Goal: Task Accomplishment & Management: Complete application form

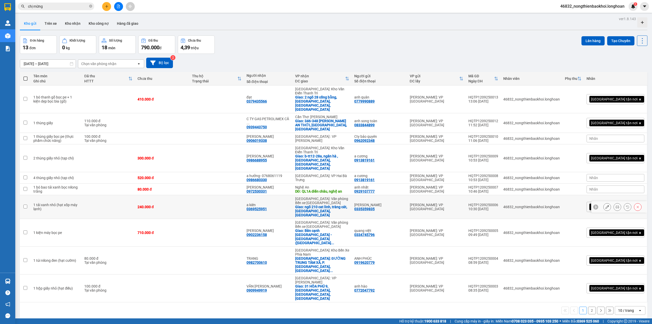
drag, startPoint x: 140, startPoint y: 168, endPoint x: 143, endPoint y: 169, distance: 3.8
drag, startPoint x: 143, startPoint y: 169, endPoint x: 248, endPoint y: 60, distance: 151.2
click at [248, 61] on div "[DATE] – [DATE] Press the down arrow key to interact with the calendar and sele…" at bounding box center [334, 63] width 628 height 10
click at [226, 93] on td at bounding box center [217, 99] width 55 height 28
checkbox input "true"
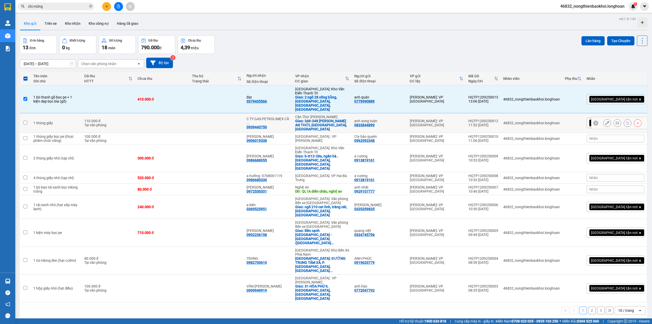
click at [222, 113] on td at bounding box center [217, 123] width 55 height 20
checkbox input "true"
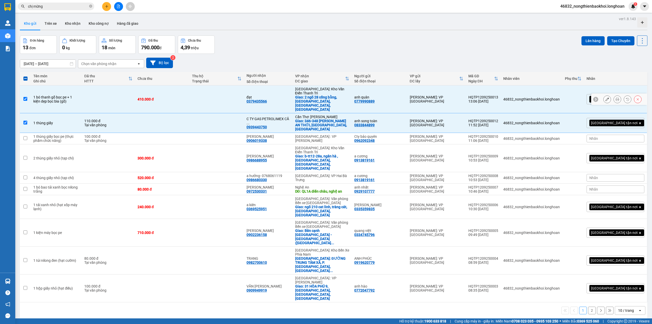
click at [229, 90] on td at bounding box center [217, 99] width 55 height 28
checkbox input "false"
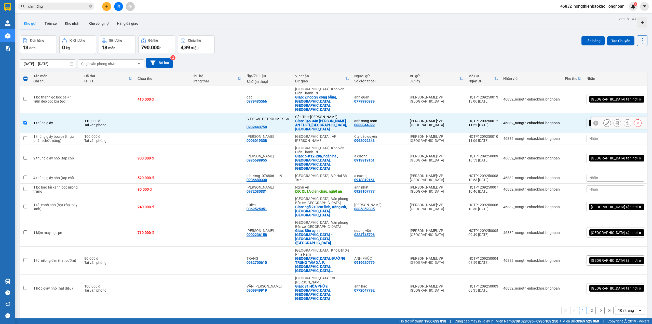
click at [226, 113] on td at bounding box center [217, 123] width 55 height 20
checkbox input "false"
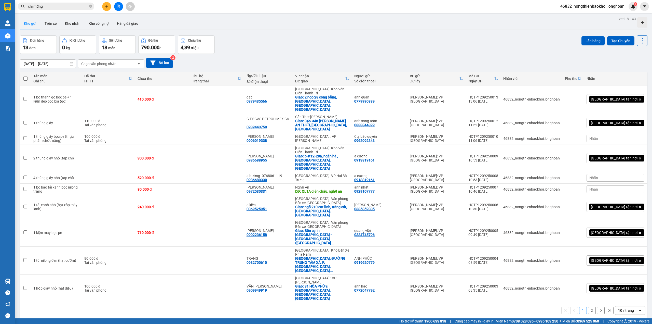
click at [236, 52] on div "Đơn hàng 13 đơn Khối lượng 0 kg Số lượng 18 món Đã thu 790.000 đ Chưa thu 4,39 …" at bounding box center [334, 44] width 628 height 18
click at [52, 7] on input "chị mừng" at bounding box center [58, 7] width 60 height 6
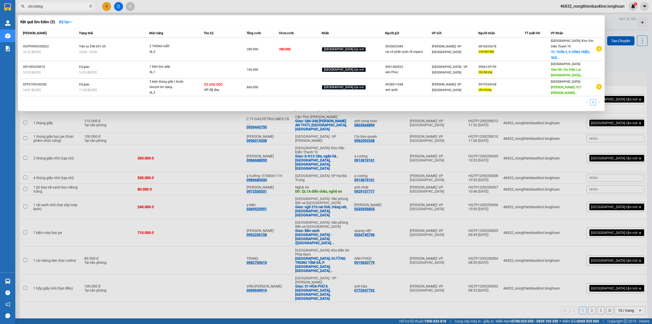
click at [52, 7] on input "chị mừng" at bounding box center [58, 7] width 60 height 6
click at [105, 5] on div at bounding box center [326, 162] width 652 height 324
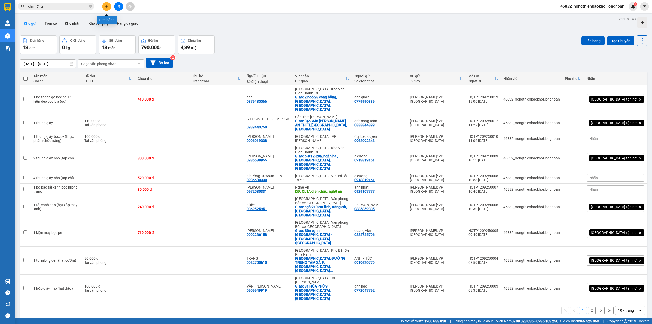
click at [105, 8] on button at bounding box center [106, 6] width 9 height 9
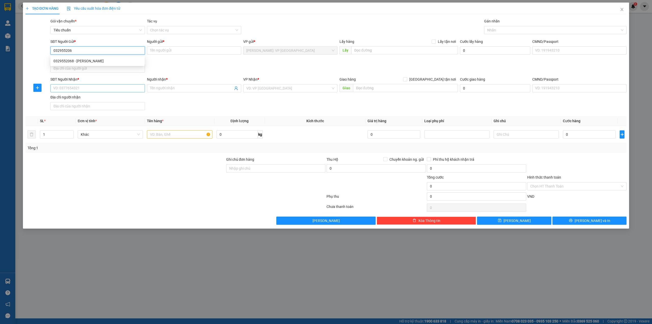
type input "0329552068"
click at [119, 57] on div "0329552068 - xuân quý" at bounding box center [97, 61] width 94 height 8
type input "[PERSON_NAME]"
checkbox input "true"
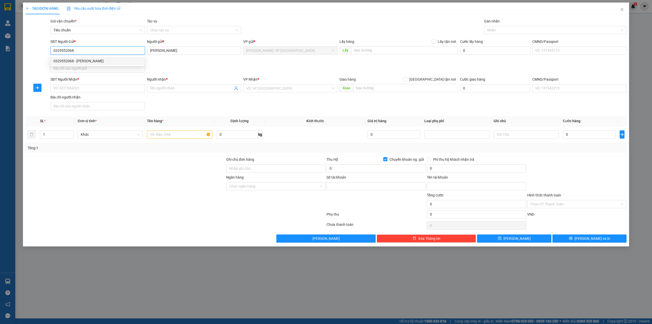
type input "1017988299"
type input "HỒ XUÂN QUÝ"
type input "0329552068"
click at [395, 160] on span "Chuyển khoản ng. gửi" at bounding box center [407, 159] width 38 height 6
click at [387, 160] on input "Chuyển khoản ng. gửi" at bounding box center [386, 159] width 4 height 4
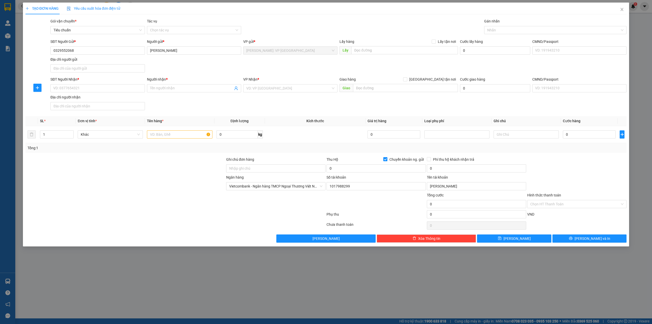
checkbox input "false"
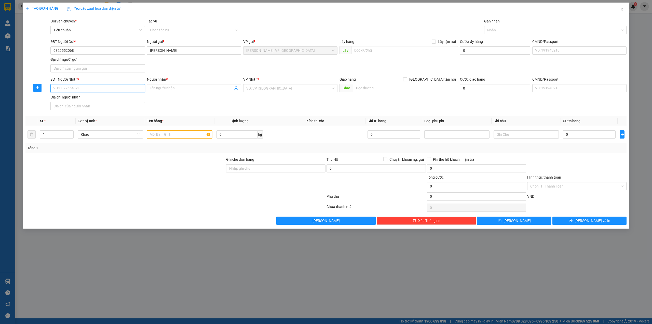
drag, startPoint x: 91, startPoint y: 88, endPoint x: 201, endPoint y: 69, distance: 111.8
click at [91, 88] on input "SĐT Người Nhận *" at bounding box center [97, 88] width 94 height 8
type input "0358034689"
click at [173, 86] on span at bounding box center [194, 88] width 94 height 8
type input "cty maia-maia [GEOGRAPHIC_DATA]"
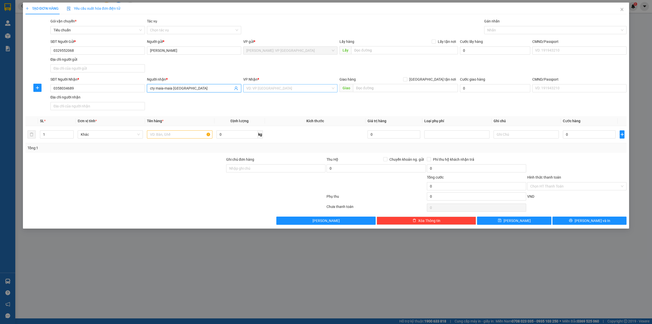
click at [265, 90] on input "search" at bounding box center [288, 88] width 85 height 8
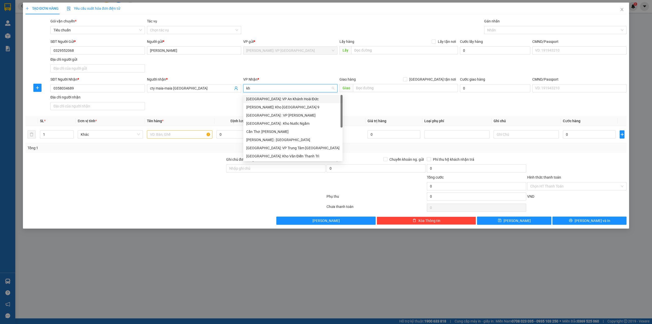
type input "kho"
drag, startPoint x: 287, startPoint y: 133, endPoint x: 307, endPoint y: 126, distance: 21.1
click at [288, 133] on div "[GEOGRAPHIC_DATA]: Kho Văn Điển Thanh Trì" at bounding box center [290, 132] width 88 height 6
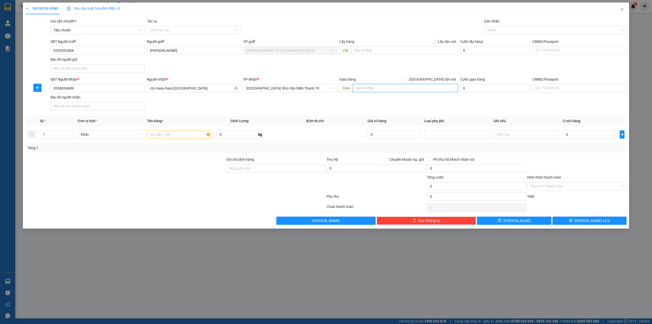
click at [365, 85] on input "text" at bounding box center [405, 88] width 105 height 8
type input "197 lê thánh tông, võ cường, tp. bắc ninh, bắc ninh"
click at [446, 77] on span "[GEOGRAPHIC_DATA] tận nơi" at bounding box center [432, 79] width 51 height 6
click at [407, 77] on input "[GEOGRAPHIC_DATA] tận nơi" at bounding box center [405, 79] width 4 height 4
checkbox input "true"
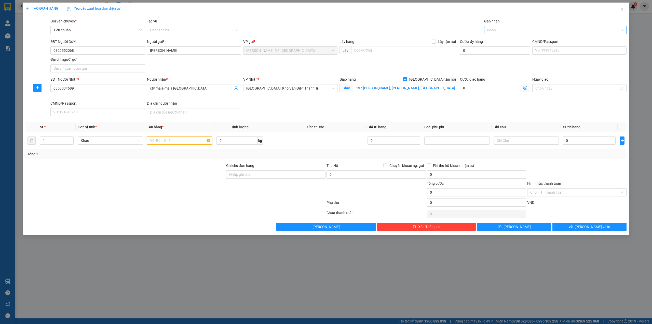
click at [504, 32] on div at bounding box center [553, 30] width 135 height 6
type input "gi"
click at [508, 39] on div "[GEOGRAPHIC_DATA] tận nơi" at bounding box center [555, 41] width 137 height 6
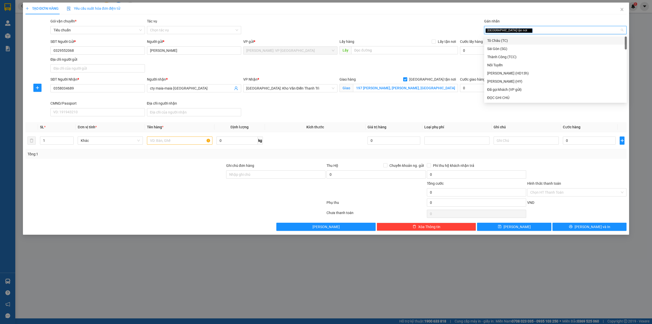
click at [394, 24] on div "Gói vận chuyển * Tiêu chuẩn Tác vụ Chọn tác vụ Gán nhãn Giao tận nơi" at bounding box center [338, 27] width 578 height 18
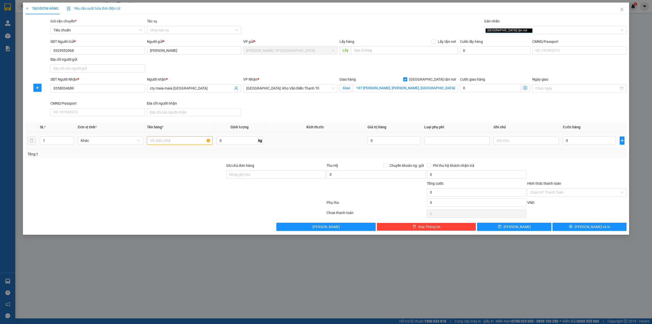
click at [159, 141] on input "text" at bounding box center [179, 140] width 65 height 8
type input "1 thùng giấy (ghế)"
click at [165, 179] on div at bounding box center [125, 172] width 201 height 18
click at [570, 140] on input "0" at bounding box center [589, 140] width 53 height 8
type input "2"
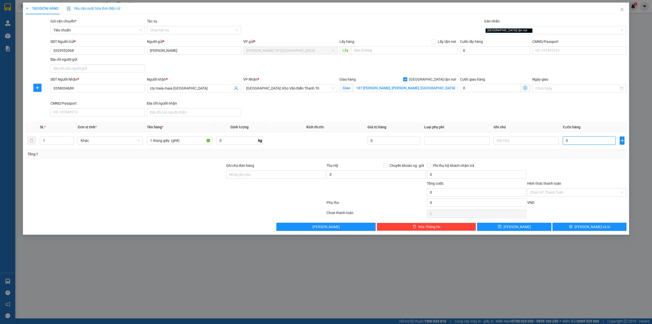
type input "2"
type input "26"
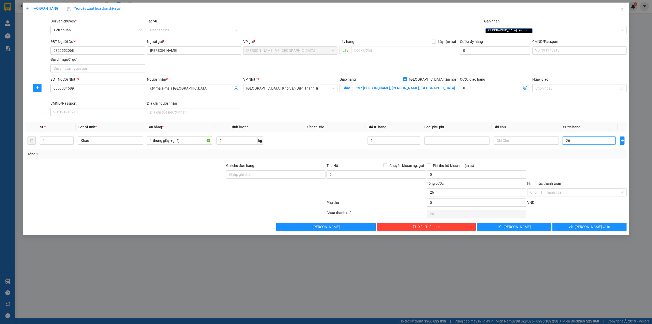
type input "260"
type input "2.600"
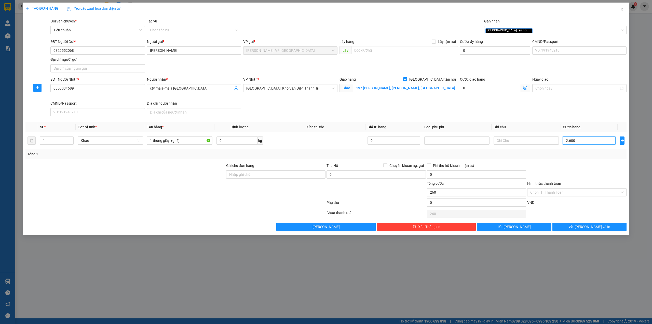
type input "2.600"
type input "26.000"
type input "260.000"
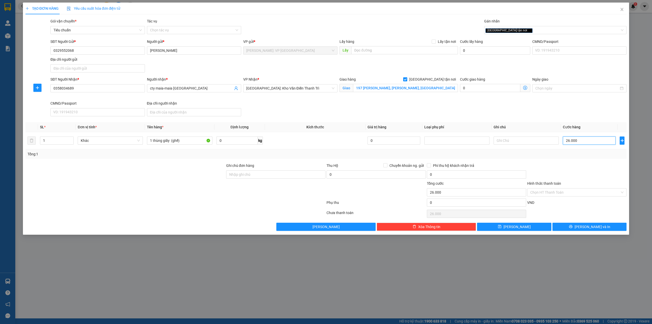
type input "260.000"
type input "2"
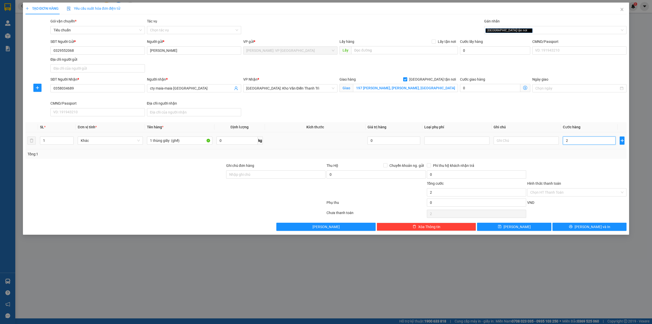
type input "25"
type input "250"
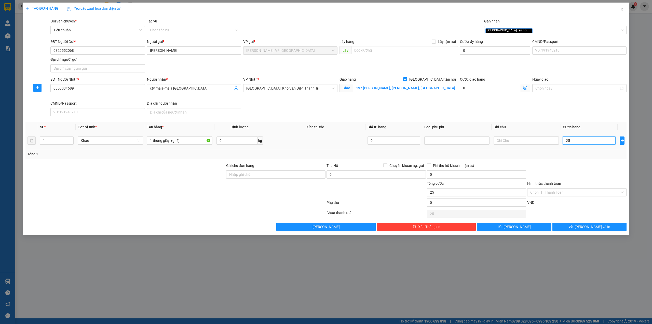
type input "250"
type input "2.500"
type input "25.000"
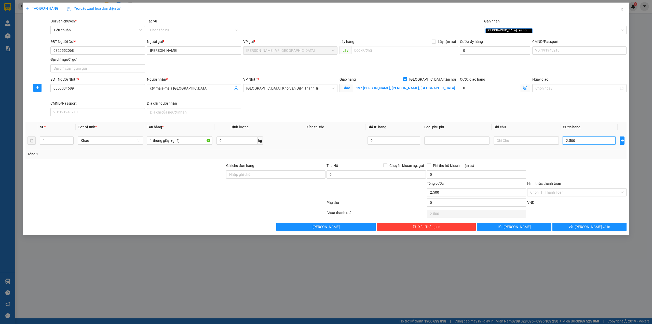
type input "25.000"
type input "250.000"
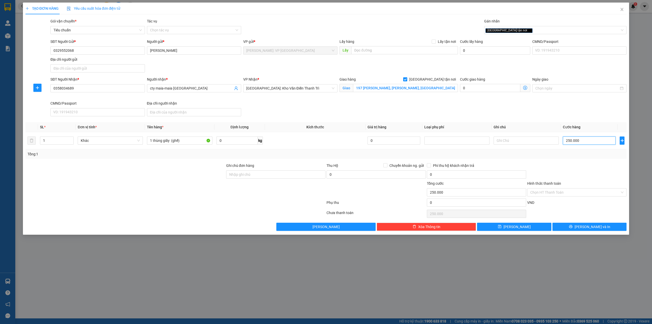
type input "250.000"
click at [425, 100] on div "Giao hàng Giao tận nơi Giao 197 lê thánh tông, võ cường, tp. bắc ninh, bắc ninh" at bounding box center [399, 88] width 121 height 24
click at [594, 224] on button "[PERSON_NAME] và In" at bounding box center [590, 226] width 74 height 8
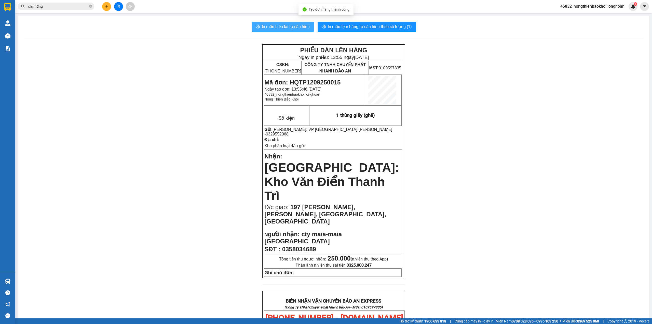
click at [279, 27] on span "In mẫu biên lai tự cấu hình" at bounding box center [286, 26] width 48 height 6
click at [204, 109] on div "PHIẾU DÁN LÊN HÀNG Ngày in phiếu: 13:55 ngày 12-09-2025 CSKH: 1900.06.88.33 CÔN…" at bounding box center [333, 301] width 619 height 514
click at [162, 86] on div "PHIẾU DÁN LÊN HÀNG Ngày in phiếu: 13:55 ngày 12-09-2025 CSKH: 1900.06.88.33 CÔN…" at bounding box center [333, 301] width 619 height 514
click at [160, 85] on div "PHIẾU DÁN LÊN HÀNG Ngày in phiếu: 13:55 ngày 12-09-2025 CSKH: 1900.06.88.33 CÔN…" at bounding box center [333, 301] width 619 height 514
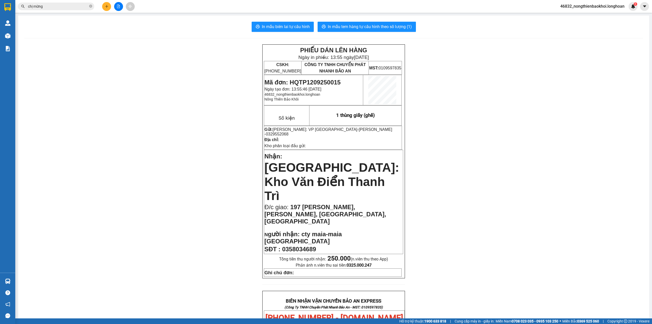
click at [152, 82] on div "PHIẾU DÁN LÊN HÀNG Ngày in phiếu: 13:55 ngày 12-09-2025 CSKH: 1900.06.88.33 CÔN…" at bounding box center [333, 301] width 619 height 514
drag, startPoint x: 143, startPoint y: 105, endPoint x: 121, endPoint y: 1, distance: 106.5
click at [140, 100] on div "PHIẾU DÁN LÊN HÀNG Ngày in phiếu: 13:55 ngày 12-09-2025 CSKH: 1900.06.88.33 CÔN…" at bounding box center [333, 301] width 619 height 514
click at [142, 66] on div "PHIẾU DÁN LÊN HÀNG Ngày in phiếu: 13:55 ngày 12-09-2025 CSKH: 1900.06.88.33 CÔN…" at bounding box center [333, 301] width 619 height 514
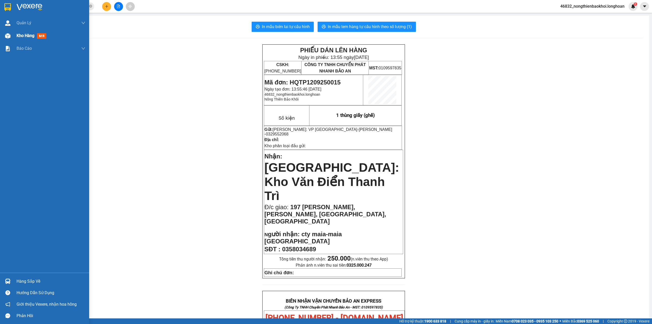
click at [0, 30] on div "Kho hàng mới" at bounding box center [44, 35] width 89 height 13
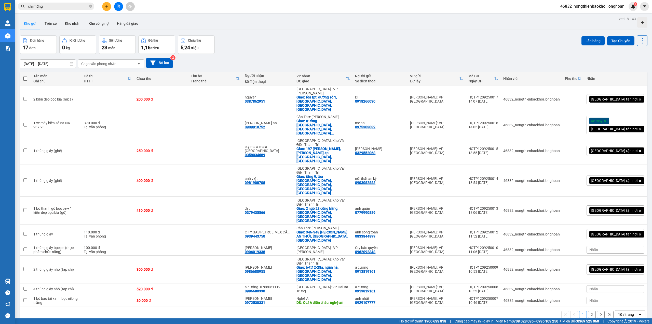
drag, startPoint x: 313, startPoint y: 61, endPoint x: 315, endPoint y: 58, distance: 3.1
click at [314, 59] on div "[DATE] – [DATE] Press the down arrow key to interact with the calendar and sele…" at bounding box center [334, 63] width 628 height 10
click at [252, 269] on div "ver 1.8.143 Kho gửi Trên xe Kho nhận Kho công nợ Hàng đã giao Đơn hàng 17 đơn K…" at bounding box center [334, 177] width 632 height 324
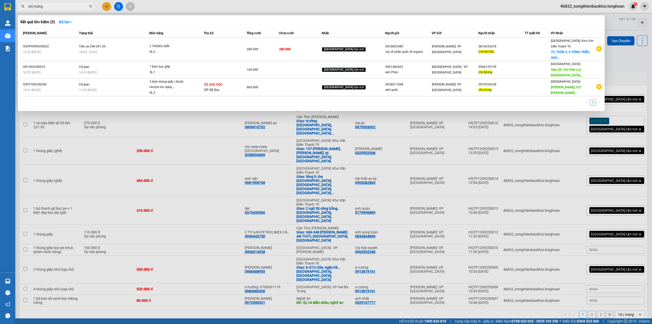
click at [75, 7] on input "chị mừng" at bounding box center [58, 7] width 60 height 6
paste input "090 8601104"
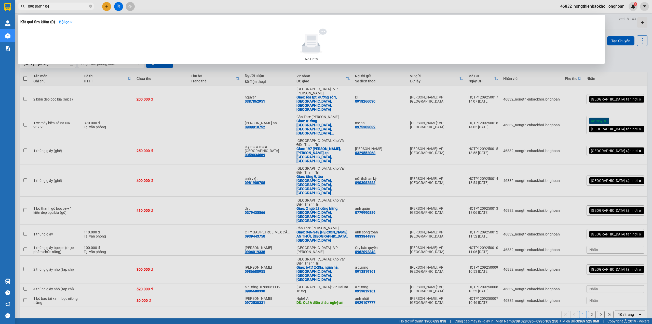
type input "090 8601104"
click at [492, 287] on div at bounding box center [326, 162] width 652 height 324
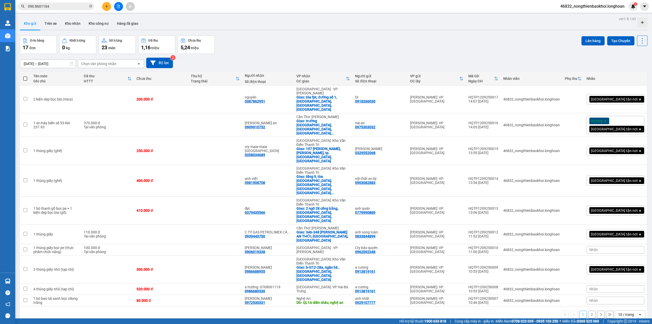
click at [245, 53] on div "Đơn hàng 17 đơn Khối lượng 0 kg Số lượng 23 món Đã thu 1,16 triệu Chưa thu 5,24…" at bounding box center [334, 44] width 628 height 18
click at [606, 149] on icon at bounding box center [608, 151] width 4 height 4
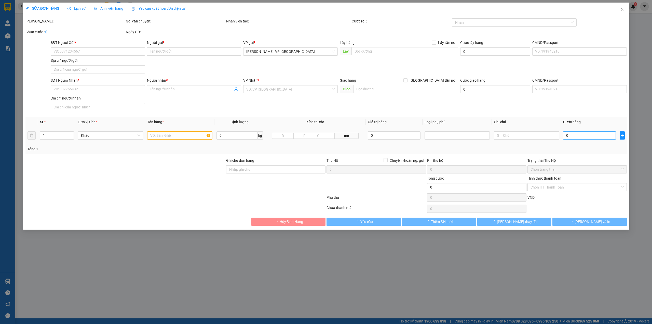
type input "0329552068"
type input "[PERSON_NAME]"
type input "0358034689"
type input "cty maia-maia [GEOGRAPHIC_DATA]"
checkbox input "true"
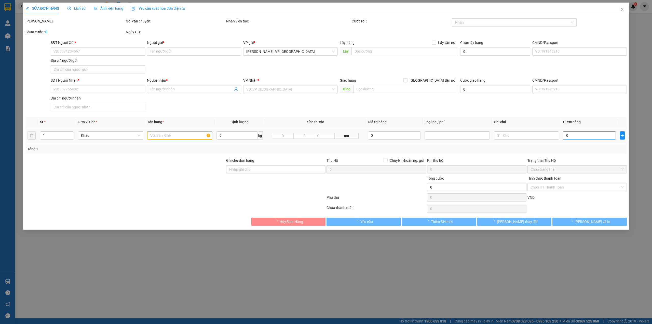
type input "197 lê thánh tông, võ cường, tp. bắc ninh, bắc ninh"
type input "250.000"
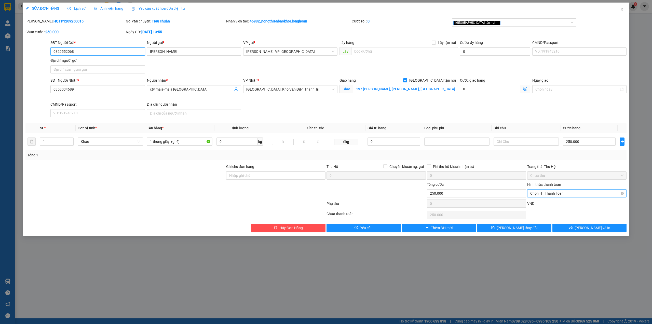
click at [561, 196] on span "Chọn HT Thanh Toán" at bounding box center [577, 193] width 93 height 8
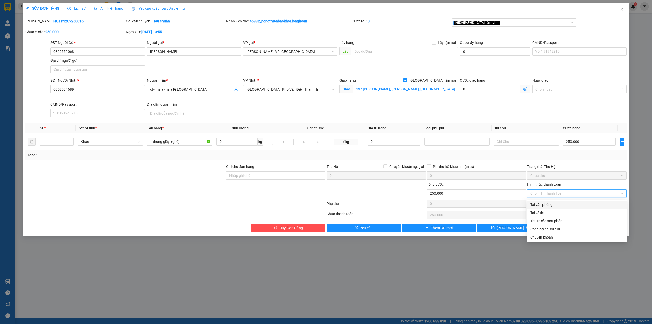
drag, startPoint x: 554, startPoint y: 205, endPoint x: 565, endPoint y: 206, distance: 11.2
click at [555, 205] on div "Tại văn phòng" at bounding box center [577, 205] width 93 height 6
type input "0"
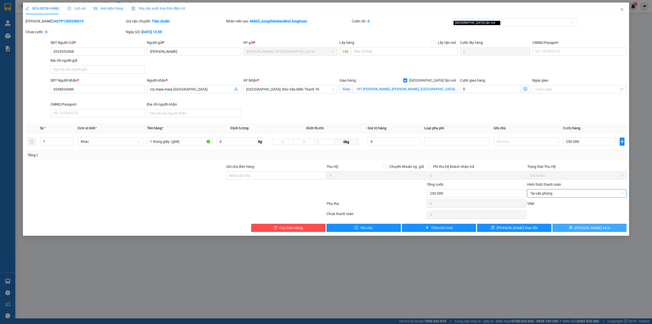
click at [574, 228] on button "[PERSON_NAME] và In" at bounding box center [590, 227] width 74 height 8
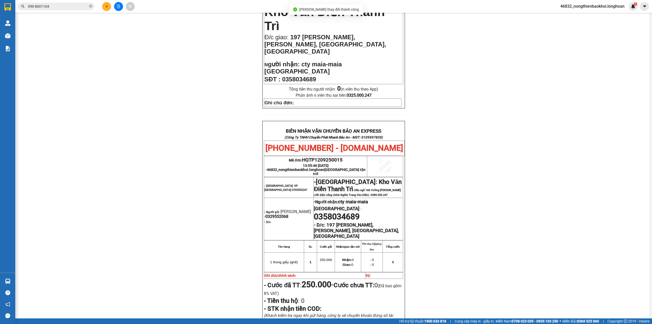
scroll to position [216, 0]
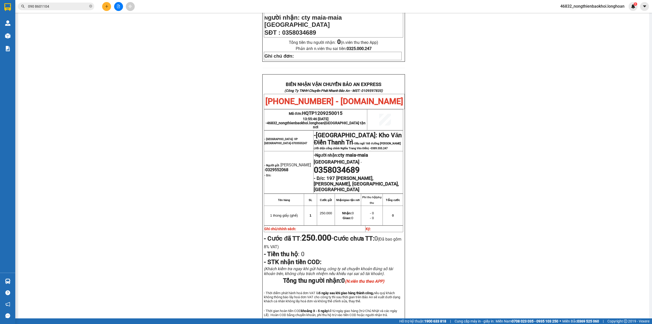
click at [147, 121] on div "PHIẾU DÁN LÊN HÀNG Ngày in phiếu: 14:09 ngày 12-09-2025 CSKH: 1900.06.88.33 CÔN…" at bounding box center [333, 85] width 619 height 514
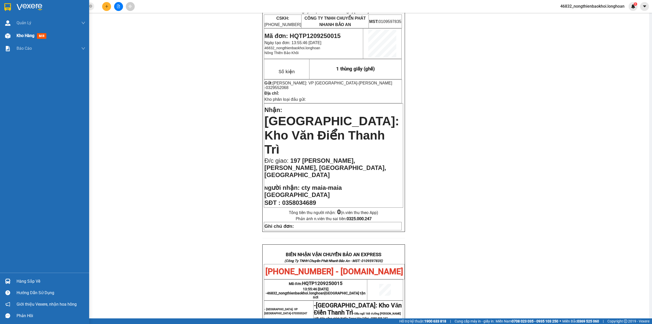
click at [1, 36] on div "Kho hàng mới" at bounding box center [44, 35] width 89 height 13
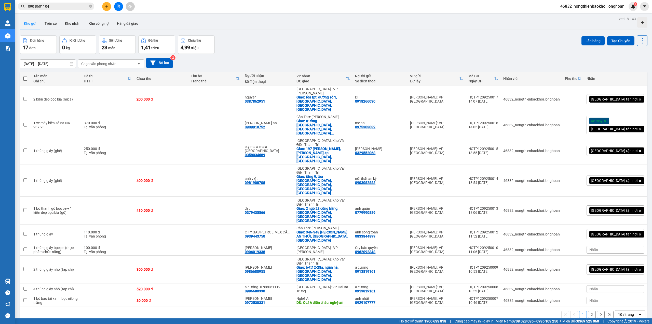
click at [617, 175] on div "[GEOGRAPHIC_DATA] tận nơi" at bounding box center [616, 180] width 58 height 10
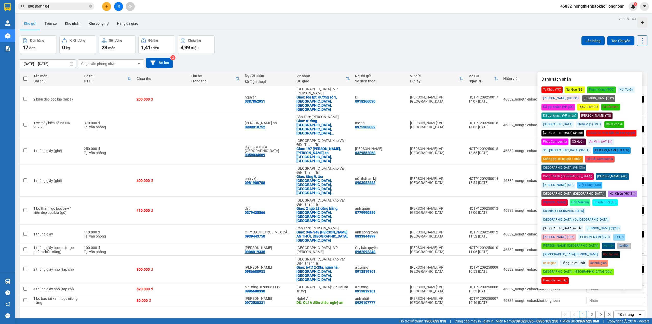
click at [557, 277] on div "Hàng đã báo gấp" at bounding box center [555, 280] width 27 height 7
drag, startPoint x: 422, startPoint y: 309, endPoint x: 418, endPoint y: 304, distance: 6.0
click at [421, 309] on div "ver 1.8.143 Kho gửi Trên xe Kho nhận Kho công nợ Hàng đã giao Đơn hàng 17 đơn K…" at bounding box center [334, 177] width 632 height 324
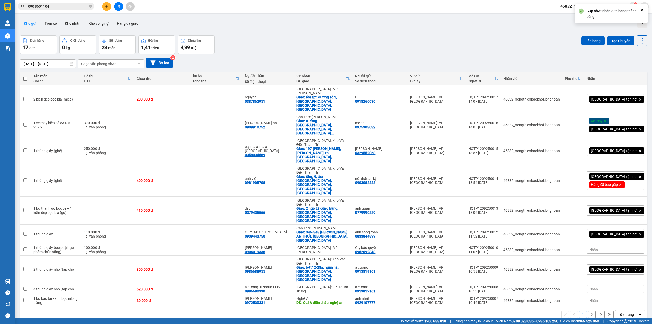
click at [327, 51] on div "Đơn hàng 17 đơn Khối lượng 0 kg Số lượng 23 món Đã thu 1,41 triệu Chưa thu 4,99…" at bounding box center [334, 44] width 628 height 18
click at [282, 45] on div "Đơn hàng 17 đơn Khối lượng 0 kg Số lượng 23 món Đã thu 1,41 triệu Chưa thu 4,99…" at bounding box center [334, 44] width 628 height 18
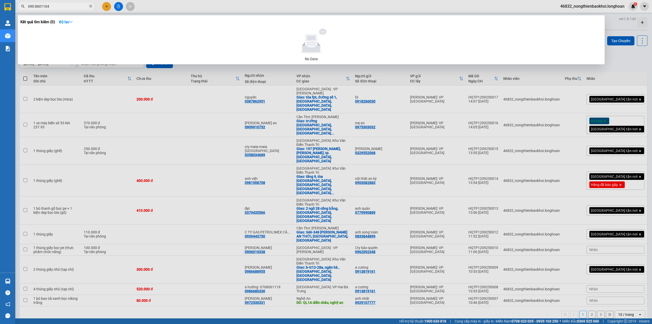
click at [78, 6] on input "090 8601104" at bounding box center [58, 7] width 60 height 6
paste input "14600896"
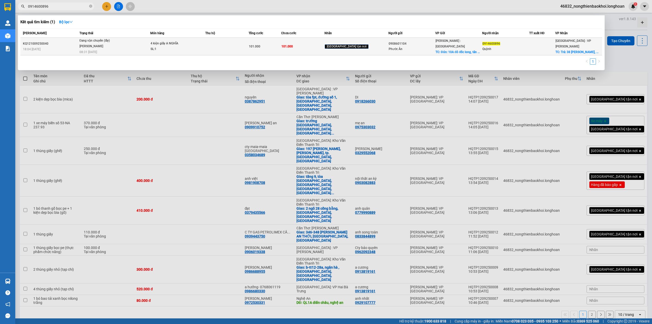
type input "0914600896"
click at [173, 46] on div "SL: 1" at bounding box center [170, 49] width 38 height 6
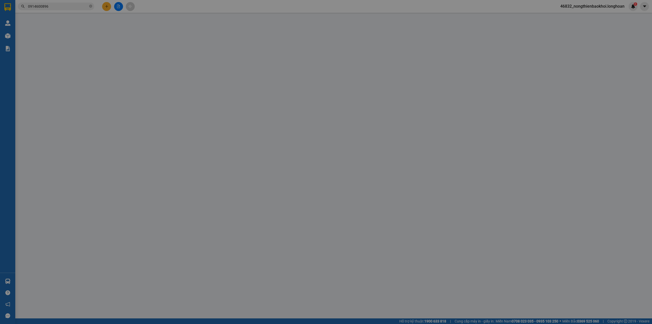
type input "0908601104"
type input "Phước Ân"
checkbox input "true"
type input "Đón: 10A đô đốc long, tân phú"
type input "0914600896"
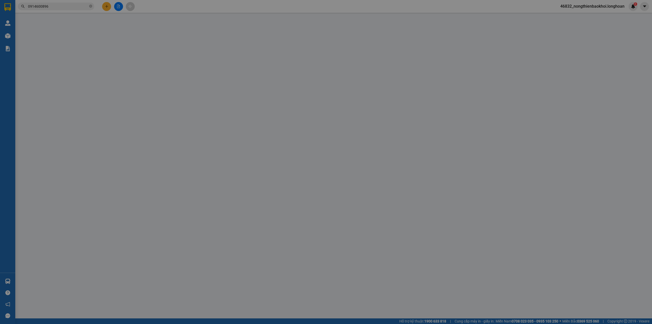
type input "Quỳnh"
checkbox input "true"
type input "Trả: 38 Nguyễn Chí Thanh, Thạch Thang, Hải Châu, Đà Nẵng"
type input "101.000"
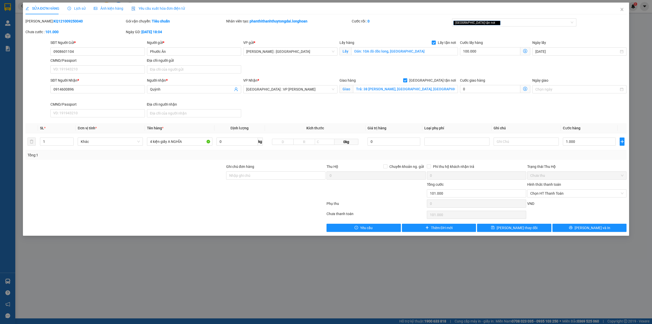
click at [293, 108] on div "SĐT Người Nhận * 0914600896 Người nhận * Quỳnh VP Nhận * Đà Nẵng : VP Thanh Khê…" at bounding box center [338, 98] width 578 height 42
click at [193, 169] on div at bounding box center [125, 173] width 201 height 18
click at [159, 173] on div at bounding box center [125, 173] width 201 height 18
click at [79, 91] on input "0914600896" at bounding box center [97, 89] width 94 height 8
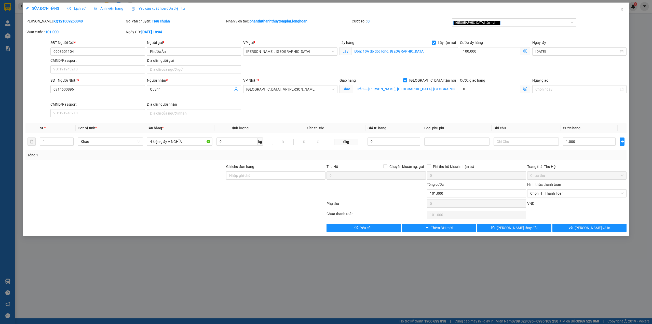
click at [59, 173] on div at bounding box center [125, 173] width 201 height 18
click at [280, 103] on div "SĐT Người Nhận * 0914600896 Người nhận * Quỳnh VP Nhận * Đà Nẵng : VP Thanh Khê…" at bounding box center [338, 98] width 578 height 42
click at [420, 108] on div "SĐT Người Nhận * 0914600896 Người nhận * Quỳnh VP Nhận * Đà Nẵng : VP Thanh Khê…" at bounding box center [338, 98] width 578 height 42
click at [168, 163] on div "Total Paid Fee 0 Total UnPaid Fee 101.000 Cash Collection Total Fee Mã ĐH: KQ12…" at bounding box center [326, 124] width 602 height 213
click at [324, 109] on div "SĐT Người Nhận * 0914600896 Người nhận * Quỳnh VP Nhận * Đà Nẵng : VP Thanh Khê…" at bounding box center [338, 98] width 578 height 42
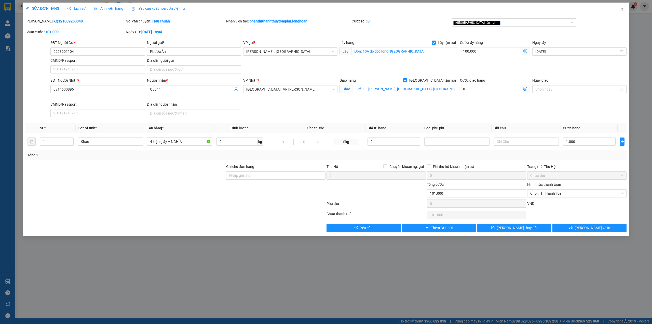
drag, startPoint x: 626, startPoint y: 9, endPoint x: 544, endPoint y: 1, distance: 82.5
click at [626, 9] on span "Close" at bounding box center [622, 10] width 14 height 14
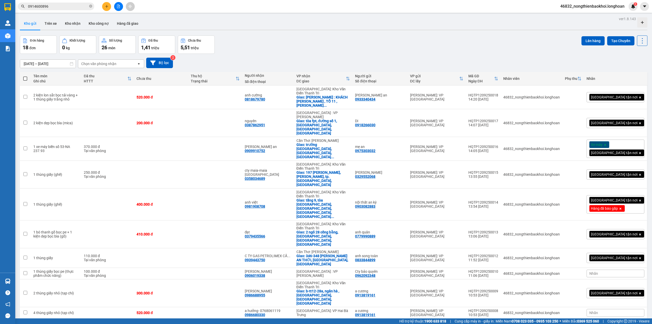
click at [107, 6] on icon "plus" at bounding box center [106, 6] width 3 height 0
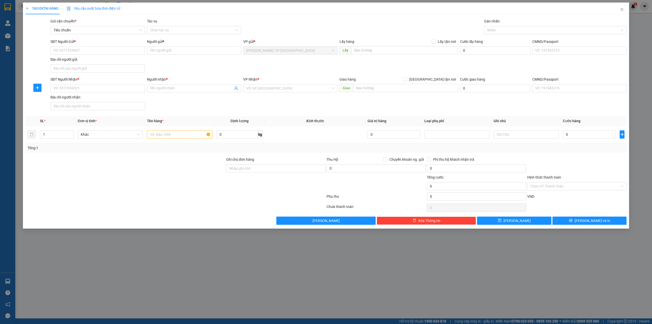
click at [274, 72] on div "SĐT Người Gửi * VD: 0371234567 Người gửi * Tên người gửi VP gửi * [GEOGRAPHIC_D…" at bounding box center [338, 57] width 578 height 36
click at [232, 132] on input "0" at bounding box center [237, 134] width 41 height 8
type input "54"
click at [173, 138] on input "text" at bounding box center [179, 134] width 65 height 8
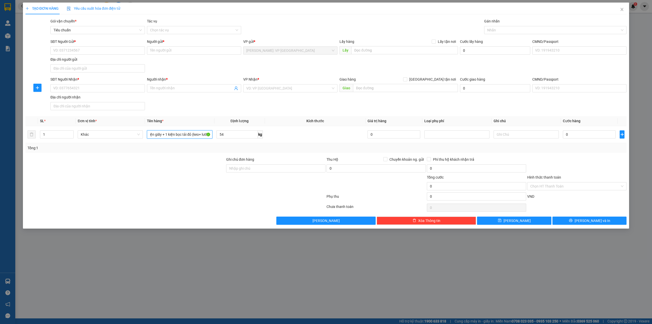
type input "2 kiện giấy + 1 kiện bọc tải đỏ (keo+ lưới)"
drag, startPoint x: 164, startPoint y: 151, endPoint x: 161, endPoint y: 151, distance: 3.6
click at [164, 152] on div "Tổng: 1" at bounding box center [326, 148] width 602 height 10
click at [81, 87] on input "SĐT Người Nhận *" at bounding box center [97, 88] width 94 height 8
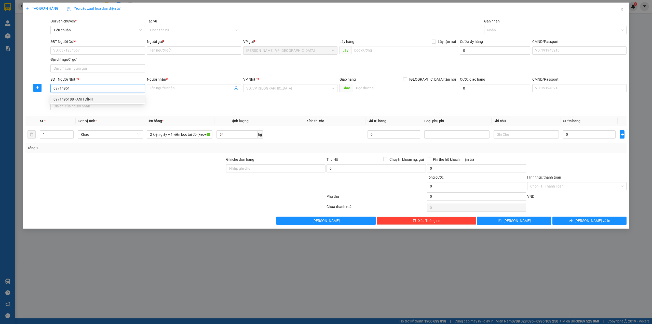
click at [94, 98] on div "0971495188 - ANH ĐỈNH" at bounding box center [98, 99] width 88 height 6
type input "0971495188"
type input "ANH ĐỈNH"
checkbox input "true"
type input "KM 15, QL5, THÔN MỘC TY, XÃ TRƯNG TRẮC, VĂN LÂM, HƯNG YÊN"
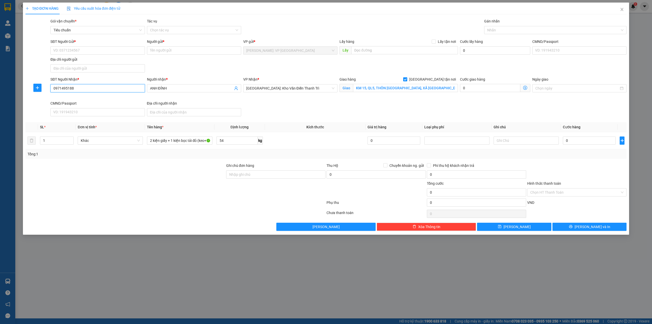
type input "0971495188"
click at [188, 72] on div "SĐT Người Gửi * VD: 0371234567 Người gửi * Tên người gửi VP gửi * [GEOGRAPHIC_D…" at bounding box center [338, 57] width 578 height 36
click at [111, 49] on input "SĐT Người Gửi *" at bounding box center [97, 50] width 94 height 8
click at [109, 92] on input "0971495188" at bounding box center [97, 88] width 94 height 8
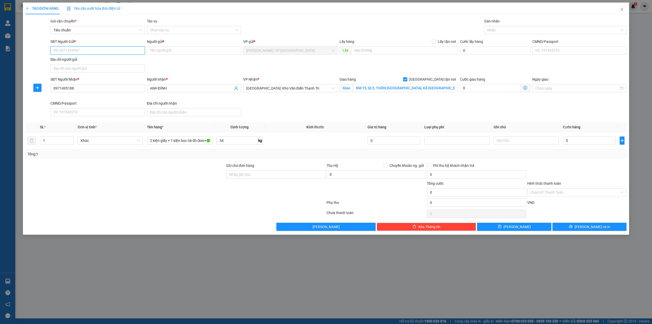
click at [93, 52] on input "SĐT Người Gửi *" at bounding box center [97, 50] width 94 height 8
drag, startPoint x: 85, startPoint y: 61, endPoint x: 101, endPoint y: 61, distance: 16.3
click at [85, 62] on div "0899435117 - A KHÁNH" at bounding box center [98, 61] width 88 height 6
type input "0899435117"
type input "A KHÁNH"
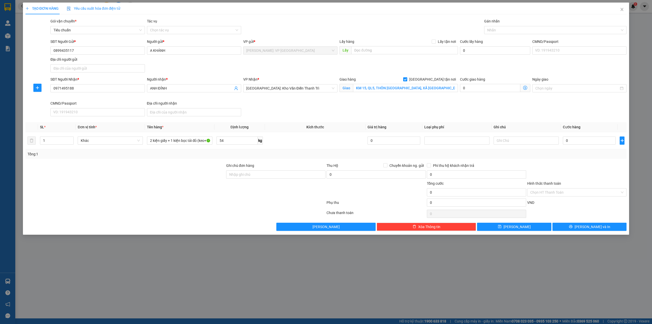
drag, startPoint x: 162, startPoint y: 62, endPoint x: 168, endPoint y: 62, distance: 6.1
click at [164, 62] on div "SĐT Người Gửi * 0899435117 0899435117 Người gửi * A KHÁNH VP gửi * Hồ Chí Minh:…" at bounding box center [338, 57] width 578 height 36
click at [522, 30] on div at bounding box center [553, 30] width 135 height 6
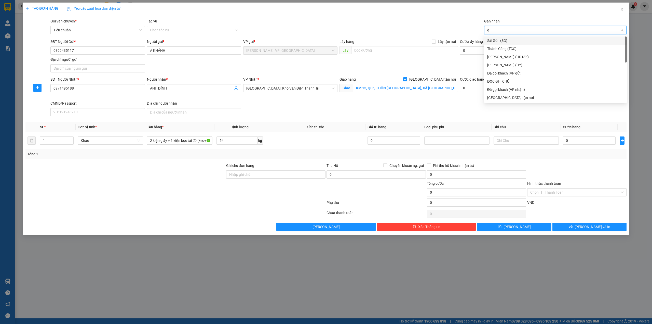
type input "gi"
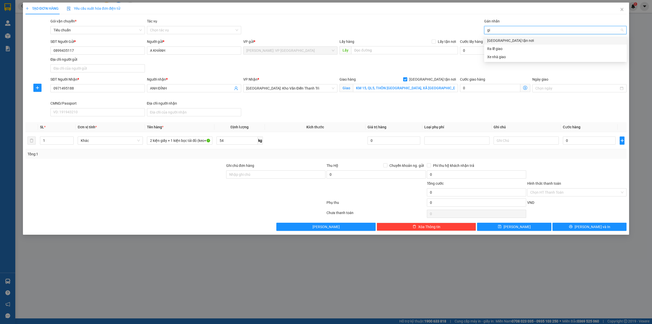
drag, startPoint x: 514, startPoint y: 39, endPoint x: 407, endPoint y: 29, distance: 107.7
click at [513, 39] on div "[GEOGRAPHIC_DATA] tận nơi" at bounding box center [555, 41] width 137 height 6
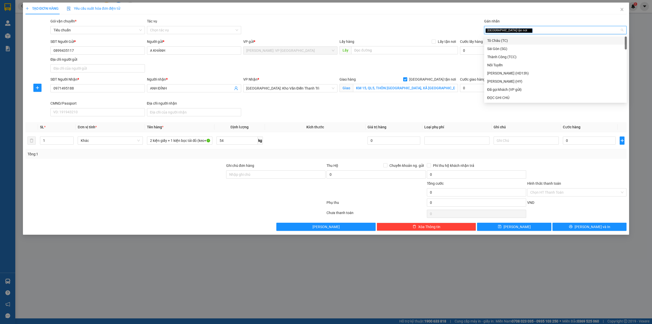
click at [387, 21] on div "Gói vận chuyển * Tiêu chuẩn Tác vụ Chọn tác vụ Gán nhãn Giao tận nơi" at bounding box center [338, 27] width 578 height 18
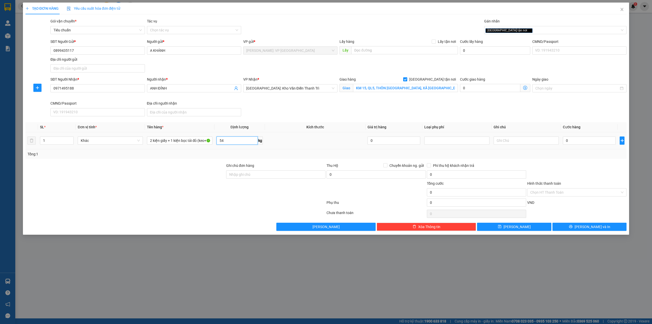
click at [230, 140] on input "54" at bounding box center [237, 140] width 41 height 8
type input "0"
click at [194, 228] on div "Lưu nháp Xóa Thông tin Lưu Lưu và In" at bounding box center [326, 226] width 603 height 8
click at [571, 140] on input "0" at bounding box center [589, 140] width 53 height 8
type input "4"
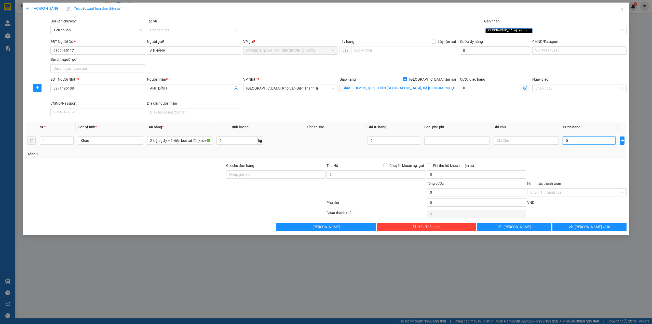
type input "4"
type input "45"
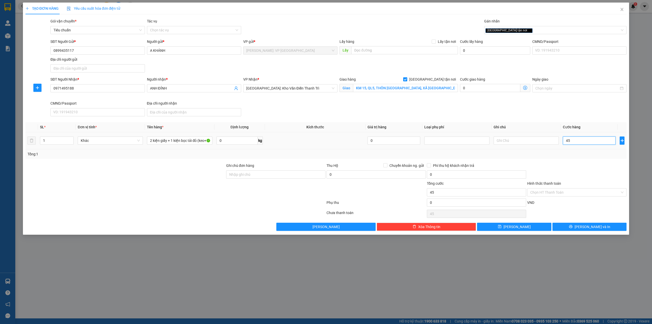
type input "450"
type input "4.500"
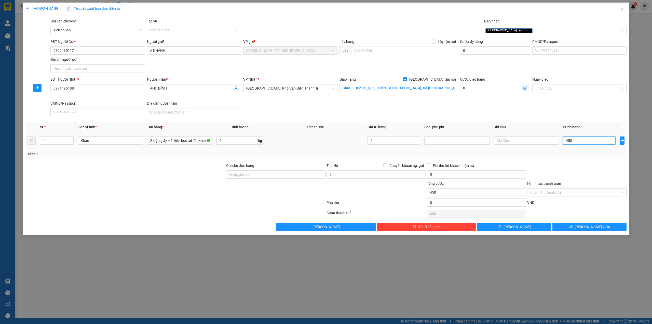
type input "4.500"
type input "45.000"
type input "450.000"
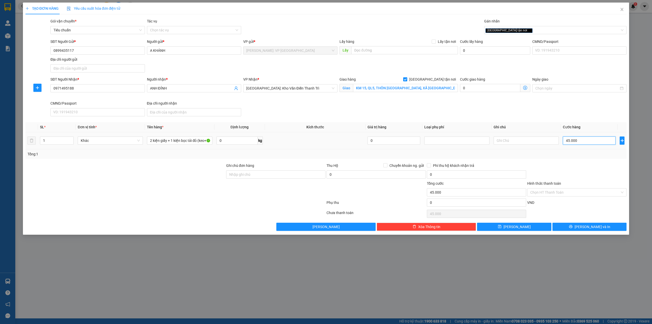
type input "450.000"
drag, startPoint x: 461, startPoint y: 114, endPoint x: 472, endPoint y: 114, distance: 11.2
click at [461, 114] on div "SĐT Người Nhận * 0971495188 Người nhận * ANH ĐỈNH VP Nhận * Hà Nội: Kho Văn Điể…" at bounding box center [338, 97] width 578 height 42
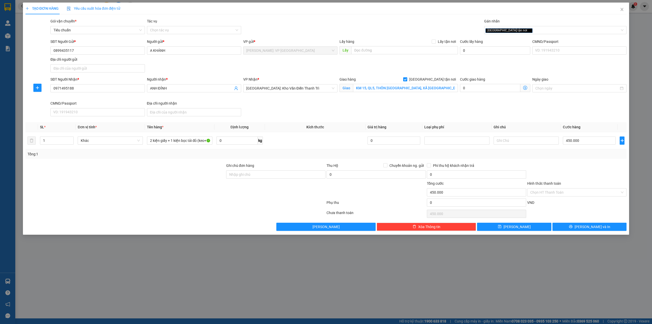
click at [253, 162] on div "Transit Pickup Surcharge Ids Transit Deliver Surcharge Ids Transit Deliver Surc…" at bounding box center [326, 124] width 602 height 212
click at [200, 177] on div at bounding box center [125, 172] width 201 height 18
click at [303, 116] on div "SĐT Người Nhận * 0971495188 Người nhận * ANH ĐỈNH VP Nhận * Hà Nội: Kho Văn Điể…" at bounding box center [338, 97] width 578 height 42
drag, startPoint x: 307, startPoint y: 129, endPoint x: 321, endPoint y: 129, distance: 13.5
click at [317, 129] on span "Kích thước" at bounding box center [316, 127] width 18 height 4
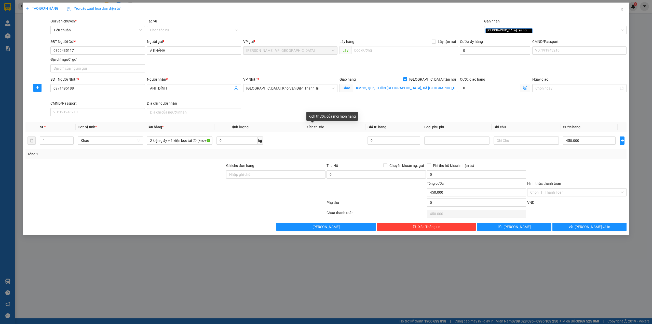
click at [326, 126] on th "Kích thước" at bounding box center [315, 127] width 101 height 10
click at [313, 114] on div "SĐT Người Nhận * 0971495188 Người nhận * ANH ĐỈNH VP Nhận * Hà Nội: Kho Văn Điể…" at bounding box center [338, 97] width 578 height 42
click at [562, 194] on input "Hình thức thanh toán" at bounding box center [576, 192] width 90 height 8
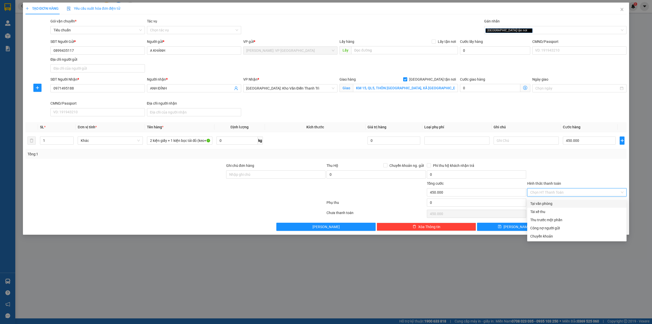
click at [560, 200] on div "Tại văn phòng" at bounding box center [576, 203] width 99 height 8
type input "0"
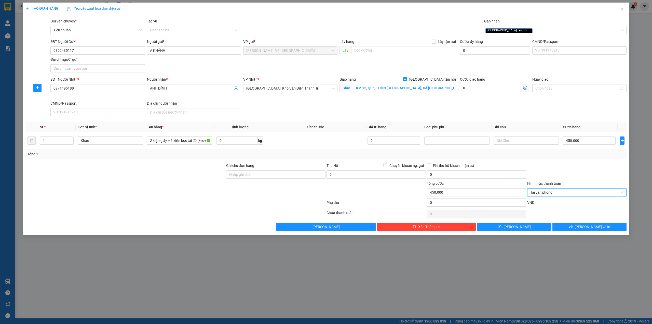
click at [570, 175] on div at bounding box center [577, 172] width 100 height 18
click at [195, 198] on div at bounding box center [125, 189] width 201 height 18
click at [332, 118] on div "SĐT Người Nhận * 0971495188 Người nhận * ANH ĐỈNH VP Nhận * Hà Nội: Kho Văn Điể…" at bounding box center [338, 97] width 578 height 42
click at [332, 117] on div "SĐT Người Nhận * 0971495188 Người nhận * ANH ĐỈNH VP Nhận * Hà Nội: Kho Văn Điể…" at bounding box center [338, 97] width 578 height 42
click at [72, 140] on span "up" at bounding box center [70, 139] width 3 height 3
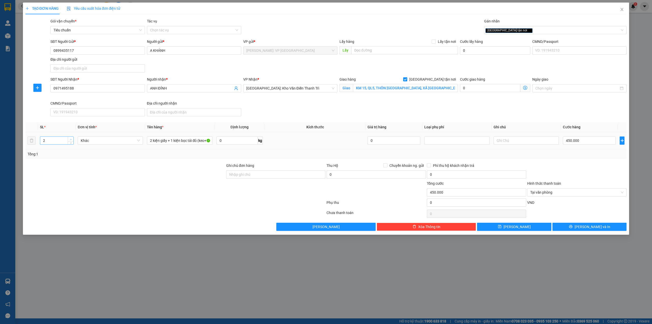
type input "3"
click at [72, 140] on span "up" at bounding box center [70, 139] width 3 height 3
click at [72, 177] on div at bounding box center [125, 172] width 201 height 18
type input "0"
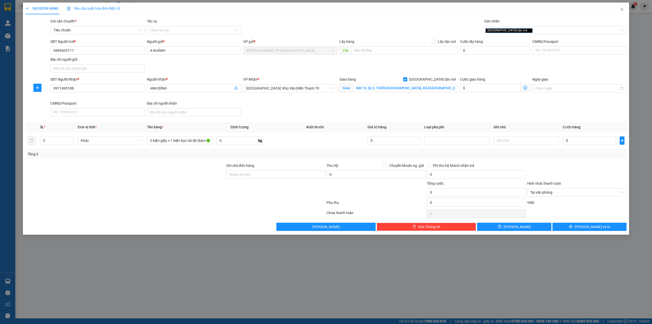
click at [73, 177] on div at bounding box center [125, 172] width 201 height 18
drag, startPoint x: 171, startPoint y: 154, endPoint x: 174, endPoint y: 154, distance: 2.8
click at [174, 154] on div "Tổng: 3" at bounding box center [140, 154] width 224 height 6
click at [186, 159] on div "Tổng: 3" at bounding box center [326, 154] width 602 height 10
click at [179, 168] on div at bounding box center [125, 172] width 201 height 18
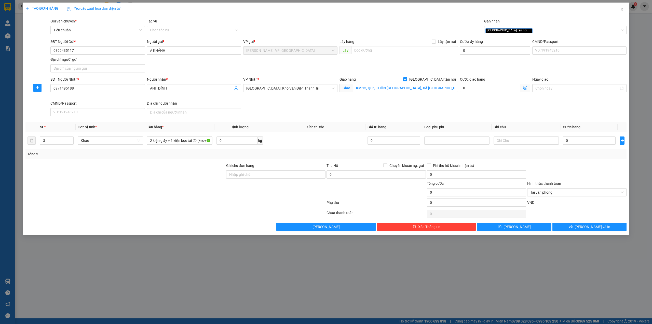
click at [281, 114] on div "SĐT Người Nhận * 0971495188 Người nhận * ANH ĐỈNH VP Nhận * Hà Nội: Kho Văn Điể…" at bounding box center [338, 97] width 578 height 42
click at [356, 20] on div "Gói vận chuyển * Tiêu chuẩn Tác vụ Chọn tác vụ Gán nhãn Giao tận nơi" at bounding box center [338, 27] width 578 height 18
click at [164, 159] on div "Tổng: 3" at bounding box center [326, 154] width 602 height 10
click at [154, 186] on div at bounding box center [125, 189] width 201 height 18
click at [583, 143] on input "0" at bounding box center [589, 140] width 53 height 8
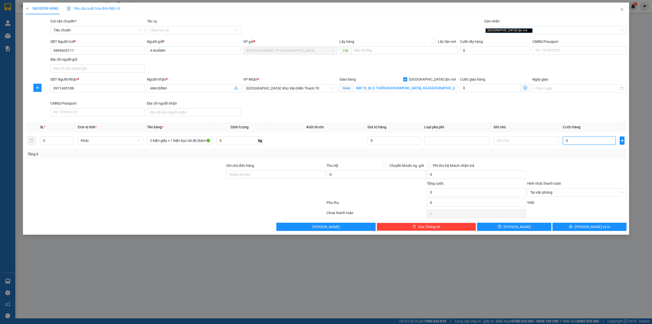
type input "4"
type input "45"
type input "450"
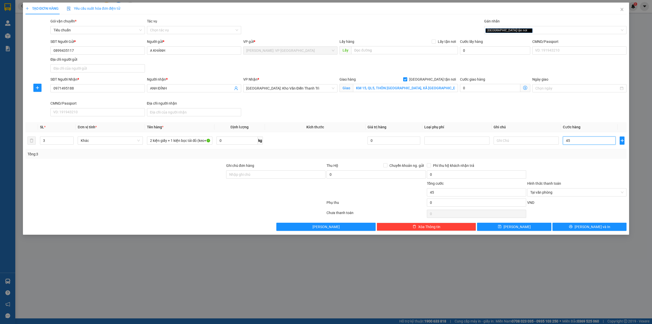
type input "450"
type input "4.500"
type input "45.000"
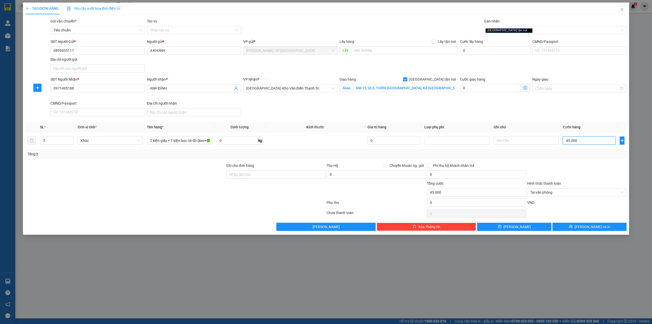
type input "450.000"
click at [586, 231] on button "[PERSON_NAME] và In" at bounding box center [590, 226] width 74 height 8
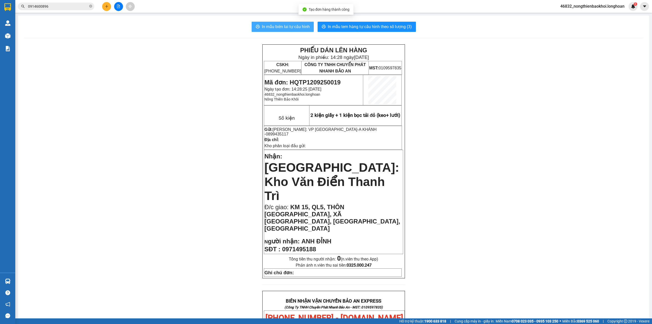
drag, startPoint x: 298, startPoint y: 24, endPoint x: 346, endPoint y: 45, distance: 52.1
click at [298, 24] on span "In mẫu biên lai tự cấu hình" at bounding box center [286, 26] width 48 height 6
click at [359, 24] on span "In mẫu tem hàng tự cấu hình theo số lượng (3)" at bounding box center [370, 26] width 84 height 6
click at [206, 185] on div "PHIẾU DÁN LÊN HÀNG Ngày in phiếu: 14:28 ngày 12-09-2025 CSKH: 1900.06.88.33 CÔN…" at bounding box center [333, 304] width 619 height 520
click at [105, 8] on icon "plus" at bounding box center [107, 7] width 4 height 4
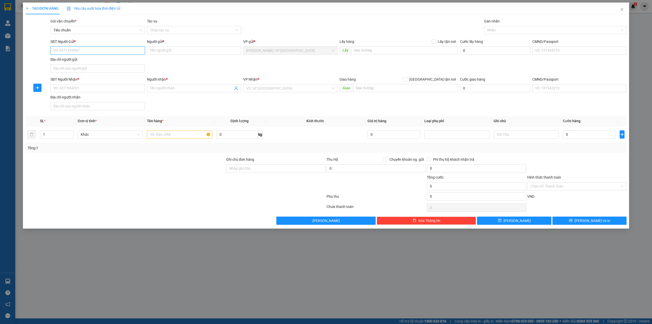
paste input "0918266030"
type input "0918266030"
click at [82, 57] on div "0918266030 - DI" at bounding box center [97, 61] width 94 height 8
type input "DI"
type input "0918266030"
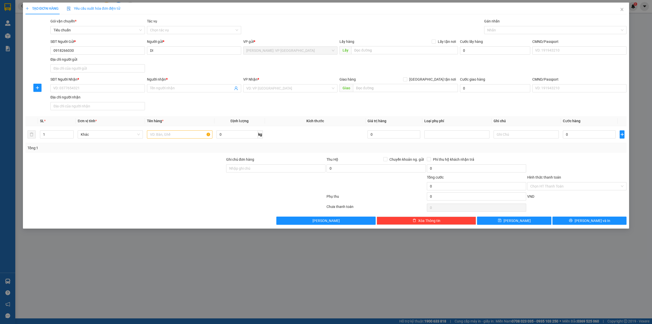
click at [164, 62] on div "SĐT Người Gửi * 0918266030 0918266030 Người gửi * DI VP gửi * [GEOGRAPHIC_DATA]…" at bounding box center [338, 57] width 578 height 36
click at [110, 83] on div "SĐT Người Nhận *" at bounding box center [97, 80] width 94 height 8
click at [109, 90] on input "SĐT Người Nhận *" at bounding box center [97, 88] width 94 height 8
type input "0766918540"
click at [172, 90] on input "Người nhận *" at bounding box center [191, 88] width 83 height 6
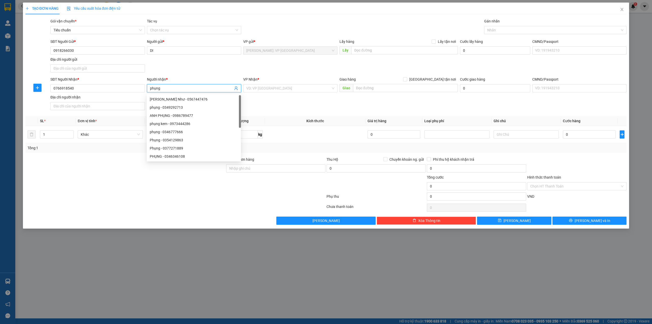
type input "phụng"
click at [266, 100] on div "SĐT Người Nhận * 0766918540 Người nhận * phụng VP Nhận * VD: VP Sài Gòn Giao hà…" at bounding box center [338, 94] width 578 height 36
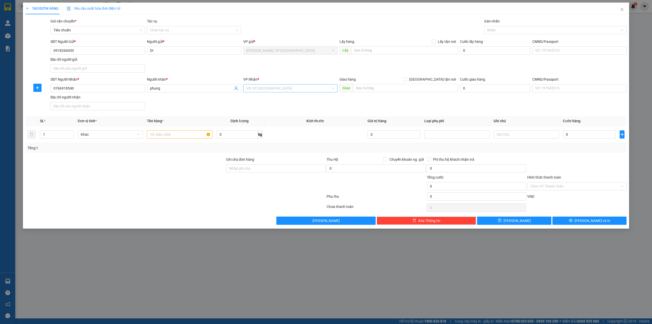
click at [275, 92] on input "search" at bounding box center [288, 88] width 85 height 8
drag, startPoint x: 373, startPoint y: 87, endPoint x: 370, endPoint y: 86, distance: 3.1
click at [373, 87] on input "text" at bounding box center [405, 88] width 105 height 8
type input "160 đường 30/4 ninh kiều, cân thơ"
click at [442, 80] on span "[GEOGRAPHIC_DATA] tận nơi" at bounding box center [432, 79] width 51 height 6
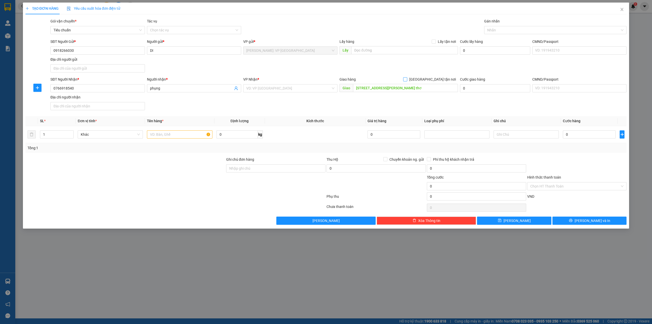
click at [407, 80] on input "[GEOGRAPHIC_DATA] tận nơi" at bounding box center [405, 79] width 4 height 4
checkbox input "true"
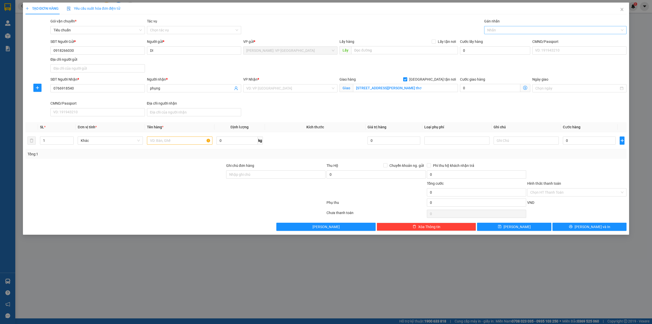
click at [505, 28] on div at bounding box center [553, 30] width 135 height 6
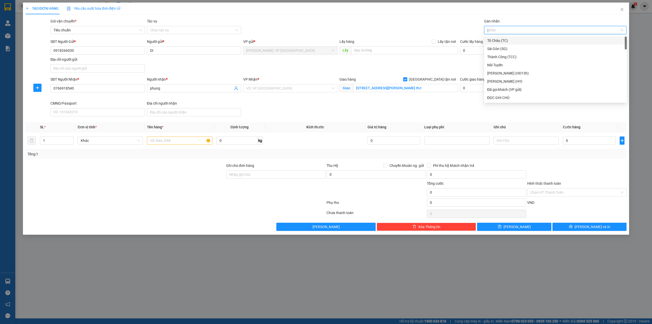
type input "gi"
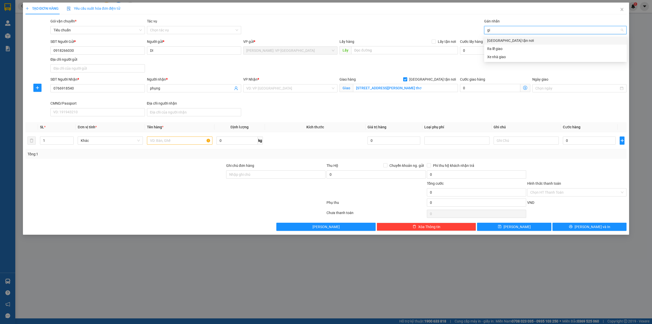
click at [507, 39] on div "[GEOGRAPHIC_DATA] tận nơi" at bounding box center [555, 41] width 137 height 6
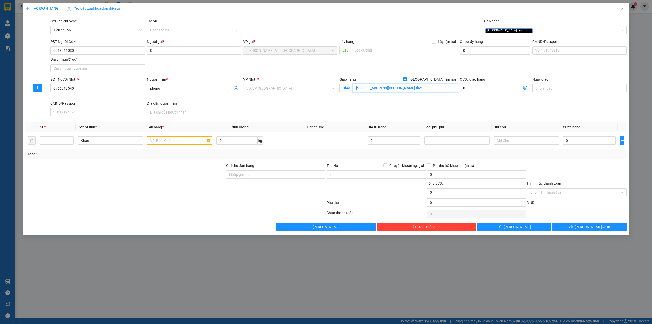
click at [403, 87] on input "160 đường 30/4 ninh kiều, cân thơ" at bounding box center [405, 88] width 105 height 8
drag, startPoint x: 404, startPoint y: 88, endPoint x: 404, endPoint y: 101, distance: 13.5
click at [404, 89] on input "160 đường 30/4 ninh kiều, cân thơ" at bounding box center [405, 88] width 105 height 8
click at [403, 89] on input "160 đường 30/4 ninh kiều, cân thơ" at bounding box center [405, 88] width 105 height 8
type input "160 đường 30/4 ninh kiều, cần thơ"
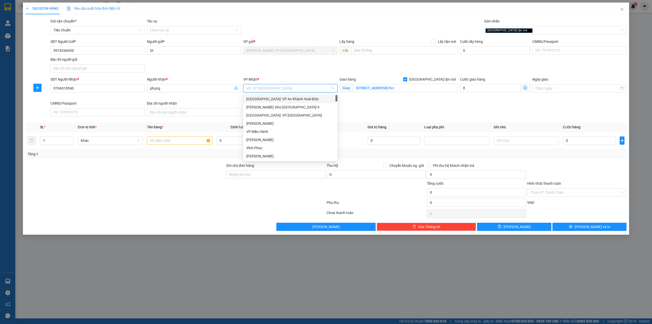
drag, startPoint x: 289, startPoint y: 92, endPoint x: 288, endPoint y: 88, distance: 3.6
click at [288, 88] on input "search" at bounding box center [288, 88] width 85 height 8
type input "ki"
click at [286, 101] on div "Cần Thơ: [PERSON_NAME]" at bounding box center [290, 99] width 88 height 6
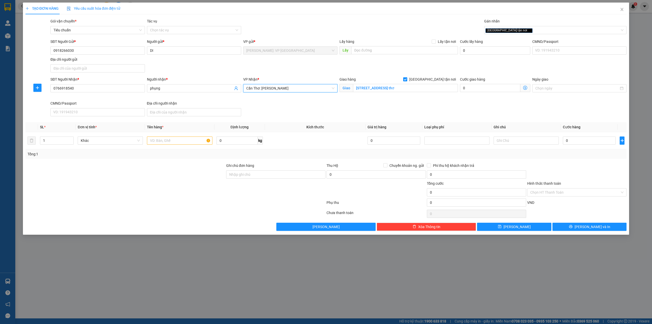
click at [275, 74] on div "SĐT Người Gửi * 0918266030 Người gửi * DI VP gửi * [GEOGRAPHIC_DATA]: VP [GEOGR…" at bounding box center [338, 57] width 578 height 36
drag, startPoint x: 202, startPoint y: 69, endPoint x: 155, endPoint y: 120, distance: 69.6
click at [202, 70] on div "SĐT Người Gửi * 0918266030 Người gửi * DI VP gửi * [GEOGRAPHIC_DATA]: VP [GEOGR…" at bounding box center [338, 57] width 578 height 36
click at [152, 142] on input "text" at bounding box center [179, 140] width 65 height 8
type input "1 kiện giấy dẹp (mica)"
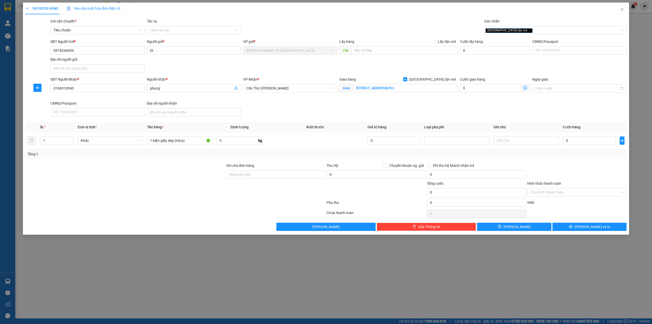
click at [181, 168] on div at bounding box center [125, 172] width 201 height 18
click at [282, 112] on div "SĐT Người Nhận * 0766918540 Người nhận * phụng VP Nhận * Cần Thơ: Kho Ninh Kiều…" at bounding box center [338, 97] width 578 height 42
click at [589, 139] on input "0" at bounding box center [589, 140] width 53 height 8
type input "7"
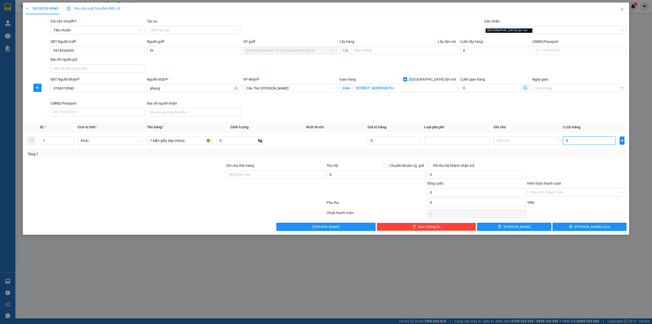
type input "7"
type input "75"
type input "750"
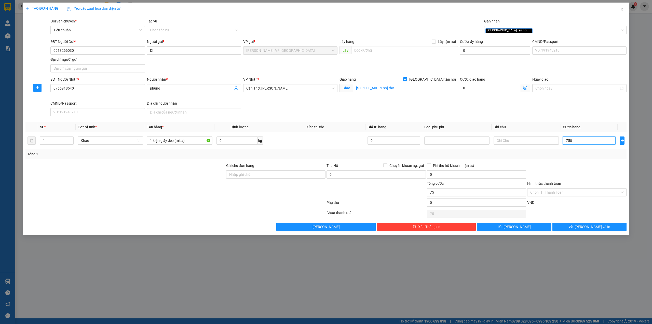
type input "750"
type input "7.500"
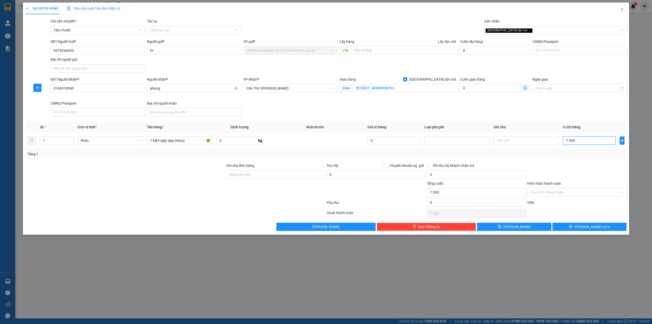
type input "75.000"
type input "750.000"
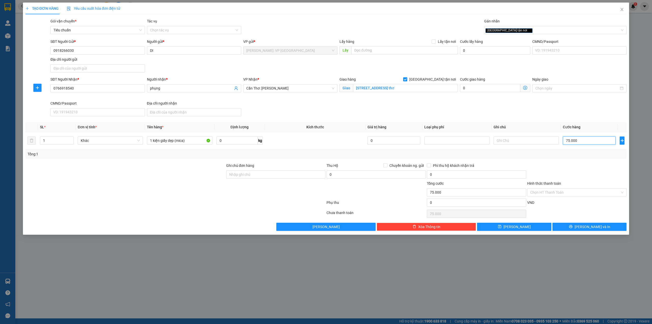
type input "750.000"
type input "75.000"
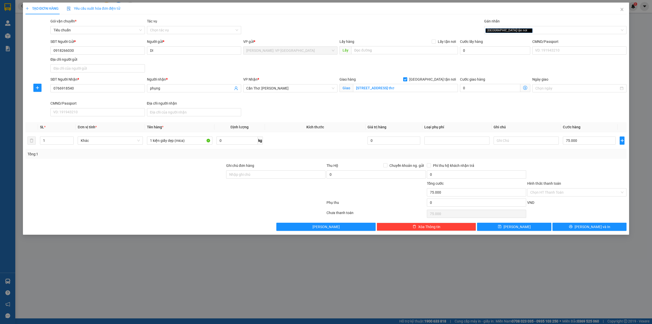
click at [470, 110] on div "SĐT Người Nhận * 0766918540 Người nhận * phụng VP Nhận * Cần Thơ: Kho Ninh Kiều…" at bounding box center [338, 97] width 578 height 42
click at [543, 166] on div at bounding box center [577, 172] width 100 height 18
click at [251, 203] on div at bounding box center [175, 203] width 301 height 10
click at [573, 225] on button "[PERSON_NAME] và In" at bounding box center [590, 226] width 74 height 8
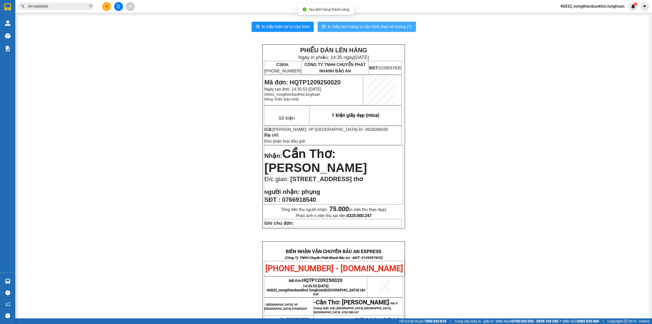
click at [356, 24] on span "In mẫu tem hàng tự cấu hình theo số lượng (1)" at bounding box center [370, 26] width 84 height 6
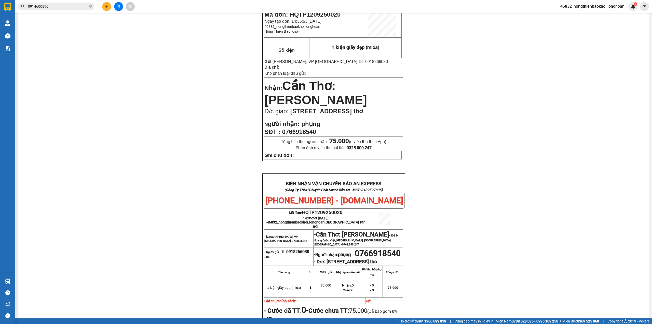
scroll to position [102, 0]
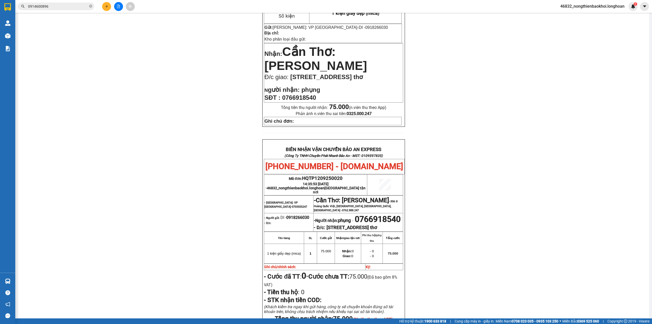
click at [202, 165] on div "PHIẾU DÁN LÊN HÀNG Ngày in phiếu: 14:35 ngày 12-09-2025 CSKH: 1900.06.88.33 CÔN…" at bounding box center [333, 161] width 619 height 438
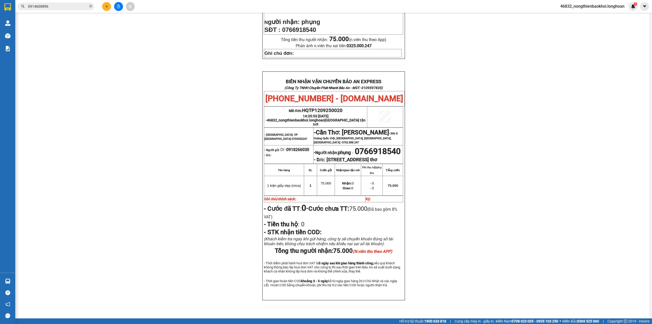
scroll to position [201, 0]
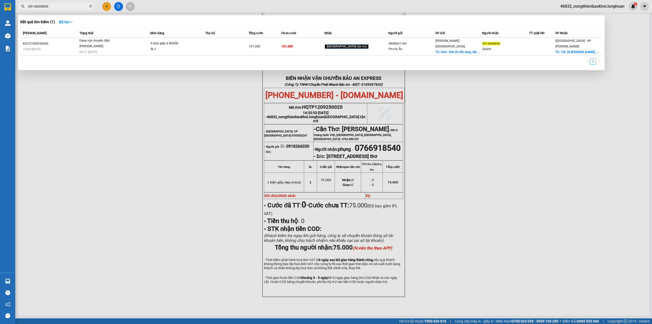
click at [75, 4] on input "0914600896" at bounding box center [58, 7] width 60 height 6
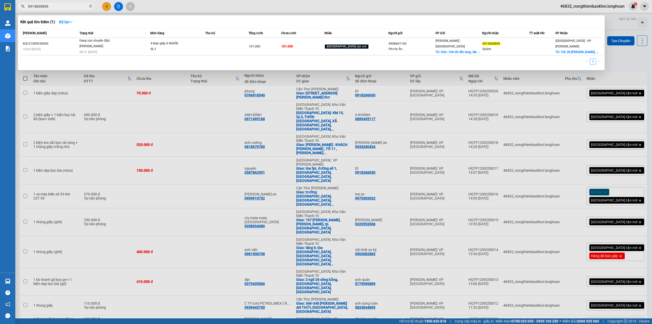
click at [167, 10] on div at bounding box center [326, 162] width 652 height 324
click at [52, 6] on input "0914600896" at bounding box center [58, 7] width 60 height 6
click at [92, 7] on span "0914600896" at bounding box center [56, 7] width 76 height 8
click at [91, 7] on icon "close-circle" at bounding box center [90, 6] width 3 height 3
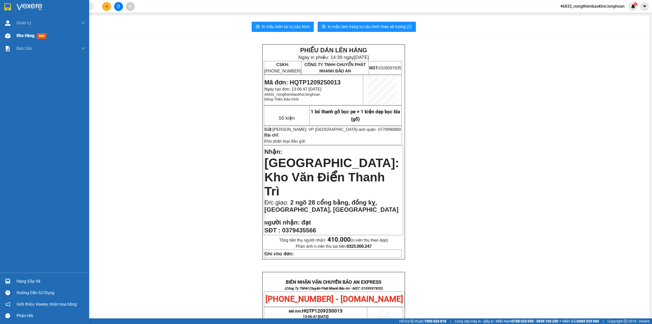
click at [8, 36] on img at bounding box center [7, 35] width 5 height 5
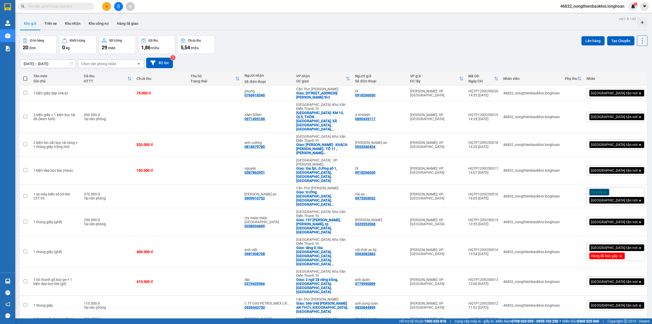
drag, startPoint x: 275, startPoint y: 54, endPoint x: 270, endPoint y: 52, distance: 6.1
click at [276, 54] on div "14/08/2025 – 12/09/2025 Press the down arrow key to interact with the calendar …" at bounding box center [334, 63] width 628 height 18
click at [282, 51] on div "Đơn hàng 20 đơn Khối lượng 0 kg Số lượng 29 món Đã thu 1,86 triệu Chưa thu 5,54…" at bounding box center [334, 44] width 628 height 18
click at [210, 16] on div "ver 1.8.143 Kho gửi Trên xe Kho nhận Kho công nợ Hàng đã giao Đơn hàng 20 đơn K…" at bounding box center [334, 179] width 632 height 329
click at [80, 22] on button "Kho nhận" at bounding box center [73, 23] width 24 height 12
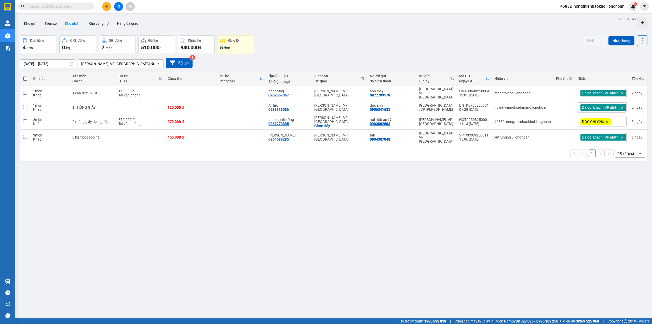
click at [308, 45] on div "Đơn hàng 4 đơn Khối lượng 0 kg Số lượng 7 món Đã thu 510.000 đ Chưa thu 940.000…" at bounding box center [334, 44] width 628 height 18
click at [415, 176] on div "ver 1.8.143 Kho gửi Trên xe Kho nhận Kho công nợ Hàng đã giao Đơn hàng 4 đơn Kh…" at bounding box center [334, 177] width 632 height 324
click at [374, 65] on div "14/08/2025 – 12/09/2025 Press the down arrow key to interact with the calendar …" at bounding box center [334, 63] width 628 height 10
drag, startPoint x: 281, startPoint y: 181, endPoint x: 174, endPoint y: 107, distance: 130.1
click at [280, 181] on div "ver 1.8.143 Kho gửi Trên xe Kho nhận Kho công nợ Hàng đã giao Đơn hàng 4 đơn Kh…" at bounding box center [334, 177] width 632 height 324
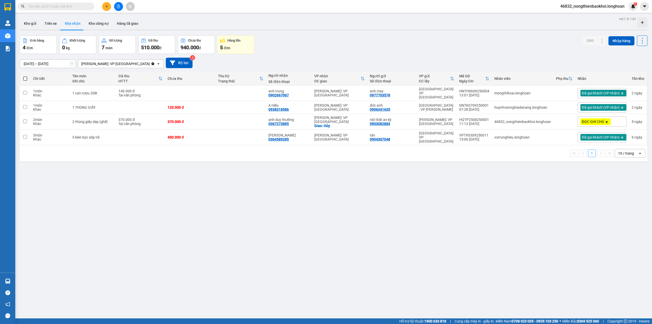
click at [302, 45] on div "Đơn hàng 4 đơn Khối lượng 0 kg Số lượng 7 món Đã thu 510.000 đ Chưa thu 940.000…" at bounding box center [334, 44] width 628 height 18
click at [223, 164] on div "ver 1.8.143 Kho gửi Trên xe Kho nhận Kho công nợ Hàng đã giao Đơn hàng 4 đơn Kh…" at bounding box center [334, 177] width 632 height 324
drag, startPoint x: 72, startPoint y: 173, endPoint x: 31, endPoint y: 62, distance: 118.3
click at [72, 170] on div "ver 1.8.143 Kho gửi Trên xe Kho nhận Kho công nợ Hàng đã giao Đơn hàng 4 đơn Kh…" at bounding box center [334, 177] width 632 height 324
drag, startPoint x: 138, startPoint y: 190, endPoint x: 145, endPoint y: 189, distance: 7.5
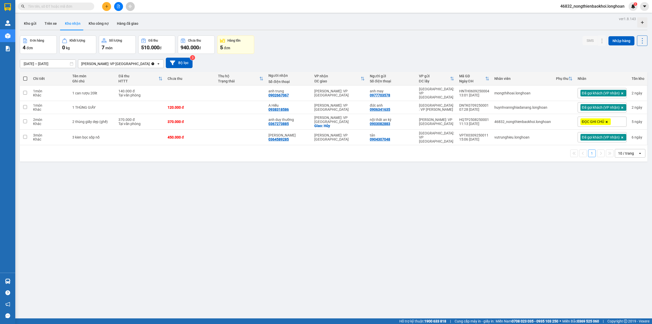
click at [141, 190] on div "ver 1.8.143 Kho gửi Trên xe Kho nhận Kho công nợ Hàng đã giao Đơn hàng 4 đơn Kh…" at bounding box center [334, 177] width 632 height 324
click at [238, 177] on div "ver 1.8.143 Kho gửi Trên xe Kho nhận Kho công nợ Hàng đã giao Đơn hàng 4 đơn Kh…" at bounding box center [334, 177] width 632 height 324
click at [318, 62] on div "14/08/2025 – 12/09/2025 Press the down arrow key to interact with the calendar …" at bounding box center [334, 63] width 628 height 10
drag, startPoint x: 286, startPoint y: 177, endPoint x: 289, endPoint y: 177, distance: 3.1
click at [287, 177] on div "ver 1.8.143 Kho gửi Trên xe Kho nhận Kho công nợ Hàng đã giao Đơn hàng 4 đơn Kh…" at bounding box center [334, 177] width 632 height 324
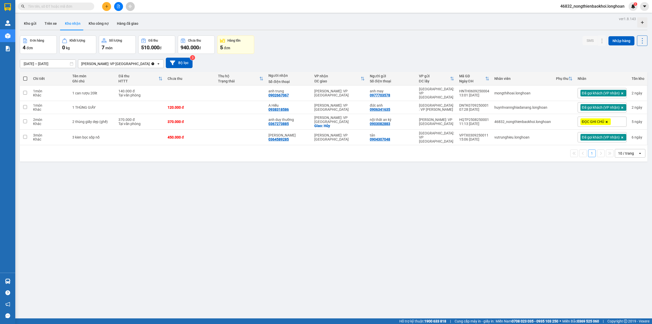
click at [389, 42] on div "Đơn hàng 4 đơn Khối lượng 0 kg Số lượng 7 món Đã thu 510.000 đ Chưa thu 940.000…" at bounding box center [334, 44] width 628 height 18
click at [268, 197] on div "ver 1.8.143 Kho gửi Trên xe Kho nhận Kho công nợ Hàng đã giao Đơn hàng 4 đơn Kh…" at bounding box center [334, 177] width 632 height 324
click at [257, 196] on div "ver 1.8.143 Kho gửi Trên xe Kho nhận Kho công nợ Hàng đã giao Đơn hàng 4 đơn Kh…" at bounding box center [334, 177] width 632 height 324
click at [307, 45] on div "Đơn hàng 4 đơn Khối lượng 0 kg Số lượng 7 món Đã thu 510.000 đ Chưa thu 940.000…" at bounding box center [334, 44] width 628 height 18
click at [286, 173] on div "ver 1.8.143 Kho gửi Trên xe Kho nhận Kho công nợ Hàng đã giao Đơn hàng 4 đơn Kh…" at bounding box center [334, 177] width 632 height 324
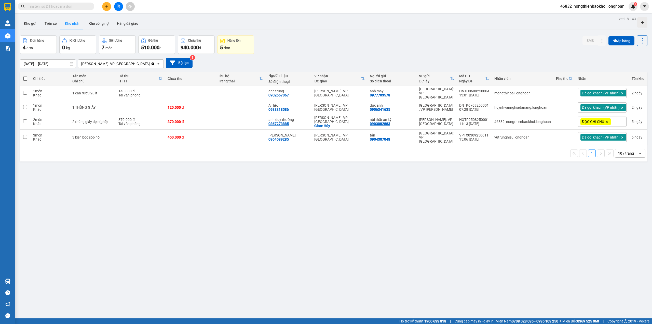
click at [300, 45] on div "Đơn hàng 4 đơn Khối lượng 0 kg Số lượng 7 món Đã thu 510.000 đ Chưa thu 940.000…" at bounding box center [334, 44] width 628 height 18
click at [72, 4] on input "text" at bounding box center [58, 7] width 60 height 6
paste input "0907861596"
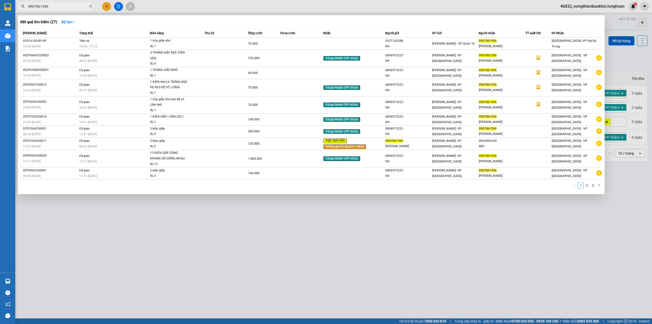
drag, startPoint x: 112, startPoint y: 234, endPoint x: 102, endPoint y: 141, distance: 93.3
click at [112, 221] on div at bounding box center [326, 162] width 652 height 324
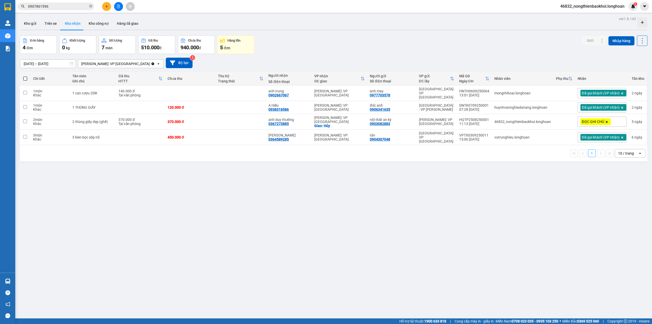
drag, startPoint x: 321, startPoint y: 56, endPoint x: 311, endPoint y: 46, distance: 14.1
click at [318, 55] on div "14/08/2025 – 12/09/2025 Press the down arrow key to interact with the calendar …" at bounding box center [334, 63] width 628 height 18
click at [180, 284] on div "ver 1.8.143 Kho gửi Trên xe Kho nhận Kho công nợ Hàng đã giao Đơn hàng 4 đơn Kh…" at bounding box center [334, 177] width 632 height 324
click at [305, 49] on div "Đơn hàng 4 đơn Khối lượng 0 kg Số lượng 7 món Đã thu 510.000 đ Chưa thu 940.000…" at bounding box center [334, 44] width 628 height 18
click at [75, 5] on input "0907861596" at bounding box center [58, 7] width 60 height 6
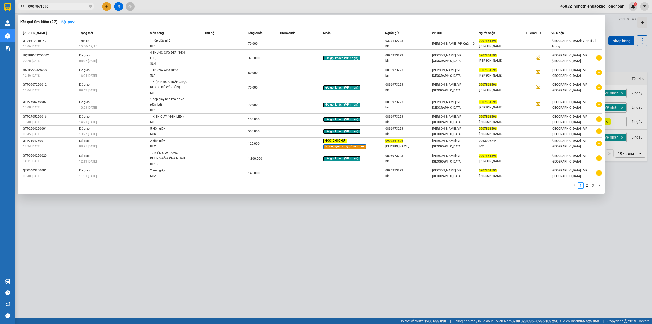
click at [75, 5] on input "0907861596" at bounding box center [58, 7] width 60 height 6
paste input "87953833"
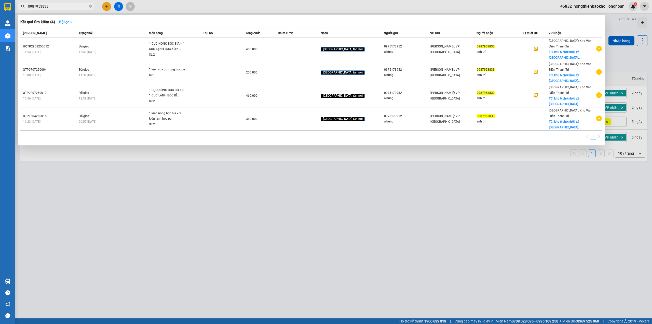
click at [309, 200] on div at bounding box center [326, 162] width 652 height 324
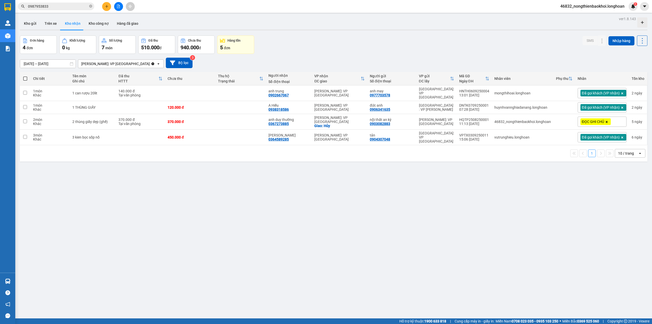
drag, startPoint x: 201, startPoint y: 179, endPoint x: 175, endPoint y: 61, distance: 120.0
click at [201, 178] on div "ver 1.8.143 Kho gửi Trên xe Kho nhận Kho công nợ Hàng đã giao Đơn hàng 4 đơn Kh…" at bounding box center [334, 177] width 632 height 324
click at [66, 8] on input "0987953833" at bounding box center [58, 7] width 60 height 6
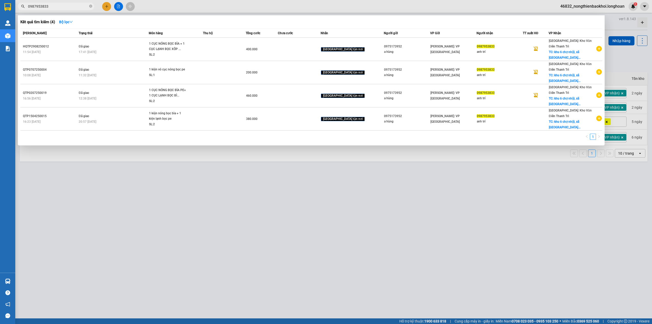
click at [66, 8] on input "0987953833" at bounding box center [58, 7] width 60 height 6
paste input "31321879"
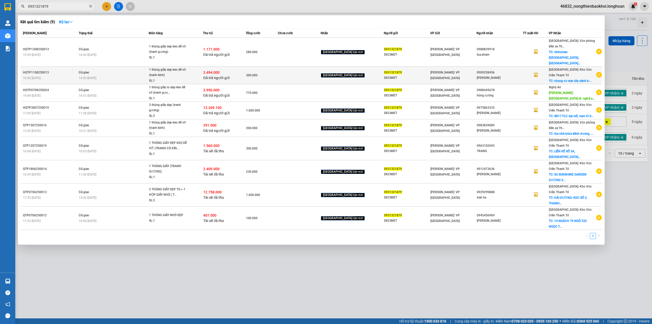
type input "0931321879"
click at [297, 72] on td at bounding box center [299, 76] width 43 height 18
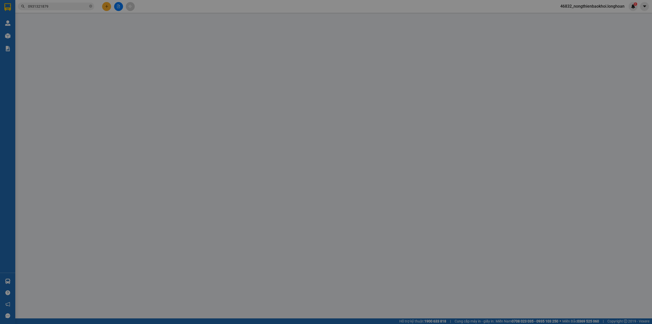
type input "0931321879"
type input "DECIMET"
type input "0909258456"
type input "mai hoang"
checkbox input "true"
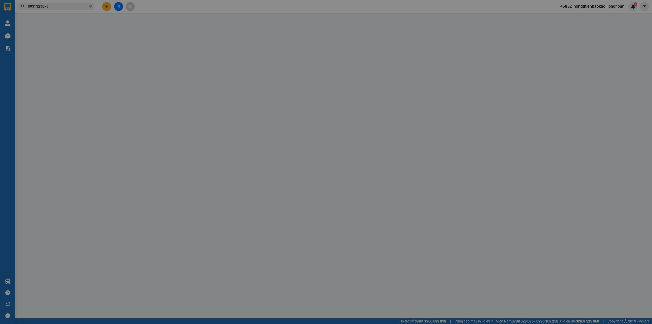
type input "chung cư star city sảnh b-23 lê văn lương, thanh xuân, hà nội"
type input "hàng có kính các a lưu ý giúp e, hàng hư vỡ ko trịu trách nhiệm"
checkbox input "true"
type input "2.494.000"
type input "20.000"
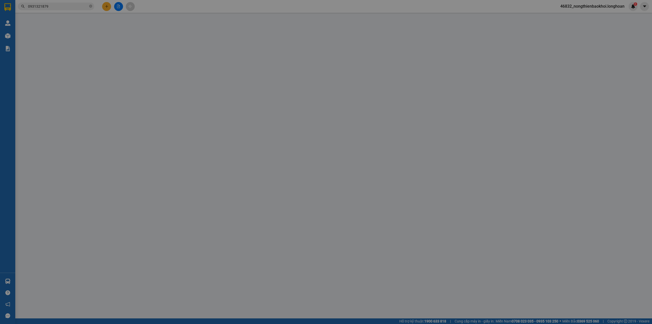
type input "300.000"
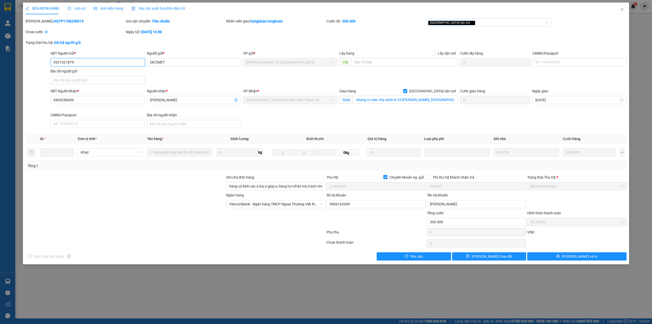
click at [80, 62] on input "0931321879" at bounding box center [97, 62] width 94 height 8
click at [625, 8] on span "Close" at bounding box center [622, 10] width 14 height 14
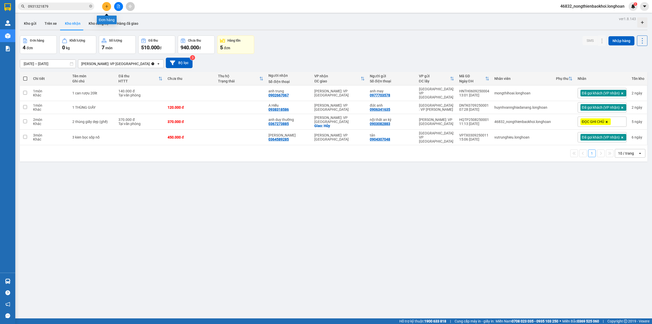
click at [108, 9] on button at bounding box center [106, 6] width 9 height 9
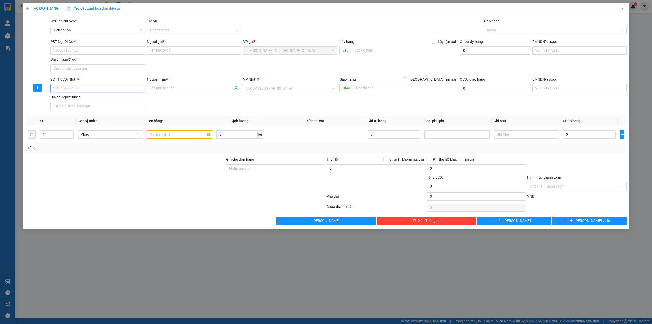
click at [68, 88] on input "SĐT Người Nhận *" at bounding box center [97, 88] width 94 height 8
type input "0387667997"
click at [114, 102] on div "0387667997 - tú oanh- trạm" at bounding box center [97, 99] width 94 height 8
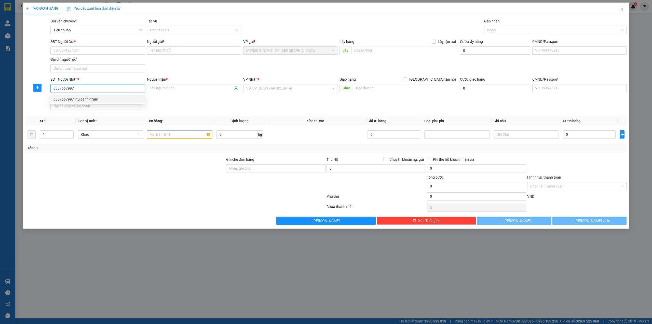
type input "tú oanh- trạm"
checkbox input "true"
type input "Khách sạn gia bảo,r17-20 đường lý thánh tông, từ sơn, bắc ninh"
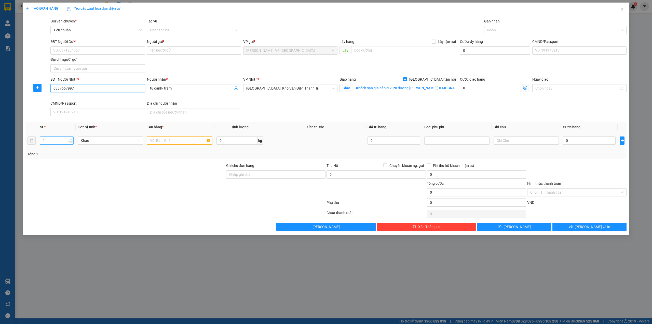
type input "0387667997"
type input "2"
click at [70, 140] on icon "up" at bounding box center [71, 139] width 2 height 2
click at [176, 141] on input "text" at bounding box center [179, 140] width 65 height 8
type input "2 thùng giấy (cafe)"
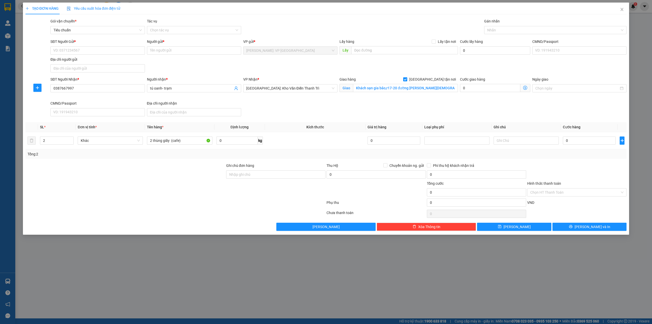
click at [200, 161] on div "Transit Pickup Surcharge Ids Transit Deliver Surcharge Ids Transit Deliver Surc…" at bounding box center [326, 124] width 602 height 212
click at [385, 111] on div "SĐT Người Nhận * 0387667997 Người nhận * tú oanh- trạm VP Nhận * Hà Nội: Kho Vă…" at bounding box center [338, 97] width 578 height 42
click at [509, 30] on div at bounding box center [553, 30] width 135 height 6
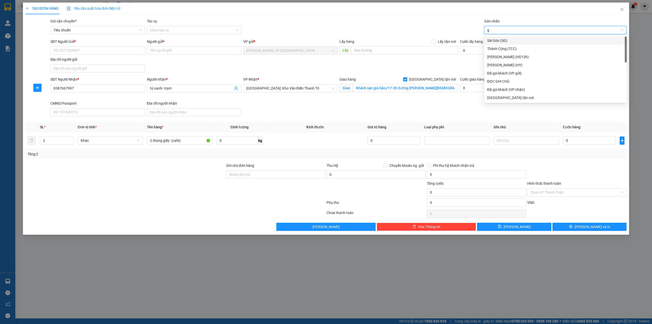
type input "gi"
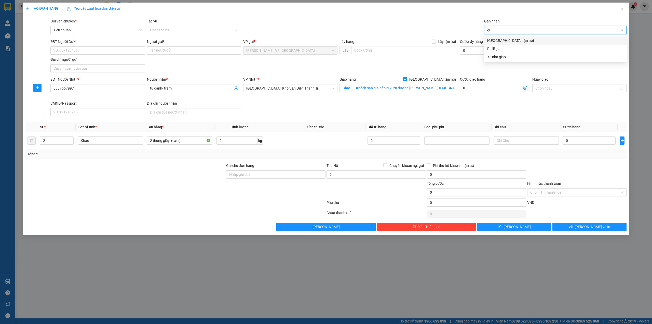
click at [510, 37] on div "[GEOGRAPHIC_DATA] tận nơi" at bounding box center [555, 40] width 143 height 8
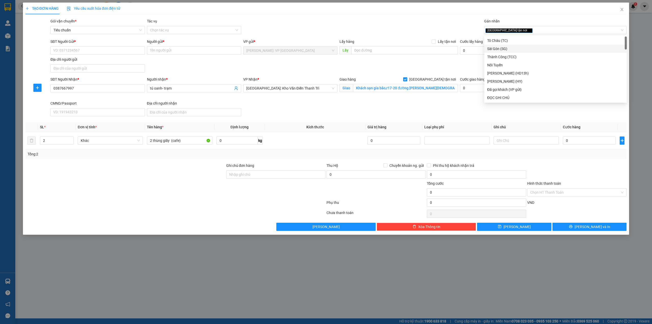
click at [389, 69] on div "SĐT Người Gửi * VD: 0371234567 Người gửi * Tên người gửi VP gửi * Hồ Chí Minh: …" at bounding box center [338, 57] width 578 height 36
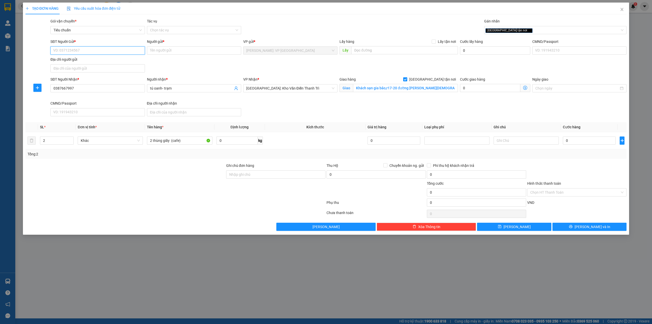
click at [80, 49] on input "SĐT Người Gửi *" at bounding box center [97, 50] width 94 height 8
drag, startPoint x: 95, startPoint y: 62, endPoint x: 205, endPoint y: 70, distance: 110.3
click at [96, 63] on div "0931762901 - bean hop" at bounding box center [98, 61] width 88 height 6
type input "0931762901"
type input "bean hop"
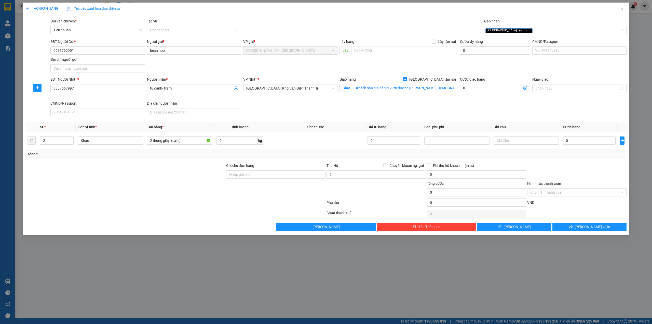
click at [207, 68] on div "SĐT Người Gửi * 0931762901 0931762901 Người gửi * bean hop VP gửi * Hồ Chí Minh…" at bounding box center [338, 57] width 578 height 36
click at [577, 141] on input "0" at bounding box center [589, 140] width 53 height 8
type input "5"
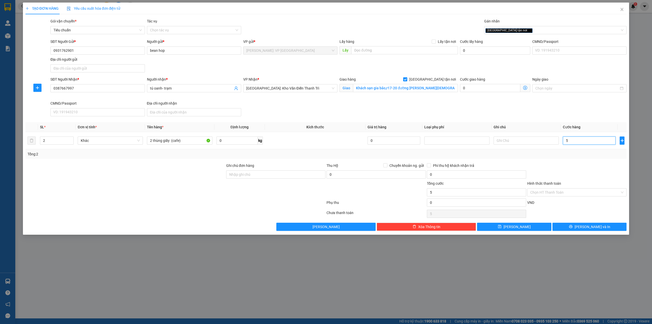
type input "57"
type input "570"
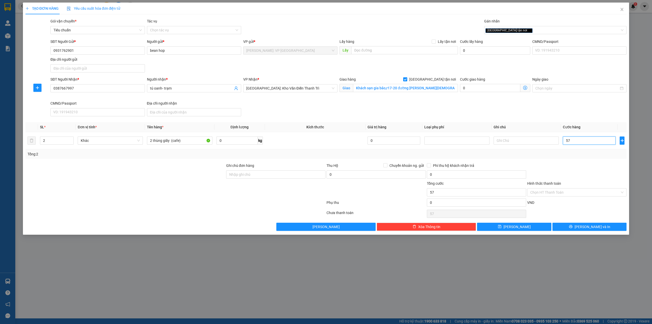
type input "570"
type input "5.700"
type input "57.000"
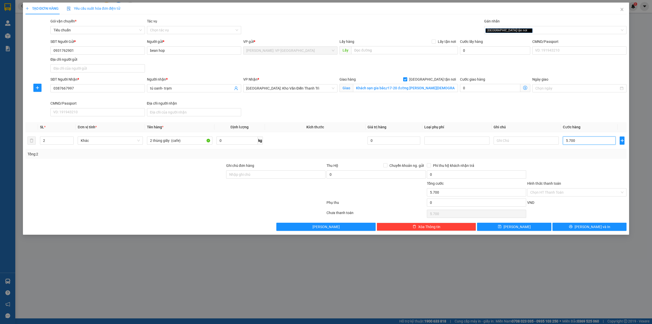
type input "57.000"
type input "570.000"
click at [574, 162] on div "Transit Pickup Surcharge Ids Transit Deliver Surcharge Ids Transit Deliver Surc…" at bounding box center [326, 124] width 602 height 212
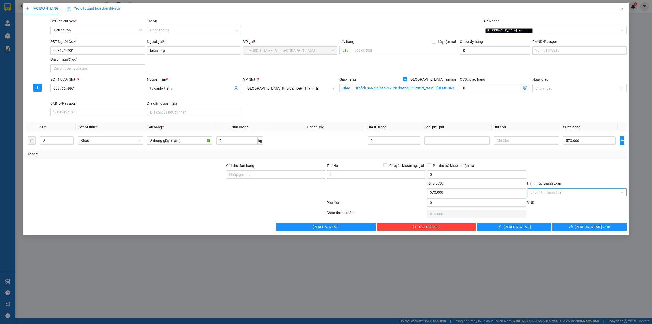
click at [577, 191] on input "Hình thức thanh toán" at bounding box center [576, 192] width 90 height 8
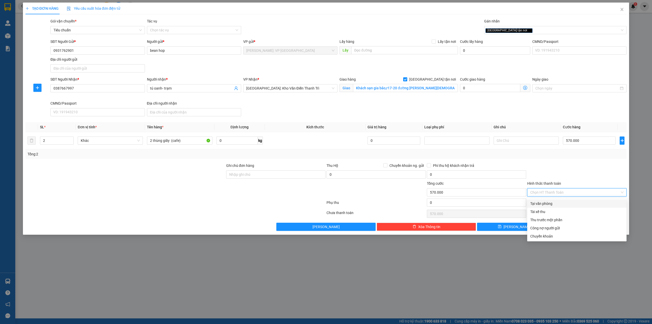
drag, startPoint x: 559, startPoint y: 200, endPoint x: 576, endPoint y: 169, distance: 35.6
click at [558, 200] on div "Tại văn phòng" at bounding box center [576, 203] width 99 height 8
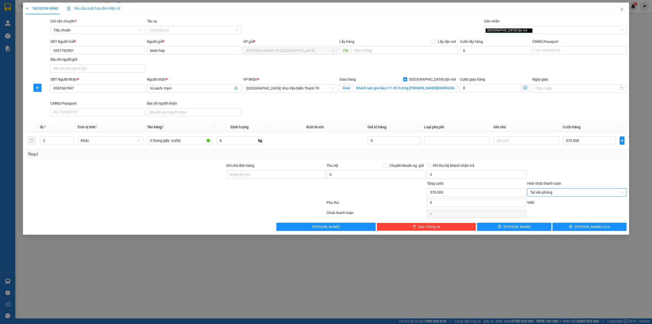
click at [576, 169] on div at bounding box center [577, 172] width 100 height 18
drag, startPoint x: 278, startPoint y: 197, endPoint x: 434, endPoint y: 192, distance: 155.5
click at [280, 197] on div at bounding box center [276, 189] width 100 height 18
click at [569, 226] on button "[PERSON_NAME] và In" at bounding box center [590, 226] width 74 height 8
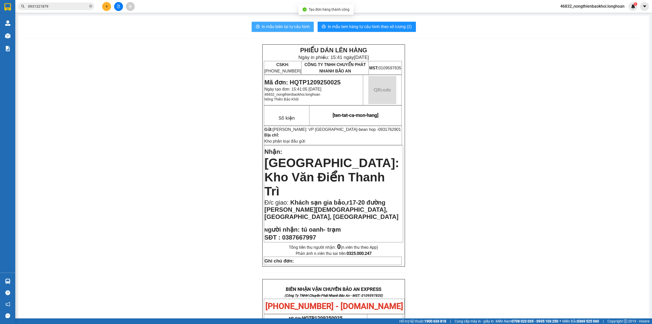
drag, startPoint x: 282, startPoint y: 24, endPoint x: 288, endPoint y: 24, distance: 6.1
click at [283, 24] on span "In mẫu biên lai tự cấu hình" at bounding box center [286, 26] width 48 height 6
click at [201, 67] on div "PHIẾU DÁN LÊN HÀNG Ngày in phiếu: 15:41 ngày 12-09-2025 CSKH: 1900.06.88.33 CÔN…" at bounding box center [333, 295] width 619 height 503
click at [169, 214] on div "PHIẾU DÁN LÊN HÀNG Ngày in phiếu: 15:41 ngày 12-09-2025 CSKH: 1900.06.88.33 CÔN…" at bounding box center [333, 295] width 619 height 503
click at [164, 166] on div "PHIẾU DÁN LÊN HÀNG Ngày in phiếu: 15:41 ngày 12-09-2025 CSKH: 1900.06.88.33 CÔN…" at bounding box center [333, 295] width 619 height 503
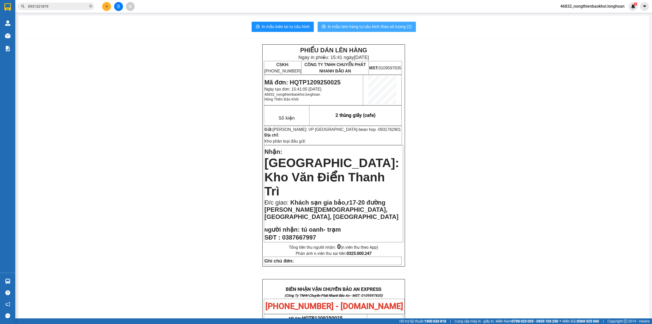
click at [326, 30] on button "In mẫu tem hàng tự cấu hình theo số lượng (2)" at bounding box center [367, 27] width 98 height 10
click at [223, 150] on div "PHIẾU DÁN LÊN HÀNG Ngày in phiếu: 15:43 ngày 12-09-2025 CSKH: 1900.06.88.33 CÔN…" at bounding box center [333, 295] width 619 height 503
click at [432, 75] on div "PHIẾU DÁN LÊN HÀNG Ngày in phiếu: 15:43 ngày 12-09-2025 CSKH: 1900.06.88.33 CÔN…" at bounding box center [333, 295] width 619 height 503
click at [205, 133] on div "PHIẾU DÁN LÊN HÀNG Ngày in phiếu: 15:43 ngày 12-09-2025 CSKH: 1900.06.88.33 CÔN…" at bounding box center [333, 295] width 619 height 503
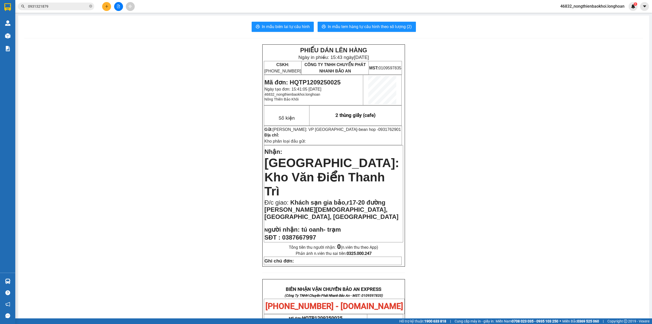
click at [207, 74] on div "PHIẾU DÁN LÊN HÀNG Ngày in phiếu: 15:43 ngày 12-09-2025 CSKH: 1900.06.88.33 CÔN…" at bounding box center [333, 295] width 619 height 503
click at [234, 50] on div "PHIẾU DÁN LÊN HÀNG Ngày in phiếu: 15:43 ngày 12-09-2025 CSKH: 1900.06.88.33 CÔN…" at bounding box center [333, 295] width 619 height 503
click at [199, 157] on div "PHIẾU DÁN LÊN HÀNG Ngày in phiếu: 15:43 ngày 12-09-2025 CSKH: 1900.06.88.33 CÔN…" at bounding box center [333, 295] width 619 height 503
click at [196, 162] on div "PHIẾU DÁN LÊN HÀNG Ngày in phiếu: 15:43 ngày 12-09-2025 CSKH: 1900.06.88.33 CÔN…" at bounding box center [333, 295] width 619 height 503
click at [178, 211] on div "PHIẾU DÁN LÊN HÀNG Ngày in phiếu: 15:43 ngày 12-09-2025 CSKH: 1900.06.88.33 CÔN…" at bounding box center [333, 295] width 619 height 503
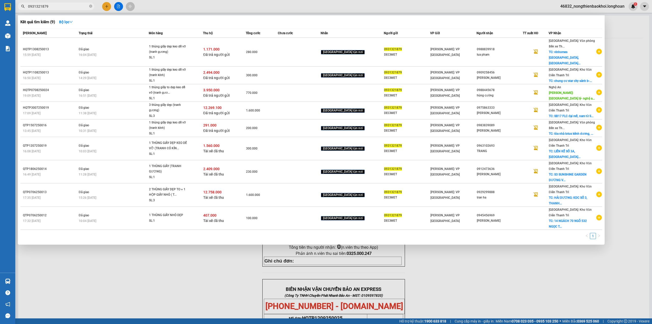
click at [64, 7] on input "0931321879" at bounding box center [58, 7] width 60 height 6
click at [53, 6] on input "0931321879" at bounding box center [58, 7] width 60 height 6
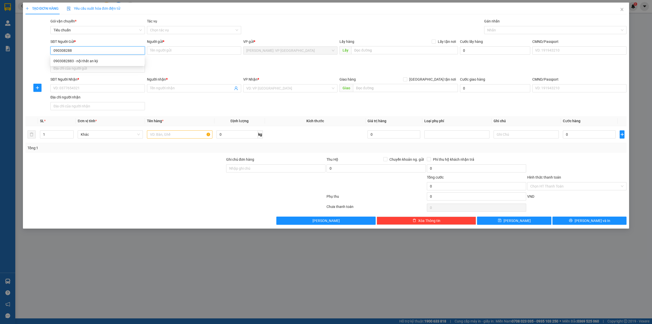
type input "0903082883"
click at [127, 60] on div "0903082883 - nội thất an kỳ" at bounding box center [98, 61] width 88 height 6
type input "nội thất an kỳ"
checkbox input "true"
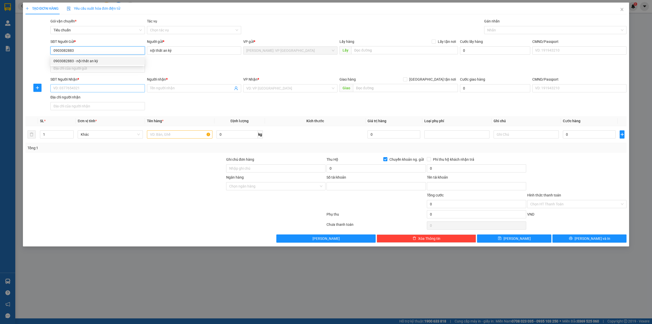
type input "35049767"
type input "LA TỐ NỮ"
type input "0903082883"
click at [110, 95] on div "Địa chỉ người nhận" at bounding box center [97, 97] width 94 height 6
click at [110, 102] on input "Địa chỉ người nhận" at bounding box center [97, 106] width 94 height 8
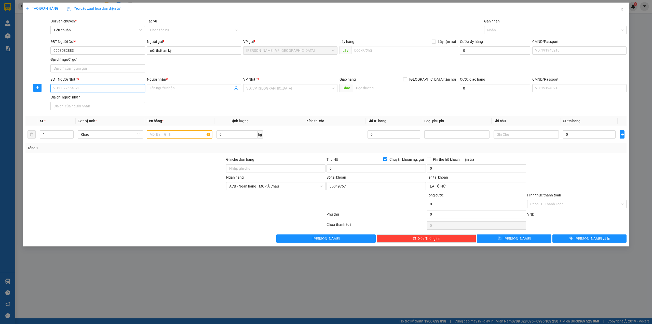
click at [111, 92] on input "SĐT Người Nhận *" at bounding box center [97, 88] width 94 height 8
type input "0981908708"
click at [165, 89] on input "Người nhận *" at bounding box center [191, 88] width 83 height 6
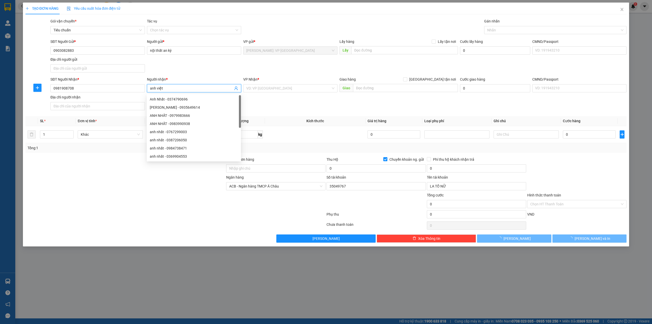
type input "anh việt"
click at [196, 67] on div "SĐT Người Gửi * 0903082883 Người gửi * nội thất an kỳ VP gửi * Hồ Chí Minh: VP …" at bounding box center [338, 57] width 578 height 36
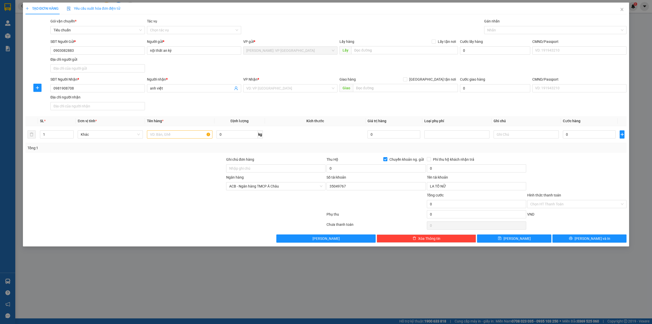
click at [262, 103] on div "SĐT Người Nhận * 0981908708 Người nhận * anh việt VP Nhận * VD: VP Sài Gòn Giao…" at bounding box center [338, 94] width 578 height 36
click at [195, 106] on div "SĐT Người Nhận * 0981908708 Người nhận * anh việt VP Nhận * VD: VP Sài Gòn Giao…" at bounding box center [338, 94] width 578 height 36
click at [261, 89] on input "search" at bounding box center [288, 88] width 85 height 8
click at [203, 65] on div "SĐT Người Gửi * 0903082883 Người gửi * nội thất an kỳ VP gửi * Hồ Chí Minh: VP …" at bounding box center [338, 57] width 578 height 36
click at [223, 100] on div "SĐT Người Nhận * 0981908708 Người nhận * anh việt VP Nhận * VD: VP Sài Gòn Giao…" at bounding box center [338, 94] width 578 height 36
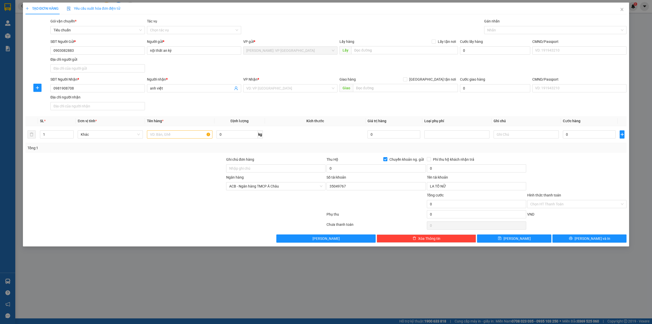
click at [240, 107] on div "SĐT Người Nhận * 0981908708 Người nhận * anh việt VP Nhận * VD: VP Sài Gòn Giao…" at bounding box center [338, 94] width 578 height 36
click at [259, 91] on input "search" at bounding box center [288, 88] width 85 height 8
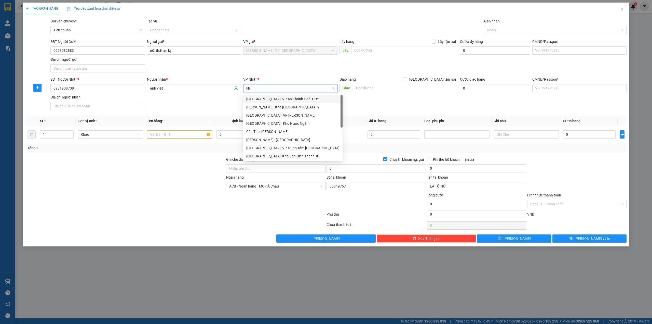
type input "kho"
drag, startPoint x: 302, startPoint y: 133, endPoint x: 375, endPoint y: 90, distance: 84.1
click at [302, 132] on div "[GEOGRAPHIC_DATA]: Kho Văn Điển Thanh Trì" at bounding box center [290, 132] width 88 height 6
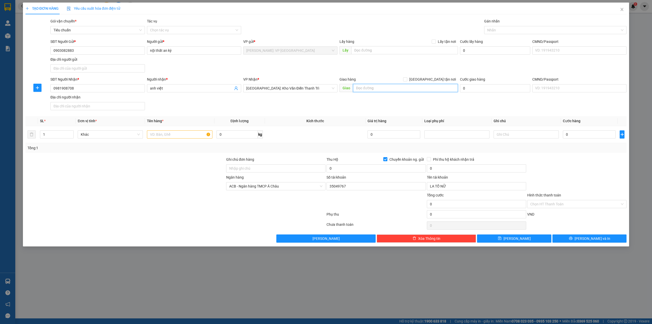
click at [375, 90] on input "text" at bounding box center [405, 88] width 105 height 8
type input "tầng 9, tòa nhà horizon tower, 40 cát linh, đống đa, hà nội"
drag, startPoint x: 432, startPoint y: 81, endPoint x: 430, endPoint y: 79, distance: 2.7
click at [407, 81] on input "[GEOGRAPHIC_DATA] tận nơi" at bounding box center [405, 79] width 4 height 4
checkbox input "true"
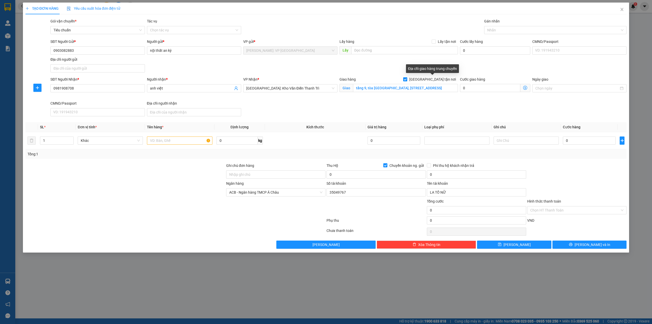
click at [381, 70] on div "SĐT Người Gửi * 0903082883 Người gửi * nội thất an kỳ VP gửi * Hồ Chí Minh: VP …" at bounding box center [338, 57] width 578 height 36
click at [499, 30] on div at bounding box center [553, 30] width 135 height 6
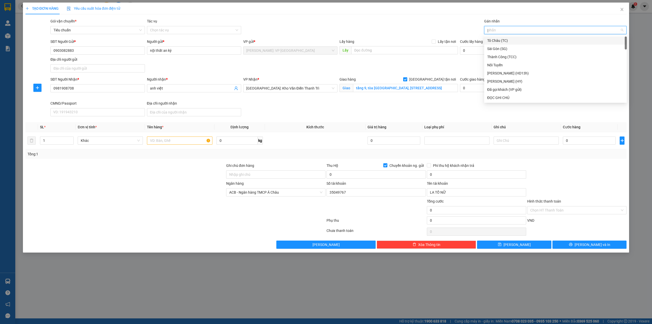
type input "gi"
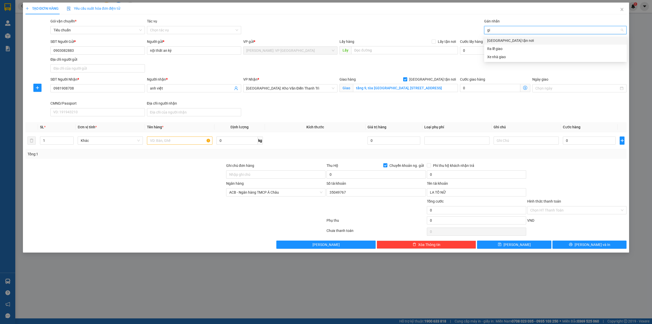
click at [503, 36] on div "[GEOGRAPHIC_DATA] tận nơi" at bounding box center [555, 40] width 143 height 8
click at [370, 18] on div "TẠO ĐƠN HÀNG Yêu cầu xuất hóa đơn điện tử Transit Pickup Surcharge Ids Transit …" at bounding box center [326, 126] width 602 height 246
click at [144, 167] on div at bounding box center [125, 172] width 201 height 18
click at [176, 142] on input "text" at bounding box center [179, 140] width 65 height 8
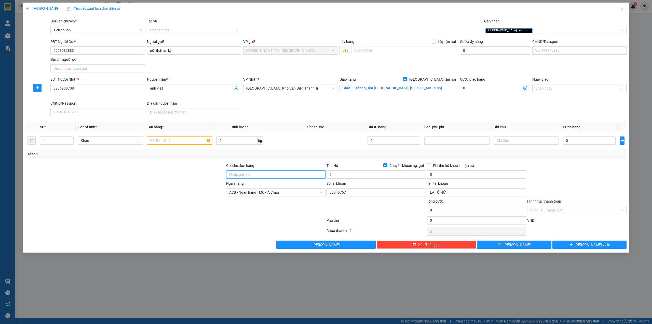
click at [248, 178] on input "Ghi chú đơn hàng" at bounding box center [275, 174] width 99 height 8
type input "g"
type input "nhận theo kiện giao theo kiện bể vỡ ko đền -giao tại sảnh"
drag, startPoint x: 179, startPoint y: 185, endPoint x: 168, endPoint y: 184, distance: 10.5
click at [179, 184] on div at bounding box center [125, 189] width 201 height 18
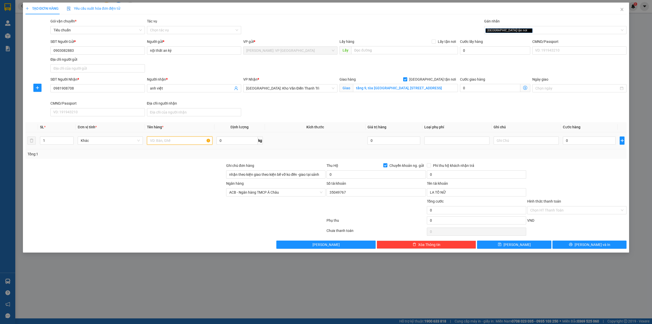
click at [161, 139] on input "text" at bounding box center [179, 140] width 65 height 8
type input "1 thùng giấy (ghế)"
click at [279, 102] on div "SĐT Người Nhận * 0981908708 Người nhận * anh việt VP Nhận * Hà Nội: Kho Văn Điể…" at bounding box center [338, 97] width 578 height 42
drag, startPoint x: 186, startPoint y: 184, endPoint x: 191, endPoint y: 184, distance: 4.6
click at [188, 184] on div at bounding box center [125, 189] width 201 height 18
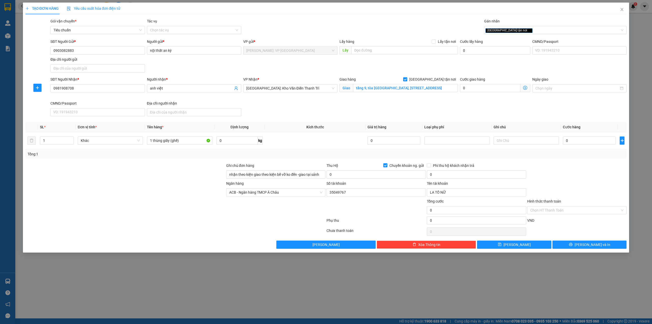
click at [386, 166] on input "Chuyển khoản ng. gửi" at bounding box center [386, 165] width 4 height 4
checkbox input "false"
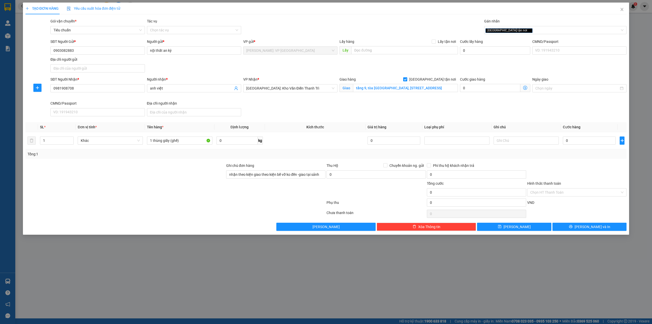
click at [178, 191] on div at bounding box center [125, 189] width 201 height 18
click at [574, 142] on input "0" at bounding box center [589, 140] width 53 height 8
click at [569, 141] on input "0" at bounding box center [589, 140] width 53 height 8
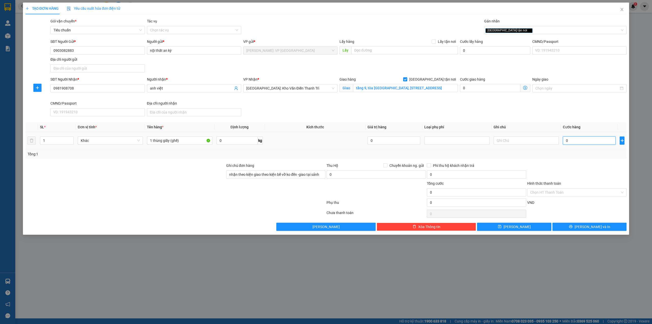
click at [569, 141] on input "0" at bounding box center [589, 140] width 53 height 8
type input "4"
type input "40"
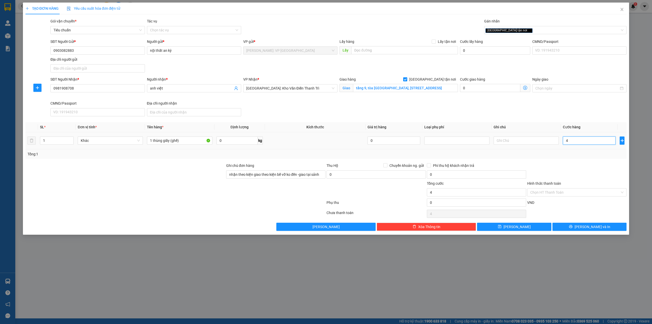
type input "40"
type input "400"
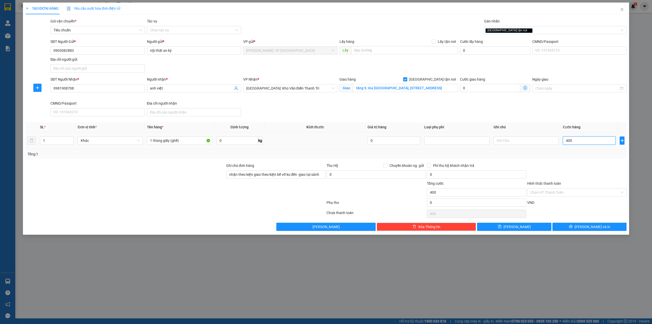
type input "4.000"
type input "40.000"
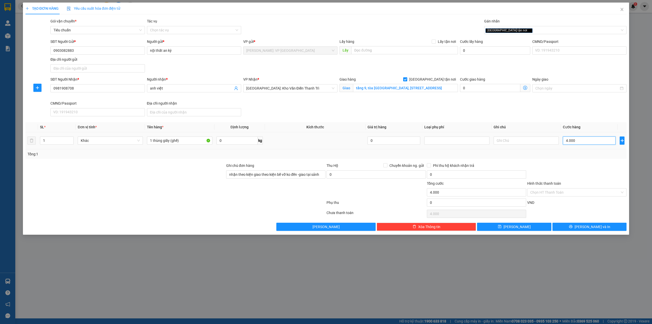
type input "40.000"
type input "400.000"
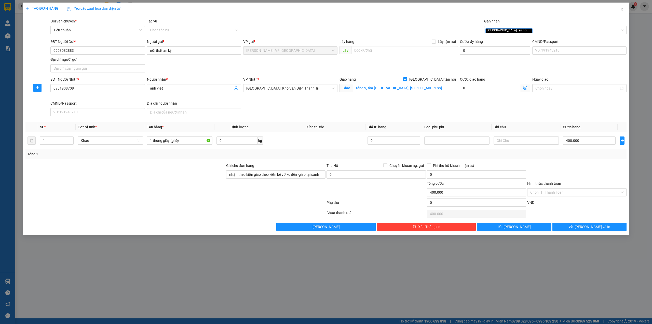
click at [457, 111] on div "SĐT Người Nhận * 0981908708 Người nhận * anh việt VP Nhận * Hà Nội: Kho Văn Điể…" at bounding box center [338, 97] width 578 height 42
click at [174, 180] on div at bounding box center [125, 172] width 201 height 18
click at [589, 225] on span "[PERSON_NAME] và In" at bounding box center [593, 227] width 36 height 6
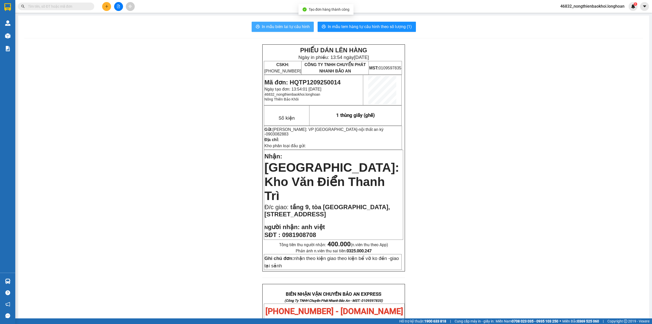
click at [284, 24] on span "In mẫu biên lai tự cấu hình" at bounding box center [286, 26] width 48 height 6
click at [105, 137] on div "PHIẾU DÁN LÊN HÀNG Ngày in phiếu: 13:54 ngày 12-09-2025 CSKH: 1900.06.88.33 CÔN…" at bounding box center [333, 294] width 619 height 500
click at [146, 61] on div "PHIẾU DÁN LÊN HÀNG Ngày in phiếu: 13:54 ngày 12-09-2025 CSKH: 1900.06.88.33 CÔN…" at bounding box center [333, 294] width 619 height 500
click at [227, 114] on div "PHIẾU DÁN LÊN HÀNG Ngày in phiếu: 13:54 ngày 12-09-2025 CSKH: 1900.06.88.33 CÔN…" at bounding box center [333, 294] width 619 height 500
click at [459, 164] on div "PHIẾU DÁN LÊN HÀNG Ngày in phiếu: 13:54 ngày 12-09-2025 CSKH: 1900.06.88.33 CÔN…" at bounding box center [333, 294] width 619 height 500
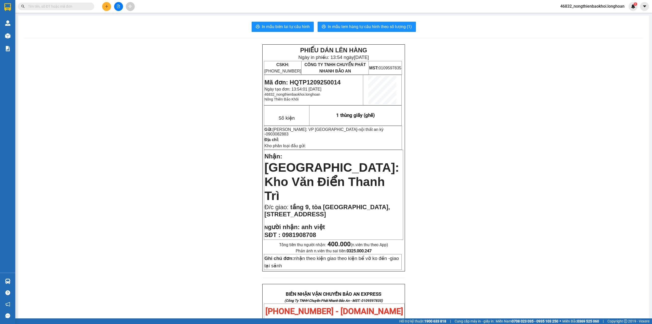
click at [187, 124] on div "PHIẾU DÁN LÊN HÀNG Ngày in phiếu: 13:54 ngày 12-09-2025 CSKH: 1900.06.88.33 CÔN…" at bounding box center [333, 294] width 619 height 500
drag, startPoint x: 194, startPoint y: 143, endPoint x: 222, endPoint y: 93, distance: 57.2
click at [194, 143] on div "PHIẾU DÁN LÊN HÀNG Ngày in phiếu: 13:54 ngày 12-09-2025 CSKH: 1900.06.88.33 CÔN…" at bounding box center [333, 294] width 619 height 500
click at [64, 8] on input "text" at bounding box center [58, 7] width 60 height 6
click at [83, 7] on input "text" at bounding box center [58, 7] width 60 height 6
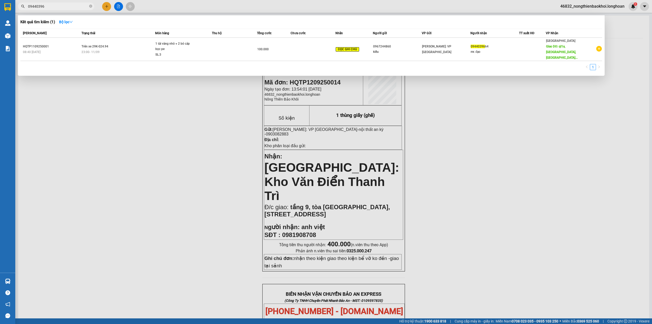
type input "09440396"
click at [89, 152] on div at bounding box center [326, 162] width 652 height 324
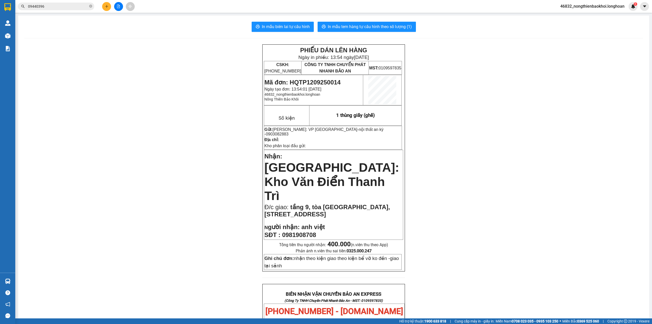
click at [105, 8] on button at bounding box center [106, 6] width 9 height 9
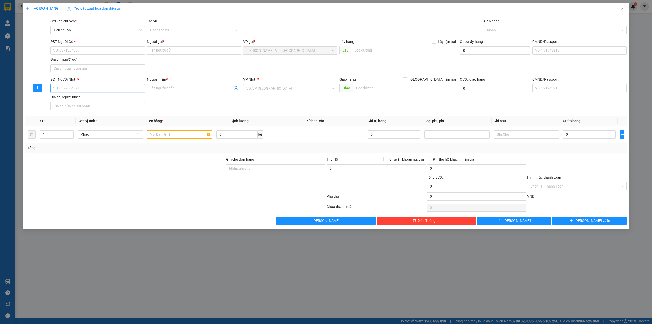
click at [74, 90] on input "SĐT Người Nhận *" at bounding box center [97, 88] width 94 height 8
type input "0818679780"
click at [108, 102] on div "0818679780 - anh cường" at bounding box center [97, 99] width 94 height 8
type input "anh cường"
checkbox input "true"
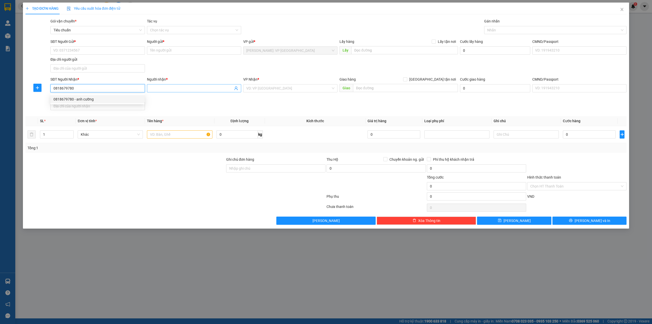
type input "YÊN BÁI : KHÁCH SẠN HOA SEN , TỔ 11 , NGUYỄN TẤT THÀNH , ĐỒNG TÂM , TP YÊN BÁI"
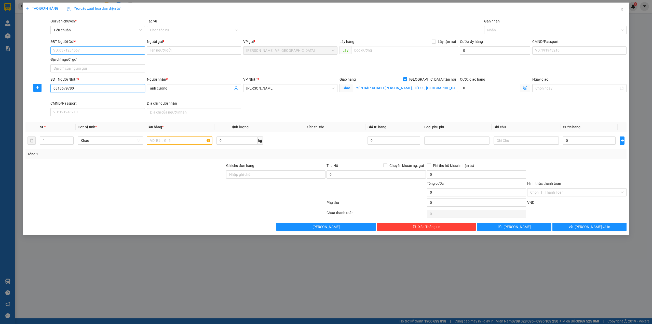
type input "0818679780"
click at [120, 47] on input "SĐT Người Gửi *" at bounding box center [97, 50] width 94 height 8
click at [258, 72] on div "SĐT Người Gửi * VD: 0371234567 Người gửi * Tên người gửi VP gửi * [GEOGRAPHIC_D…" at bounding box center [338, 57] width 578 height 36
click at [316, 89] on span "[PERSON_NAME]" at bounding box center [290, 88] width 88 height 8
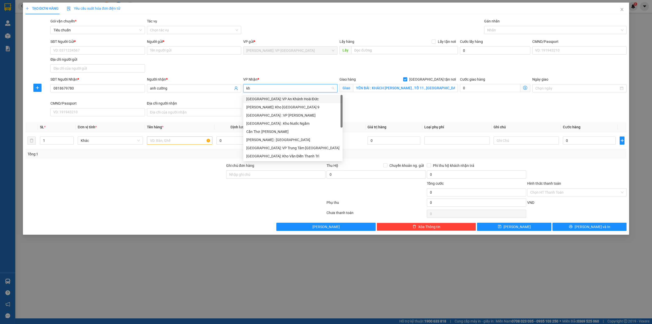
type input "kho"
click at [296, 130] on div "[GEOGRAPHIC_DATA]: Kho Văn Điển Thanh Trì" at bounding box center [290, 132] width 88 height 6
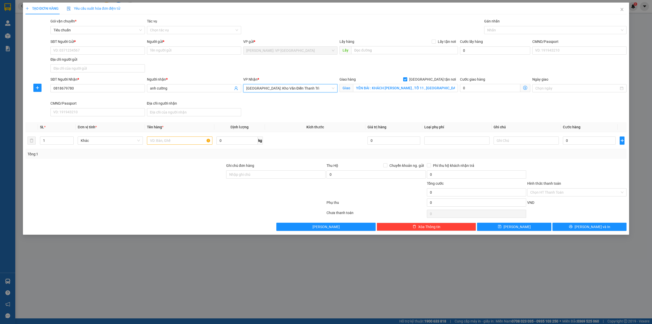
click at [210, 65] on div "SĐT Người Gửi * VD: 0371234567 Người gửi * Tên người gửi VP gửi * [GEOGRAPHIC_D…" at bounding box center [338, 57] width 578 height 36
click at [246, 64] on div "SĐT Người Gửi * VD: 0371234567 Người gửi * Tên người gửi VP gửi * [GEOGRAPHIC_D…" at bounding box center [338, 57] width 578 height 36
click at [496, 32] on div at bounding box center [553, 30] width 135 height 6
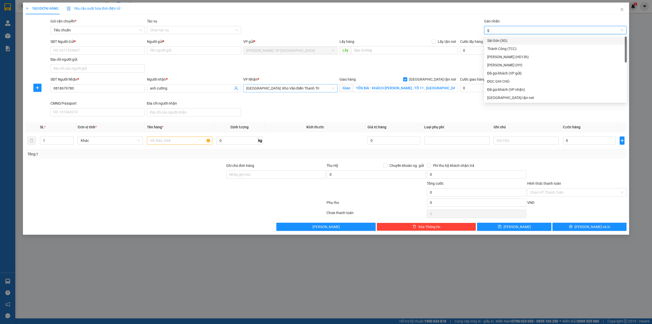
type input "gi"
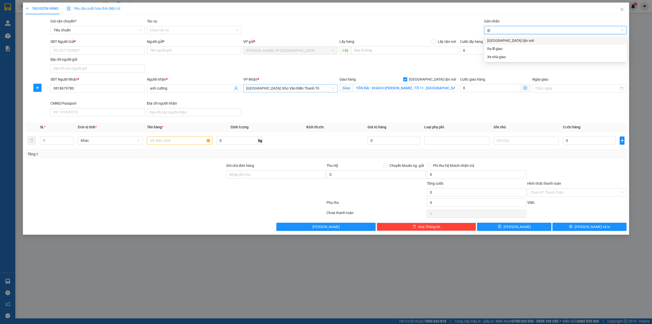
click at [496, 38] on div "[GEOGRAPHIC_DATA] tận nơi" at bounding box center [555, 41] width 137 height 6
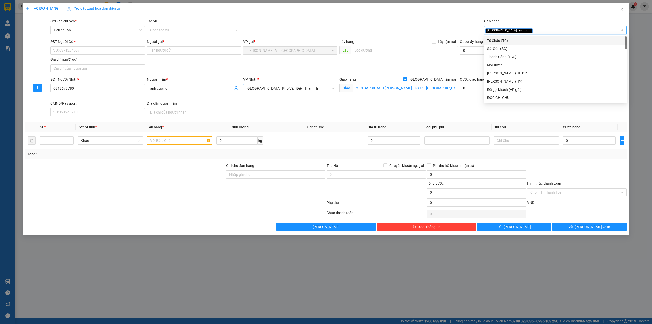
click at [363, 29] on div "Gói vận chuyển * Tiêu chuẩn Tác vụ Chọn tác vụ Gán nhãn Giao tận nơi" at bounding box center [338, 27] width 578 height 18
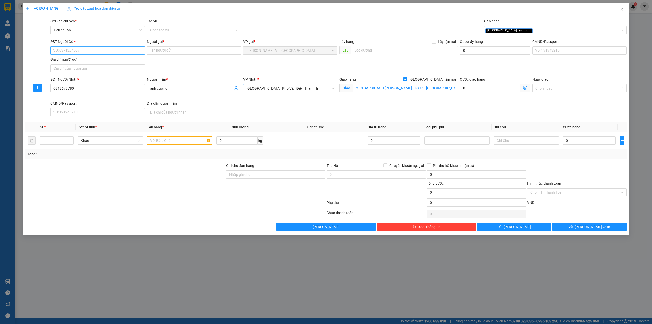
click at [100, 47] on input "SĐT Người Gửi *" at bounding box center [97, 50] width 94 height 8
click at [72, 138] on span "Increase Value" at bounding box center [71, 139] width 6 height 5
type input "3"
click at [72, 138] on span "Increase Value" at bounding box center [71, 139] width 6 height 5
click at [147, 142] on input "text" at bounding box center [179, 140] width 65 height 8
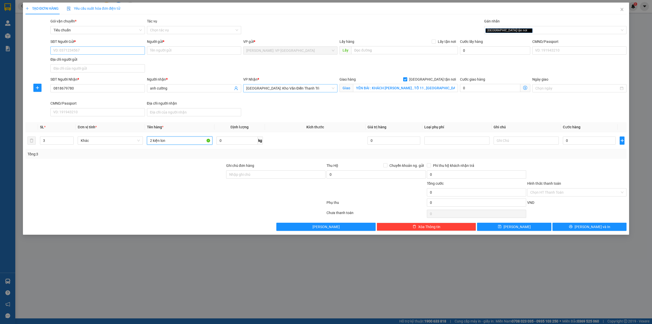
type input "2 kiện lon"
click at [117, 46] on input "SĐT Người Gửi *" at bounding box center [97, 50] width 94 height 8
type input "0933340434"
click at [159, 52] on input "Người gửi *" at bounding box center [194, 50] width 94 height 8
type input "[PERSON_NAME] an"
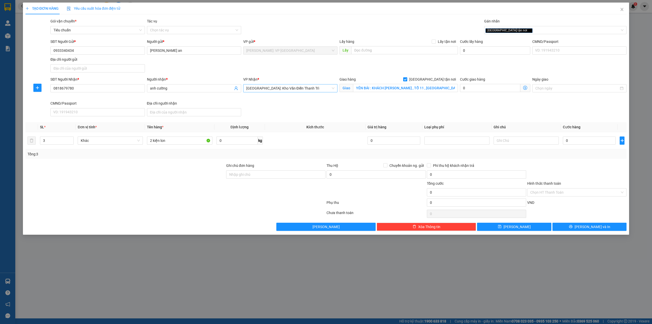
click at [286, 24] on div "Gói vận chuyển * Tiêu chuẩn Tác vụ Chọn tác vụ Gán nhãn Giao tận nơi" at bounding box center [338, 27] width 578 height 18
click at [168, 140] on input "2 kiện lon" at bounding box center [179, 140] width 65 height 8
type input "2 kiện lon sắt bọc tải vàng + 1 thùng giấy trắng nhỏ"
click at [179, 166] on div at bounding box center [125, 172] width 201 height 18
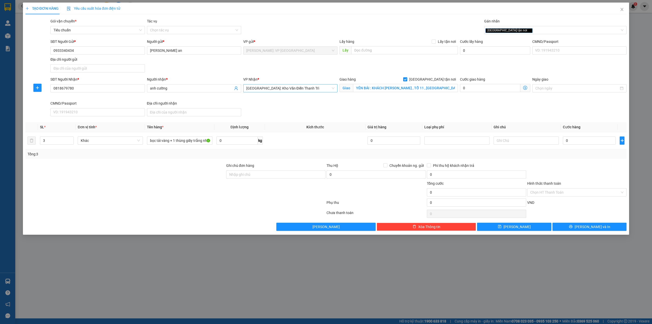
scroll to position [0, 0]
click at [204, 176] on div at bounding box center [125, 172] width 201 height 18
click at [326, 106] on div "SĐT Người Nhận * 0818679780 Người nhận * anh cường VP Nhận * Hà Nội: Kho Văn Đi…" at bounding box center [338, 97] width 578 height 42
click at [187, 164] on div at bounding box center [125, 172] width 201 height 18
click at [426, 88] on input "YÊN BÁI : KHÁCH SẠN HOA SEN , TỔ 11 , NGUYỄN TẤT THÀNH , ĐỒNG TÂM , TP YÊN BÁI" at bounding box center [405, 88] width 105 height 8
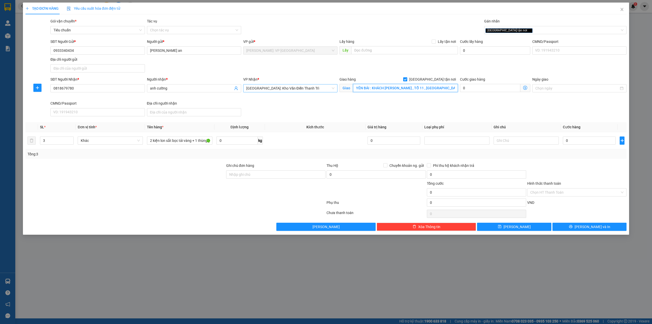
click at [413, 88] on input "YÊN BÁI : KHÁCH SẠN HOA SEN , TỔ 11 , NGUYỄN TẤT THÀNH , ĐỒNG TÂM , TP YÊN BÁI" at bounding box center [405, 88] width 105 height 8
click at [408, 34] on div "Gói vận chuyển * Tiêu chuẩn Tác vụ Chọn tác vụ Gán nhãn Giao tận nơi" at bounding box center [338, 27] width 578 height 18
click at [577, 140] on input "0" at bounding box center [589, 140] width 53 height 8
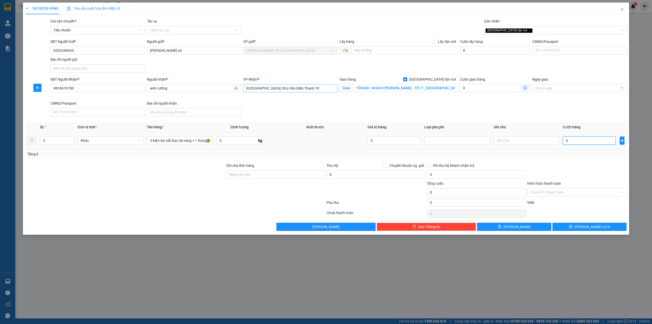
type input "5"
type input "52"
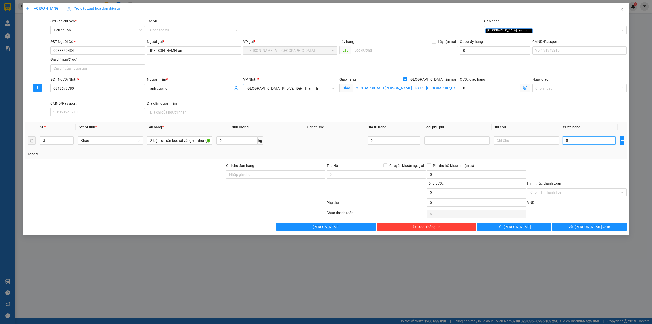
type input "52"
type input "520"
type input "5.200"
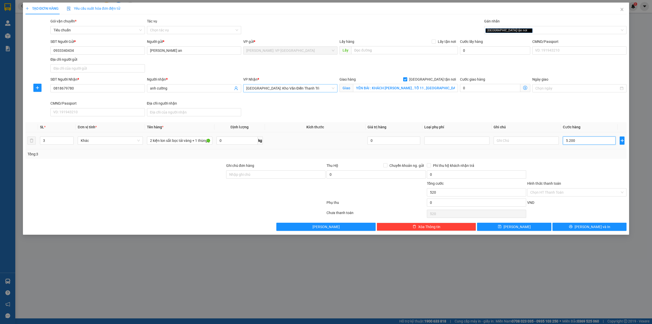
type input "5.200"
type input "52.000"
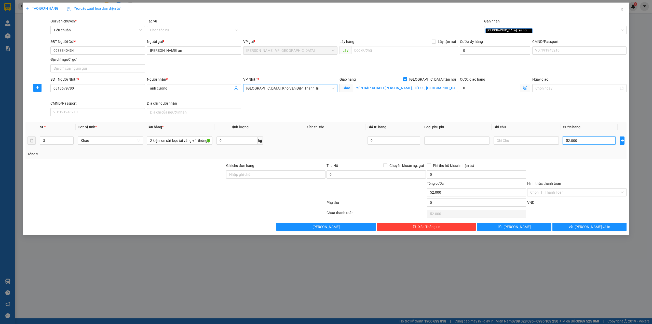
type input "520.000"
click at [171, 199] on div at bounding box center [175, 203] width 301 height 10
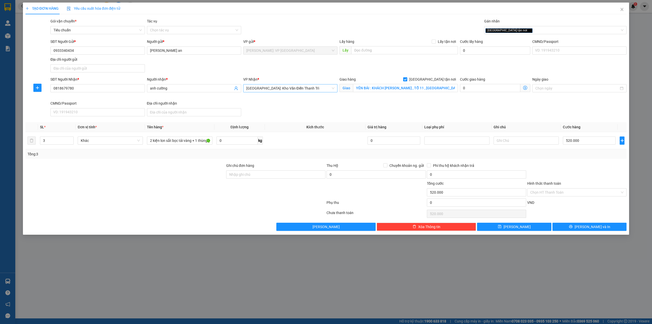
click at [583, 174] on div at bounding box center [577, 172] width 100 height 18
click at [185, 211] on div at bounding box center [175, 213] width 301 height 10
click at [161, 198] on div at bounding box center [125, 189] width 201 height 18
click at [579, 229] on button "[PERSON_NAME] và In" at bounding box center [590, 226] width 74 height 8
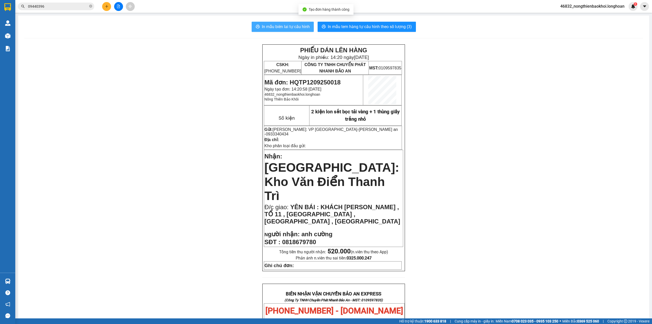
click at [266, 25] on span "In mẫu biên lai tự cấu hình" at bounding box center [286, 26] width 48 height 6
click at [218, 170] on div "PHIẾU DÁN LÊN HÀNG Ngày in phiếu: 14:20 ngày 12-09-2025 CSKH: 1900.06.88.33 CÔN…" at bounding box center [333, 297] width 619 height 507
click at [73, 6] on input "09440396" at bounding box center [58, 7] width 60 height 6
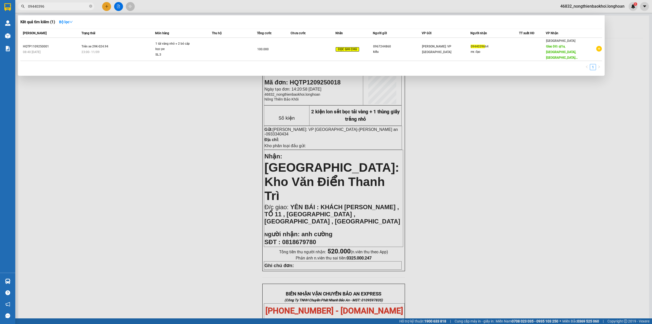
click at [73, 6] on input "09440396" at bounding box center [58, 7] width 60 height 6
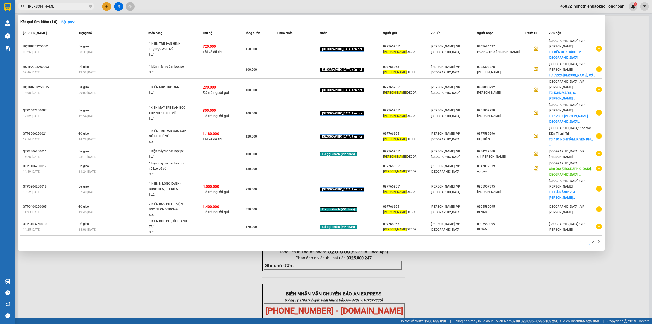
type input "mộc đan"
click at [193, 269] on div at bounding box center [326, 162] width 652 height 324
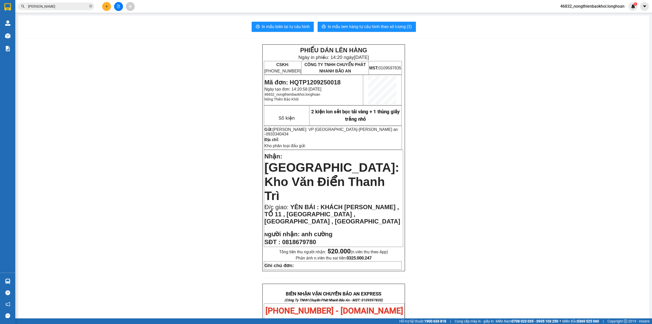
click at [63, 5] on input "mộc đan" at bounding box center [58, 7] width 60 height 6
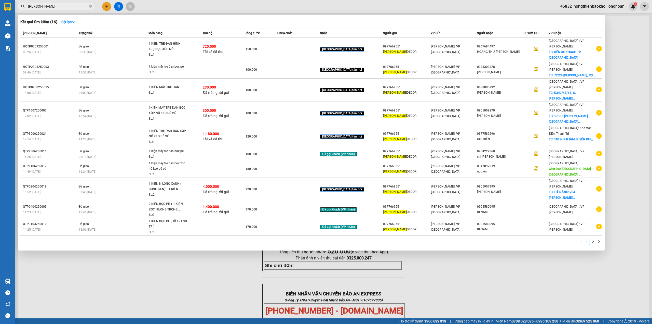
click at [164, 256] on div at bounding box center [326, 162] width 652 height 324
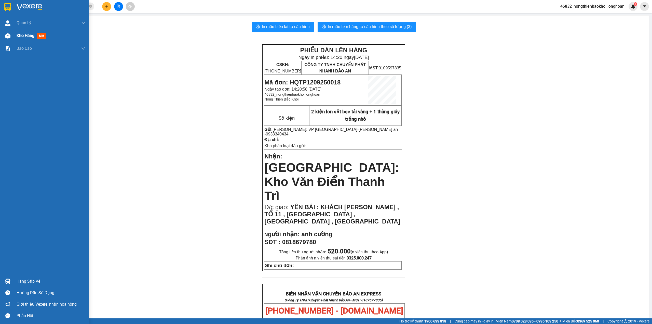
click at [0, 34] on div "Kho hàng mới" at bounding box center [44, 35] width 89 height 13
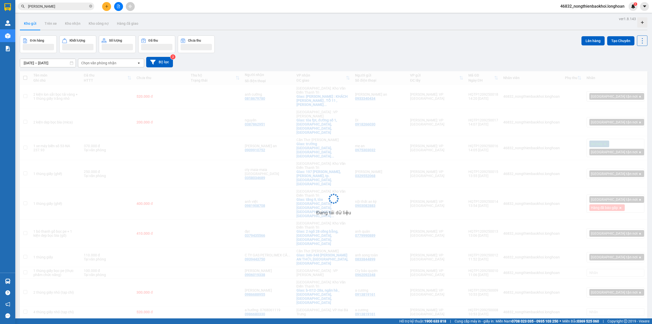
click at [284, 36] on div "Đơn hàng Khối lượng Số lượng Đã thu Chưa thu Lên hàng Tạo Chuyến" at bounding box center [334, 44] width 628 height 18
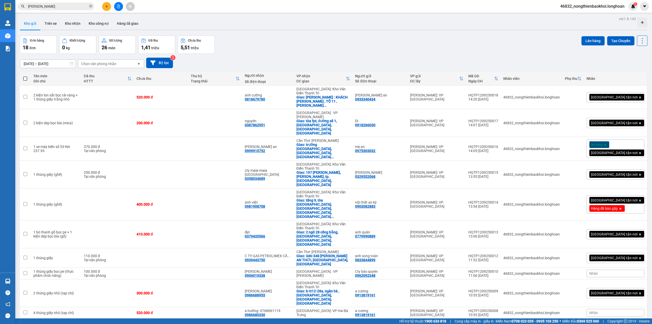
drag, startPoint x: 244, startPoint y: 48, endPoint x: 218, endPoint y: 34, distance: 29.0
click at [244, 47] on div "Đơn hàng 18 đơn Khối lượng 0 kg Số lượng 26 món Đã thu 1,41 triệu Chưa thu 5,51…" at bounding box center [334, 44] width 628 height 18
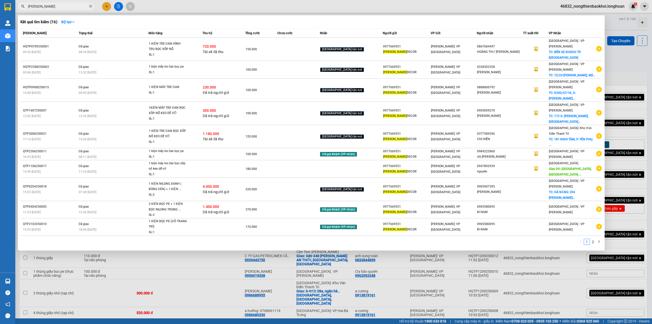
click at [69, 6] on input "mộc đan" at bounding box center [58, 7] width 60 height 6
click at [121, 273] on div at bounding box center [326, 162] width 652 height 324
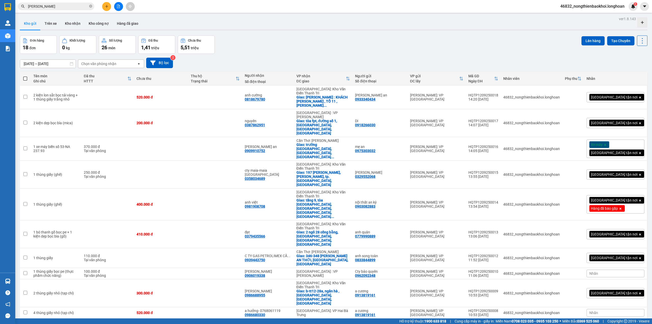
drag, startPoint x: 6, startPoint y: 0, endPoint x: 149, endPoint y: 16, distance: 144.0
click at [164, 16] on div "ver 1.8.143 Kho gửi Trên xe Kho nhận Kho công nợ Hàng đã giao Đơn hàng 18 đơn K…" at bounding box center [334, 177] width 632 height 324
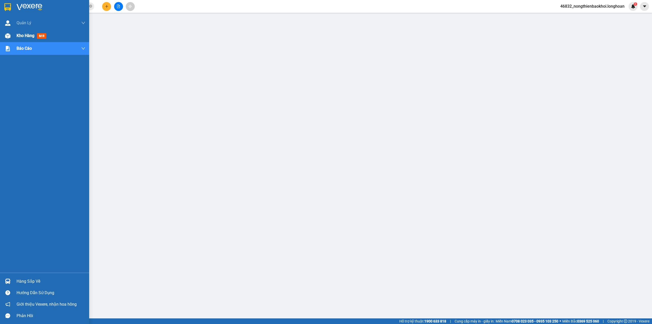
click at [9, 34] on img at bounding box center [7, 35] width 5 height 5
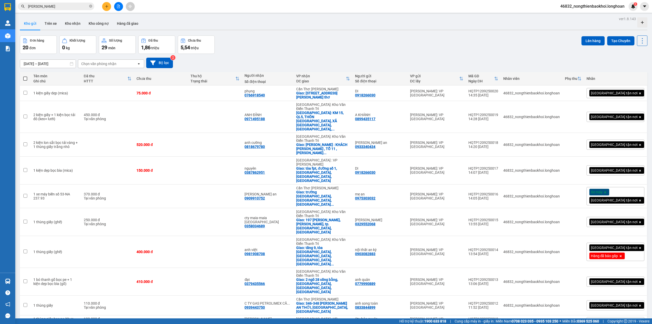
click at [105, 6] on icon "plus" at bounding box center [107, 7] width 4 height 4
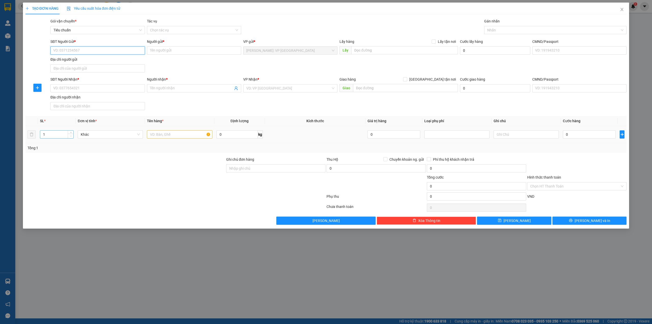
click at [69, 135] on span "down" at bounding box center [70, 136] width 3 height 3
type input "2"
click at [71, 134] on icon "up" at bounding box center [71, 133] width 2 height 2
click at [170, 137] on input "text" at bounding box center [179, 134] width 65 height 8
type input "1 cục nóng và 1 cục lạnh bọc bìa pe"
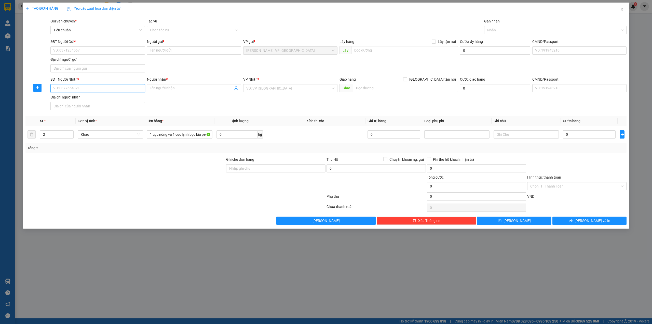
click at [106, 90] on input "SĐT Người Nhận *" at bounding box center [97, 88] width 94 height 8
type input "0972784584"
click at [182, 86] on input "Người nhận *" at bounding box center [191, 88] width 83 height 6
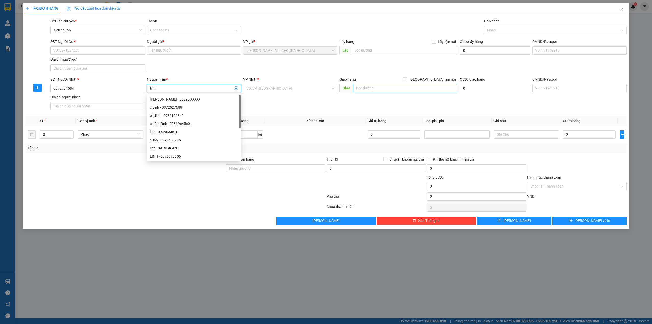
type input "linh"
click at [380, 90] on input "text" at bounding box center [405, 88] width 105 height 8
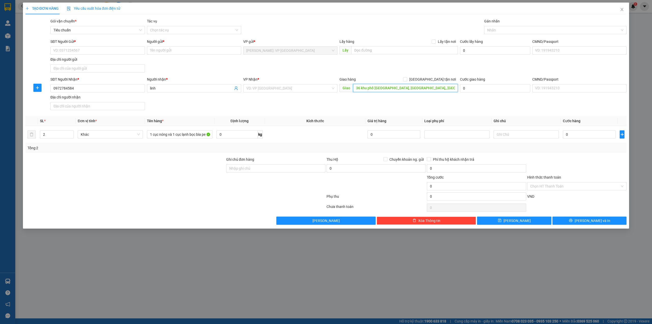
click at [357, 86] on input "36 khu phố gia định, gia bình,, bắc ninh" at bounding box center [405, 88] width 105 height 8
drag, startPoint x: 356, startPoint y: 88, endPoint x: 404, endPoint y: 92, distance: 48.1
click at [404, 92] on input "36 khu phố gia định, gia bình,, bắc ninh" at bounding box center [405, 88] width 105 height 8
drag, startPoint x: 402, startPoint y: 69, endPoint x: 476, endPoint y: 3, distance: 98.2
click at [402, 68] on div "SĐT Người Gửi * VD: 0371234567 Người gửi * Tên người gửi VP gửi * [GEOGRAPHIC_D…" at bounding box center [338, 57] width 578 height 36
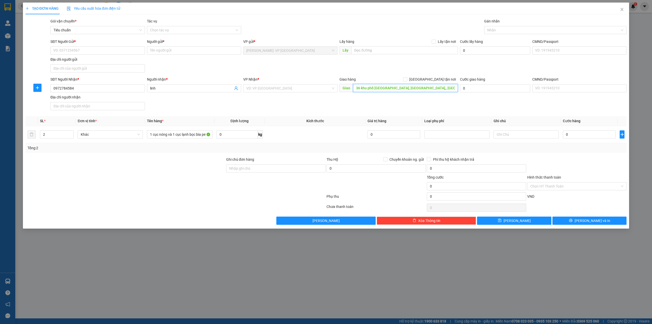
click at [426, 88] on input "36 khu phố gia định, gia bình,, bắc ninh" at bounding box center [405, 88] width 105 height 8
click at [427, 89] on input "36 khu phố gia định, gia bình,, bắc ninh" at bounding box center [405, 88] width 105 height 8
type input "36 khu phố gia định, gia bình,, bắc ninh (đối diện cổng bv gia bình)"
click at [381, 70] on div "SĐT Người Gửi * VD: 0371234567 Người gửi * Tên người gửi VP gửi * [GEOGRAPHIC_D…" at bounding box center [338, 57] width 578 height 36
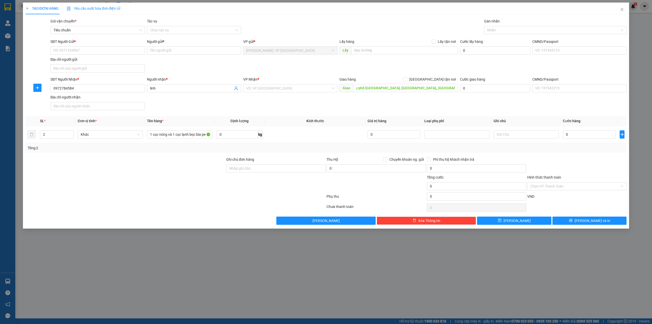
scroll to position [0, 0]
click at [442, 77] on span "[GEOGRAPHIC_DATA] tận nơi" at bounding box center [432, 79] width 51 height 6
click at [407, 77] on input "[GEOGRAPHIC_DATA] tận nơi" at bounding box center [405, 79] width 4 height 4
checkbox input "true"
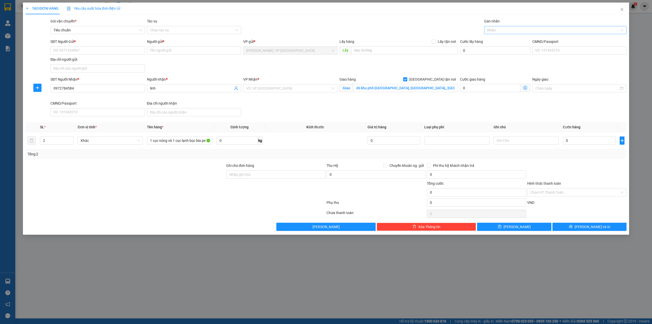
click at [512, 30] on div at bounding box center [553, 30] width 135 height 6
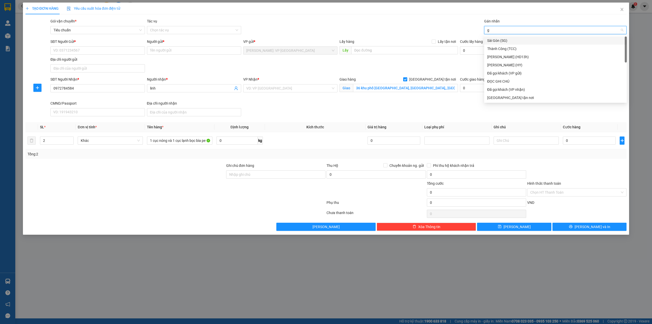
type input "gi"
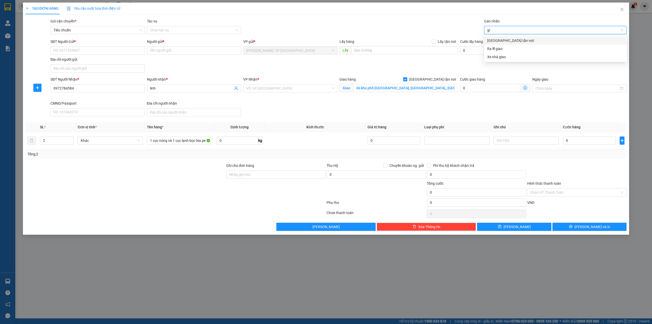
click at [513, 38] on div "[GEOGRAPHIC_DATA] tận nơi" at bounding box center [555, 41] width 137 height 6
click at [397, 21] on div "Gói vận chuyển * Tiêu chuẩn Tác vụ Chọn tác vụ Gán nhãn Giao tận nơi" at bounding box center [338, 27] width 578 height 18
click at [312, 65] on div "SĐT Người Gửi * VD: 0371234567 Người gửi * Tên người gửi VP gửi * [GEOGRAPHIC_D…" at bounding box center [338, 57] width 578 height 36
click at [188, 69] on div "SĐT Người Gửi * VD: 0371234567 Người gửi * Tên người gửi VP gửi * [GEOGRAPHIC_D…" at bounding box center [338, 57] width 578 height 36
click at [77, 48] on input "SĐT Người Gửi *" at bounding box center [97, 50] width 94 height 8
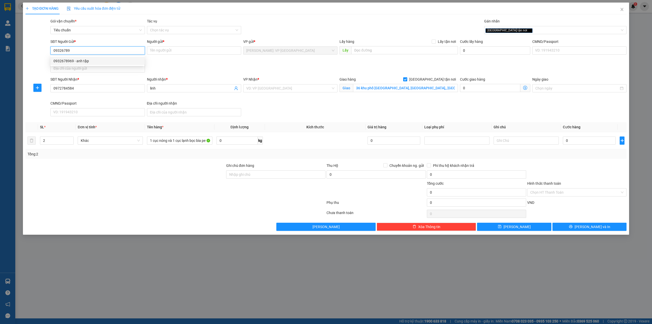
click at [127, 61] on div "0932678969 - anh tập" at bounding box center [98, 61] width 88 height 6
type input "0932678969"
type input "anh tập"
type input "0932678969"
click at [195, 71] on div "SĐT Người Gửi * 0932678969 0932678969 Người gửi * anh tập VP gửi * Hồ Chí Minh:…" at bounding box center [338, 57] width 578 height 36
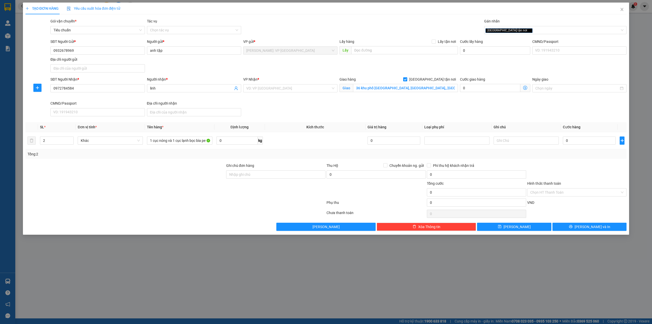
click at [282, 25] on div "Gói vận chuyển * Tiêu chuẩn Tác vụ Chọn tác vụ Gán nhãn Giao tận nơi" at bounding box center [338, 27] width 578 height 18
drag, startPoint x: 291, startPoint y: 69, endPoint x: 284, endPoint y: 68, distance: 6.5
click at [291, 69] on div "SĐT Người Gửi * 0932678969 Người gửi * anh tập VP gửi * Hồ Chí Minh: VP Quận Tâ…" at bounding box center [338, 57] width 578 height 36
click at [583, 142] on input "0" at bounding box center [589, 140] width 53 height 8
type input "2"
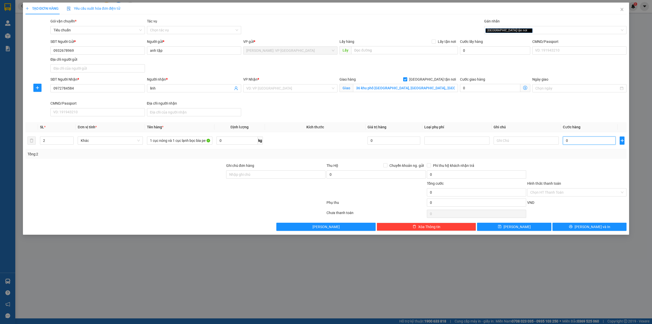
type input "2"
type input "28"
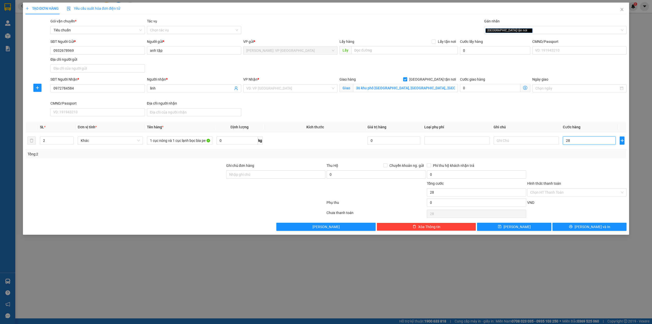
type input "280"
type input "2.800"
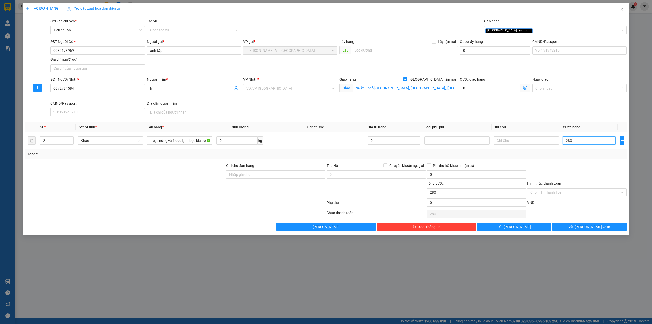
type input "2.800"
type input "28.000"
type input "280.000"
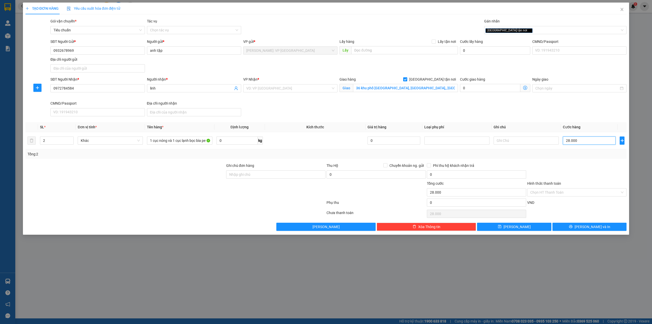
type input "280.000"
click at [183, 163] on div "Transit Pickup Surcharge Ids Transit Deliver Surcharge Ids Transit Deliver Surc…" at bounding box center [326, 124] width 602 height 212
click at [176, 179] on div at bounding box center [125, 172] width 201 height 18
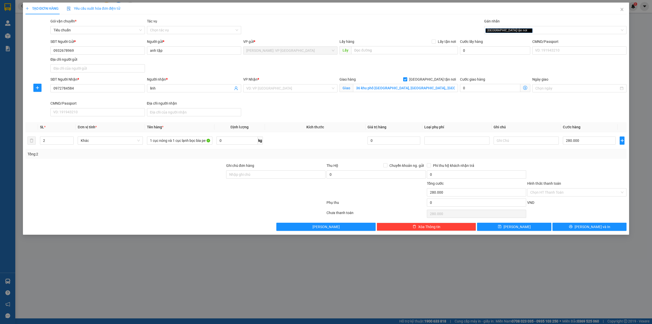
click at [271, 111] on div "SĐT Người Nhận * 0972784584 Người nhận * linh VP Nhận * VD: VP Sài Gòn Giao hàn…" at bounding box center [338, 97] width 578 height 42
click at [265, 90] on input "search" at bounding box center [288, 88] width 85 height 8
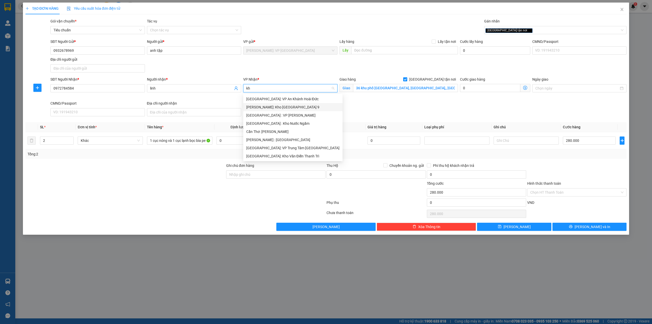
type input "kho"
drag, startPoint x: 291, startPoint y: 133, endPoint x: 329, endPoint y: 129, distance: 38.9
click at [291, 133] on div "[GEOGRAPHIC_DATA]: Kho Văn Điển Thanh Trì" at bounding box center [290, 132] width 88 height 6
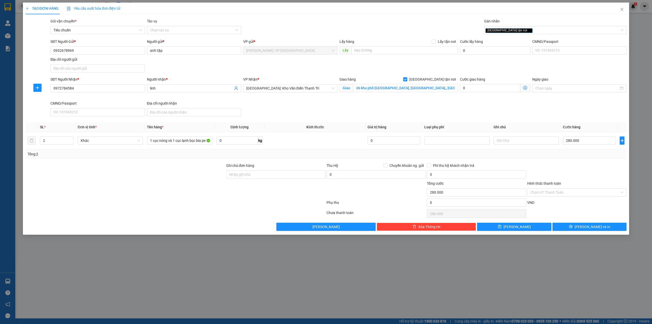
click at [349, 113] on div "SĐT Người Nhận * 0972784584 Người nhận * linh VP Nhận * Hà Nội: Kho Văn Điển Th…" at bounding box center [338, 97] width 578 height 42
click at [406, 88] on input "36 khu phố gia định, gia bình,, bắc ninh (đối diện cổng bv gia bình)" at bounding box center [405, 88] width 105 height 8
click at [405, 87] on input "36 khu phố gia định, gia bình,, bắc ninh (đối diện cổng bv gia bình)" at bounding box center [405, 88] width 105 height 8
type input "36 khu phố gia định, gia bình, bắc ninh (đối diện cổng bv gia bình)"
click at [401, 106] on div "SĐT Người Nhận * 0972784584 Người nhận * linh VP Nhận * Hà Nội: Kho Văn Điển Th…" at bounding box center [338, 97] width 578 height 42
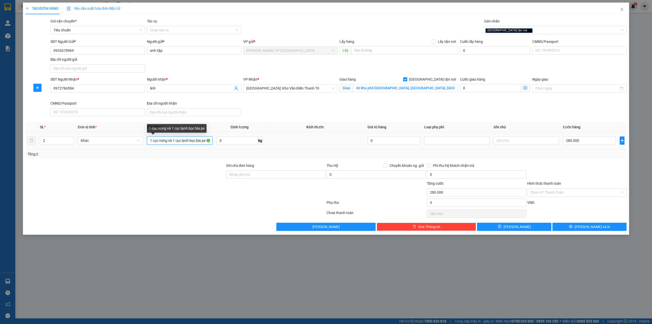
click at [171, 140] on input "1 cục nóng và 1 cục lạnh bọc bìa pe" at bounding box center [179, 140] width 65 height 8
type input "1 cục nóng + 1 cục lạnh bọc bìa pe"
click at [187, 162] on div "Transit Pickup Surcharge Ids Transit Deliver Surcharge Ids Transit Deliver Surc…" at bounding box center [326, 124] width 602 height 212
drag, startPoint x: 558, startPoint y: 170, endPoint x: 559, endPoint y: 182, distance: 12.3
click at [558, 170] on div at bounding box center [577, 172] width 100 height 18
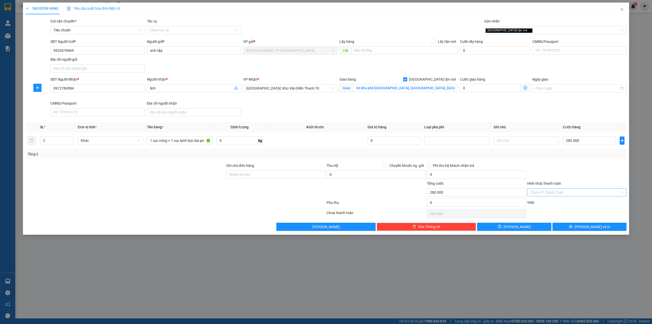
click at [555, 191] on input "Hình thức thanh toán" at bounding box center [576, 192] width 90 height 8
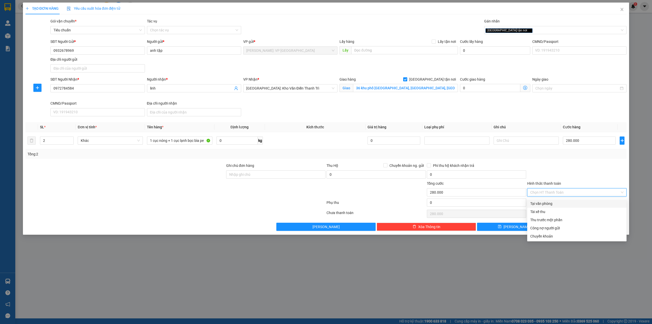
click at [560, 201] on div "Tại văn phòng" at bounding box center [577, 204] width 93 height 6
type input "0"
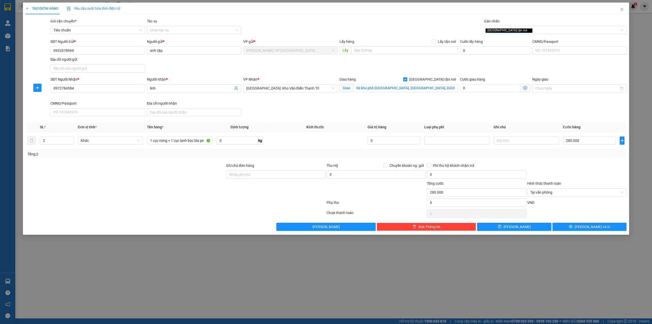
click at [572, 179] on div at bounding box center [577, 172] width 100 height 18
click at [194, 170] on div at bounding box center [125, 172] width 201 height 18
click at [342, 22] on div "Gói vận chuyển * Tiêu chuẩn Tác vụ Chọn tác vụ Gán nhãn Giao tận nơi" at bounding box center [338, 27] width 578 height 18
click at [89, 193] on div at bounding box center [125, 189] width 201 height 18
click at [296, 114] on div "SĐT Người Nhận * 0972784584 Người nhận * linh VP Nhận * Hà Nội: Kho Văn Điển Th…" at bounding box center [338, 97] width 578 height 42
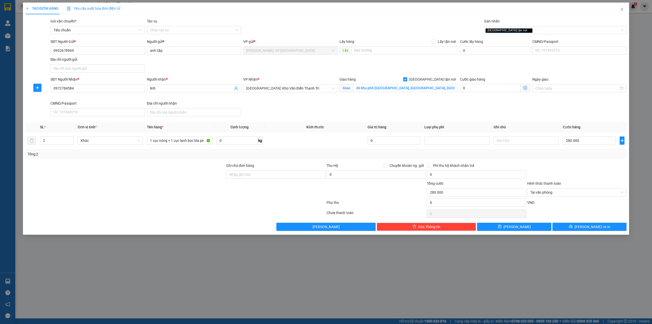
click at [163, 178] on div at bounding box center [125, 172] width 201 height 18
click at [276, 111] on div "SĐT Người Nhận * 0972784584 Người nhận * linh VP Nhận * Hà Nội: Kho Văn Điển Th…" at bounding box center [338, 97] width 578 height 42
click at [190, 154] on div "Tổng: 2" at bounding box center [140, 154] width 224 height 6
click at [265, 109] on div "SĐT Người Nhận * 0972784584 Người nhận * linh VP Nhận * Hà Nội: Kho Văn Điển Th…" at bounding box center [338, 97] width 578 height 42
click at [286, 23] on div "Gói vận chuyển * Tiêu chuẩn Tác vụ Chọn tác vụ Gán nhãn Giao tận nơi" at bounding box center [338, 27] width 578 height 18
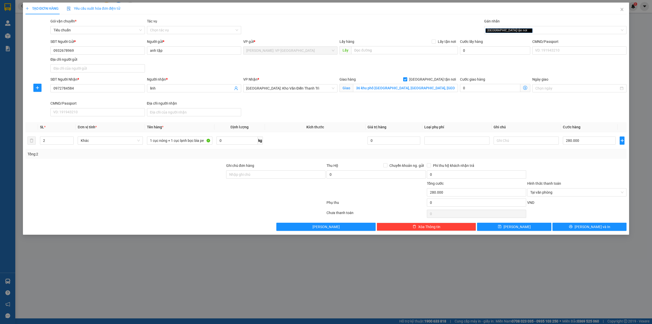
click at [286, 112] on div "SĐT Người Nhận * 0972784584 Người nhận * linh VP Nhận * Hà Nội: Kho Văn Điển Th…" at bounding box center [338, 97] width 578 height 42
click at [250, 205] on div at bounding box center [175, 203] width 301 height 10
click at [191, 178] on div at bounding box center [125, 172] width 201 height 18
click at [249, 176] on input "Ghi chú đơn hàng" at bounding box center [275, 174] width 99 height 8
type input "nhận theo kiện giao theo kiện bể vỡ ko đền"
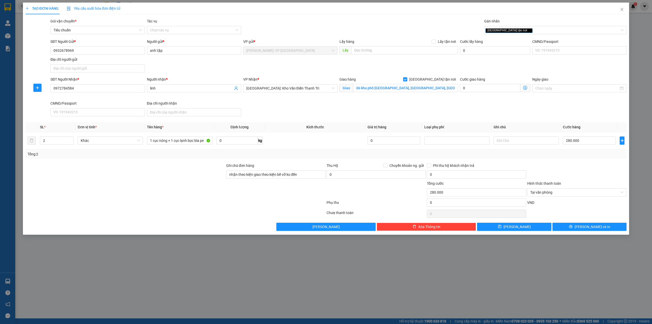
click at [145, 187] on div at bounding box center [125, 189] width 201 height 18
click at [278, 157] on div "Tổng: 2" at bounding box center [326, 154] width 602 height 10
click at [186, 176] on div at bounding box center [125, 172] width 201 height 18
click at [257, 100] on div "VP Nhận * Hà Nội: Kho Văn Điển Thanh Trì" at bounding box center [290, 88] width 96 height 24
click at [179, 196] on div at bounding box center [125, 189] width 201 height 18
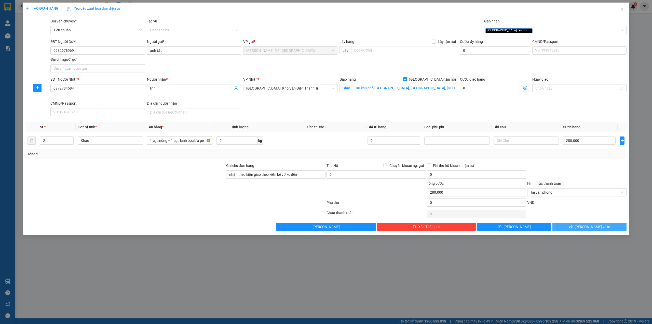
click at [573, 229] on button "[PERSON_NAME] và In" at bounding box center [590, 226] width 74 height 8
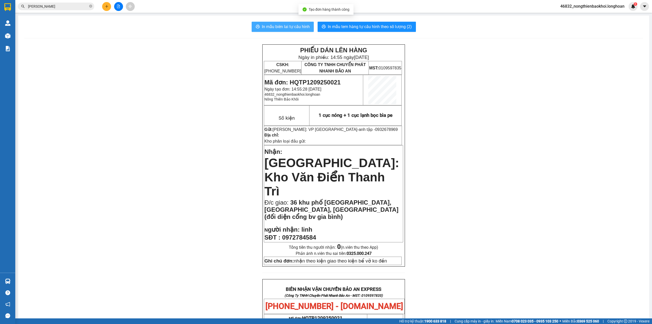
click at [274, 24] on span "In mẫu biên lai tự cấu hình" at bounding box center [286, 26] width 48 height 6
click at [223, 146] on div "PHIẾU DÁN LÊN HÀNG Ngày in phiếu: 14:55 ngày 12-09-2025 CSKH: 1900.06.88.33 CÔN…" at bounding box center [333, 293] width 619 height 499
click at [343, 26] on span "In mẫu tem hàng tự cấu hình theo số lượng (2)" at bounding box center [370, 26] width 84 height 6
drag, startPoint x: 463, startPoint y: 257, endPoint x: 329, endPoint y: 232, distance: 136.2
click at [455, 249] on div "PHIẾU DÁN LÊN HÀNG Ngày in phiếu: 14:55 ngày 12-09-2025 CSKH: 1900.06.88.33 CÔN…" at bounding box center [333, 293] width 619 height 499
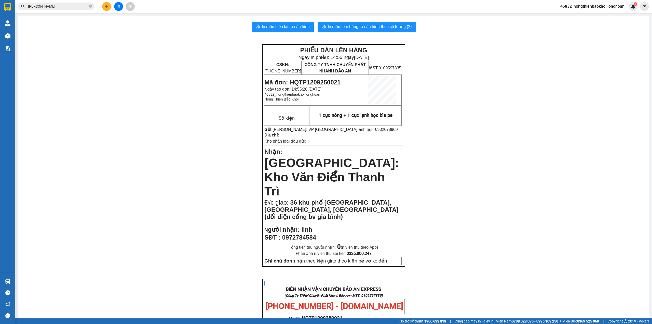
click at [239, 254] on div "PHIẾU DÁN LÊN HÀNG Ngày in phiếu: 14:55 ngày 12-09-2025 CSKH: 1900.06.88.33 CÔN…" at bounding box center [333, 293] width 619 height 499
click at [173, 128] on div "PHIẾU DÁN LÊN HÀNG Ngày in phiếu: 14:55 ngày 12-09-2025 CSKH: 1900.06.88.33 CÔN…" at bounding box center [333, 293] width 619 height 499
click at [107, 7] on icon "plus" at bounding box center [107, 7] width 4 height 4
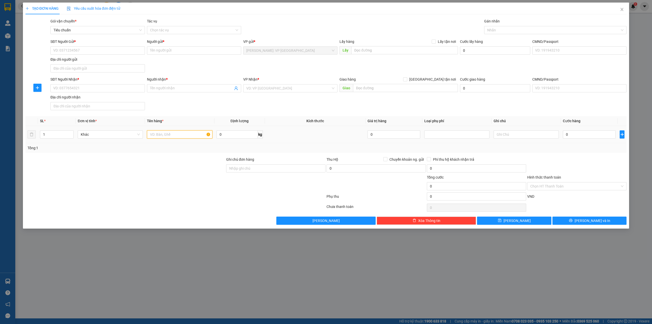
drag, startPoint x: 185, startPoint y: 136, endPoint x: 194, endPoint y: 217, distance: 81.6
click at [185, 136] on input "text" at bounding box center [179, 134] width 65 height 8
type input "1 thùng giấy dẹp (đèn)"
drag, startPoint x: 165, startPoint y: 180, endPoint x: 112, endPoint y: 138, distance: 67.4
click at [164, 180] on div at bounding box center [125, 183] width 201 height 18
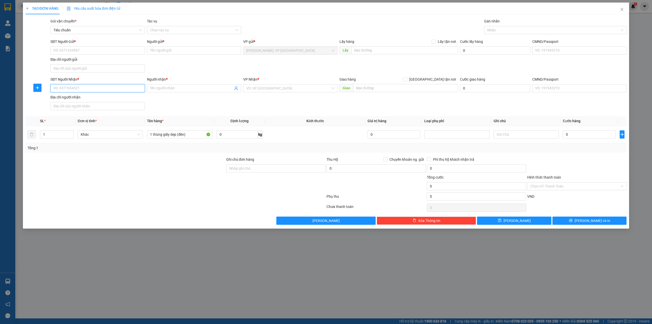
click at [91, 87] on input "SĐT Người Nhận *" at bounding box center [97, 88] width 94 height 8
type input "0907861596"
click at [128, 99] on div "0907861596 - anh tùng" at bounding box center [98, 99] width 88 height 6
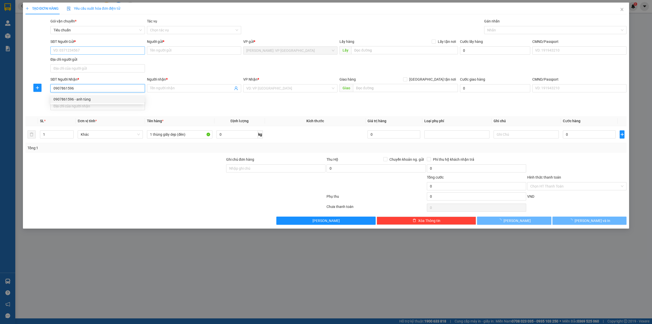
type input "anh tùng"
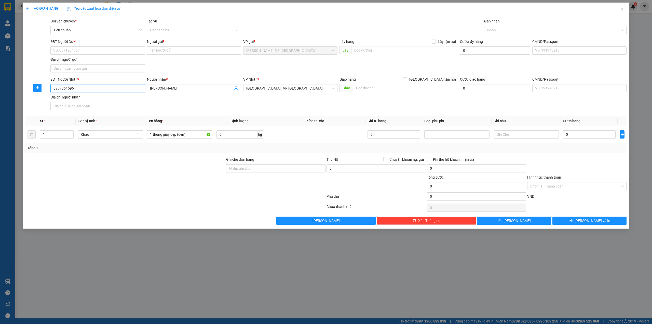
type input "0907861596"
click at [138, 44] on div "SĐT Người Gửi *" at bounding box center [97, 42] width 94 height 6
click at [138, 46] on input "SĐT Người Gửi *" at bounding box center [97, 50] width 94 height 8
click at [137, 48] on input "SĐT Người Gửi *" at bounding box center [97, 50] width 94 height 8
click at [107, 59] on div "0896973223 - bin" at bounding box center [98, 61] width 88 height 6
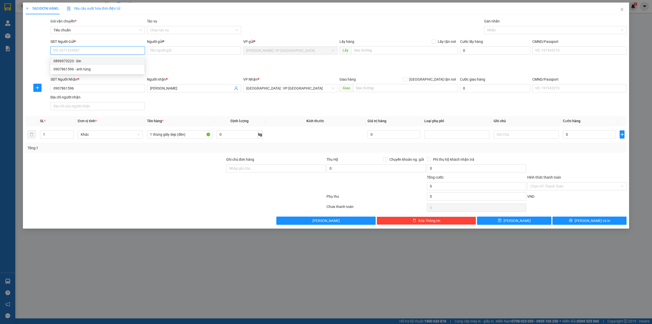
type input "0896973223"
type input "bin"
click at [180, 62] on div "SĐT Người Gửi * 0896973223 Người gửi * bin VP gửi * Hồ Chí Minh: VP Quận Tân Ph…" at bounding box center [338, 57] width 578 height 36
click at [505, 30] on div at bounding box center [553, 30] width 135 height 6
click at [373, 23] on div "Gói vận chuyển * Tiêu chuẩn Tác vụ Chọn tác vụ Gán nhãn Nhãn" at bounding box center [338, 27] width 578 height 18
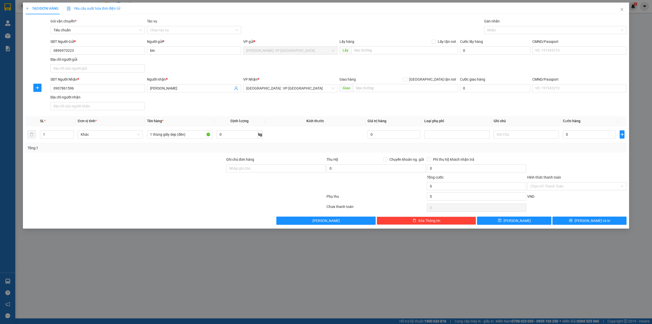
click at [282, 103] on div "SĐT Người Nhận * 0907861596 Người nhận * anh tùng VP Nhận * Hà Nội : VP Hà Đông…" at bounding box center [338, 94] width 578 height 36
click at [576, 134] on input "0" at bounding box center [589, 134] width 53 height 8
type input "1"
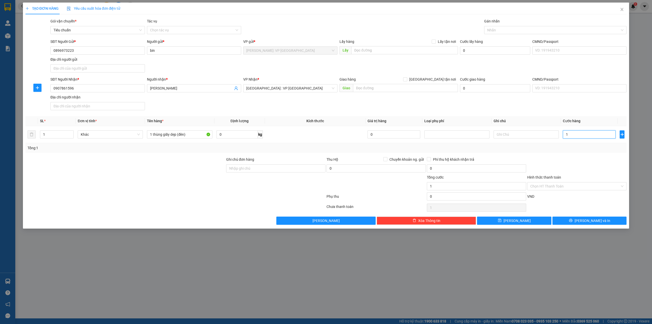
type input "10"
type input "100"
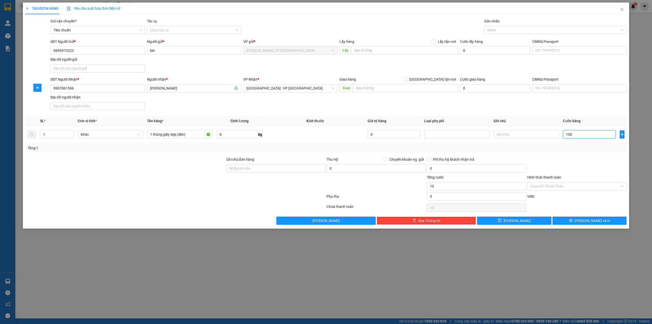
type input "100"
type input "1.000"
type input "10.000"
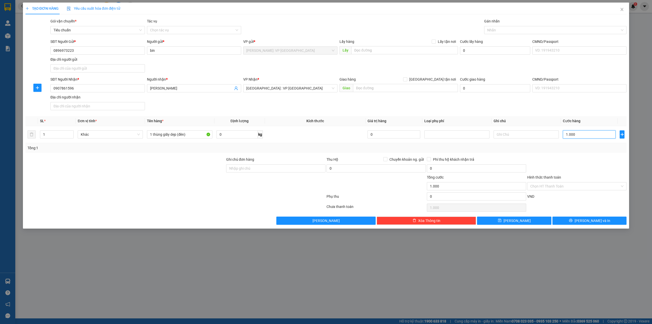
type input "10.000"
type input "100.000"
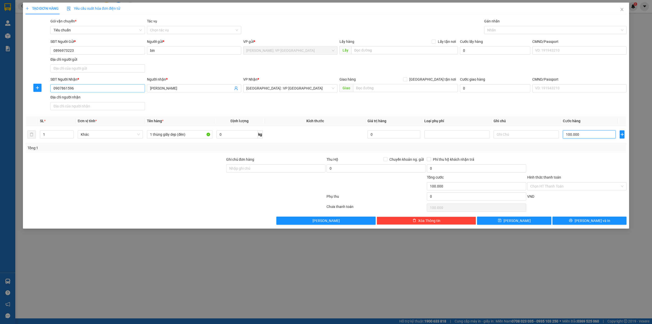
type input "100.000"
click at [92, 89] on input "0907861596" at bounding box center [97, 88] width 94 height 8
click at [358, 107] on div "SĐT Người Nhận * 0907861596 Người nhận * anh tùng VP Nhận * Hà Nội : VP Hà Đông…" at bounding box center [338, 94] width 578 height 36
click at [573, 222] on icon "printer" at bounding box center [571, 220] width 4 height 4
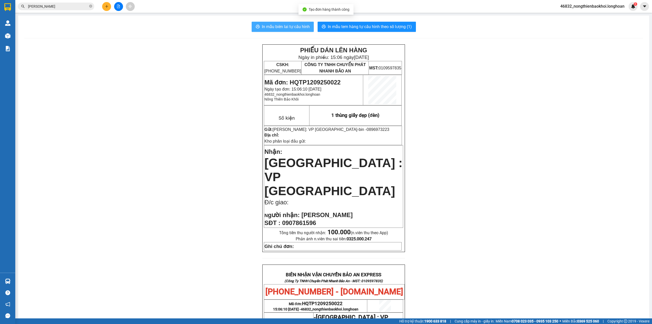
click at [289, 22] on button "In mẫu biên lai tự cấu hình" at bounding box center [283, 27] width 62 height 10
click at [236, 145] on div "PHIẾU DÁN LÊN HÀNG Ngày in phiếu: 15:06 ngày 12-09-2025 CSKH: 1900.06.88.33 CÔN…" at bounding box center [333, 277] width 619 height 467
click at [340, 27] on span "In mẫu tem hàng tự cấu hình theo số lượng (1)" at bounding box center [370, 26] width 84 height 6
click at [221, 253] on div "PHIẾU DÁN LÊN HÀNG Ngày in phiếu: 15:06 ngày 12-09-2025 CSKH: 1900.06.88.33 CÔN…" at bounding box center [333, 277] width 619 height 467
click at [184, 148] on div "PHIẾU DÁN LÊN HÀNG Ngày in phiếu: 15:06 ngày 12-09-2025 CSKH: 1900.06.88.33 CÔN…" at bounding box center [333, 277] width 619 height 467
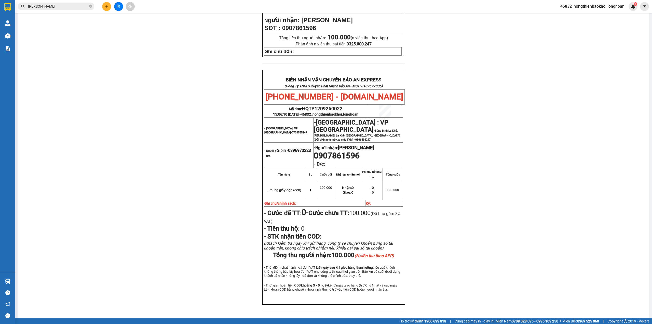
scroll to position [93, 0]
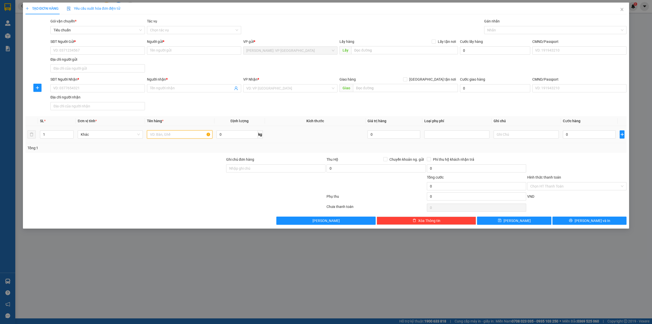
click at [177, 135] on input "text" at bounding box center [179, 134] width 65 height 8
type input "1 xe máy biển số"
click at [298, 89] on input "search" at bounding box center [288, 88] width 85 height 8
type input "kiều"
click at [299, 97] on div "Cần Thơ: [PERSON_NAME]" at bounding box center [290, 99] width 88 height 6
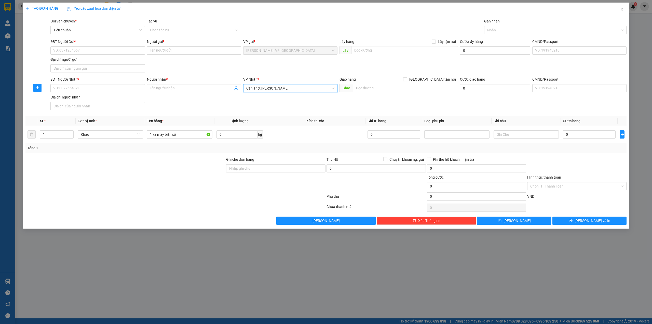
click at [299, 73] on div "SĐT Người Gửi * VD: 0371234567 Người gửi * Tên người gửi VP gửi * [GEOGRAPHIC_D…" at bounding box center [338, 57] width 578 height 36
click at [284, 101] on div "SĐT Người Nhận * VD: 0377654321 Người nhận * Tên người nhận VP Nhận * Cần Thơ: …" at bounding box center [338, 94] width 578 height 36
click at [356, 86] on input "text" at bounding box center [405, 88] width 105 height 8
type input "vĩnh long"
click at [313, 108] on div "SĐT Người Nhận * VD: 0377654321 Người nhận * Tên người nhận VP Nhận * Cần Thơ: …" at bounding box center [338, 94] width 578 height 36
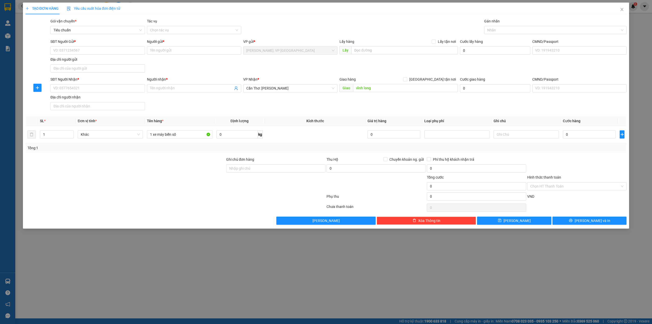
click at [291, 66] on div "SĐT Người Gửi * VD: 0371234567 Người gửi * Tên người gửi VP gửi * [GEOGRAPHIC_D…" at bounding box center [338, 57] width 578 height 36
drag, startPoint x: 440, startPoint y: 79, endPoint x: 538, endPoint y: 22, distance: 113.2
click at [441, 78] on span "[GEOGRAPHIC_DATA] tận nơi" at bounding box center [432, 79] width 51 height 6
click at [407, 78] on input "[GEOGRAPHIC_DATA] tận nơi" at bounding box center [405, 79] width 4 height 4
checkbox input "true"
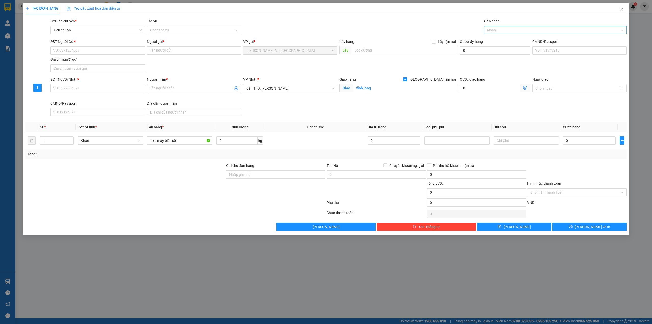
click at [528, 30] on div at bounding box center [553, 30] width 135 height 6
type input "xe"
click at [529, 40] on div "Xe máy" at bounding box center [555, 41] width 137 height 6
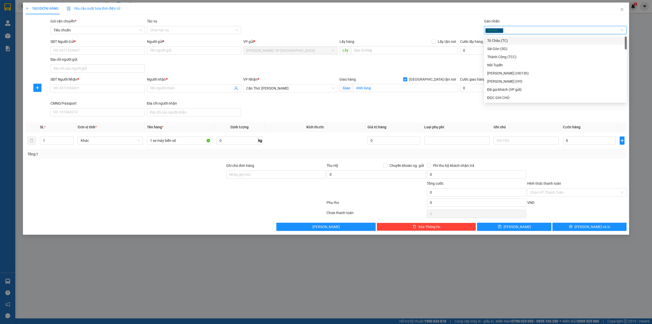
click at [529, 31] on div "Xe máy" at bounding box center [553, 30] width 135 height 6
type input "gi"
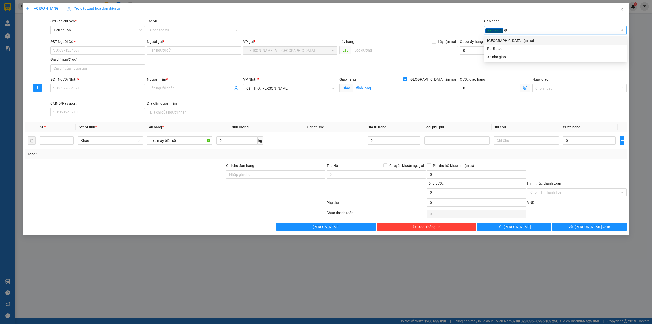
click at [530, 40] on div "[GEOGRAPHIC_DATA] tận nơi" at bounding box center [555, 41] width 137 height 6
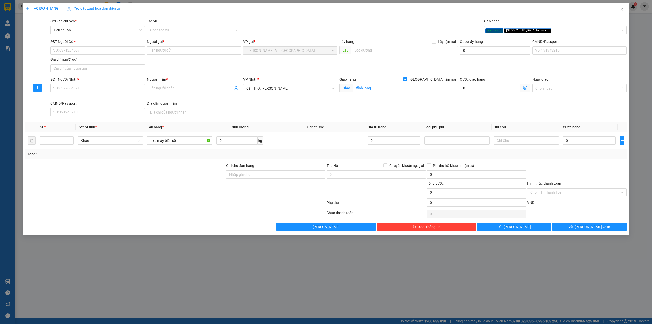
click at [384, 30] on div "Gói vận chuyển * Tiêu chuẩn Tác vụ Chọn tác vụ Gán nhãn Xe máy Giao tận nơi" at bounding box center [338, 27] width 578 height 18
click at [315, 68] on div "SĐT Người Gửi * VD: 0371234567 Người gửi * Tên người gửi VP gửi * [GEOGRAPHIC_D…" at bounding box center [338, 57] width 578 height 36
click at [170, 71] on div "SĐT Người Gửi * VD: 0371234567 Người gửi * Tên người gửi VP gửi * [GEOGRAPHIC_D…" at bounding box center [338, 57] width 578 height 36
click at [177, 168] on div at bounding box center [125, 172] width 201 height 18
drag, startPoint x: 251, startPoint y: 176, endPoint x: 200, endPoint y: 195, distance: 54.6
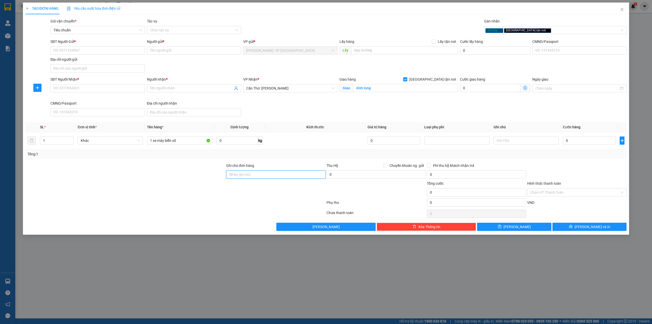
click at [251, 176] on input "Ghi chú đơn hàng" at bounding box center [275, 174] width 99 height 8
type input "1 chìa khóa"
click at [131, 218] on div at bounding box center [175, 213] width 301 height 10
click at [196, 140] on input "1 xe máy biển số" at bounding box center [179, 140] width 65 height 8
type input "1 xe máy biển số 53-NA 237.93"
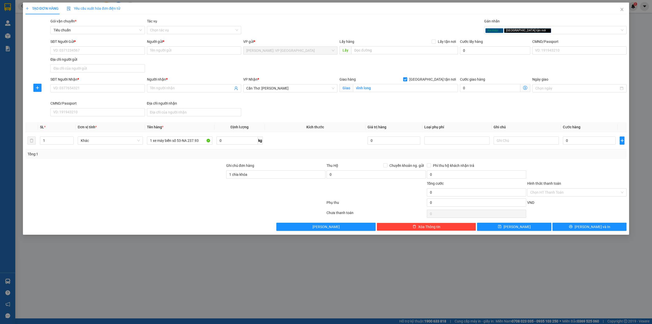
click at [196, 155] on div "Tổng: 1" at bounding box center [140, 154] width 224 height 6
click at [303, 101] on div "SĐT Người Nhận * VD: 0377654321 Người nhận * Tên người nhận VP Nhận * Cần Thơ: …" at bounding box center [338, 97] width 578 height 42
click at [337, 108] on div "SĐT Người Nhận * VD: 0377654321 Người nhận * Tên người nhận VP Nhận * Cần Thơ: …" at bounding box center [338, 97] width 578 height 42
click at [297, 107] on div "SĐT Người Nhận * VD: 0377654321 Người nhận * Tên người nhận VP Nhận * Cần Thơ: …" at bounding box center [338, 97] width 578 height 42
click at [370, 86] on input "vĩnh long" at bounding box center [405, 88] width 105 height 8
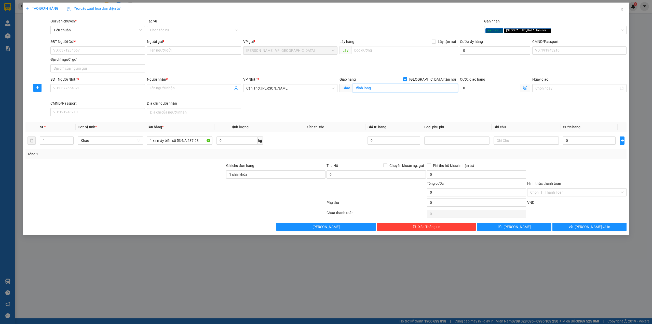
click at [370, 86] on input "vĩnh long" at bounding box center [405, 88] width 105 height 8
paste input "Quốc Lộ 1A, Phú Quới, Long Hồ, Vĩnh Long, Viêt Nam"
click at [386, 89] on input "trường đại học cửu long-Quốc Lộ 1A, Phú Quới, Long Hồ, Vĩnh Long" at bounding box center [405, 88] width 105 height 8
type input "trường đại học cửu long-Quốc Lộ 1A, Phú Quới, Long Hồ, Vĩnh Long"
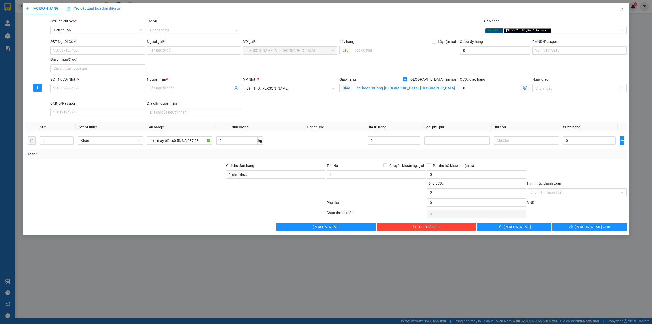
click at [353, 107] on div "SĐT Người Nhận * VD: 0377654321 Người nhận * Tên người nhận VP Nhận * Cần Thơ: …" at bounding box center [338, 97] width 578 height 42
click at [103, 90] on input "SĐT Người Nhận *" at bounding box center [97, 88] width 94 height 8
type input "0909910752"
click at [178, 86] on input "Người nhận *" at bounding box center [191, 88] width 83 height 6
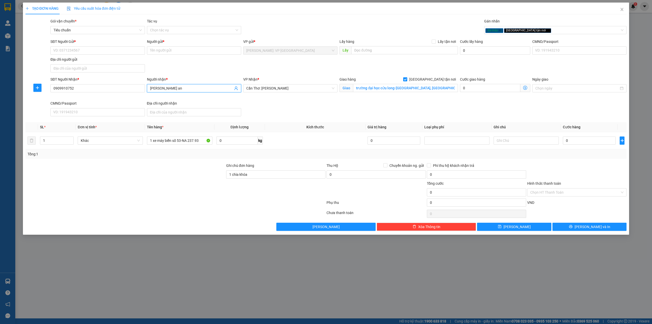
type input "[PERSON_NAME] an"
click at [193, 69] on div "SĐT Người Gửi * VD: 0371234567 Người gửi * Tên người gửi VP gửi * [GEOGRAPHIC_D…" at bounding box center [338, 57] width 578 height 36
click at [78, 51] on input "SĐT Người Gửi *" at bounding box center [97, 50] width 94 height 8
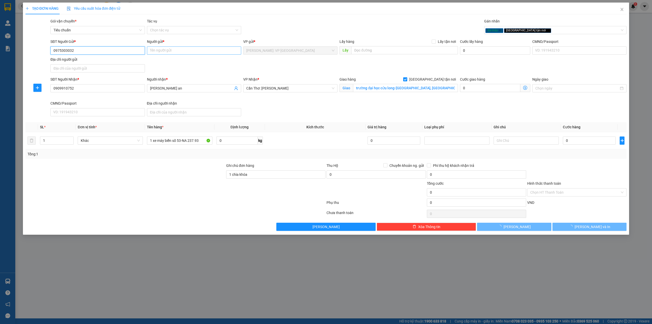
type input "0975303032"
click at [169, 54] on input "Người gửi *" at bounding box center [194, 50] width 94 height 8
type input "mẹ an"
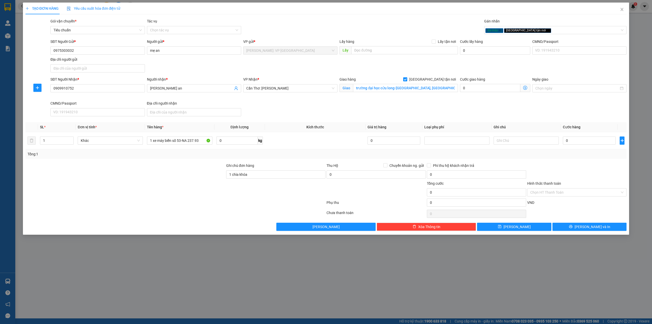
click at [272, 65] on div "SĐT Người Gửi * 0975303032 Người gửi * mẹ an mẹ an VP gửi * Hồ Chí Minh: VP Quậ…" at bounding box center [338, 57] width 578 height 36
drag, startPoint x: 292, startPoint y: 111, endPoint x: 305, endPoint y: 97, distance: 19.1
click at [293, 111] on div "SĐT Người Nhận * 0909910752 Người nhận * lê phương an VP Nhận * Cần Thơ: Kho Ni…" at bounding box center [338, 97] width 578 height 42
click at [191, 177] on div at bounding box center [125, 172] width 201 height 18
click at [573, 143] on input "0" at bounding box center [589, 140] width 53 height 8
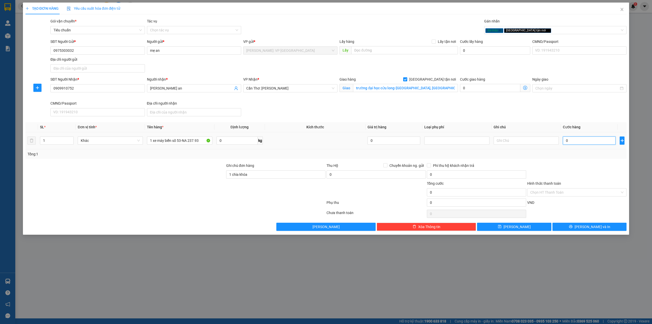
type input "3"
type input "37"
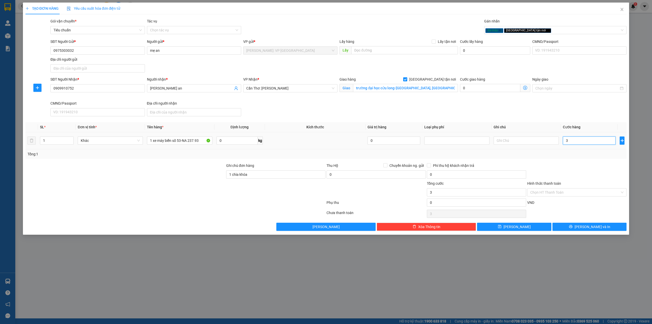
type input "37"
type input "370"
type input "3.700"
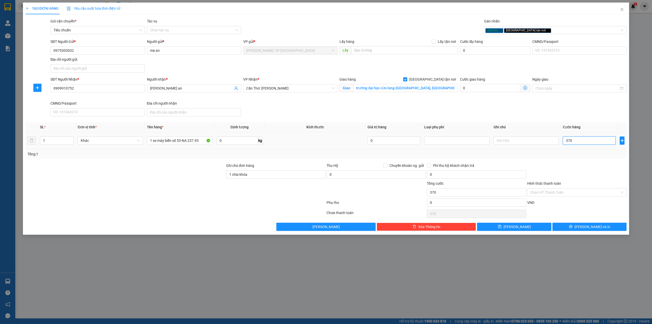
type input "3.700"
type input "37.000"
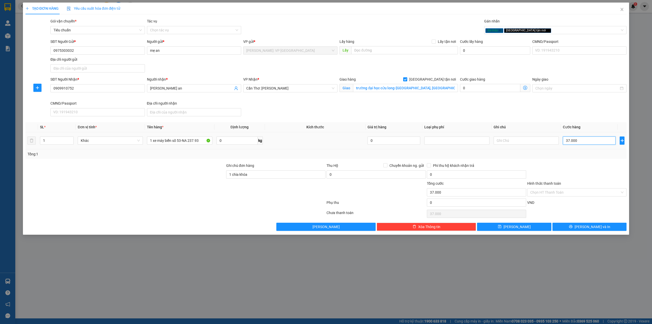
type input "370.000"
click at [319, 70] on div "SĐT Người Gửi * 0975303032 Người gửi * mẹ an VP gửi * Hồ Chí Minh: VP Quận Tân …" at bounding box center [338, 57] width 578 height 36
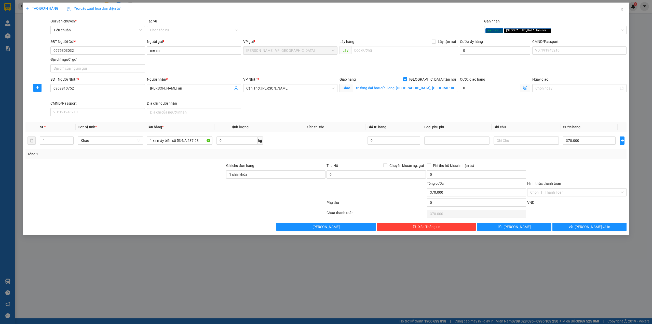
click at [311, 100] on div "VP Nhận * Cần Thơ: Kho Ninh Kiều" at bounding box center [290, 88] width 96 height 24
click at [308, 23] on div "Gói vận chuyển * Tiêu chuẩn Tác vụ Chọn tác vụ Gán nhãn Xe máy Giao tận nơi" at bounding box center [338, 27] width 578 height 18
drag, startPoint x: 288, startPoint y: 102, endPoint x: 292, endPoint y: 103, distance: 4.0
click at [292, 103] on div "SĐT Người Nhận * 0909910752 Người nhận * lê phương an VP Nhận * Cần Thơ: Kho Ni…" at bounding box center [338, 97] width 578 height 42
click at [387, 110] on div "SĐT Người Nhận * 0909910752 Người nhận * lê phương an VP Nhận * Cần Thơ: Kho Ni…" at bounding box center [338, 97] width 578 height 42
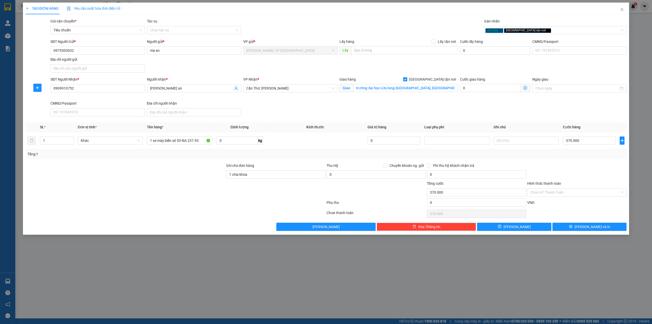
click at [182, 177] on div at bounding box center [125, 172] width 201 height 18
click at [248, 177] on input "1 chìa khóa" at bounding box center [275, 174] width 99 height 8
click at [150, 182] on div at bounding box center [125, 189] width 201 height 18
click at [281, 101] on div "SĐT Người Nhận * 0909910752 Người nhận * lê phương an VP Nhận * Cần Thơ: Kho Ni…" at bounding box center [338, 97] width 578 height 42
click at [586, 159] on div "Tổng: 1" at bounding box center [326, 154] width 602 height 10
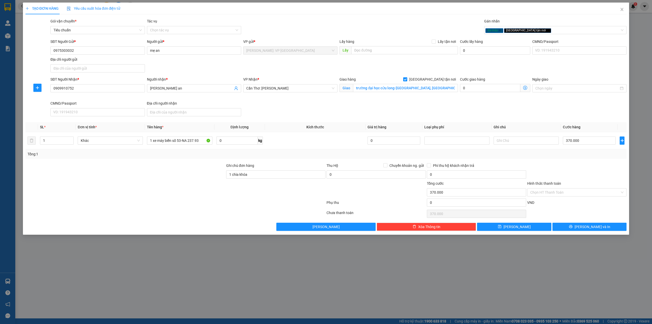
click at [555, 118] on div "SĐT Người Nhận * 0909910752 Người nhận * lê phương an VP Nhận * Cần Thơ: Kho Ni…" at bounding box center [338, 97] width 578 height 42
click at [573, 192] on input "Hình thức thanh toán" at bounding box center [576, 192] width 90 height 8
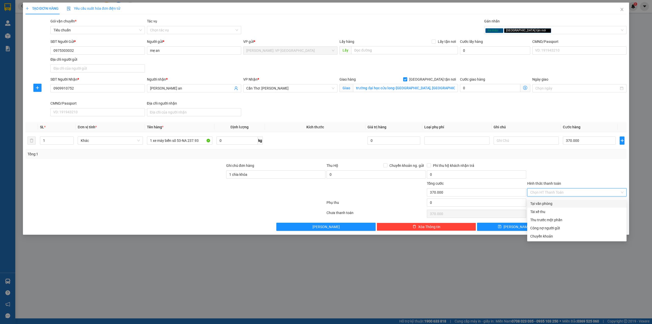
click at [566, 202] on div "Tại văn phòng" at bounding box center [577, 204] width 93 height 6
type input "0"
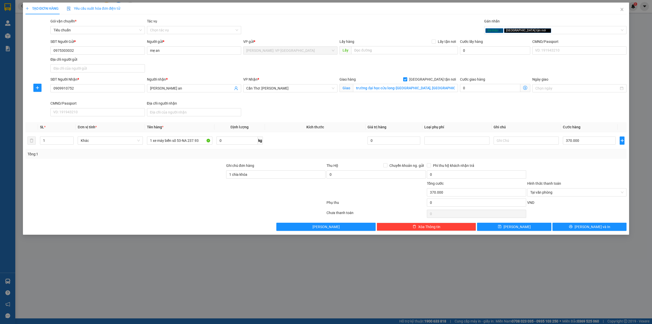
click at [573, 178] on div at bounding box center [577, 172] width 100 height 18
drag, startPoint x: 270, startPoint y: 176, endPoint x: 266, endPoint y: 177, distance: 4.7
click at [270, 176] on input "1 chìa khóa" at bounding box center [275, 174] width 99 height 8
click at [193, 188] on div at bounding box center [125, 189] width 201 height 18
click at [194, 187] on div at bounding box center [125, 189] width 201 height 18
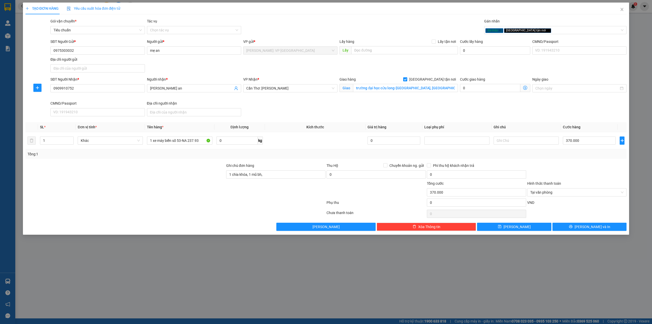
click at [195, 191] on div at bounding box center [125, 189] width 201 height 18
click at [277, 173] on input "1 chìa khóa, 1 mũ bh," at bounding box center [275, 174] width 99 height 8
click at [145, 189] on div at bounding box center [125, 189] width 201 height 18
click at [311, 115] on div "SĐT Người Nhận * 0909910752 Người nhận * lê phương an VP Nhận * Cần Thơ: Kho Ni…" at bounding box center [338, 97] width 578 height 42
drag, startPoint x: 319, startPoint y: 128, endPoint x: 321, endPoint y: 128, distance: 2.9
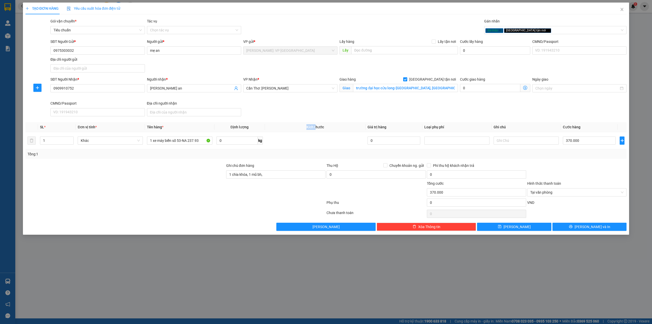
click at [320, 128] on th "Kích thước" at bounding box center [315, 127] width 101 height 10
click at [322, 128] on span "Kích thước" at bounding box center [316, 127] width 18 height 4
drag, startPoint x: 307, startPoint y: 125, endPoint x: 320, endPoint y: 127, distance: 13.4
click at [320, 127] on th "Kích thước" at bounding box center [315, 127] width 101 height 10
click at [315, 125] on span "Kích thước" at bounding box center [316, 127] width 18 height 4
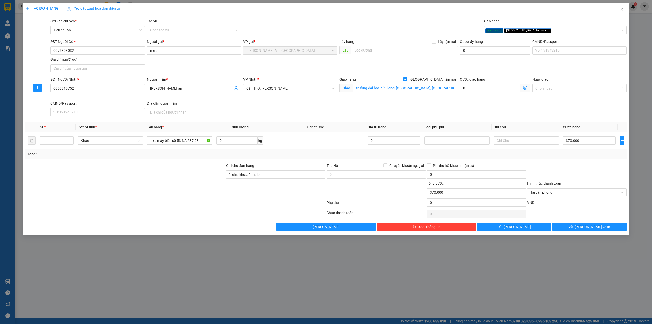
drag, startPoint x: 197, startPoint y: 189, endPoint x: 298, endPoint y: 182, distance: 100.9
click at [207, 185] on div at bounding box center [125, 189] width 201 height 18
click at [279, 175] on input "1 chìa khóa, 1 mũ bh," at bounding box center [275, 174] width 99 height 8
type input "1 chìa khóa, 1 mũ bh, cavet khách giữ"
drag, startPoint x: 155, startPoint y: 176, endPoint x: 159, endPoint y: 177, distance: 3.2
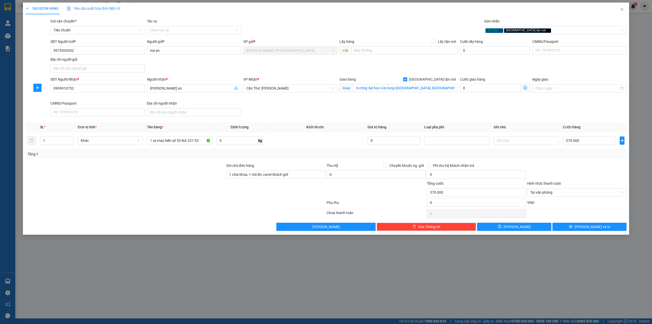
click at [158, 177] on div at bounding box center [125, 172] width 201 height 18
drag, startPoint x: 149, startPoint y: 177, endPoint x: 163, endPoint y: 177, distance: 13.5
click at [149, 177] on div at bounding box center [125, 172] width 201 height 18
click at [286, 126] on th "Kích thước" at bounding box center [315, 127] width 101 height 10
click at [592, 228] on span "[PERSON_NAME] và In" at bounding box center [593, 227] width 36 height 6
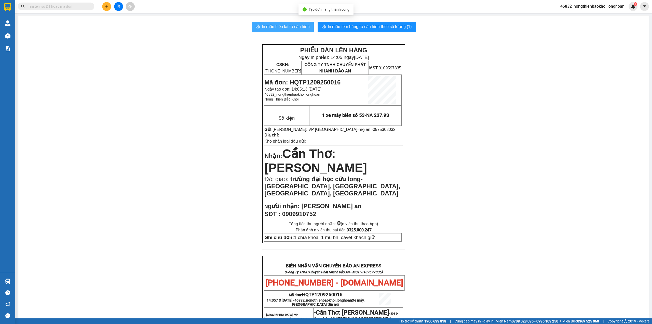
click at [296, 24] on span "In mẫu biên lai tự cấu hình" at bounding box center [286, 26] width 48 height 6
click at [141, 121] on div "PHIẾU DÁN LÊN HÀNG Ngày in phiếu: 14:05 ngày 12-09-2025 CSKH: 1900.06.88.33 CÔN…" at bounding box center [333, 283] width 619 height 478
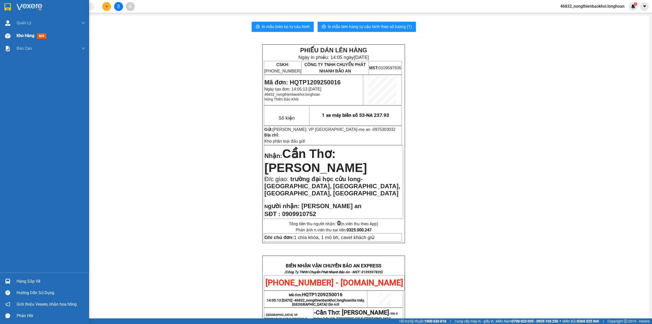
click at [3, 40] on div "Kho hàng mới" at bounding box center [44, 35] width 89 height 13
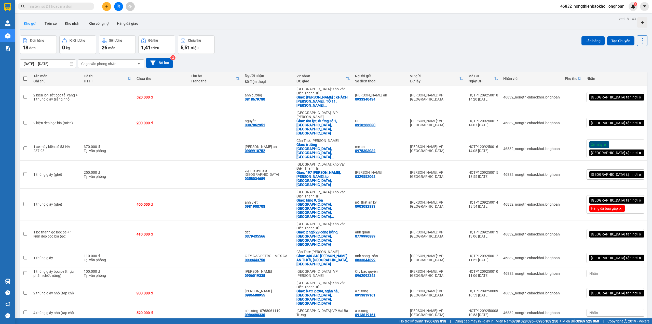
click at [316, 60] on div "[DATE] – [DATE] Press the down arrow key to interact with the calendar and sele…" at bounding box center [334, 63] width 628 height 10
click at [264, 53] on div "Đơn hàng 18 đơn Khối lượng 0 kg Số lượng 26 món Đã thu 1,41 triệu Chưa thu 5,51…" at bounding box center [334, 44] width 628 height 18
click at [616, 95] on icon at bounding box center [618, 97] width 4 height 4
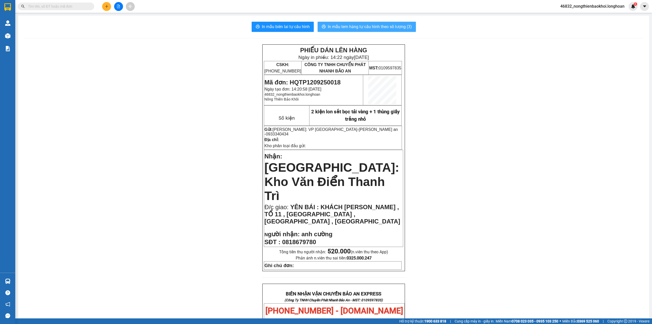
click at [400, 30] on span "In mẫu tem hàng tự cấu hình theo số lượng (3)" at bounding box center [370, 26] width 84 height 6
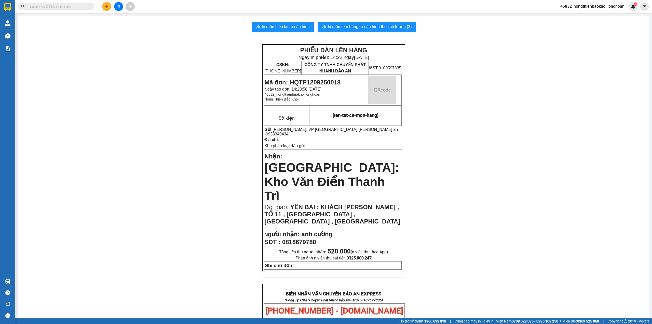
drag, startPoint x: 242, startPoint y: 171, endPoint x: 83, endPoint y: 97, distance: 175.6
click at [230, 164] on div "PHIẾU DÁN LÊN HÀNG Ngày in phiếu: 14:22 ngày 12-09-2025 CSKH: 1900.06.88.33 CÔN…" at bounding box center [333, 297] width 619 height 507
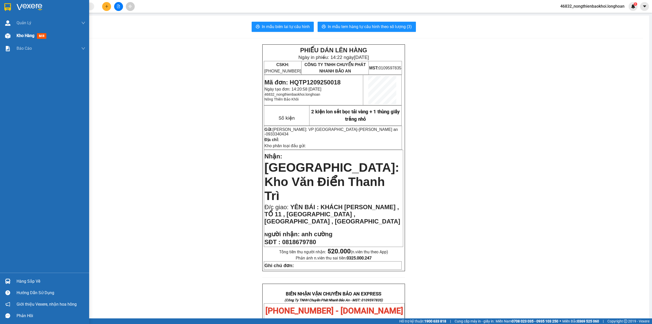
click at [8, 33] on img at bounding box center [7, 35] width 5 height 5
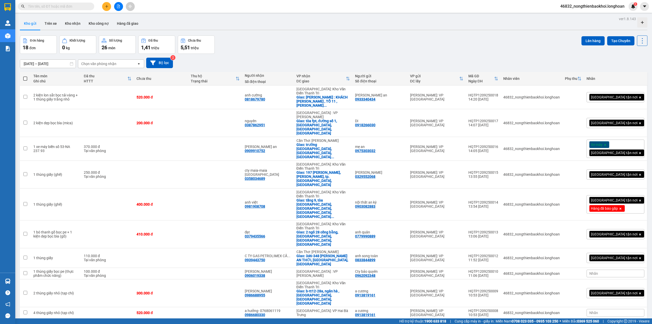
click at [417, 47] on div "Đơn hàng 18 đơn Khối lượng 0 kg Số lượng 26 món Đã thu 1,41 triệu Chưa thu 5,51…" at bounding box center [334, 44] width 628 height 18
click at [616, 147] on icon at bounding box center [618, 149] width 4 height 4
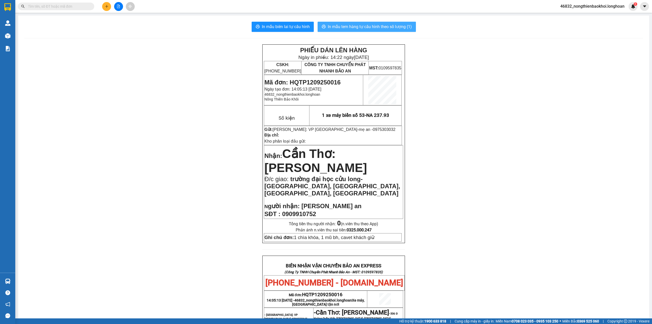
click at [359, 29] on span "In mẫu tem hàng tự cấu hình theo số lượng (1)" at bounding box center [370, 26] width 84 height 6
drag, startPoint x: 147, startPoint y: 146, endPoint x: 51, endPoint y: 66, distance: 125.0
click at [146, 144] on div "PHIẾU DÁN LÊN HÀNG Ngày in phiếu: 14:22 ngày 12-09-2025 CSKH: 1900.06.88.33 CÔN…" at bounding box center [333, 283] width 619 height 478
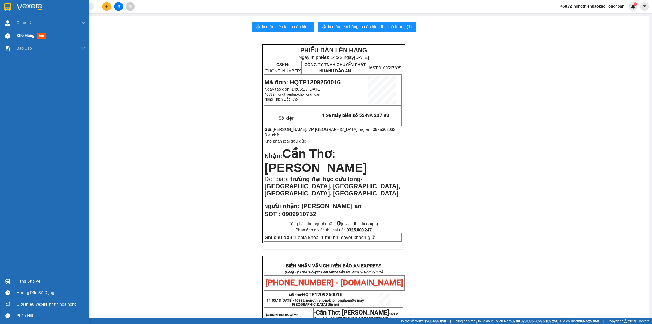
click at [10, 37] on div at bounding box center [7, 35] width 9 height 9
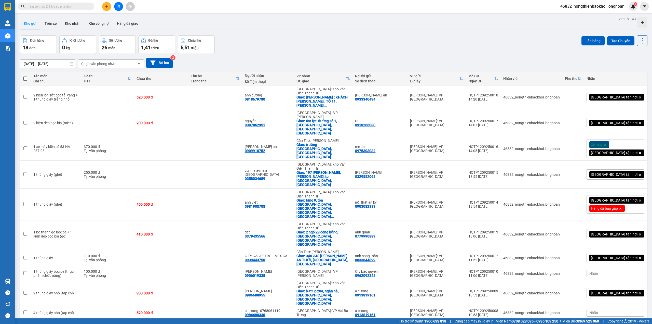
click at [320, 35] on div "Đơn hàng 18 đơn Khối lượng 0 kg Số lượng 26 món Đã thu 1,41 triệu Chưa thu 5,51…" at bounding box center [334, 44] width 628 height 18
click at [616, 173] on icon at bounding box center [618, 175] width 4 height 4
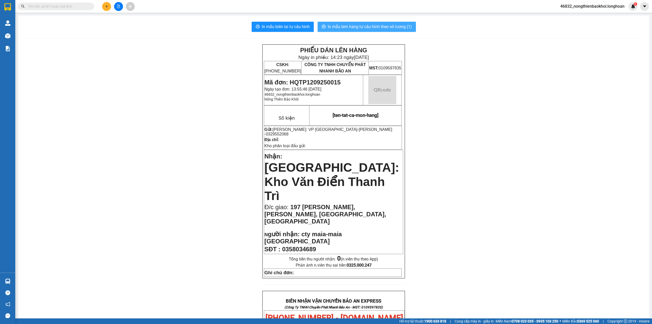
click at [339, 25] on span "In mẫu tem hàng tự cấu hình theo số lượng (1)" at bounding box center [370, 26] width 84 height 6
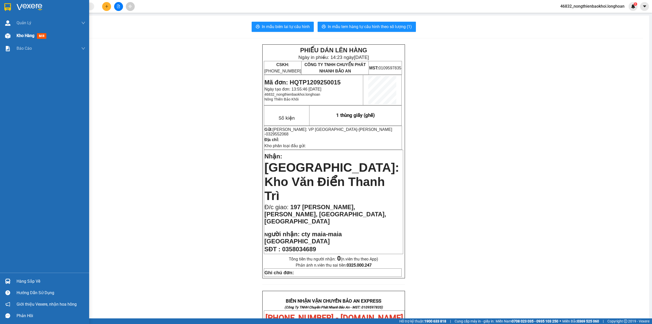
click at [6, 38] on img at bounding box center [7, 35] width 5 height 5
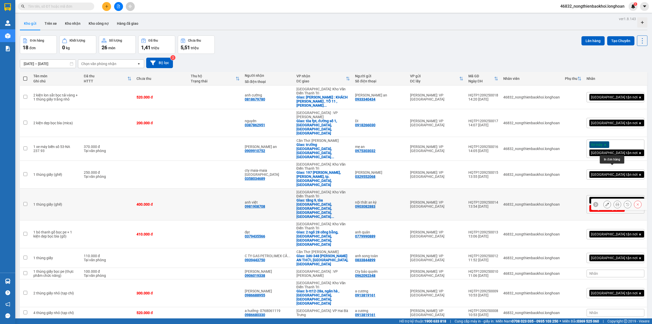
click at [614, 200] on button at bounding box center [617, 204] width 7 height 9
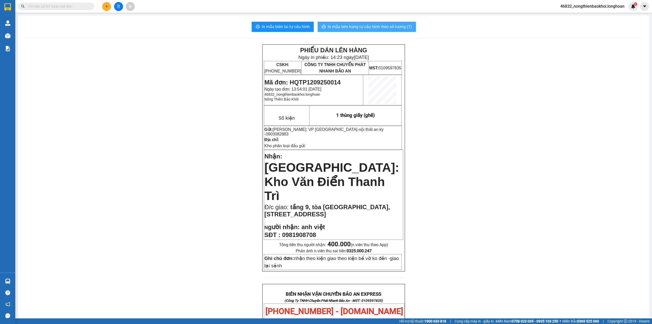
click at [336, 28] on span "In mẫu tem hàng tự cấu hình theo số lượng (1)" at bounding box center [370, 26] width 84 height 6
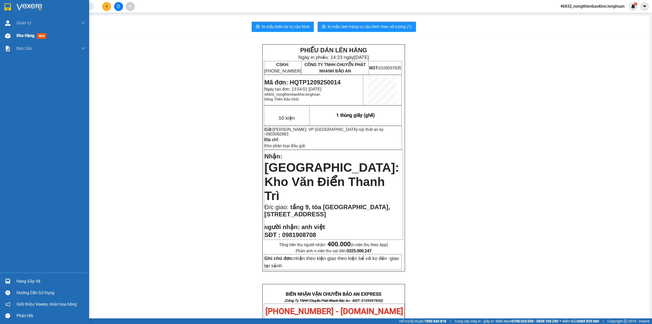
click at [9, 37] on img at bounding box center [7, 35] width 5 height 5
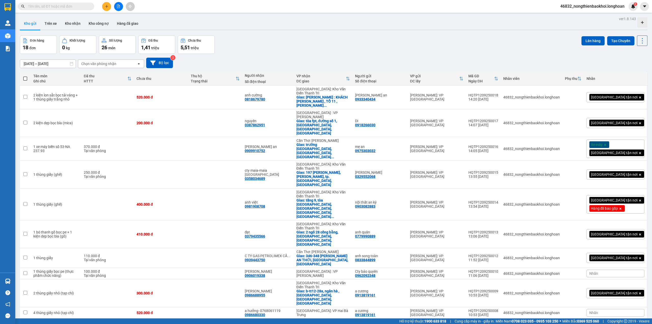
click at [303, 37] on div "Đơn hàng 18 đơn Khối lượng 0 kg Số lượng 26 món Đã thu 1,41 triệu Chưa thu 5,51…" at bounding box center [334, 44] width 628 height 18
click at [65, 7] on input "text" at bounding box center [58, 7] width 60 height 6
paste input "0971495188"
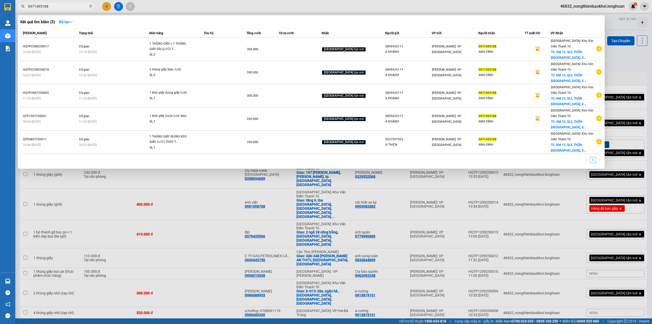
type input "0971495188"
click at [91, 6] on icon "close-circle" at bounding box center [90, 6] width 3 height 3
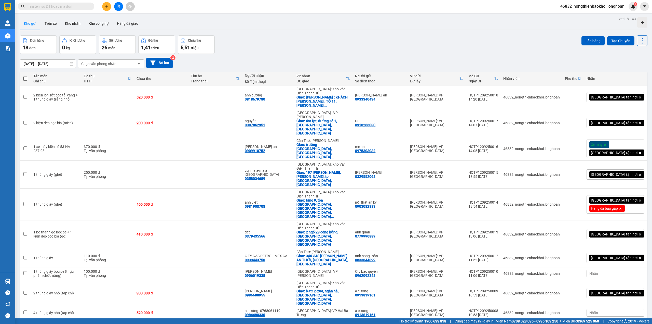
drag, startPoint x: 286, startPoint y: 44, endPoint x: 292, endPoint y: 44, distance: 5.4
click at [287, 44] on div "Đơn hàng 18 đơn Khối lượng 0 kg Số lượng 26 món Đã thu 1,41 triệu Chưa thu 5,51…" at bounding box center [334, 44] width 628 height 18
click at [240, 54] on div "[DATE] – [DATE] Press the down arrow key to interact with the calendar and sele…" at bounding box center [334, 63] width 628 height 18
click at [245, 59] on div "[DATE] – [DATE] Press the down arrow key to interact with the calendar and sele…" at bounding box center [334, 63] width 628 height 10
click at [346, 55] on div "[DATE] – [DATE] Press the down arrow key to interact with the calendar and sele…" at bounding box center [334, 63] width 628 height 18
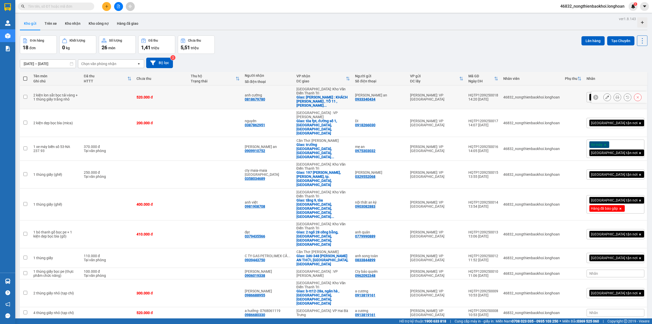
click at [376, 97] on div "0933340434" at bounding box center [365, 99] width 20 height 4
copy div "0933340434"
click at [342, 25] on div "Kho gửi Trên xe Kho nhận Kho công nợ Hàng đã giao" at bounding box center [334, 24] width 628 height 14
click at [255, 53] on div "Đơn hàng 18 đơn Khối lượng 0 kg Số lượng 26 món Đã thu 1,41 triệu Chưa thu 5,51…" at bounding box center [334, 44] width 628 height 18
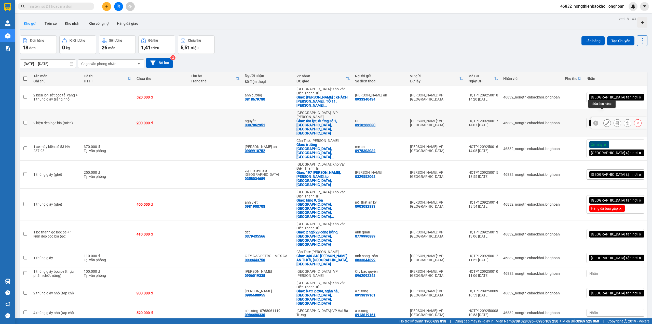
click at [604, 118] on button at bounding box center [607, 122] width 7 height 9
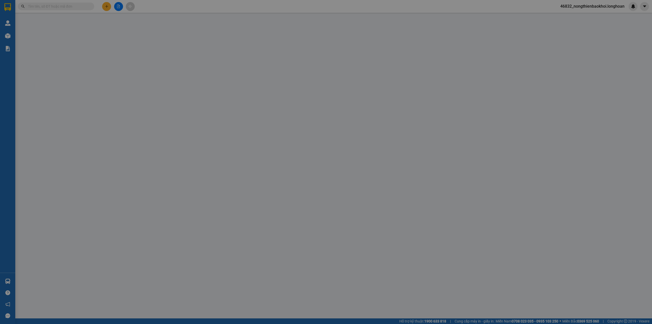
type input "0918266030"
type input "DI"
type input "0387862951"
type input "nguyên"
checkbox input "true"
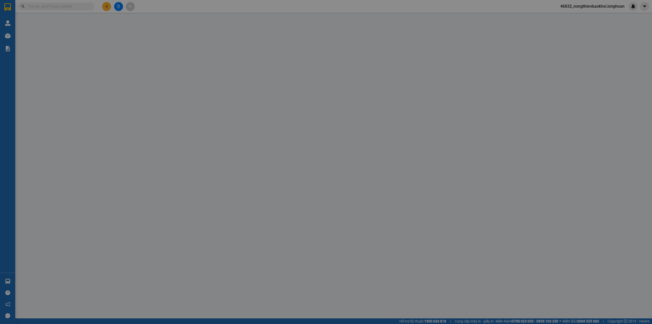
type input "tòa fpt, đường số 1, [GEOGRAPHIC_DATA], [GEOGRAPHIC_DATA], [GEOGRAPHIC_DATA]"
type input "nhận theo kiện giao theo kiện bể vỡ ko đền"
type input "200.000"
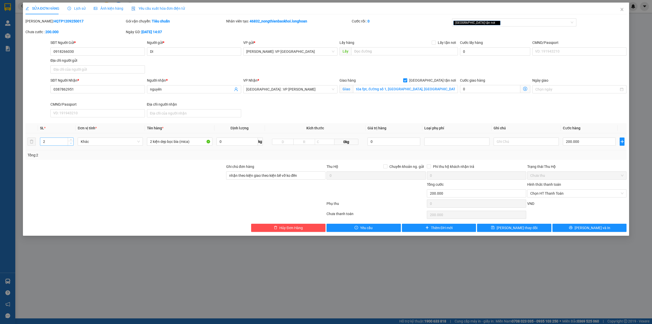
type input "1"
click at [71, 143] on icon "down" at bounding box center [71, 143] width 2 height 2
click at [152, 141] on input "2 kiện dẹp bọc bìa (mica)" at bounding box center [179, 141] width 65 height 8
type input "1 kiện dẹp bọc bìa (mica)"
click at [578, 143] on input "200.000" at bounding box center [589, 141] width 53 height 8
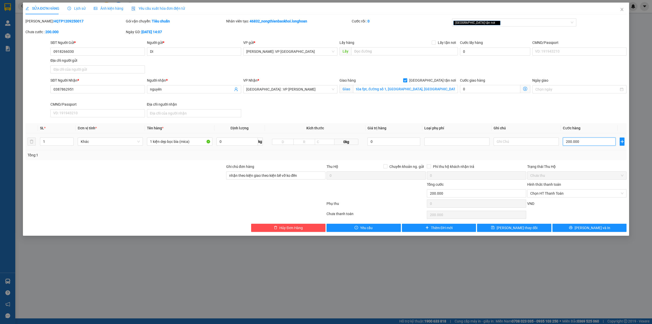
type input "1"
type input "15"
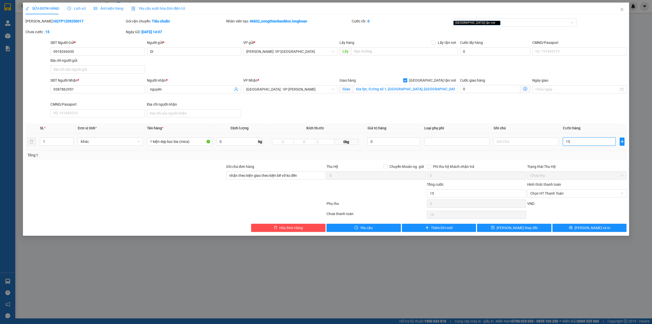
type input "150"
type input "1.500"
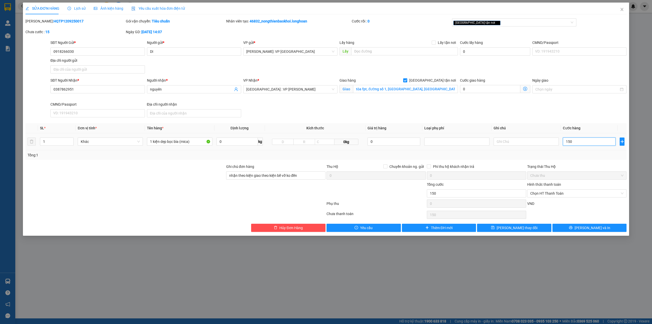
type input "1.500"
type input "15.000"
type input "150.000"
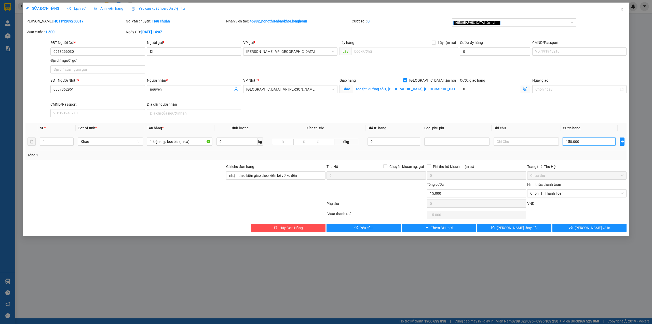
type input "150.000"
drag, startPoint x: 537, startPoint y: 112, endPoint x: 542, endPoint y: 116, distance: 6.3
click at [536, 113] on div "SĐT Người Nhận * 0387862951 Người nhận * nguyên VP Nhận * [GEOGRAPHIC_DATA] : V…" at bounding box center [338, 98] width 578 height 42
click at [135, 191] on div at bounding box center [125, 190] width 201 height 18
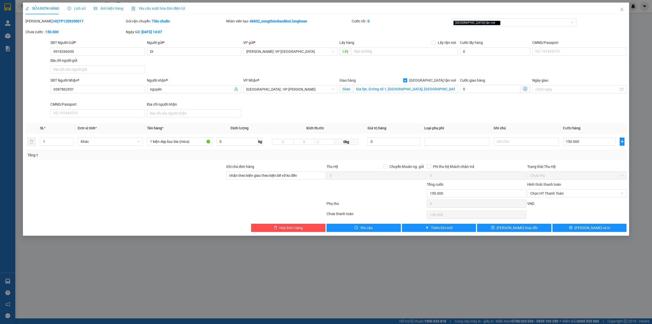
click at [130, 173] on div at bounding box center [125, 173] width 201 height 18
click at [332, 113] on div "SĐT Người Nhận * 0387862951 Người nhận * nguyên VP Nhận * [GEOGRAPHIC_DATA] : V…" at bounding box center [338, 98] width 578 height 42
click at [580, 227] on button "[PERSON_NAME] và In" at bounding box center [590, 227] width 74 height 8
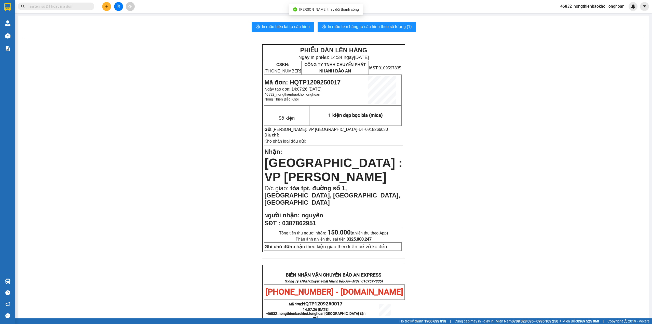
click at [189, 169] on div "PHIẾU DÁN LÊN HÀNG Ngày in phiếu: 14:34 ngày 12-09-2025 CSKH: 1900.06.88.33 CÔN…" at bounding box center [333, 290] width 619 height 492
click at [365, 129] on span "0918266030" at bounding box center [376, 129] width 23 height 4
drag, startPoint x: 350, startPoint y: 129, endPoint x: 354, endPoint y: 138, distance: 10.4
click at [365, 129] on span "0918266030" at bounding box center [376, 129] width 23 height 4
copy span "0918266030"
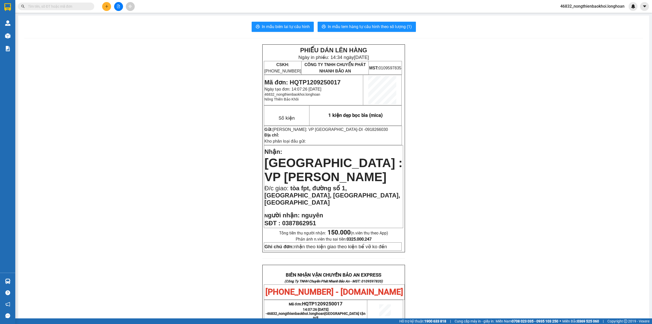
click at [195, 97] on div "PHIẾU DÁN LÊN HÀNG Ngày in phiếu: 14:34 ngày 12-09-2025 CSKH: 1900.06.88.33 CÔN…" at bounding box center [333, 290] width 619 height 492
click at [353, 25] on span "In mẫu tem hàng tự cấu hình theo số lượng (1)" at bounding box center [370, 26] width 84 height 6
click at [187, 208] on div "PHIẾU DÁN LÊN HÀNG Ngày in phiếu: 14:36 ngày 12-09-2025 CSKH: 1900.06.88.33 CÔN…" at bounding box center [333, 290] width 619 height 492
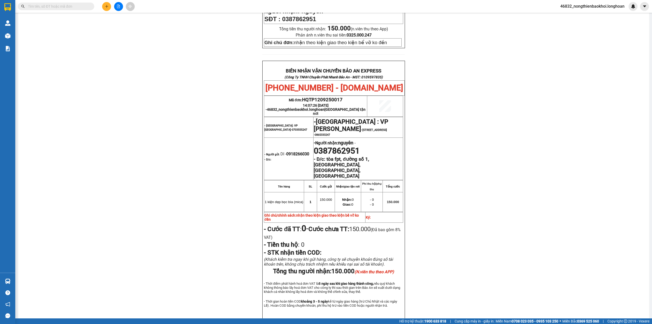
scroll to position [213, 0]
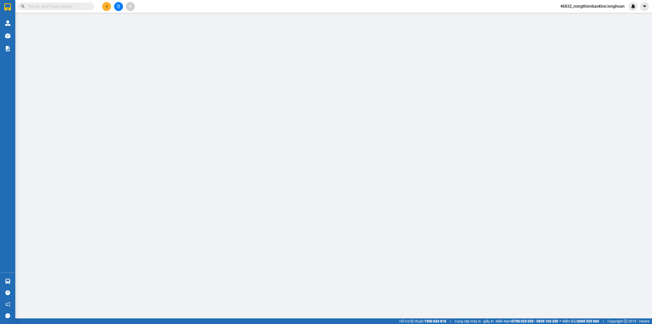
type input "0918266030"
type input "DI"
type input "0387862951"
type input "nguyên"
checkbox input "true"
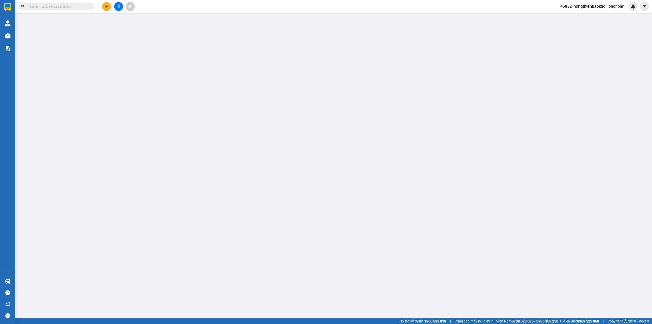
type input "tòa fpt, đường số 1, [GEOGRAPHIC_DATA], [GEOGRAPHIC_DATA], [GEOGRAPHIC_DATA]"
type input "nhận theo kiện giao theo kiện bể vỡ ko đền"
type input "150.000"
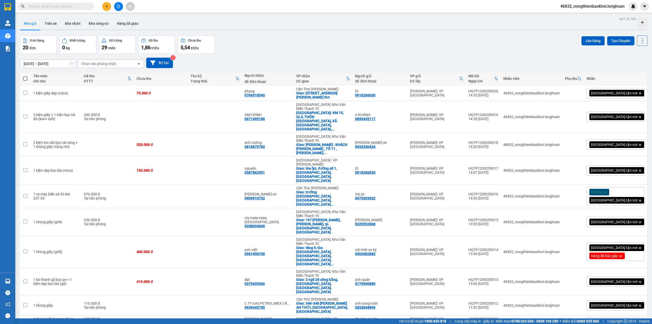
click at [72, 7] on input "text" at bounding box center [58, 7] width 60 height 6
paste input "0372796709"
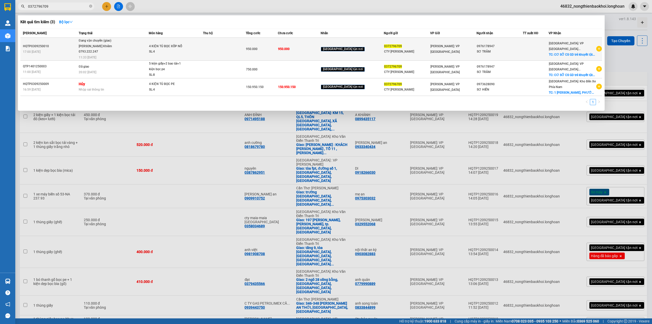
type input "0372796709"
click at [203, 51] on span "4 KIỆN TỦ BỌC XỐP NỔ SL: 4" at bounding box center [176, 49] width 54 height 11
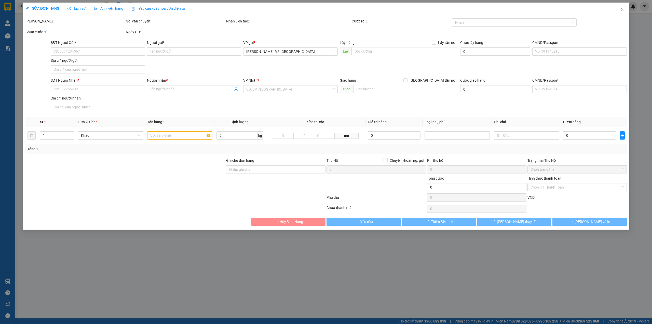
type input "0372796709"
type input "CTY [PERSON_NAME]"
type input "0976178947"
type input "SƠ TRÂM"
checkbox input "true"
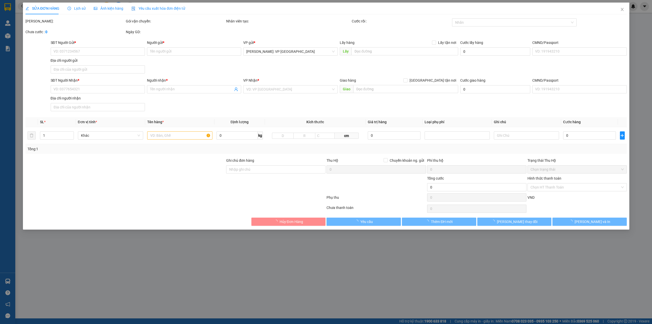
type input "CƠ SỞ CS GD trẻ khuyết tật sao mai,phôn phước lộc,xã phước đồng,tp.nha trang"
type input "950.000"
type input "150.000"
type input "950.000"
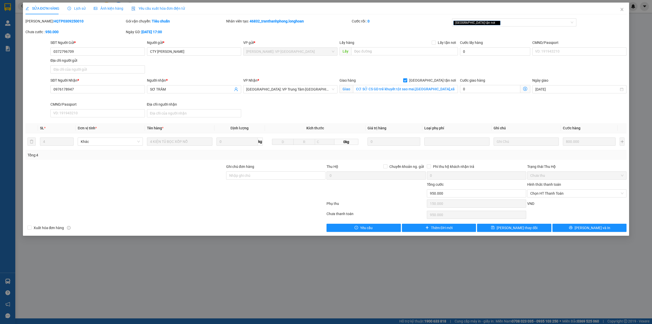
click at [77, 8] on span "Lịch sử" at bounding box center [77, 8] width 18 height 4
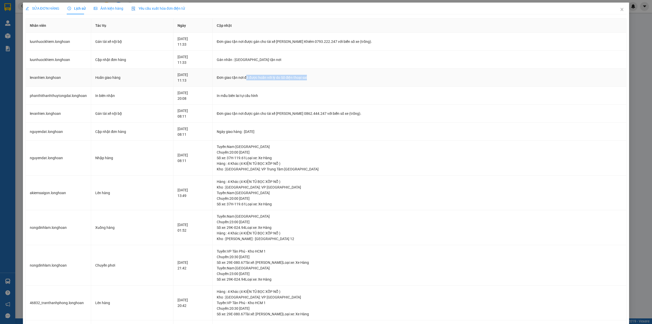
drag, startPoint x: 280, startPoint y: 76, endPoint x: 351, endPoint y: 75, distance: 71.1
click at [351, 75] on div "Đơn giao tận nơi đã được hoãn với lý do Số điện thoại sai" at bounding box center [420, 78] width 406 height 6
click at [272, 77] on div "Đơn giao tận nơi đã được hoãn với lý do Số điện thoại sai" at bounding box center [420, 78] width 406 height 6
click at [35, 8] on span "SỬA ĐƠN HÀNG" at bounding box center [42, 8] width 34 height 4
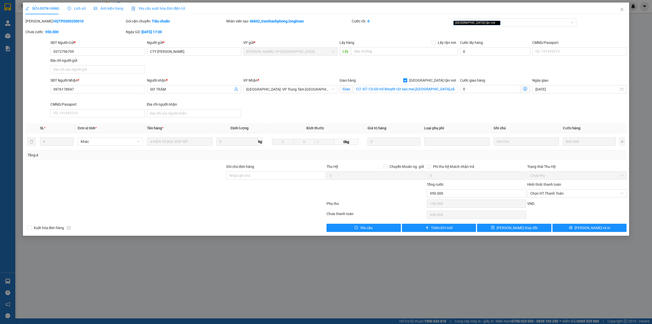
click at [194, 73] on div "SĐT Người Gửi * 0372796709 Người gửi * CTY HOÀNG HÀ VP gửi * Hồ Chí Minh: VP Qu…" at bounding box center [338, 58] width 578 height 36
click at [249, 111] on div "SĐT Người Nhận * 0976178947 Người nhận * SƠ TRÂM VP Nhận * Khánh Hòa: VP Trung …" at bounding box center [338, 98] width 578 height 42
click at [372, 89] on input "CƠ SỞ CS GD trẻ khuyết tật sao mai,phôn phước lộc,xã phước đồng,tp.nha trang" at bounding box center [405, 89] width 105 height 8
click at [347, 107] on div "SĐT Người Nhận * 0976178947 Người nhận * SƠ TRÂM VP Nhận * Khánh Hòa: VP Trung …" at bounding box center [338, 98] width 578 height 42
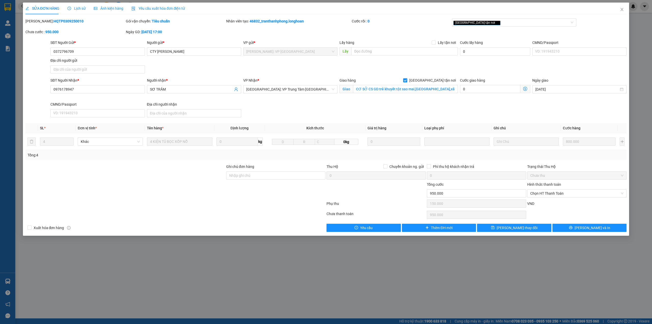
click at [172, 169] on div at bounding box center [125, 173] width 201 height 18
click at [285, 100] on div "VP Nhận * Khánh Hòa: VP Trung Tâm TP Nha Trang" at bounding box center [290, 89] width 96 height 24
click at [76, 8] on span "Lịch sử" at bounding box center [77, 8] width 18 height 4
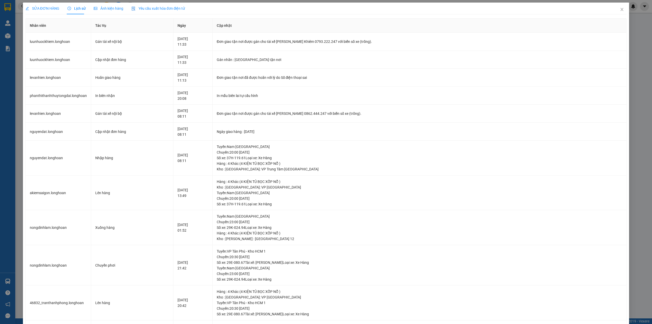
click at [37, 5] on div "SỬA ĐƠN HÀNG" at bounding box center [42, 9] width 34 height 12
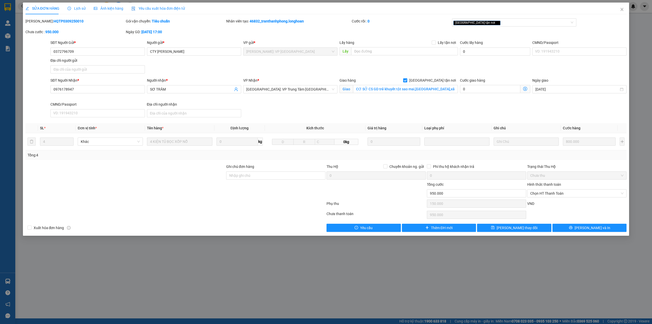
click at [38, 58] on div at bounding box center [37, 58] width 25 height 36
click at [267, 118] on div "SĐT Người Nhận * 0976178947 Người nhận * SƠ TRÂM VP Nhận * Khánh Hòa: VP Trung …" at bounding box center [338, 98] width 578 height 42
drag, startPoint x: 352, startPoint y: 105, endPoint x: 352, endPoint y: 108, distance: 3.1
click at [352, 107] on div "SĐT Người Nhận * 0976178947 Người nhận * SƠ TRÂM VP Nhận * Khánh Hòa: VP Trung …" at bounding box center [338, 98] width 578 height 42
click at [294, 111] on div "SĐT Người Nhận * 0976178947 Người nhận * SƠ TRÂM VP Nhận * Khánh Hòa: VP Trung …" at bounding box center [338, 98] width 578 height 42
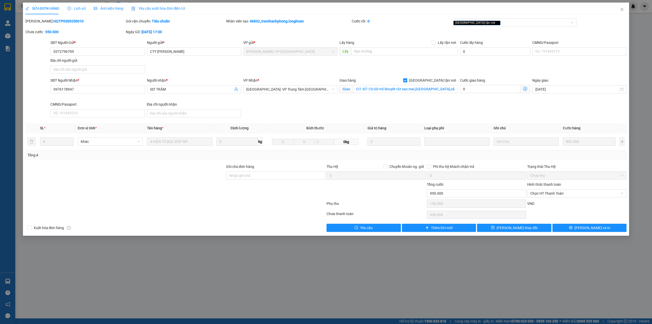
click at [191, 195] on div at bounding box center [125, 190] width 201 height 18
click at [280, 104] on div "SĐT Người Nhận * 0976178947 Người nhận * SƠ TRÂM VP Nhận * Khánh Hòa: VP Trung …" at bounding box center [338, 98] width 578 height 42
click at [86, 52] on input "0372796709" at bounding box center [97, 51] width 94 height 8
click at [62, 16] on div "SỬA ĐƠN HÀNG Lịch sử Ảnh kiện hàng Yêu cầu xuất hóa đơn điện tử Total Paid Fee …" at bounding box center [326, 117] width 602 height 229
click at [62, 18] on div "SỬA ĐƠN HÀNG Lịch sử Ảnh kiện hàng Yêu cầu xuất hóa đơn điện tử Total Paid Fee …" at bounding box center [326, 117] width 602 height 229
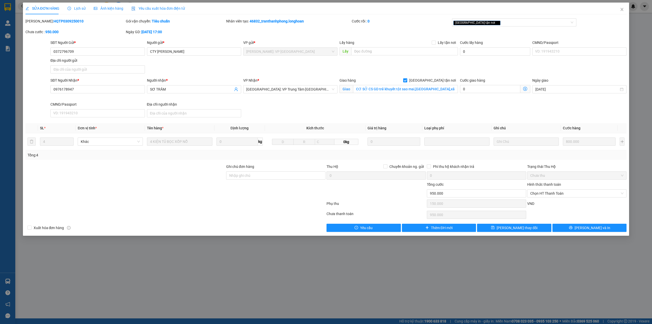
click at [62, 18] on div "SỬA ĐƠN HÀNG Lịch sử Ảnh kiện hàng Yêu cầu xuất hóa đơn điện tử Total Paid Fee …" at bounding box center [326, 117] width 602 height 229
copy b "HQTP0309250010"
click at [334, 110] on div "SĐT Người Nhận * 0976178947 Người nhận * SƠ TRÂM VP Nhận * Khánh Hòa: VP Trung …" at bounding box center [338, 98] width 578 height 42
click at [80, 6] on div "Lịch sử" at bounding box center [77, 9] width 18 height 6
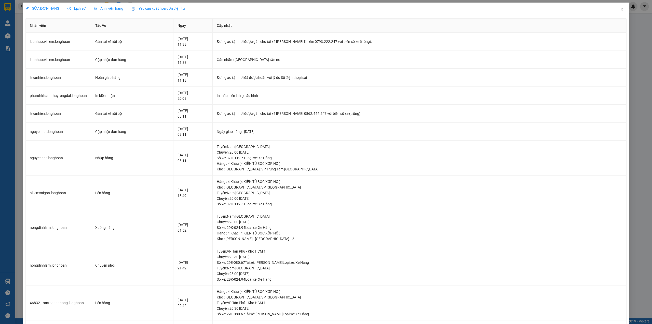
click at [40, 11] on div "SỬA ĐƠN HÀNG" at bounding box center [42, 9] width 34 height 12
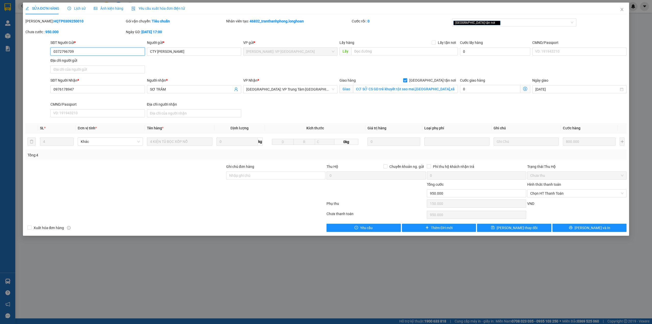
click at [111, 52] on input "0372796709" at bounding box center [97, 51] width 94 height 8
click at [221, 73] on div "SĐT Người Gửi * 0372796709 0372796709 Người gửi * CTY HOÀNG HÀ VP gửi * Hồ Chí …" at bounding box center [338, 58] width 578 height 36
click at [626, 9] on span "Close" at bounding box center [622, 10] width 14 height 14
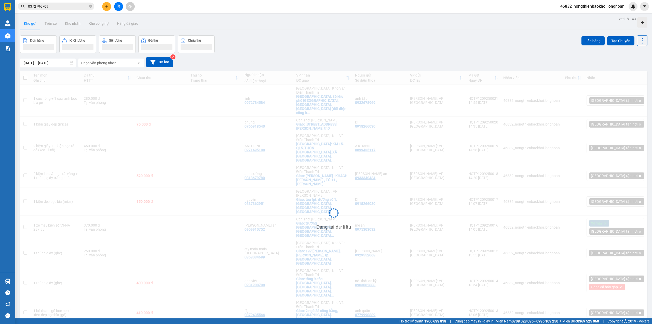
click at [71, 10] on span "0372796709" at bounding box center [56, 7] width 76 height 8
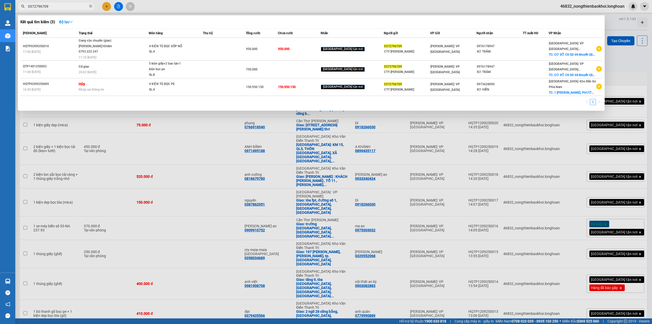
click at [71, 8] on input "0372796709" at bounding box center [58, 7] width 60 height 6
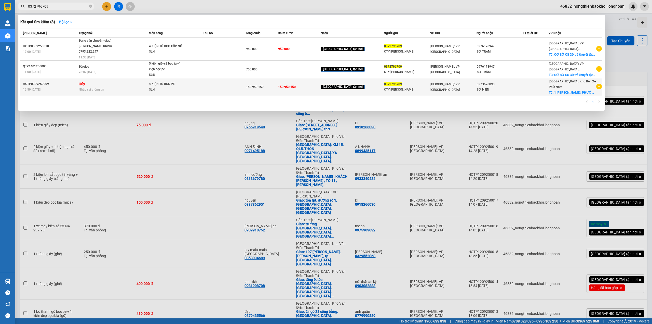
drag, startPoint x: 185, startPoint y: 101, endPoint x: 182, endPoint y: 101, distance: 2.8
click at [182, 96] on td "4 KIỆN TỦ BỌC PE SL: 4" at bounding box center [176, 87] width 54 height 18
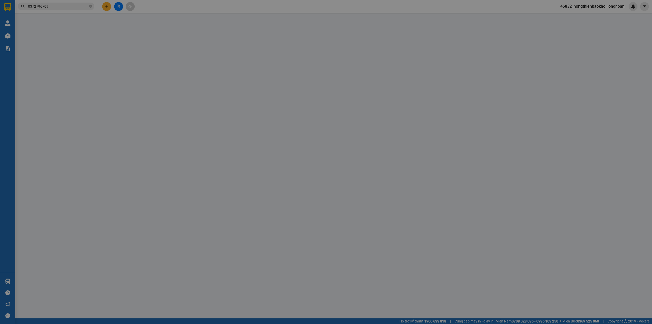
type input "0372796709"
type input "CTY [PERSON_NAME]"
type input "0973628090"
type input "SƠ HIỀN"
checkbox input "true"
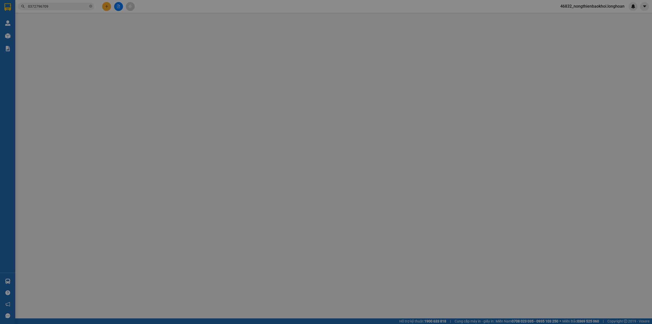
type input "1 [PERSON_NAME], [GEOGRAPHIC_DATA], [GEOGRAPHIC_DATA]"
type input "800.000"
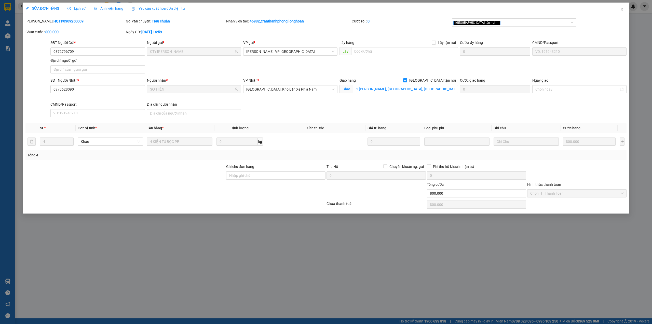
drag, startPoint x: 274, startPoint y: 113, endPoint x: 274, endPoint y: 105, distance: 7.6
click at [275, 113] on div "SĐT Người Nhận * 0973628090 Người nhận * SƠ HIỀN VP Nhận * [GEOGRAPHIC_DATA]: K…" at bounding box center [338, 98] width 578 height 42
click at [80, 9] on span "Lịch sử" at bounding box center [77, 8] width 18 height 4
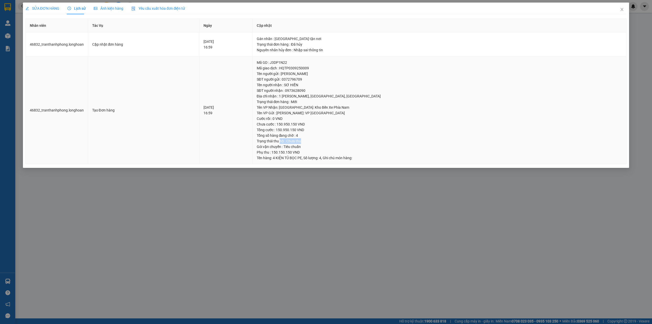
drag, startPoint x: 311, startPoint y: 141, endPoint x: 349, endPoint y: 141, distance: 37.2
click at [355, 142] on div "Trạng thái thu hộ : Chưa thu" at bounding box center [440, 141] width 366 height 6
click at [303, 138] on div "Trạng thái thu hộ : Chưa thu" at bounding box center [440, 141] width 366 height 6
drag, startPoint x: 302, startPoint y: 150, endPoint x: 350, endPoint y: 148, distance: 48.0
click at [350, 148] on td "Mã GD : J3DP1N22 Mã giao dịch : HQTP0309250009 Tên người gửi : CTY HOÀNG HÀ SĐT…" at bounding box center [440, 110] width 374 height 108
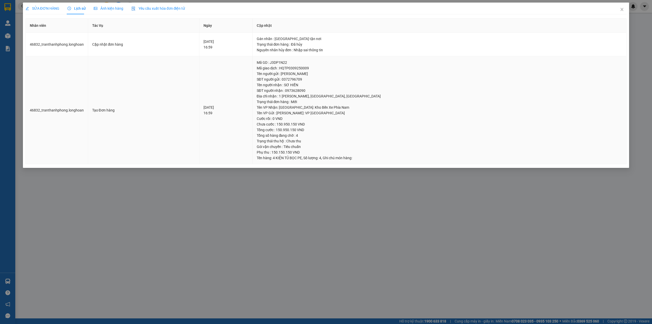
click at [326, 151] on div "Phụ thu : 150.150.150 VND" at bounding box center [440, 152] width 366 height 6
drag, startPoint x: 316, startPoint y: 152, endPoint x: 327, endPoint y: 152, distance: 11.0
click at [327, 152] on div "Phụ thu : 150.150.150 VND" at bounding box center [440, 152] width 366 height 6
click at [288, 142] on div "Trạng thái thu hộ : Chưa thu" at bounding box center [440, 141] width 366 height 6
drag, startPoint x: 340, startPoint y: 72, endPoint x: 321, endPoint y: 72, distance: 19.1
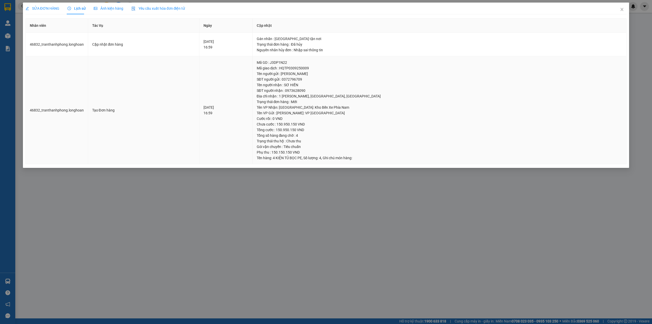
click at [321, 72] on div "Tên người gửi : [PERSON_NAME]" at bounding box center [440, 74] width 366 height 6
drag, startPoint x: 306, startPoint y: 62, endPoint x: 309, endPoint y: 61, distance: 3.1
click at [309, 61] on div "Mã GD : J3DP1N22" at bounding box center [440, 63] width 366 height 6
click at [310, 61] on div "Mã GD : J3DP1N22" at bounding box center [440, 63] width 366 height 6
click at [50, 8] on span "SỬA ĐƠN HÀNG" at bounding box center [42, 8] width 34 height 4
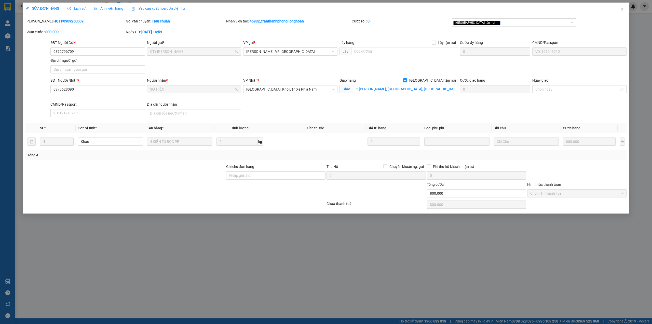
click at [73, 5] on div "Lịch sử" at bounding box center [77, 9] width 18 height 12
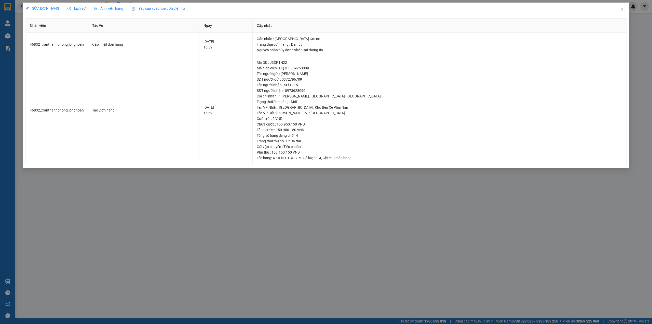
click at [54, 5] on div "SỬA ĐƠN HÀNG" at bounding box center [42, 9] width 34 height 12
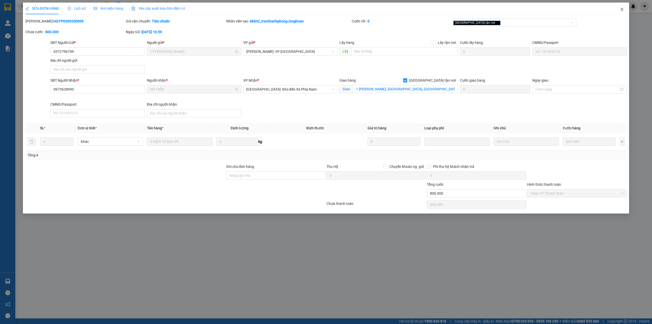
click at [624, 9] on icon "close" at bounding box center [622, 9] width 4 height 4
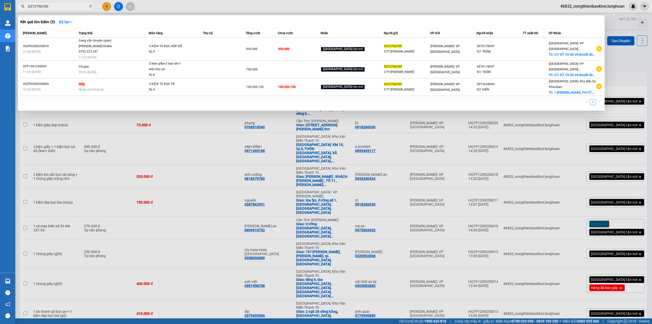
click at [52, 6] on input "0372796709" at bounding box center [58, 7] width 60 height 6
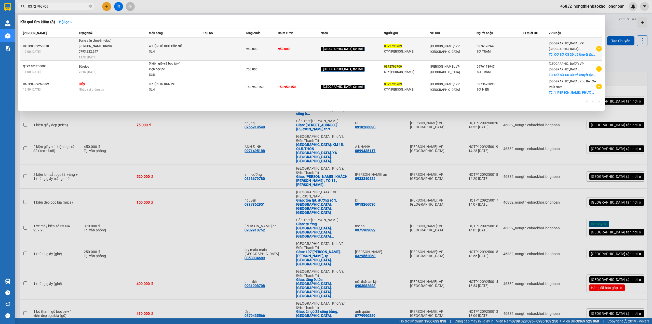
click at [149, 50] on span "Đang vận chuyển (giao) Lưu Nhược Khiêm 0793.222.247 11:33 - 10/09" at bounding box center [114, 48] width 70 height 21
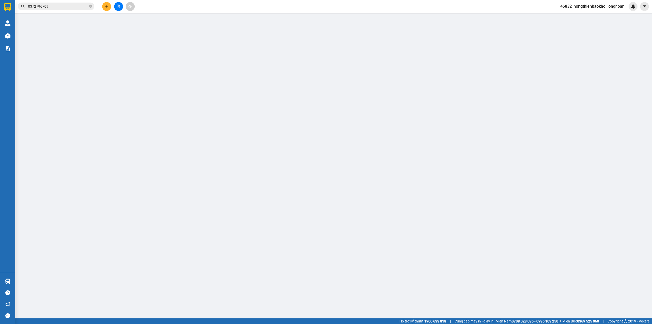
type input "0372796709"
type input "CTY [PERSON_NAME]"
type input "0976178947"
type input "SƠ TRÂM"
checkbox input "true"
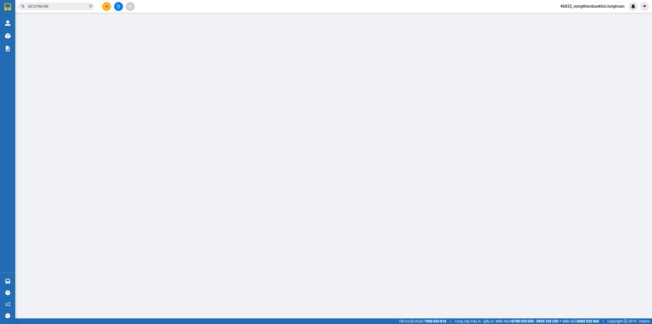
type input "CƠ SỞ CS GD trẻ khuyết tật sao mai,phôn phước lộc,xã phước đồng,tp.nha trang"
type input "950.000"
type input "150.000"
type input "950.000"
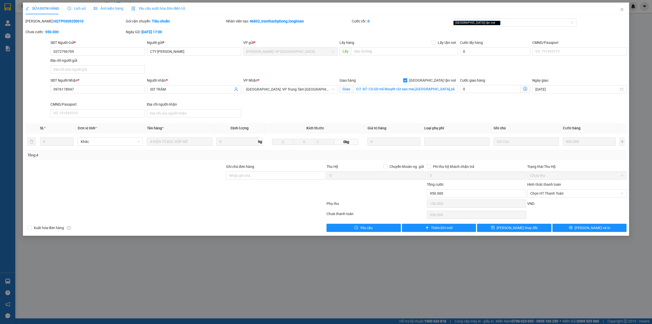
click at [335, 155] on div "Tổng: 4" at bounding box center [327, 155] width 598 height 6
click at [157, 181] on div at bounding box center [125, 173] width 201 height 18
click at [261, 111] on div "SĐT Người Nhận * 0976178947 Người nhận * SƠ TRÂM VP Nhận * Khánh Hòa: VP Trung …" at bounding box center [338, 98] width 578 height 42
click at [507, 113] on div "SĐT Người Nhận * 0976178947 Người nhận * SƠ TRÂM VP Nhận * Khánh Hòa: VP Trung …" at bounding box center [338, 98] width 578 height 42
click at [204, 201] on div at bounding box center [175, 204] width 301 height 10
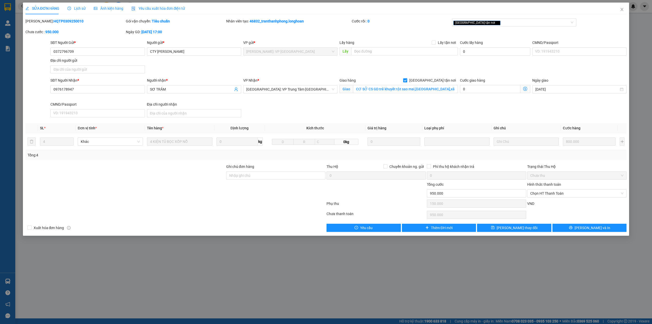
drag, startPoint x: 208, startPoint y: 181, endPoint x: 210, endPoint y: 185, distance: 4.0
click at [208, 181] on div at bounding box center [125, 173] width 201 height 18
click at [213, 181] on div at bounding box center [125, 173] width 201 height 18
click at [263, 103] on div "SĐT Người Nhận * 0976178947 Người nhận * SƠ TRÂM VP Nhận * Khánh Hòa: VP Trung …" at bounding box center [338, 98] width 578 height 42
click at [308, 105] on div "SĐT Người Nhận * 0976178947 Người nhận * SƠ TRÂM VP Nhận * Khánh Hòa: VP Trung …" at bounding box center [338, 98] width 578 height 42
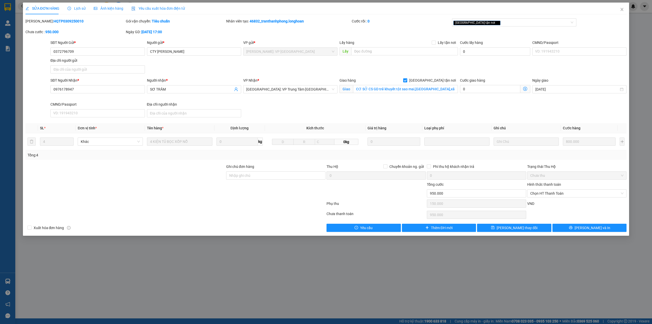
click at [76, 4] on div "Lịch sử" at bounding box center [77, 9] width 18 height 12
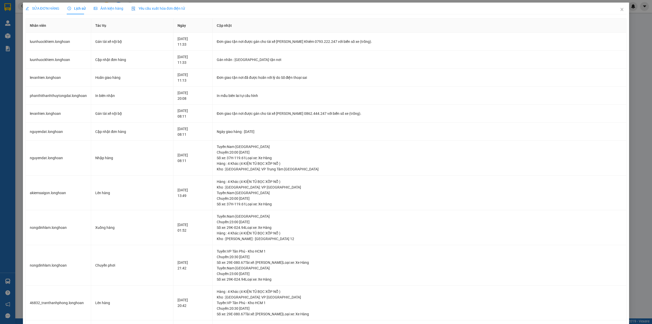
click at [44, 9] on span "SỬA ĐƠN HÀNG" at bounding box center [42, 8] width 34 height 4
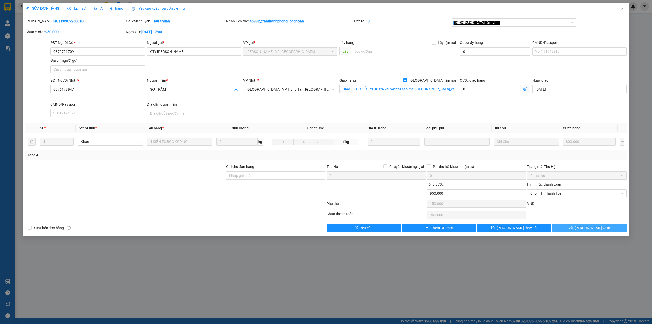
click at [573, 226] on button "[PERSON_NAME] và In" at bounding box center [590, 227] width 74 height 8
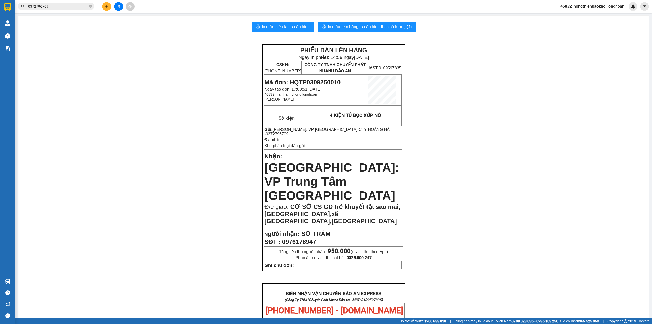
click at [66, 7] on input "0372796709" at bounding box center [58, 7] width 60 height 6
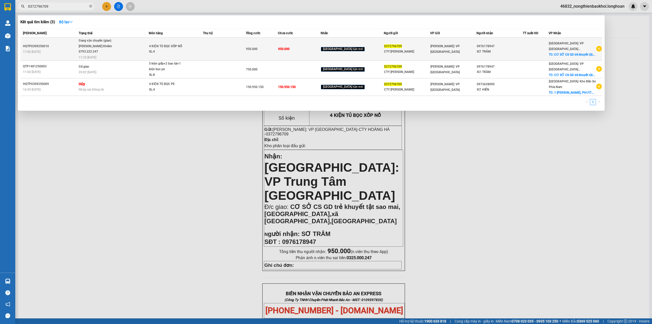
click at [234, 48] on td at bounding box center [224, 49] width 43 height 23
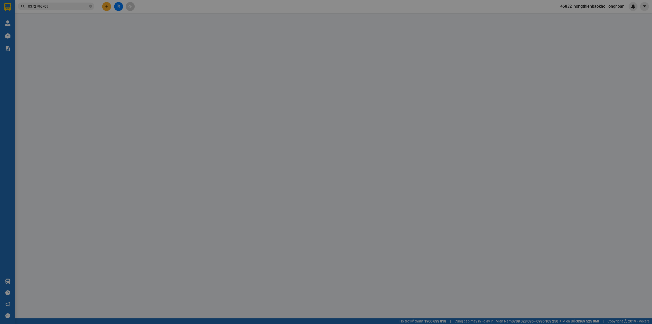
type input "0372796709"
type input "CTY HOÀNG HÀ"
type input "0976178947"
type input "SƠ TRÂM"
checkbox input "true"
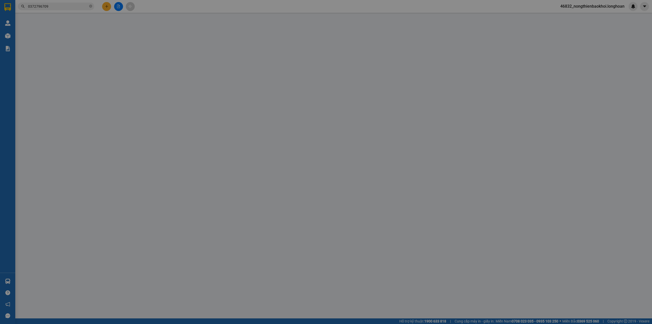
type input "CƠ SỞ CS GD trẻ khuyết tật sao mai,phôn phước lộc,xã phước đồng,tp.nha trang"
type input "950.000"
type input "150.000"
type input "950.000"
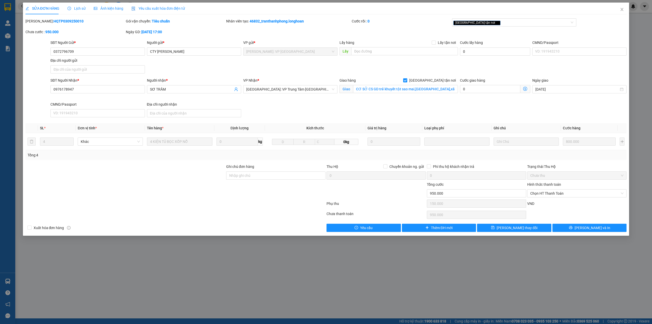
click at [75, 8] on span "Lịch sử" at bounding box center [77, 8] width 18 height 4
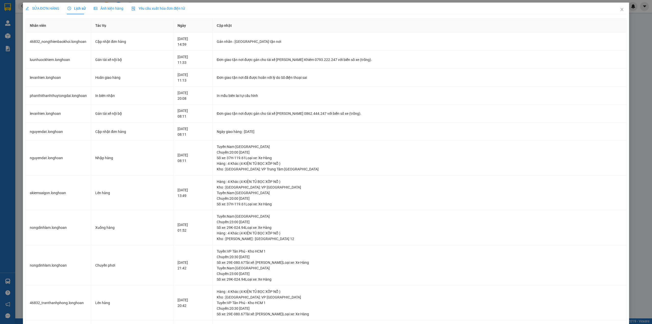
click at [38, 6] on span "SỬA ĐƠN HÀNG" at bounding box center [42, 8] width 34 height 4
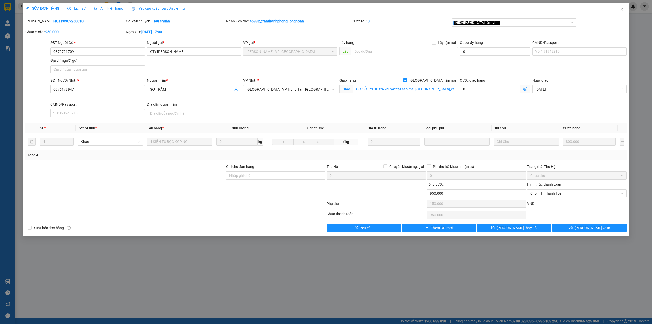
click at [269, 104] on div "SĐT Người Nhận * 0976178947 Người nhận * SƠ TRÂM VP Nhận * Khánh Hòa: VP Trung …" at bounding box center [338, 98] width 578 height 42
click at [136, 197] on div at bounding box center [125, 190] width 201 height 18
click at [620, 9] on icon "close" at bounding box center [622, 9] width 4 height 4
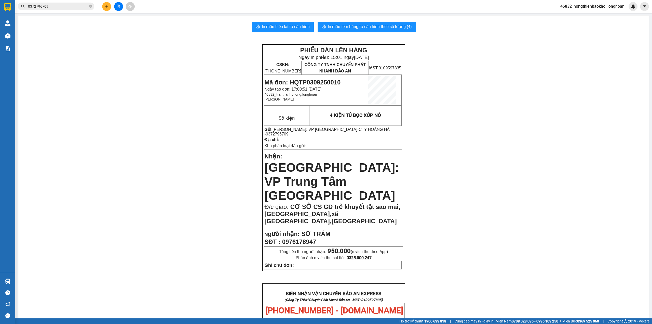
click at [212, 105] on div "PHIẾU DÁN LÊN HÀNG Ngày in phiếu: 15:01 ngày 12-09-2025 CSKH: 1900.06.88.33 CÔN…" at bounding box center [333, 303] width 619 height 518
click at [145, 110] on div "PHIẾU DÁN LÊN HÀNG Ngày in phiếu: 15:01 ngày 12-09-2025 CSKH: 1900.06.88.33 CÔN…" at bounding box center [333, 303] width 619 height 518
drag, startPoint x: 159, startPoint y: 172, endPoint x: 169, endPoint y: 252, distance: 80.2
click at [159, 174] on div "PHIẾU DÁN LÊN HÀNG Ngày in phiếu: 15:01 ngày 12-09-2025 CSKH: 1900.06.88.33 CÔN…" at bounding box center [333, 303] width 619 height 518
click at [445, 129] on div "PHIẾU DÁN LÊN HÀNG Ngày in phiếu: 15:01 ngày 12-09-2025 CSKH: 1900.06.88.33 CÔN…" at bounding box center [333, 303] width 619 height 518
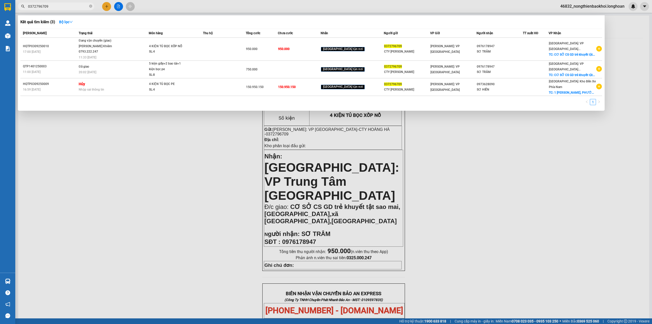
click at [53, 8] on input "0372796709" at bounding box center [58, 7] width 60 height 6
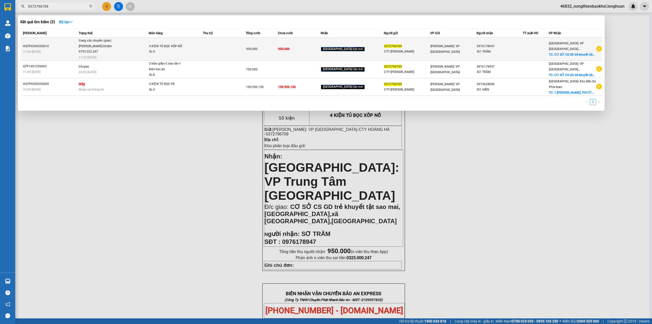
click at [163, 51] on div "SL: 4" at bounding box center [168, 52] width 38 height 6
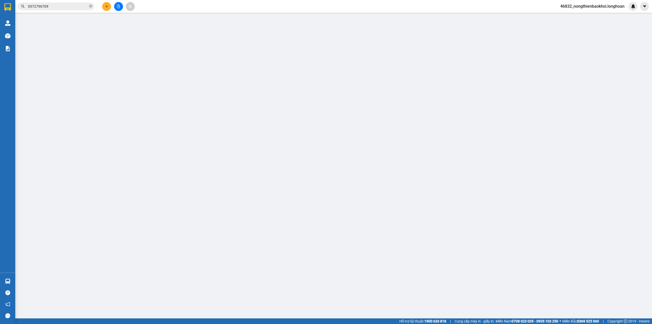
type input "0372796709"
type input "CTY HOÀNG HÀ"
type input "0976178947"
type input "SƠ TRÂM"
checkbox input "true"
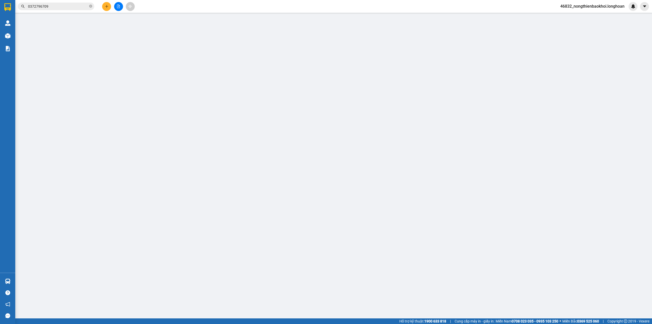
type input "CƠ SỞ CS GD trẻ khuyết tật sao mai,phôn phước lộc,xã phước đồng,tp.nha trang"
type input "950.000"
type input "150.000"
type input "950.000"
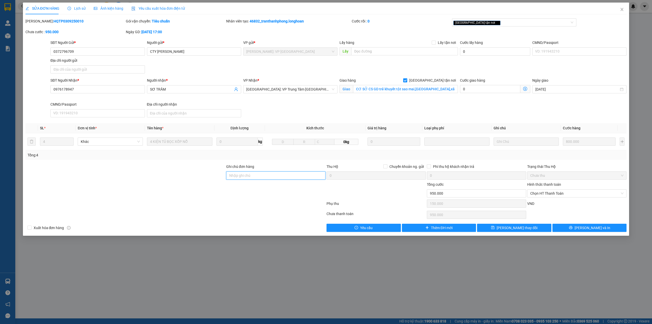
click at [272, 177] on input "Ghi chú đơn hàng" at bounding box center [275, 175] width 99 height 8
type input "d"
type input "đ"
paste input "0973628090"
paste input "Số 1 Thái Nguyên, Phước Tân, Nha Trang"
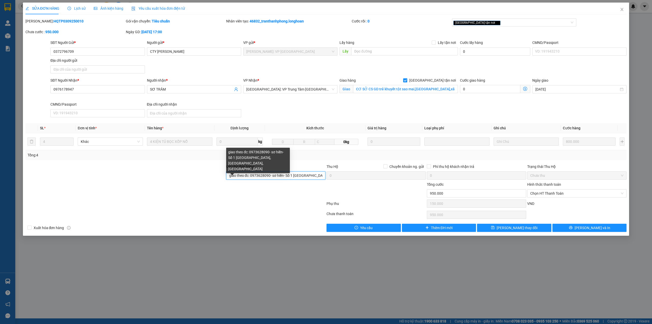
scroll to position [0, 28]
type input "giao theo đc: 0973628090- sơ hiền- Số 1 Thái Nguyên, Phước Tân, Nha Trang"
drag, startPoint x: 179, startPoint y: 187, endPoint x: 184, endPoint y: 187, distance: 5.4
click at [179, 187] on div at bounding box center [125, 190] width 201 height 18
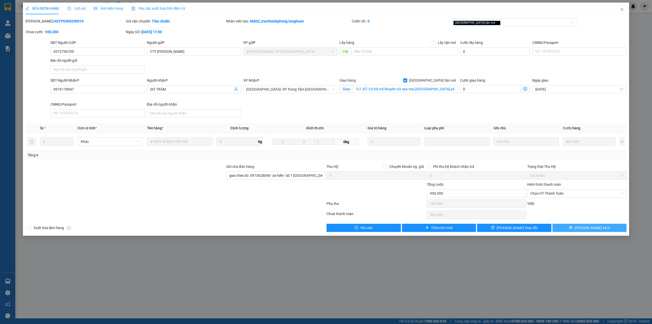
drag, startPoint x: 572, startPoint y: 228, endPoint x: 577, endPoint y: 213, distance: 16.2
click at [577, 213] on div "Total Paid Fee 0 Total UnPaid Fee 950.000 Cash Collection Total Fee Mã ĐH: HQTP…" at bounding box center [326, 124] width 602 height 213
click at [577, 213] on div "Chọn HT Thanh Toán" at bounding box center [577, 214] width 100 height 10
click at [502, 23] on div "[GEOGRAPHIC_DATA] tận nơi" at bounding box center [512, 22] width 117 height 6
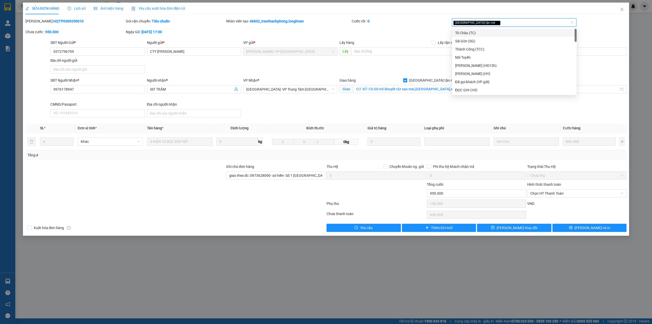
type input "d"
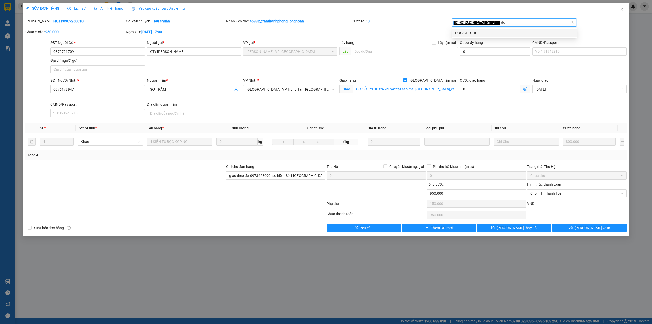
type input "đọc"
click at [510, 29] on div "ĐỌC GHI CHÚ" at bounding box center [514, 33] width 125 height 8
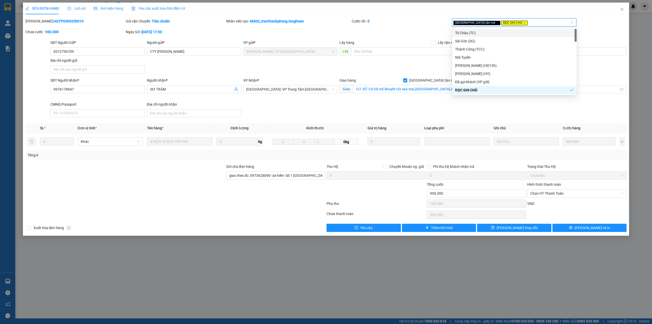
click at [411, 30] on div "Mã ĐH: HQTP0309250010 Gói vận chuyển: Tiêu chuẩn Nhân viên tạo: 46832_tranthanh…" at bounding box center [326, 28] width 603 height 21
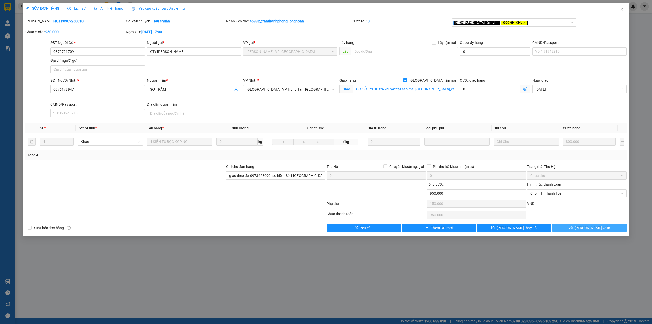
click at [584, 230] on button "[PERSON_NAME] và In" at bounding box center [590, 227] width 74 height 8
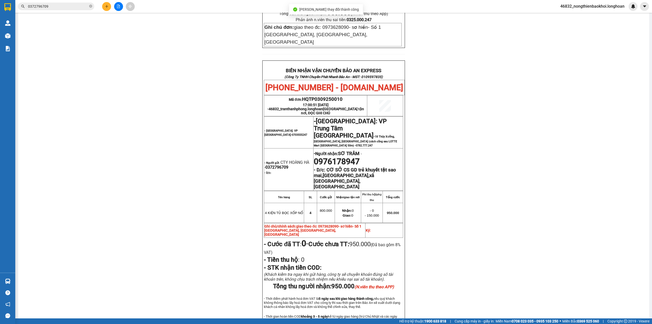
scroll to position [256, 0]
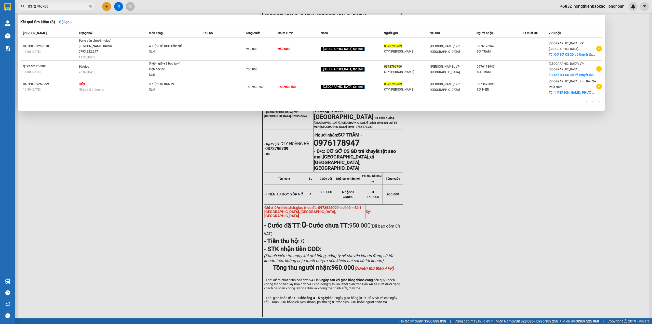
click at [65, 7] on input "0372796709" at bounding box center [58, 7] width 60 height 6
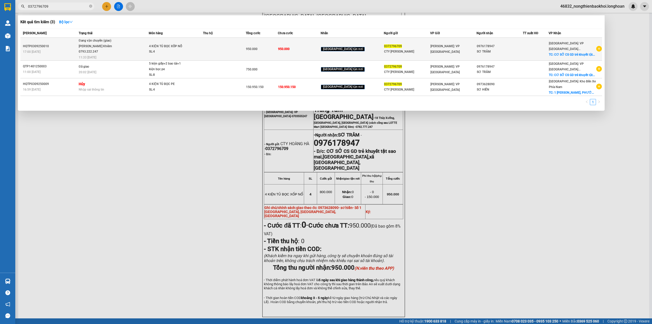
click at [131, 45] on span "Đang vận chuyển (giao) Lưu Nhược Khiêm 0793.222.247 11:33 - 10/09" at bounding box center [114, 48] width 70 height 21
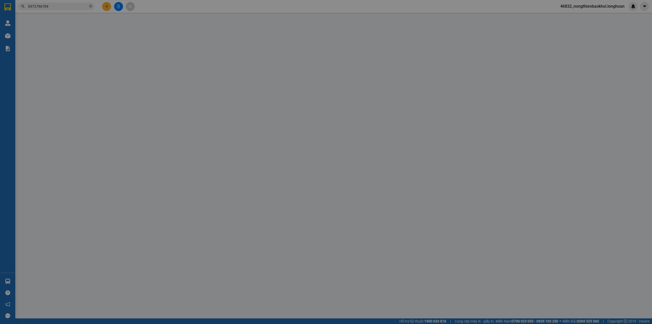
type input "0372796709"
type input "CTY HOÀNG HÀ"
type input "0976178947"
type input "SƠ TRÂM"
checkbox input "true"
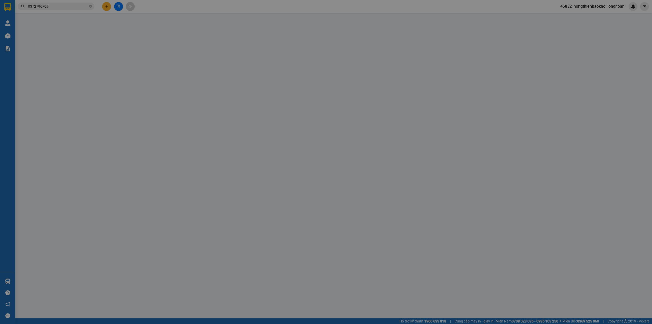
type input "CƠ SỞ CS GD trẻ khuyết tật sao mai,phôn phước lộc,xã phước đồng,tp.nha trang"
type input "giao theo đc: 0973628090- sơ hiền- Số 1 Thái Nguyên, Phước Tân, Nha Trang"
type input "950.000"
type input "150.000"
type input "950.000"
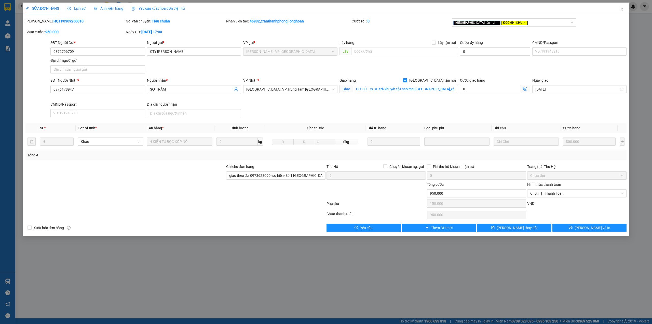
click at [79, 8] on span "Lịch sử" at bounding box center [77, 8] width 18 height 4
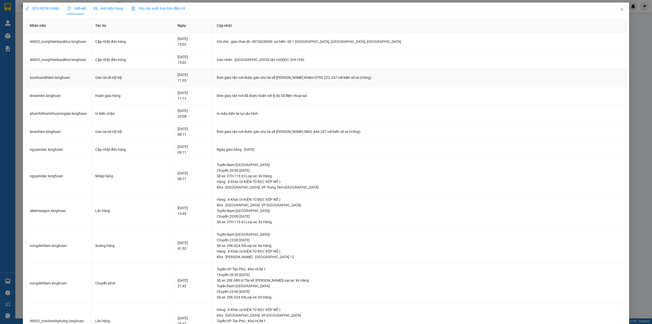
click at [346, 79] on div "Đơn giao tận nơi được gán cho tài xế Lưu Nhược Khiêm 0793.222.247 với biển số x…" at bounding box center [420, 78] width 406 height 6
drag, startPoint x: 340, startPoint y: 76, endPoint x: 360, endPoint y: 77, distance: 20.1
click at [360, 77] on div "Đơn giao tận nơi được gán cho tài xế Lưu Nhược Khiêm 0793.222.247 với biển số x…" at bounding box center [420, 78] width 406 height 6
copy div "0793.222.247"
click at [41, 5] on div "SỬA ĐƠN HÀNG" at bounding box center [42, 9] width 34 height 12
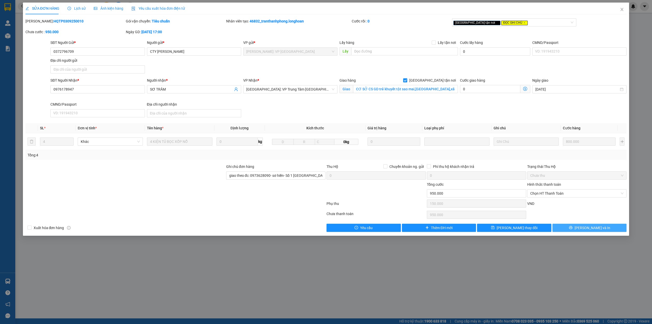
click at [570, 229] on button "[PERSON_NAME] và In" at bounding box center [590, 227] width 74 height 8
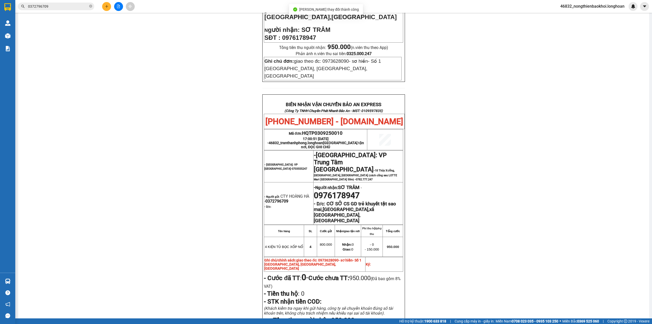
scroll to position [238, 0]
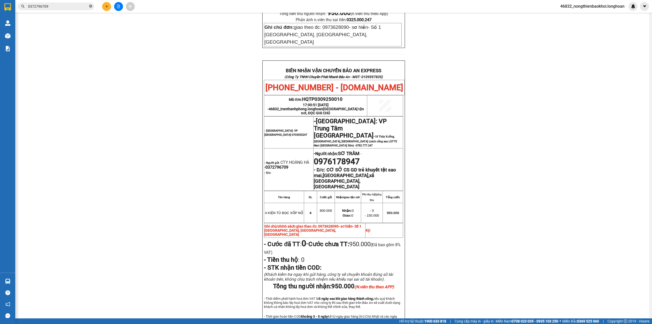
click at [89, 7] on icon "close-circle" at bounding box center [90, 6] width 3 height 3
click at [104, 6] on button at bounding box center [106, 6] width 9 height 9
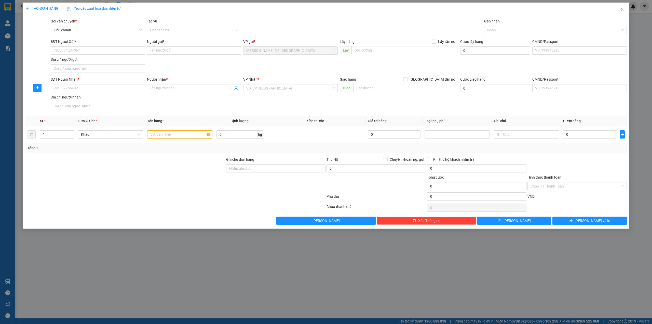
click at [105, 6] on span "Yêu cầu xuất hóa đơn điện tử" at bounding box center [94, 8] width 54 height 4
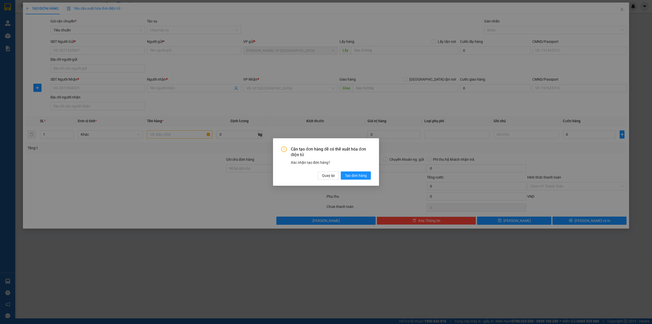
click at [282, 121] on div "Cần tạo đơn hàng để có thể xuất hóa đơn điện tử Xác nhận tạo đơn hàng? Quay lại…" at bounding box center [326, 162] width 652 height 324
click at [329, 177] on span "Quay lại" at bounding box center [328, 176] width 13 height 6
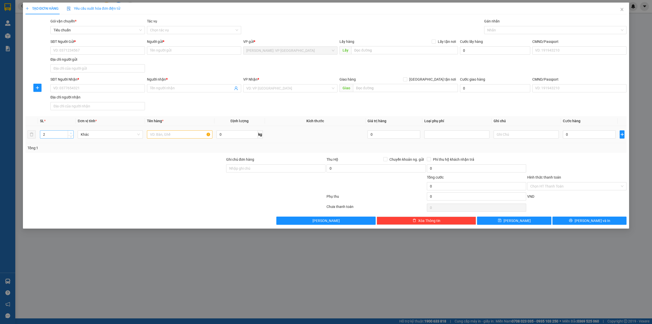
click at [68, 133] on span "Increase Value" at bounding box center [71, 132] width 6 height 5
type input "4"
drag, startPoint x: 68, startPoint y: 133, endPoint x: 112, endPoint y: 133, distance: 44.1
click at [69, 133] on span "Increase Value" at bounding box center [71, 132] width 6 height 5
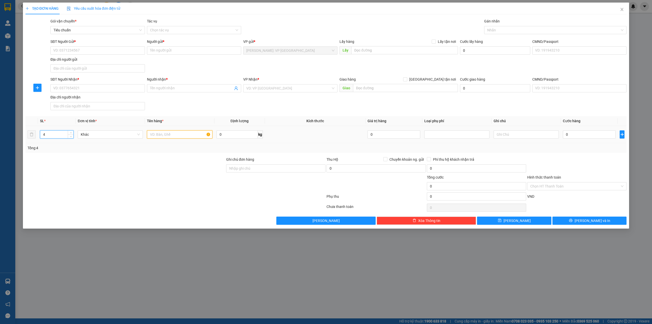
click at [168, 135] on input "text" at bounding box center [179, 134] width 65 height 8
type input "4 thùng giấy giống nhau (loa)"
click at [72, 86] on input "SĐT Người Nhận *" at bounding box center [97, 88] width 94 height 8
type input "0907648555"
click at [167, 87] on input "Người nhận *" at bounding box center [191, 88] width 83 height 6
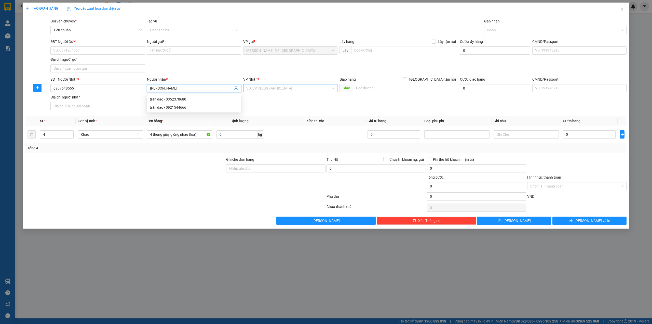
type input "trần đạo"
click at [267, 89] on input "search" at bounding box center [288, 88] width 85 height 8
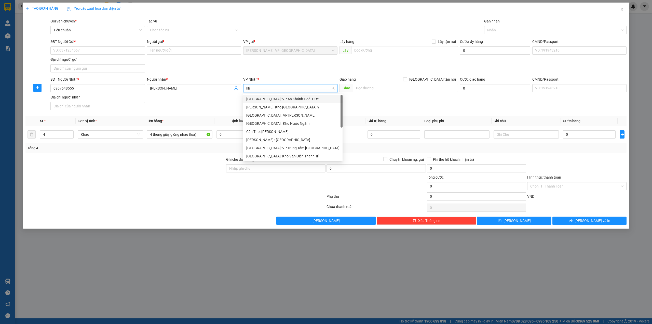
type input "kho"
click at [295, 132] on div "[GEOGRAPHIC_DATA]: Kho Văn Điển Thanh Trì" at bounding box center [290, 132] width 88 height 6
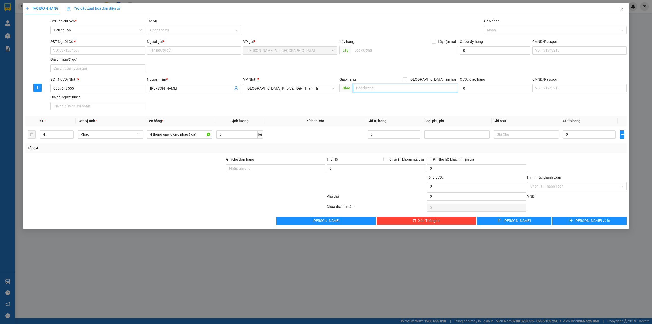
click at [378, 86] on input "text" at bounding box center [405, 88] width 105 height 8
type input "thôn bác trạch 2, xóm 6, vân trường, tiền hải, thái bình"
click at [440, 77] on span "[GEOGRAPHIC_DATA] tận nơi" at bounding box center [432, 79] width 51 height 6
click at [407, 77] on input "[GEOGRAPHIC_DATA] tận nơi" at bounding box center [405, 79] width 4 height 4
checkbox input "true"
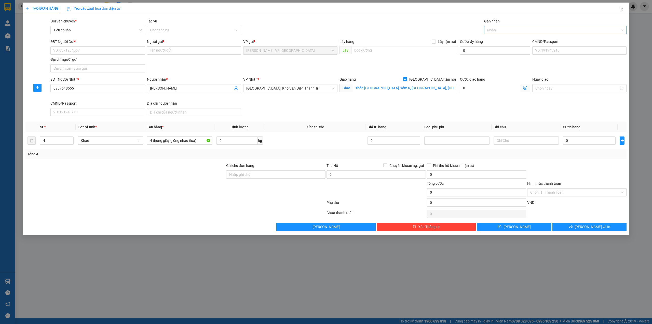
click at [505, 32] on div at bounding box center [553, 30] width 135 height 6
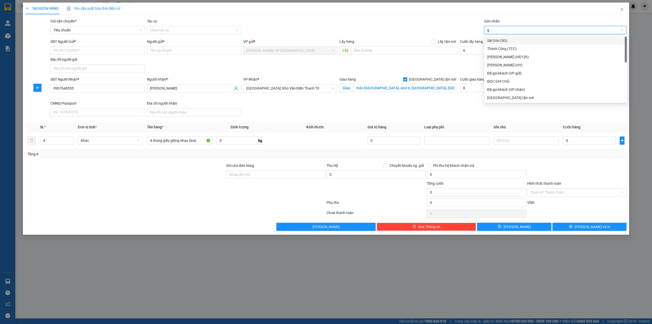
type input "gi"
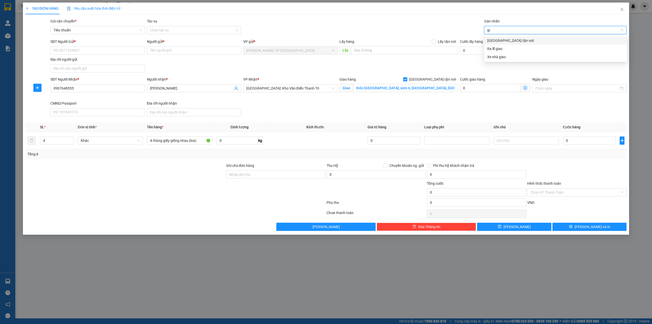
click at [504, 42] on div "[GEOGRAPHIC_DATA] tận nơi" at bounding box center [555, 41] width 137 height 6
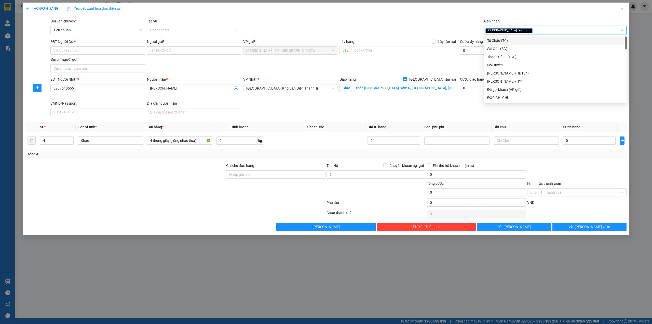
drag, startPoint x: 386, startPoint y: 33, endPoint x: 374, endPoint y: 32, distance: 12.0
click at [383, 33] on div "Gói vận chuyển * Tiêu chuẩn Tác vụ Chọn tác vụ Gán nhãn Giao tận nơi" at bounding box center [338, 27] width 578 height 18
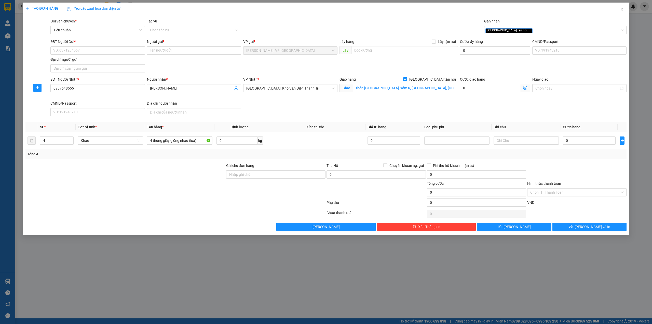
click at [262, 116] on div "SĐT Người Nhận * 0907648555 Người nhận * trần đạo VP Nhận * Hà Nội: Kho Văn Điể…" at bounding box center [338, 97] width 578 height 42
click at [592, 142] on input "0" at bounding box center [589, 140] width 53 height 8
type input "7"
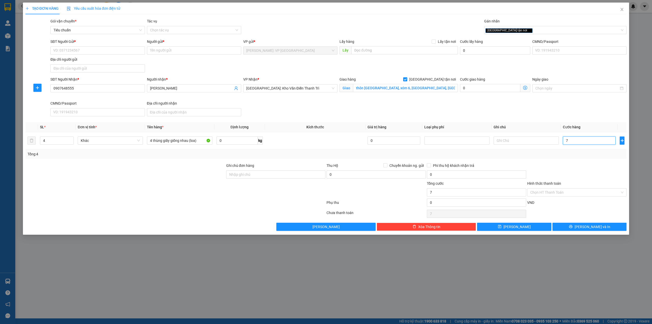
type input "74"
type input "740"
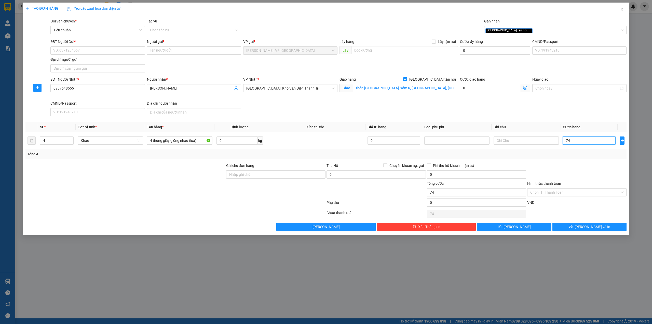
type input "740"
type input "7.400"
type input "74.000"
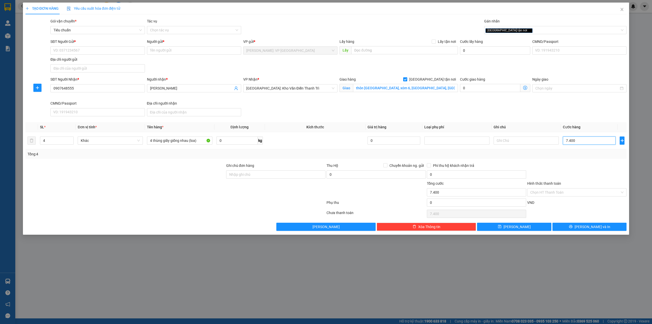
type input "74.000"
type input "740.000"
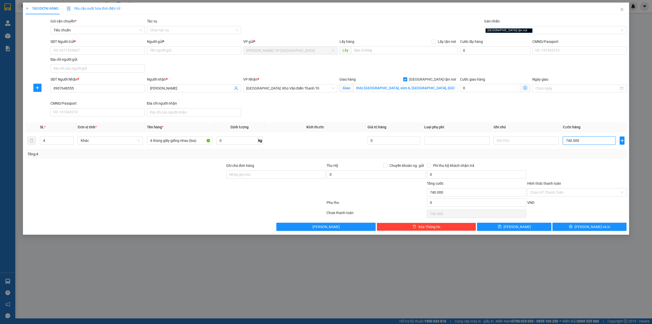
type input "740.000"
click at [202, 167] on div at bounding box center [125, 172] width 201 height 18
click at [573, 171] on div at bounding box center [577, 172] width 100 height 18
drag, startPoint x: 237, startPoint y: 188, endPoint x: 242, endPoint y: 188, distance: 4.3
click at [238, 188] on div at bounding box center [276, 189] width 100 height 18
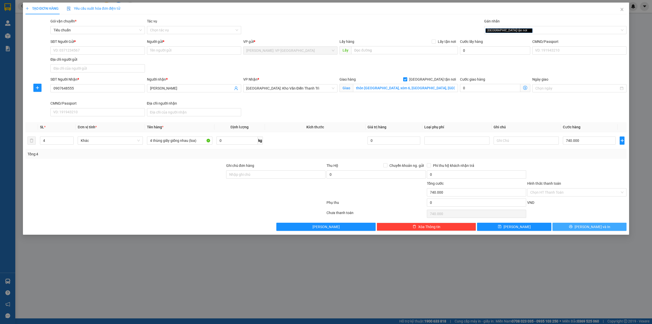
click at [599, 229] on span "[PERSON_NAME] và In" at bounding box center [593, 227] width 36 height 6
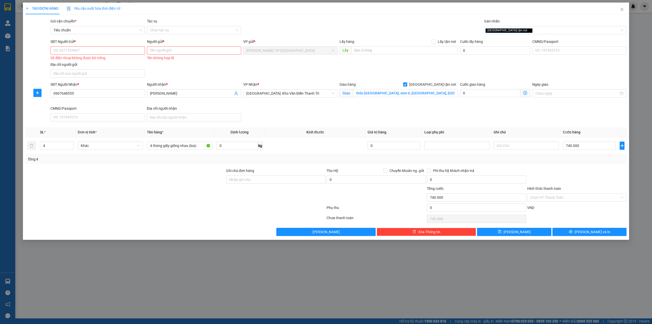
click at [99, 55] on div "VD: 0371234567 Số điện thoại không được bỏ trống" at bounding box center [97, 52] width 94 height 13
click at [99, 51] on input "SĐT Người Gửi *" at bounding box center [97, 50] width 94 height 8
click at [79, 52] on input "SĐT Người Gửi *" at bounding box center [97, 50] width 94 height 8
type input "0"
click at [171, 52] on input "Người gửi *" at bounding box center [194, 50] width 94 height 8
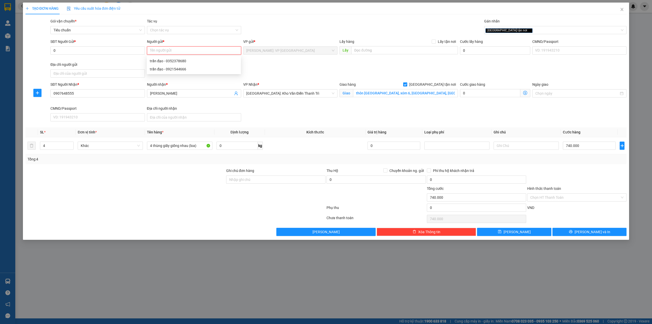
type input "h"
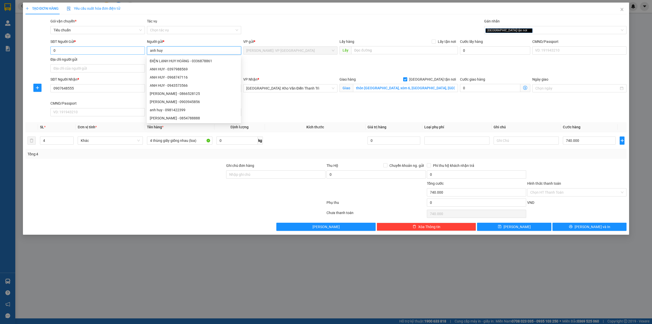
type input "anh huy"
click at [94, 54] on input "0" at bounding box center [97, 50] width 94 height 8
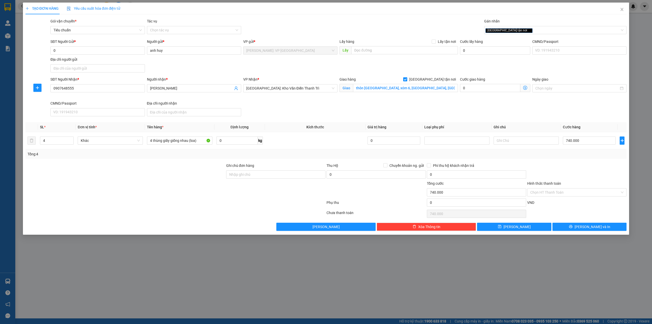
click at [172, 68] on div "SĐT Người Gửi * 0 0 Người gửi * anh huy VP gửi * Hồ Chí Minh: VP Quận Tân Phú L…" at bounding box center [338, 57] width 578 height 36
click at [103, 52] on input "0" at bounding box center [97, 50] width 94 height 8
click at [167, 67] on div "SĐT Người Gửi * 0 0 Người gửi * anh huy VP gửi * Hồ Chí Minh: VP Quận Tân Phú L…" at bounding box center [338, 57] width 578 height 36
click at [102, 55] on input "0" at bounding box center [97, 50] width 94 height 8
click at [275, 22] on div "Gói vận chuyển * Tiêu chuẩn Tác vụ Chọn tác vụ Gán nhãn Giao tận nơi" at bounding box center [338, 27] width 578 height 18
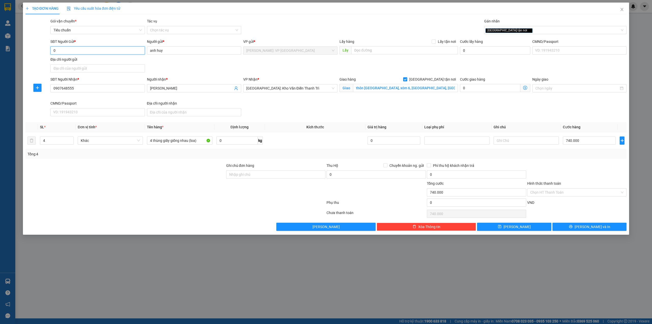
click at [78, 48] on input "0" at bounding box center [97, 50] width 94 height 8
type input "0932801804"
click at [122, 208] on div at bounding box center [175, 203] width 301 height 10
click at [573, 228] on button "[PERSON_NAME] và In" at bounding box center [590, 226] width 74 height 8
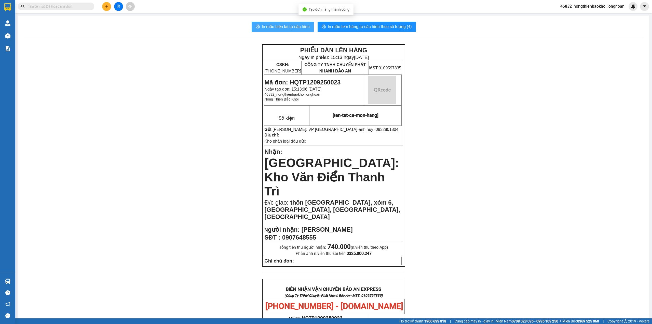
click at [279, 27] on span "In mẫu biên lai tự cấu hình" at bounding box center [286, 26] width 48 height 6
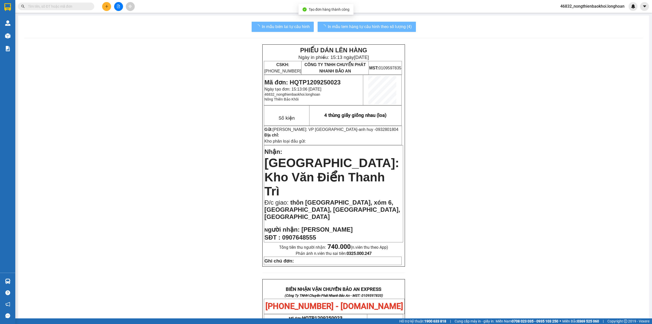
drag, startPoint x: 169, startPoint y: 97, endPoint x: 351, endPoint y: 35, distance: 192.8
click at [170, 95] on div "PHIẾU DÁN LÊN HÀNG Ngày in phiếu: 15:13 ngày 12-09-2025 CSKH: 1900.06.88.33 CÔN…" at bounding box center [333, 295] width 619 height 503
click at [206, 64] on div "PHIẾU DÁN LÊN HÀNG Ngày in phiếu: 15:13 ngày 12-09-2025 CSKH: 1900.06.88.33 CÔN…" at bounding box center [333, 295] width 619 height 503
click at [213, 60] on div "PHIẾU DÁN LÊN HÀNG Ngày in phiếu: 15:13 ngày 12-09-2025 CSKH: 1900.06.88.33 CÔN…" at bounding box center [333, 295] width 619 height 503
click at [341, 28] on span "In mẫu tem hàng tự cấu hình theo số lượng (4)" at bounding box center [370, 26] width 84 height 6
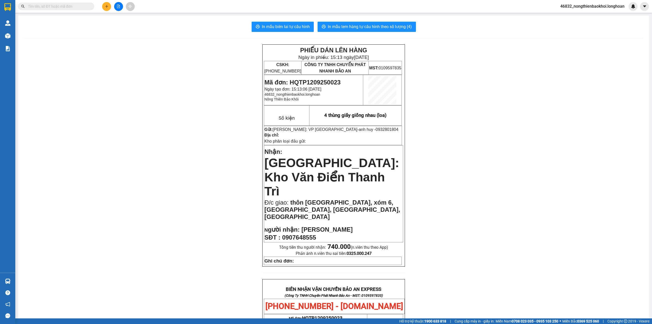
drag, startPoint x: 202, startPoint y: 205, endPoint x: 205, endPoint y: 204, distance: 3.5
click at [202, 205] on div "PHIẾU DÁN LÊN HÀNG Ngày in phiếu: 15:13 ngày 12-09-2025 CSKH: 1900.06.88.33 CÔN…" at bounding box center [333, 295] width 619 height 503
click at [174, 194] on div "PHIẾU DÁN LÊN HÀNG Ngày in phiếu: 15:13 ngày 12-09-2025 CSKH: 1900.06.88.33 CÔN…" at bounding box center [333, 295] width 619 height 503
click at [175, 177] on div "PHIẾU DÁN LÊN HÀNG Ngày in phiếu: 15:13 ngày 12-09-2025 CSKH: 1900.06.88.33 CÔN…" at bounding box center [333, 295] width 619 height 503
drag, startPoint x: 158, startPoint y: 189, endPoint x: 160, endPoint y: 241, distance: 52.0
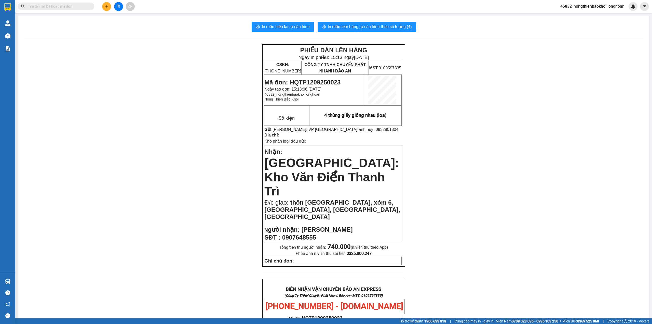
click at [159, 190] on div "PHIẾU DÁN LÊN HÀNG Ngày in phiếu: 15:13 ngày 12-09-2025 CSKH: 1900.06.88.33 CÔN…" at bounding box center [333, 295] width 619 height 503
click at [106, 10] on button at bounding box center [106, 6] width 9 height 9
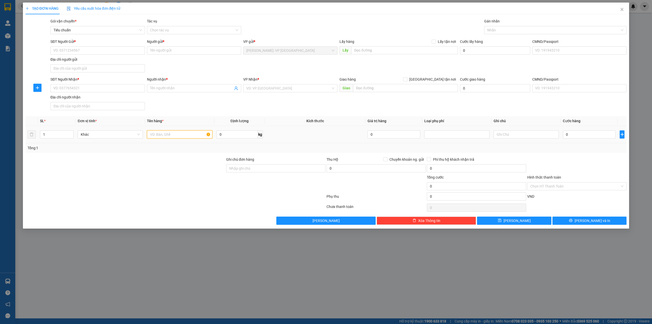
click at [163, 133] on input "text" at bounding box center [179, 134] width 65 height 8
click at [196, 134] on input "1 kiện nhỏ bọc nilong trắng (sungá bắn keo)" at bounding box center [179, 134] width 65 height 8
type input "1 kiện nhỏ bọc nilong trắng (súng bắn keo)"
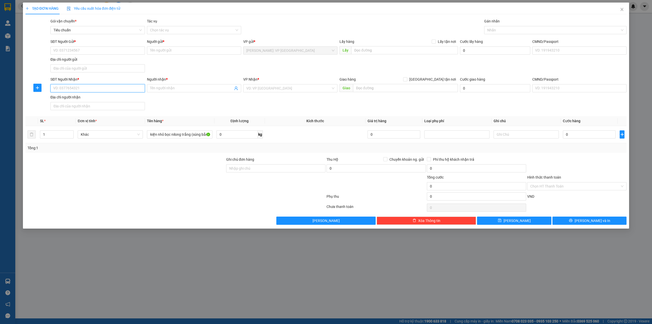
click at [90, 89] on input "SĐT Người Nhận *" at bounding box center [97, 88] width 94 height 8
type input "0818679780"
drag, startPoint x: 115, startPoint y: 100, endPoint x: 197, endPoint y: 95, distance: 82.7
click at [117, 100] on div "0818679780 - anh cường" at bounding box center [98, 99] width 88 height 6
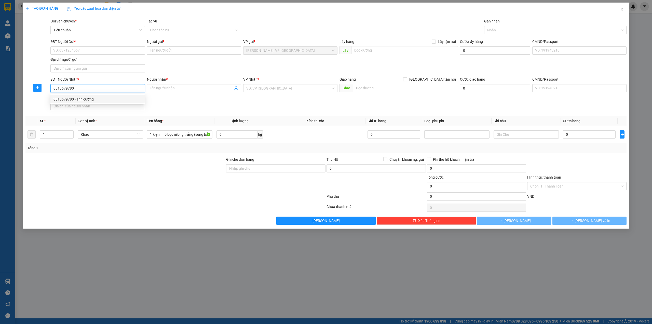
type input "anh cường"
checkbox input "true"
type input "YÊN BÁI : KHÁCH SẠN HOA SEN , TỔ 11 , NGUYỄN TẤT THÀNH , ĐỒNG TÂM , TP YÊN BÁI"
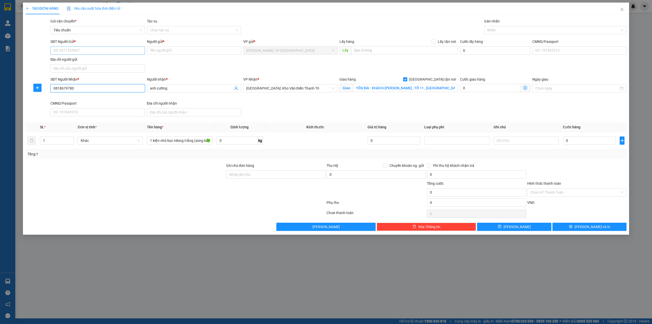
type input "0818679780"
click at [110, 52] on input "SĐT Người Gửi *" at bounding box center [97, 50] width 94 height 8
click at [107, 63] on div "0933340434 - võ thị thúy an" at bounding box center [98, 61] width 88 height 6
type input "0933340434"
type input "võ thị thúy an"
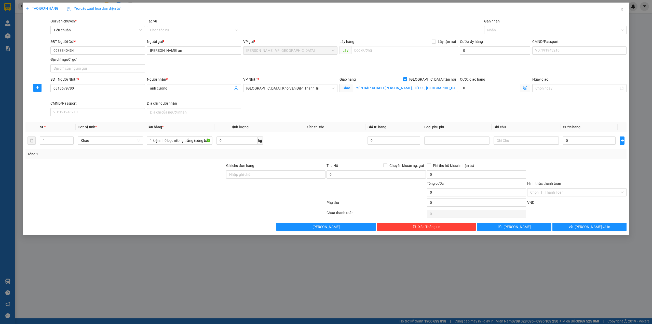
click at [213, 63] on div "SĐT Người Gửi * 0933340434 0933340434 Người gửi * võ thị thúy an VP gửi * Hồ Ch…" at bounding box center [338, 57] width 578 height 36
click at [503, 31] on div at bounding box center [553, 30] width 135 height 6
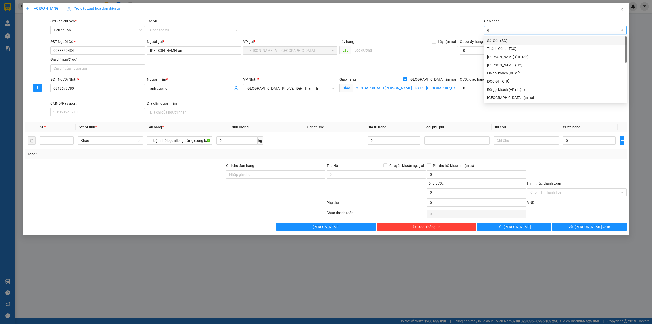
type input "gi"
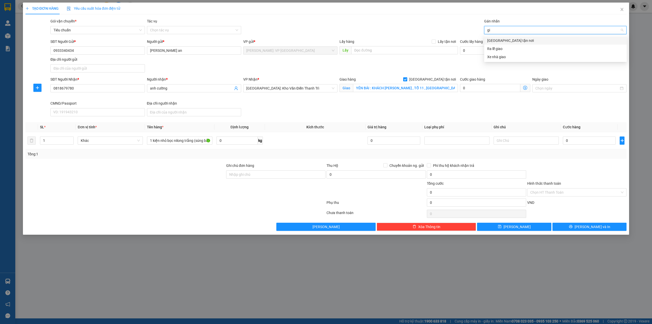
click at [504, 40] on div "[GEOGRAPHIC_DATA] tận nơi" at bounding box center [555, 41] width 137 height 6
click at [385, 27] on div "Gói vận chuyển * Tiêu chuẩn Tác vụ Chọn tác vụ Gán nhãn Giao tận nơi" at bounding box center [338, 27] width 578 height 18
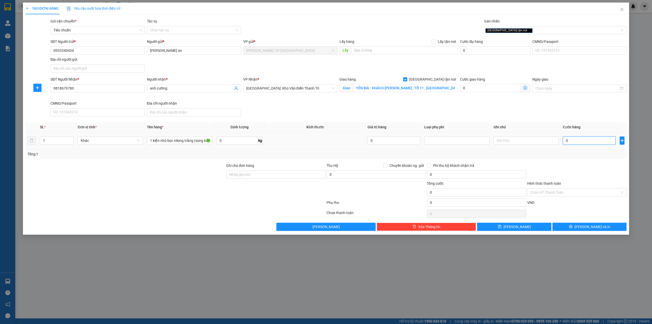
click at [574, 142] on input "0" at bounding box center [589, 140] width 53 height 8
type input "1"
type input "13"
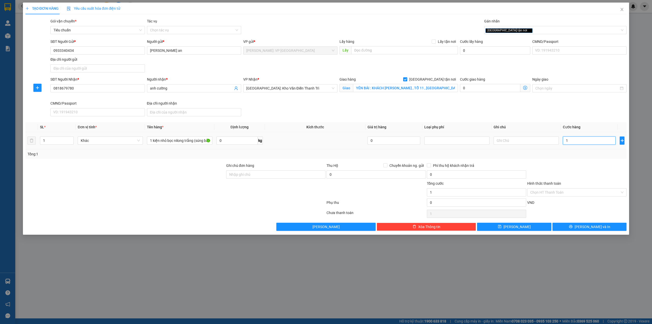
type input "13"
type input "130"
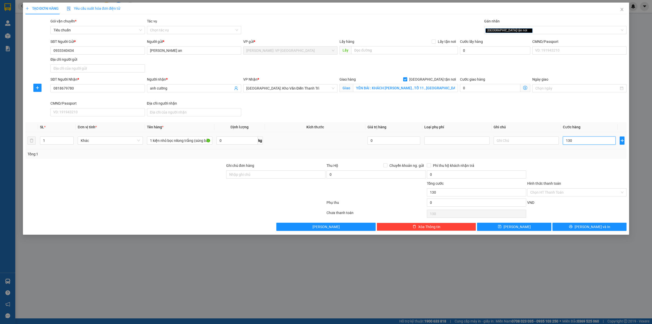
type input "1.300"
type input "13.000"
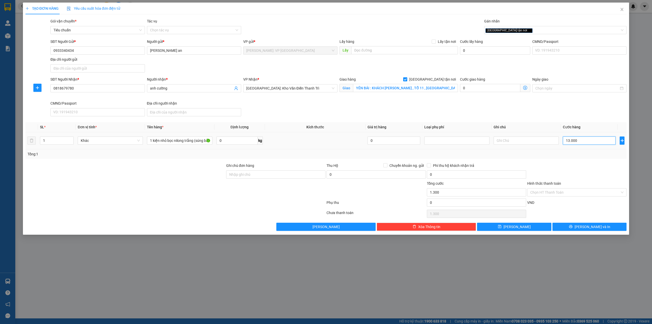
type input "13.000"
type input "130.000"
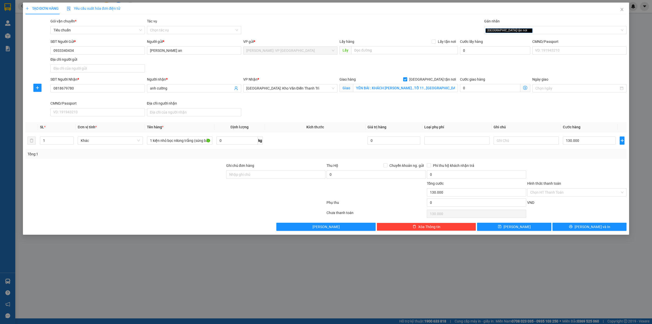
click at [438, 110] on div "SĐT Người Nhận * 0818679780 Người nhận * anh cường VP Nhận * Hà Nội: Kho Văn Đi…" at bounding box center [338, 97] width 578 height 42
click at [199, 206] on div at bounding box center [175, 203] width 301 height 10
click at [167, 181] on div at bounding box center [125, 189] width 201 height 18
click at [205, 141] on input "1 kiện nhỏ bọc nilong trắng (súng bắn keo)" at bounding box center [179, 140] width 65 height 8
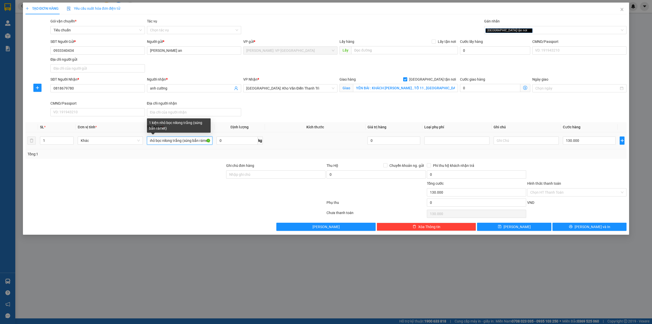
click at [203, 140] on input "1 kiện nhỏ bọc nilong trắng (súng bắn rámet)" at bounding box center [179, 140] width 65 height 8
type input "1 kiện nhỏ bọc nilong trắng (súng bắn ramset)"
click at [199, 175] on div at bounding box center [125, 172] width 201 height 18
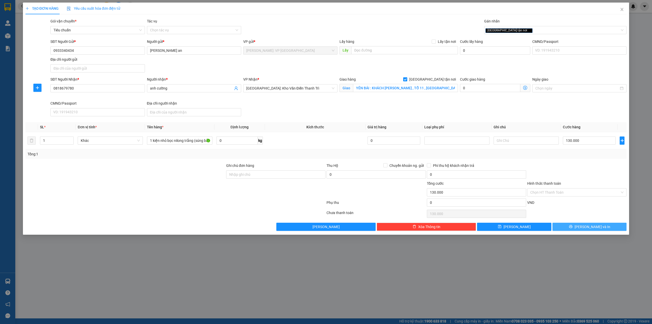
click at [592, 229] on span "[PERSON_NAME] và In" at bounding box center [593, 227] width 36 height 6
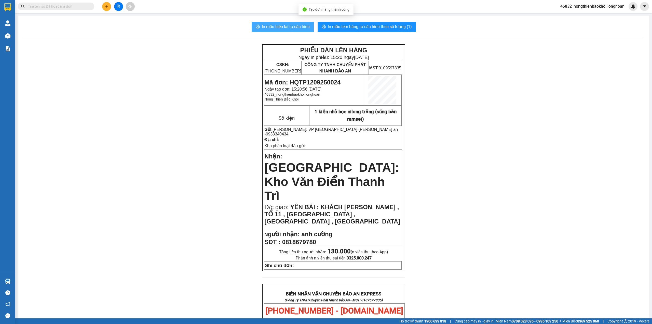
click at [258, 25] on button "In mẫu biên lai tự cấu hình" at bounding box center [283, 27] width 62 height 10
click at [178, 174] on div "PHIẾU DÁN LÊN HÀNG Ngày in phiếu: 15:20 ngày 12-09-2025 CSKH: 1900.06.88.33 CÔN…" at bounding box center [333, 297] width 619 height 507
click at [337, 28] on span "In mẫu tem hàng tự cấu hình theo số lượng (1)" at bounding box center [370, 26] width 84 height 6
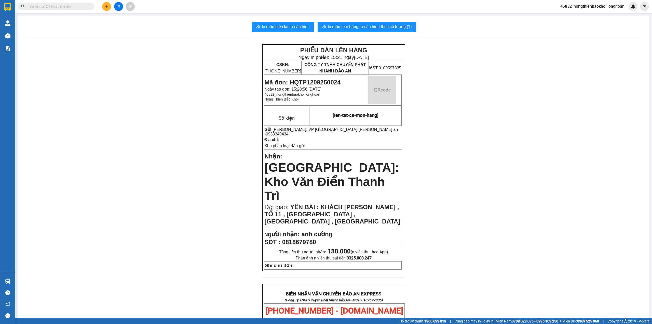
drag, startPoint x: 167, startPoint y: 174, endPoint x: 171, endPoint y: 168, distance: 6.9
click at [167, 174] on div "PHIẾU DÁN LÊN HÀNG Ngày in phiếu: 15:21 ngày 12-09-2025 CSKH: 1900.06.88.33 CÔN…" at bounding box center [333, 297] width 619 height 507
click at [173, 121] on div "PHIẾU DÁN LÊN HÀNG Ngày in phiếu: 15:21 ngày 12-09-2025 CSKH: 1900.06.88.33 CÔN…" at bounding box center [333, 297] width 619 height 507
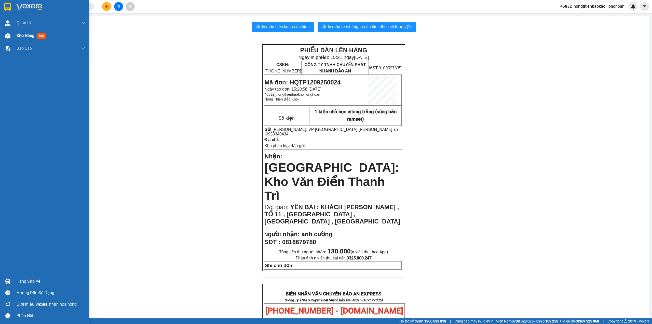
click at [9, 37] on img at bounding box center [7, 35] width 5 height 5
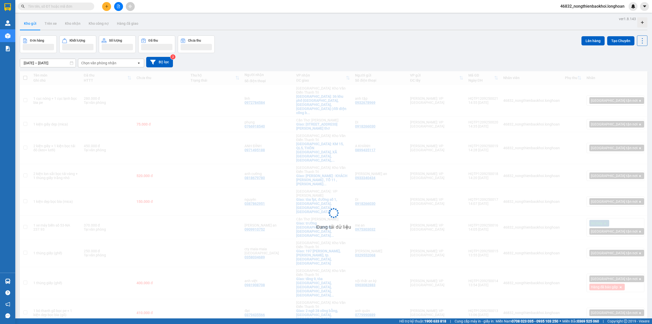
click at [303, 48] on div "Đơn hàng Khối lượng Số lượng Đã thu Chưa thu Lên hàng Tạo Chuyến" at bounding box center [334, 44] width 628 height 18
click at [268, 58] on div "14/08/2025 – 12/09/2025 Press the down arrow key to interact with the calendar …" at bounding box center [334, 62] width 628 height 10
click at [293, 48] on div "Đơn hàng Khối lượng Số lượng Đã thu Chưa thu Lên hàng Tạo Chuyến" at bounding box center [334, 44] width 628 height 18
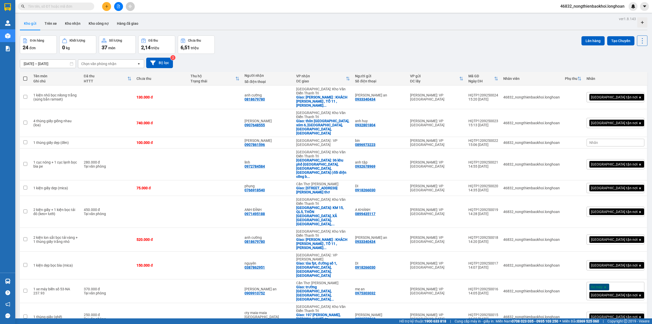
drag, startPoint x: 296, startPoint y: 52, endPoint x: 299, endPoint y: 51, distance: 2.8
click at [298, 51] on div "Đơn hàng 24 đơn Khối lượng 0 kg Số lượng 37 món Đã thu 2,14 triệu Chưa thu 6,51…" at bounding box center [334, 44] width 628 height 18
click at [301, 49] on div "Đơn hàng 24 đơn Khối lượng 0 kg Số lượng 37 món Đã thu 2,14 triệu Chưa thu 6,51…" at bounding box center [334, 44] width 628 height 18
click at [107, 9] on button at bounding box center [106, 6] width 9 height 9
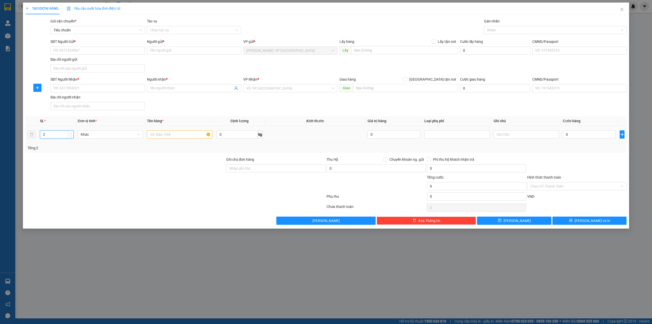
click at [72, 133] on span "up" at bounding box center [70, 132] width 3 height 3
click at [155, 138] on input "text" at bounding box center [179, 134] width 65 height 8
click at [114, 89] on input "SĐT Người Nhận *" at bounding box center [97, 88] width 94 height 8
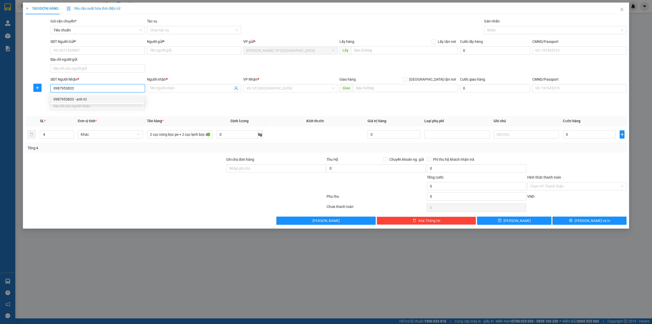
click at [131, 100] on div "0987953833 - anh trí" at bounding box center [98, 99] width 88 height 6
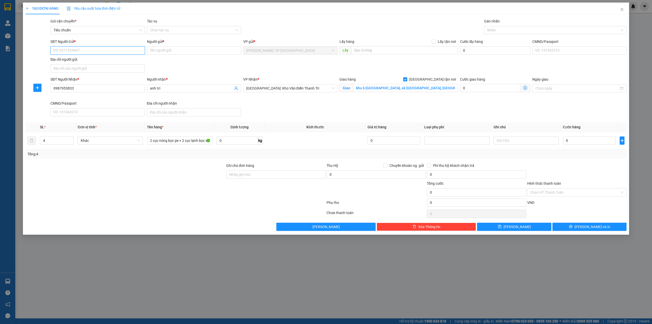
click at [99, 47] on input "SĐT Người Gửi *" at bounding box center [97, 50] width 94 height 8
click at [105, 60] on div "0975173952 - a hùng" at bounding box center [98, 61] width 88 height 6
click at [210, 71] on div "SĐT Người Gửi * 0975173952 0975173952 Người gửi * a hùng VP gửi * Hồ Chí Minh: …" at bounding box center [338, 57] width 578 height 36
click at [88, 89] on input "0987953833" at bounding box center [97, 88] width 94 height 8
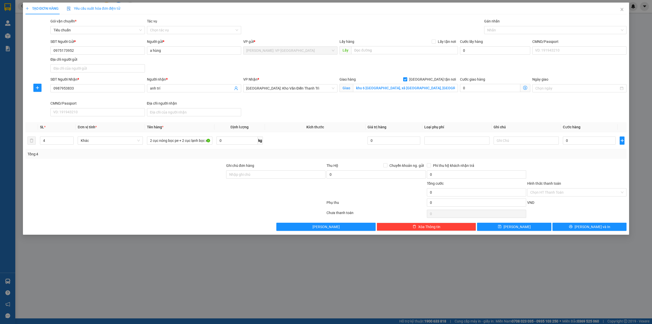
click at [195, 68] on div "SĐT Người Gửi * 0975173952 Người gửi * a hùng VP gửi * Hồ Chí Minh: VP Quận Tân…" at bounding box center [338, 57] width 578 height 36
click at [163, 183] on div at bounding box center [125, 189] width 201 height 18
click at [575, 142] on input "0" at bounding box center [589, 140] width 53 height 8
click at [286, 117] on div "SĐT Người Nhận * 0987953833 Người nhận * anh trí VP Nhận * Hà Nội: Kho Văn Điển…" at bounding box center [338, 97] width 578 height 42
click at [172, 195] on div at bounding box center [125, 189] width 201 height 18
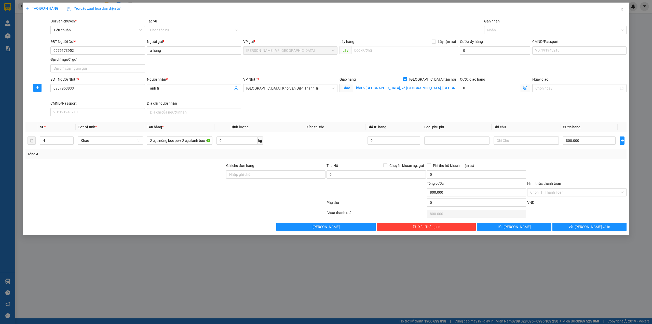
click at [299, 104] on div "SĐT Người Nhận * 0987953833 Người nhận * anh trí VP Nhận * Hà Nội: Kho Văn Điển…" at bounding box center [338, 97] width 578 height 42
click at [537, 120] on div "Transit Pickup Surcharge Ids Transit Deliver Surcharge Ids Transit Deliver Surc…" at bounding box center [326, 124] width 602 height 212
click at [562, 108] on div "SĐT Người Nhận * 0987953833 Người nhận * anh trí VP Nhận * Hà Nội: Kho Văn Điển…" at bounding box center [338, 97] width 578 height 42
click at [504, 29] on div at bounding box center [553, 30] width 135 height 6
click at [499, 37] on div "[GEOGRAPHIC_DATA] tận nơi" at bounding box center [555, 40] width 143 height 8
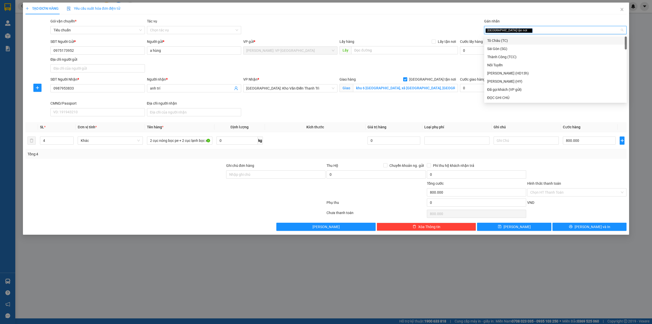
click at [431, 18] on div "Gói vận chuyển * Tiêu chuẩn Tác vụ Chọn tác vụ Gán nhãn Giao tận nơi" at bounding box center [338, 27] width 578 height 18
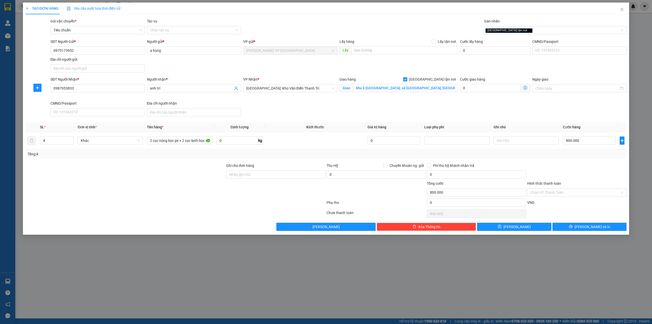
click at [316, 65] on div "SĐT Người Gửi * 0975173952 Người gửi * a hùng VP gửi * Hồ Chí Minh: VP Quận Tân…" at bounding box center [338, 57] width 578 height 36
click at [287, 103] on div "SĐT Người Nhận * 0987953833 Người nhận * anh trí VP Nhận * Hà Nội: Kho Văn Điển…" at bounding box center [338, 97] width 578 height 42
click at [163, 204] on div at bounding box center [175, 203] width 301 height 10
drag, startPoint x: 176, startPoint y: 203, endPoint x: 180, endPoint y: 203, distance: 3.8
click at [177, 203] on div at bounding box center [175, 203] width 301 height 10
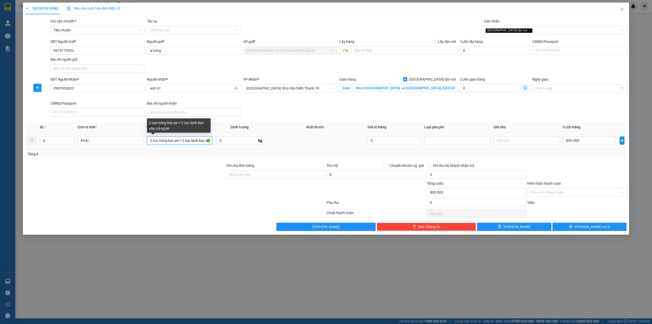
click at [177, 142] on input "2 cục nóng bọc pe + 2 cục lạnh bọc xốp trắng pe" at bounding box center [179, 140] width 65 height 8
click at [194, 162] on div "Transit Pickup Surcharge Ids Transit Deliver Surcharge Ids Transit Deliver Surc…" at bounding box center [326, 124] width 602 height 212
click at [447, 204] on input "0" at bounding box center [476, 202] width 99 height 8
click at [240, 187] on div at bounding box center [276, 189] width 100 height 18
click at [590, 164] on div at bounding box center [577, 172] width 100 height 18
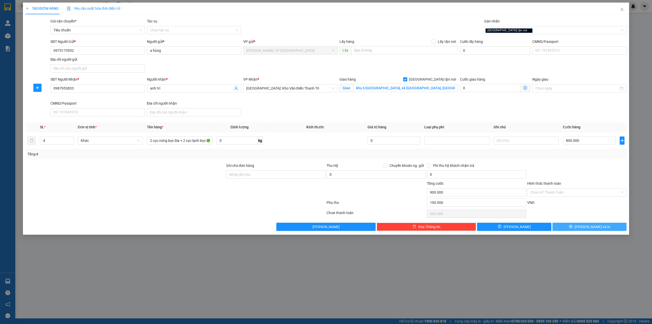
click at [591, 227] on span "[PERSON_NAME] và In" at bounding box center [593, 227] width 36 height 6
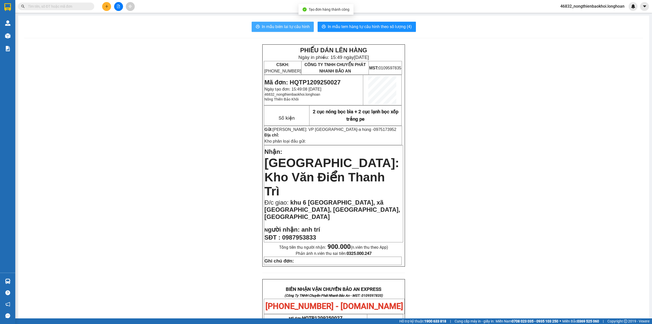
click at [262, 29] on span "In mẫu biên lai tự cấu hình" at bounding box center [286, 26] width 48 height 6
click at [191, 150] on div "PHIẾU DÁN LÊN HÀNG Ngày in phiếu: 15:49 ngày 12-09-2025 CSKH: 1900.06.88.33 CÔN…" at bounding box center [333, 291] width 619 height 495
click at [200, 133] on div "PHIẾU DÁN LÊN HÀNG Ngày in phiếu: 15:49 ngày 12-09-2025 CSKH: 1900.06.88.33 CÔN…" at bounding box center [333, 291] width 619 height 495
drag, startPoint x: 333, startPoint y: 131, endPoint x: 370, endPoint y: 128, distance: 36.8
click at [370, 128] on span "a hùng - 0975173952" at bounding box center [378, 129] width 38 height 4
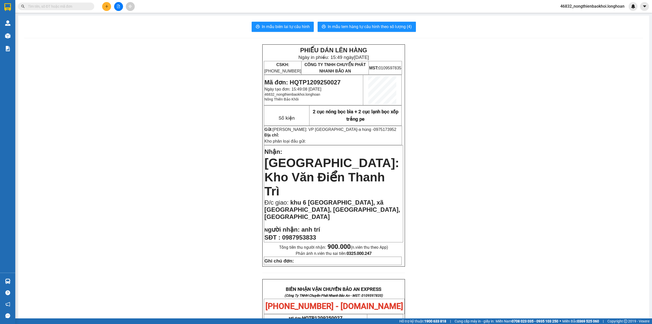
click at [373, 128] on p "Gửi: Hồ Chí Minh: VP Quận Tân Phú - a hùng - 0975173952" at bounding box center [333, 129] width 137 height 5
click at [223, 123] on div "PHIẾU DÁN LÊN HÀNG Ngày in phiếu: 15:49 ngày 12-09-2025 CSKH: 1900.06.88.33 CÔN…" at bounding box center [333, 291] width 619 height 495
click at [218, 127] on div "PHIẾU DÁN LÊN HÀNG Ngày in phiếu: 15:49 ngày 12-09-2025 CSKH: 1900.06.88.33 CÔN…" at bounding box center [333, 291] width 619 height 495
click at [338, 25] on span "In mẫu tem hàng tự cấu hình theo số lượng (4)" at bounding box center [370, 26] width 84 height 6
click at [115, 171] on div "PHIẾU DÁN LÊN HÀNG Ngày in phiếu: 15:49 ngày 12-09-2025 CSKH: 1900.06.88.33 CÔN…" at bounding box center [333, 291] width 619 height 495
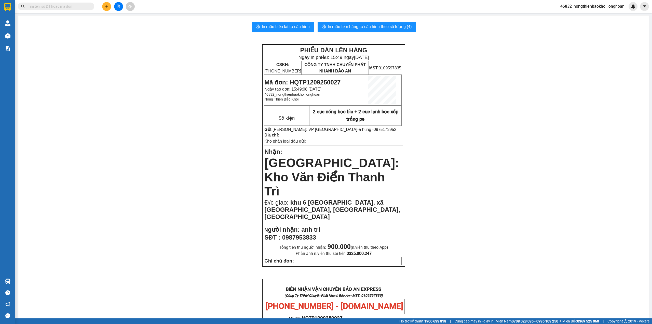
click at [172, 160] on div "PHIẾU DÁN LÊN HÀNG Ngày in phiếu: 15:49 ngày 12-09-2025 CSKH: 1900.06.88.33 CÔN…" at bounding box center [333, 291] width 619 height 495
click at [173, 48] on div "PHIẾU DÁN LÊN HÀNG Ngày in phiếu: 15:49 ngày 12-09-2025 CSKH: 1900.06.88.33 CÔN…" at bounding box center [333, 291] width 619 height 495
click at [374, 129] on span "0975173952" at bounding box center [385, 129] width 23 height 4
copy span "0975173952"
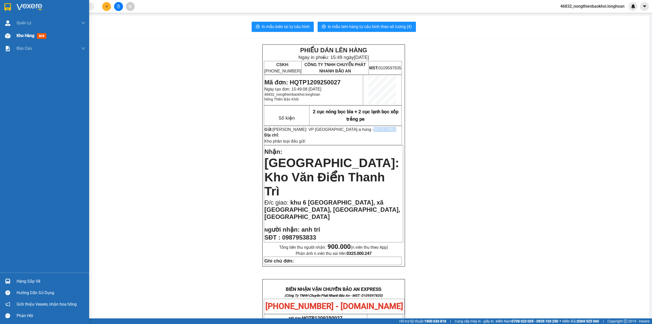
click at [7, 34] on img at bounding box center [7, 35] width 5 height 5
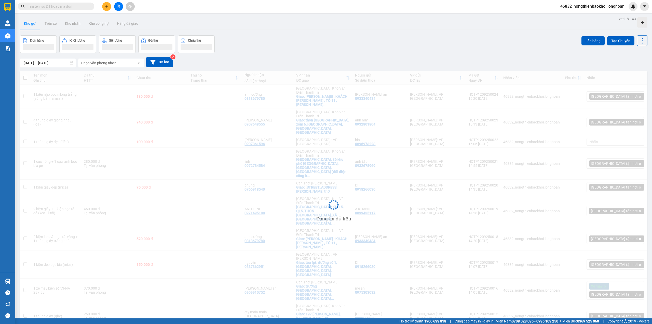
click at [331, 49] on div "Đơn hàng Khối lượng Số lượng Đã thu Chưa thu Lên hàng Tạo Chuyến" at bounding box center [334, 44] width 628 height 18
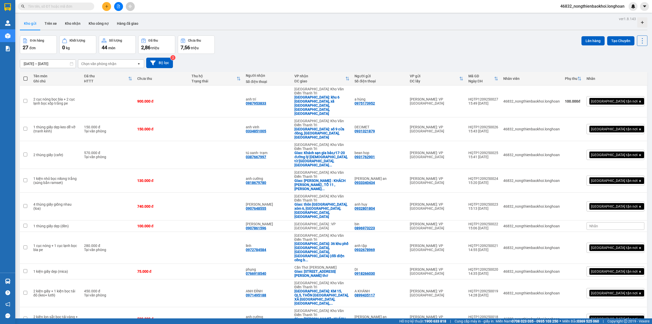
click at [294, 44] on div "Đơn hàng 27 đơn Khối lượng 0 kg Số lượng 44 món Đã thu 2,86 triệu Chưa thu 7,56…" at bounding box center [334, 44] width 628 height 18
drag, startPoint x: 294, startPoint y: 43, endPoint x: 192, endPoint y: 18, distance: 105.1
click at [293, 43] on div "Đơn hàng 27 đơn Khối lượng 0 kg Số lượng 44 món Đã thu 2,86 triệu Chưa thu 7,56…" at bounding box center [334, 44] width 628 height 18
click at [107, 7] on icon "plus" at bounding box center [107, 6] width 0 height 3
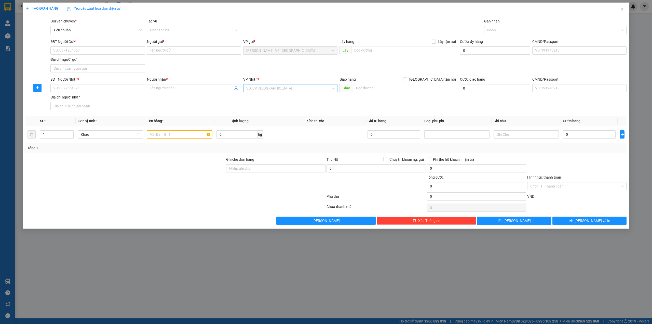
click at [262, 87] on input "search" at bounding box center [288, 88] width 85 height 8
click at [268, 97] on div "[GEOGRAPHIC_DATA]: VP Quy Nhơn" at bounding box center [290, 99] width 88 height 6
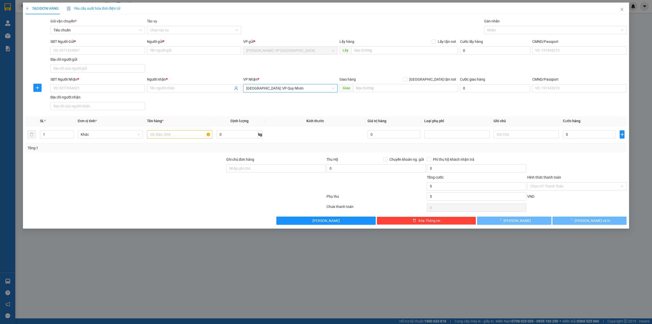
click at [271, 67] on div "SĐT Người Gửi * VD: 0371234567 Người gửi * Tên người gửi VP gửi * Hồ Chí Minh: …" at bounding box center [338, 57] width 578 height 36
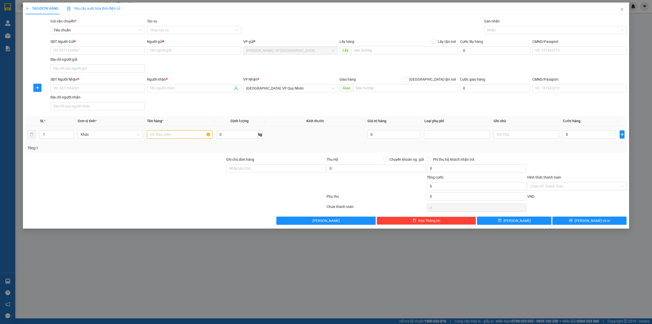
click at [149, 136] on input "text" at bounding box center [179, 134] width 65 height 8
click at [151, 135] on input "1 tthùng giấy xanh lá (nước mẫu chai nhựa)" at bounding box center [179, 134] width 65 height 8
click at [174, 165] on div at bounding box center [125, 165] width 201 height 18
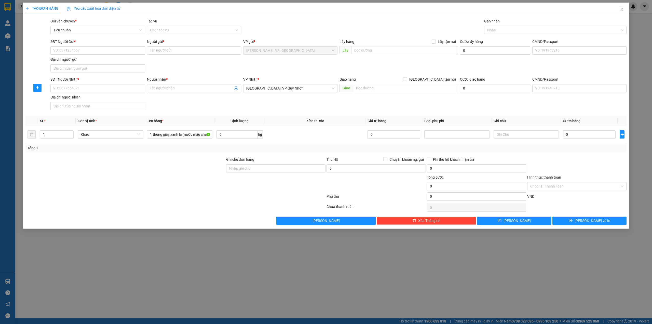
click at [248, 104] on div "SĐT Người Nhận * VD: 0377654321 Người nhận * Tên người nhận VP Nhận * Bình Định…" at bounding box center [338, 94] width 578 height 36
click at [516, 32] on div at bounding box center [553, 30] width 135 height 6
drag, startPoint x: 517, startPoint y: 41, endPoint x: 466, endPoint y: 56, distance: 53.2
click at [516, 41] on div "[GEOGRAPHIC_DATA] tận nơi" at bounding box center [555, 41] width 137 height 6
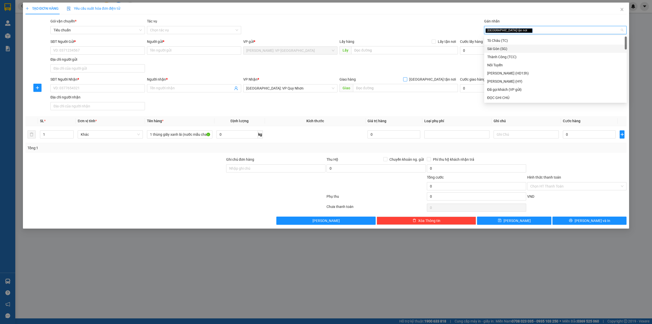
click at [407, 79] on input "[GEOGRAPHIC_DATA] tận nơi" at bounding box center [405, 79] width 4 height 4
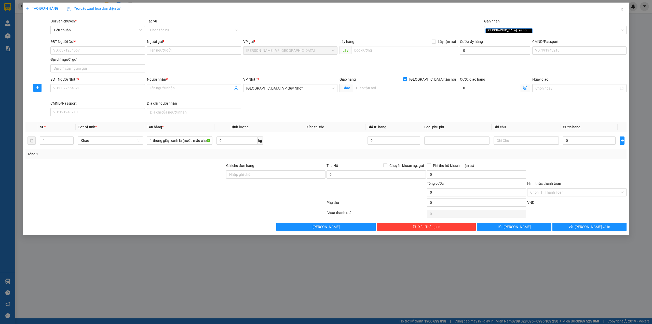
click at [363, 33] on div "Gói vận chuyển * Tiêu chuẩn Tác vụ Chọn tác vụ Gán nhãn Giao tận nơi" at bounding box center [338, 27] width 578 height 18
click at [325, 103] on div "SĐT Người Nhận * VD: 0377654321 Người nhận * Tên người nhận VP Nhận * Bình Định…" at bounding box center [338, 97] width 578 height 42
click at [376, 87] on input "text" at bounding box center [405, 88] width 105 height 8
click at [298, 108] on div "SĐT Người Nhận * VD: 0377654321 Người nhận * Tên người nhận VP Nhận * Bình Định…" at bounding box center [338, 97] width 578 height 42
click at [93, 50] on input "SĐT Người Gửi *" at bounding box center [97, 50] width 94 height 8
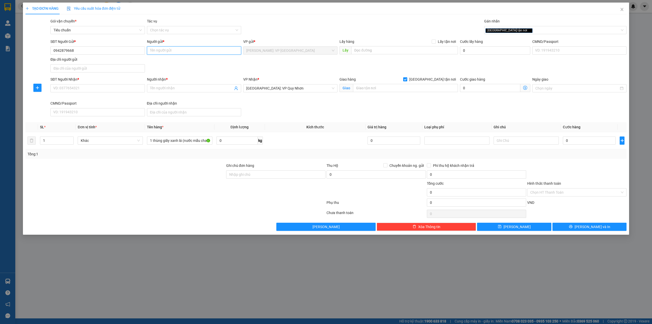
click at [174, 47] on input "Người gửi *" at bounding box center [194, 50] width 94 height 8
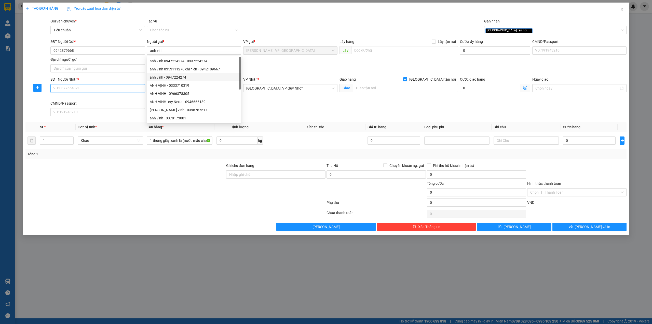
click at [93, 87] on input "SĐT Người Nhận *" at bounding box center [97, 88] width 94 height 8
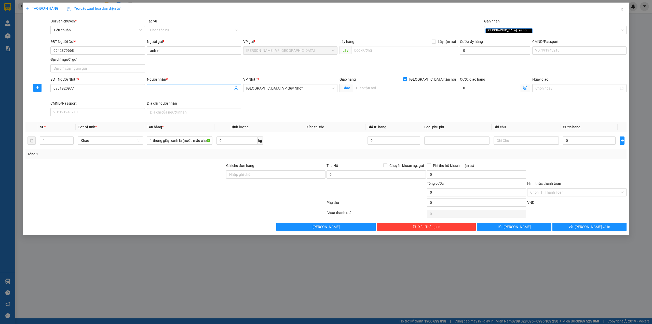
click at [170, 90] on input "Người nhận *" at bounding box center [191, 88] width 83 height 6
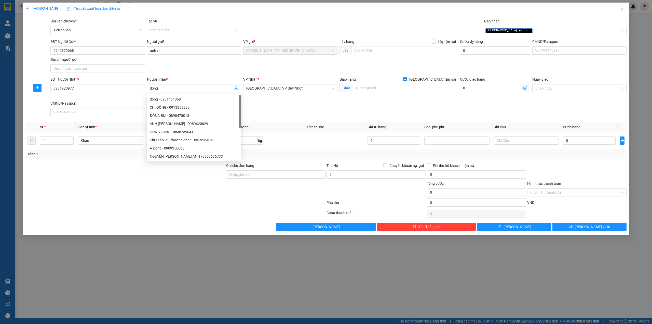
click at [338, 113] on div "SĐT Người Nhận * 0931920977 Người nhận * đông VP Nhận * Bình Định: VP Quy Nhơn …" at bounding box center [338, 97] width 578 height 42
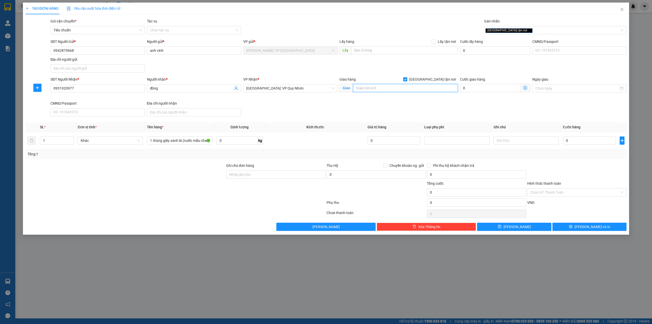
click at [372, 89] on input "text" at bounding box center [405, 88] width 105 height 8
click at [283, 110] on div "SĐT Người Nhận * 0931920977 Người nhận * đông VP Nhận * Bình Định: VP Quy Nhơn …" at bounding box center [338, 97] width 578 height 42
click at [285, 106] on div "SĐT Người Nhận * 0931920977 Người nhận * đông VP Nhận * Bình Định: VP Quy Nhơn …" at bounding box center [338, 97] width 578 height 42
click at [297, 70] on div "SĐT Người Gửi * 0942879668 Người gửi * anh vinh VP gửi * Hồ Chí Minh: VP Quận T…" at bounding box center [338, 57] width 578 height 36
click at [304, 104] on div "SĐT Người Nhận * 0931920977 Người nhận * đông VP Nhận * Bình Định: VP Quy Nhơn …" at bounding box center [338, 97] width 578 height 42
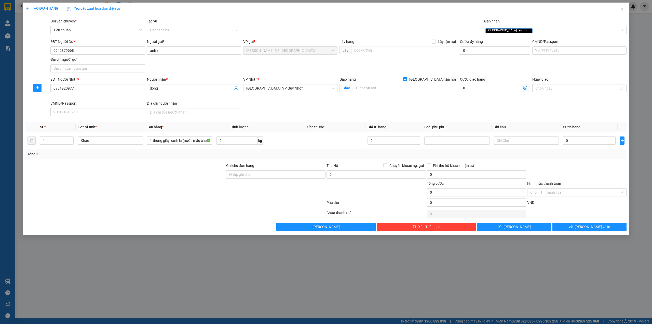
click at [387, 75] on form "SĐT Người Gửi * 0942879668 Người gửi * anh vinh VP gửi * Hồ Chí Minh: VP Quận T…" at bounding box center [326, 79] width 602 height 80
click at [307, 112] on div "SĐT Người Nhận * 0931920977 Người nhận * đông VP Nhận * Bình Định: VP Quy Nhơn …" at bounding box center [338, 97] width 578 height 42
click at [305, 108] on div "SĐT Người Nhận * 0931920977 Người nhận * đông VP Nhận * Bình Định: VP Quy Nhơn …" at bounding box center [338, 97] width 578 height 42
drag, startPoint x: 403, startPoint y: 64, endPoint x: 394, endPoint y: 116, distance: 52.6
click at [403, 64] on div "SĐT Người Gửi * 0942879668 Người gửi * anh vinh VP gửi * Hồ Chí Minh: VP Quận T…" at bounding box center [338, 57] width 578 height 36
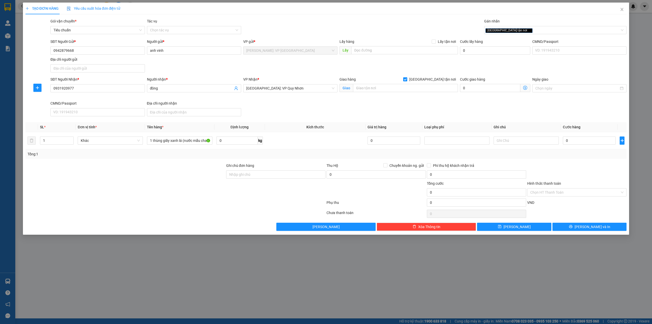
click at [354, 110] on div "SĐT Người Nhận * 0931920977 Người nhận * đông VP Nhận * Bình Định: VP Quy Nhơn …" at bounding box center [338, 97] width 578 height 42
click at [379, 87] on input "text" at bounding box center [405, 88] width 105 height 8
paste input "124 Phạm Hồng Thái, Thị Nải, Quy Nhơn, Bình Định, Viêt Nam"
click at [370, 88] on input "chợ đầm- 124 Phạm Hồng Thái, Thị Nải, Quy Nhơn, Bình Định" at bounding box center [405, 88] width 105 height 8
click at [440, 108] on div "SĐT Người Nhận * 0931920977 Người nhận * đông VP Nhận * Bình Định: VP Quy Nhơn …" at bounding box center [338, 97] width 578 height 42
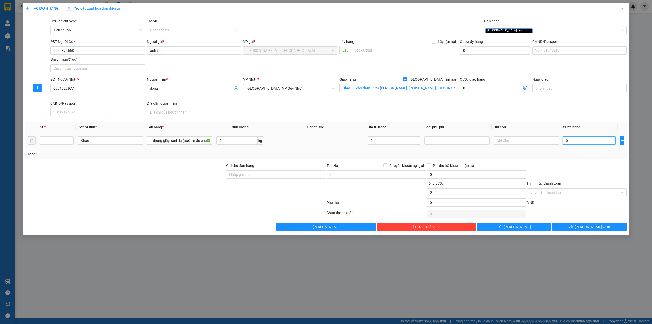
click at [591, 143] on input "0" at bounding box center [589, 140] width 53 height 8
click at [399, 115] on div "SĐT Người Nhận * 0931920977 Người nhận * đông VP Nhận * Bình Định: VP Quy Nhơn …" at bounding box center [338, 97] width 578 height 42
click at [178, 166] on div at bounding box center [125, 172] width 201 height 18
click at [268, 121] on div "Transit Pickup Surcharge Ids Transit Deliver Surcharge Ids Transit Deliver Surc…" at bounding box center [326, 124] width 602 height 212
click at [131, 201] on div at bounding box center [175, 203] width 301 height 10
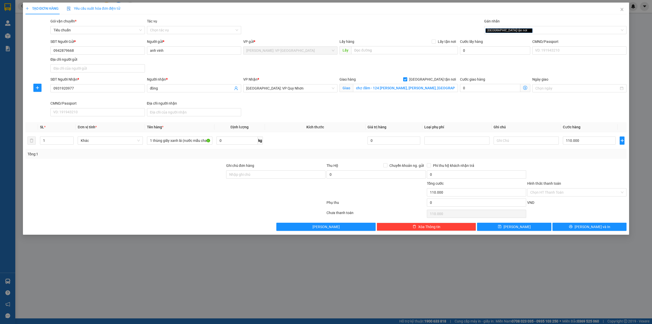
click at [173, 194] on div at bounding box center [125, 189] width 201 height 18
click at [292, 130] on th "Kích thước" at bounding box center [315, 127] width 101 height 10
click at [302, 115] on div "SĐT Người Nhận * 0931920977 Người nhận * đông VP Nhận * Bình Định: VP Quy Nhơn …" at bounding box center [338, 97] width 578 height 42
drag, startPoint x: 302, startPoint y: 115, endPoint x: 302, endPoint y: 122, distance: 6.1
click at [302, 115] on div "SĐT Người Nhận * 0931920977 Người nhận * đông VP Nhận * Bình Định: VP Quy Nhơn …" at bounding box center [338, 97] width 578 height 42
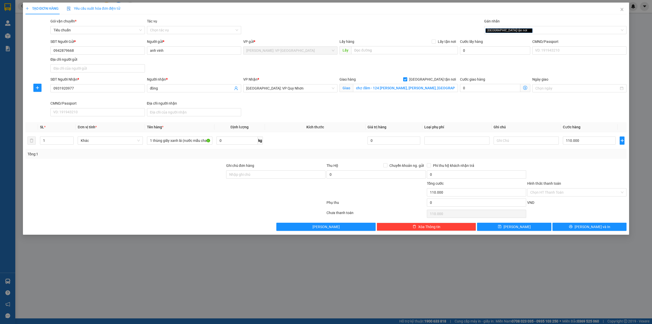
click at [587, 170] on div at bounding box center [577, 172] width 100 height 18
drag, startPoint x: 562, startPoint y: 174, endPoint x: 564, endPoint y: 183, distance: 9.7
click at [562, 174] on div at bounding box center [577, 172] width 100 height 18
click at [562, 192] on input "Hình thức thanh toán" at bounding box center [576, 192] width 90 height 8
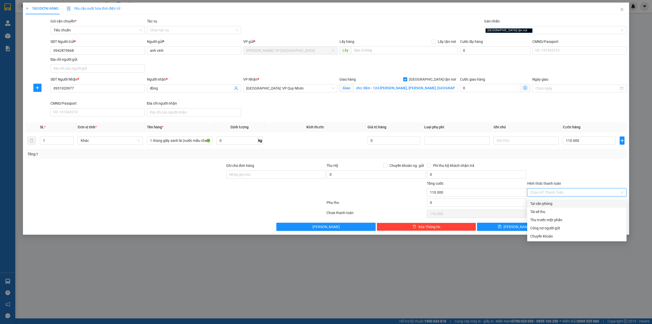
click at [555, 205] on div "Tại văn phòng" at bounding box center [577, 204] width 93 height 6
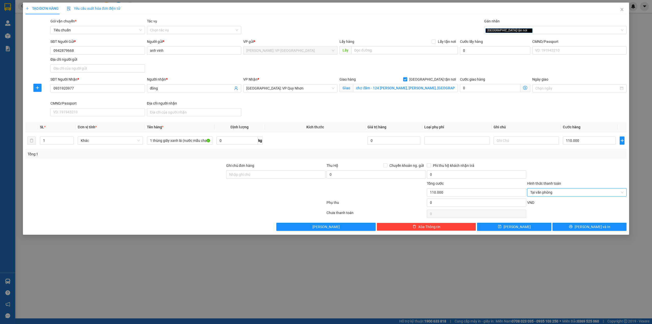
click at [563, 172] on div at bounding box center [577, 172] width 100 height 18
click at [202, 206] on div at bounding box center [175, 203] width 301 height 10
click at [590, 229] on span "[PERSON_NAME] và In" at bounding box center [593, 227] width 36 height 6
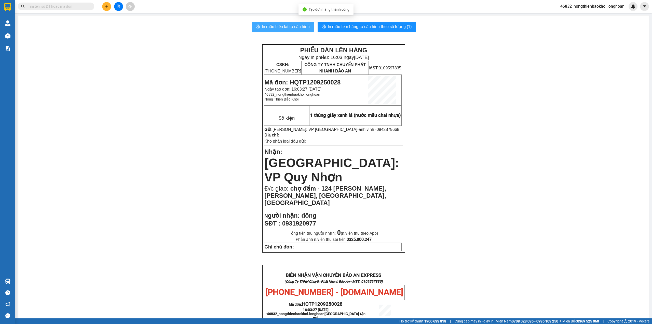
click at [268, 26] on span "In mẫu biên lai tự cấu hình" at bounding box center [286, 26] width 48 height 6
click at [221, 156] on div "PHIẾU DÁN LÊN HÀNG Ngày in phiếu: 16:03 ngày 12-09-2025 CSKH: 1900.06.88.33 CÔN…" at bounding box center [333, 282] width 619 height 476
click at [173, 150] on div "PHIẾU DÁN LÊN HÀNG Ngày in phiếu: 16:03 ngày 12-09-2025 CSKH: 1900.06.88.33 CÔN…" at bounding box center [333, 282] width 619 height 476
click at [156, 121] on div "PHIẾU DÁN LÊN HÀNG Ngày in phiếu: 16:03 ngày 12-09-2025 CSKH: 1900.06.88.33 CÔN…" at bounding box center [333, 282] width 619 height 476
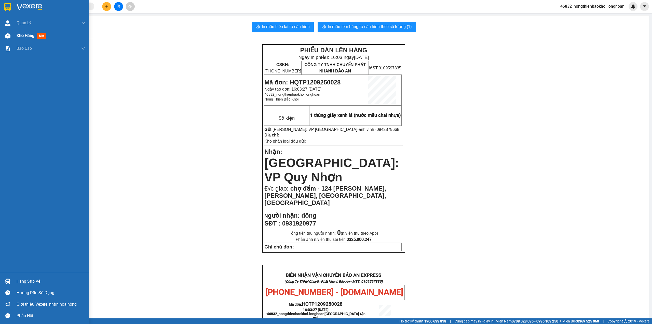
click at [2, 34] on div "Kho hàng mới" at bounding box center [44, 35] width 89 height 13
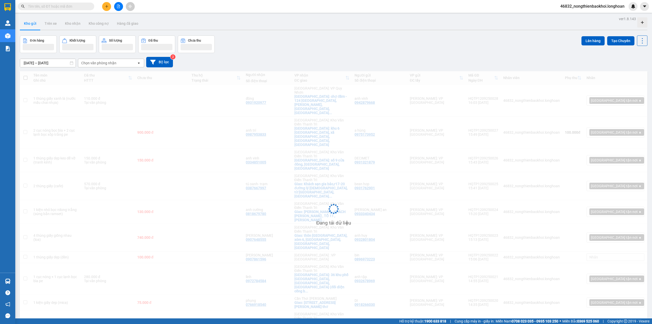
click at [382, 44] on div "Đơn hàng Khối lượng Số lượng Đã thu Chưa thu Lên hàng Tạo Chuyến" at bounding box center [334, 44] width 628 height 18
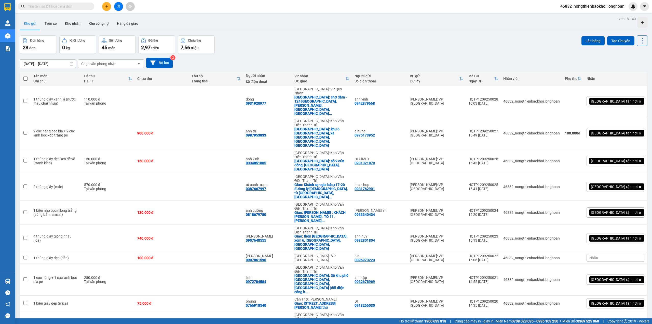
click at [363, 50] on div "Đơn hàng 28 đơn Khối lượng 0 kg Số lượng 45 món Đã thu 2,97 triệu Chưa thu 7,56…" at bounding box center [334, 44] width 628 height 18
click at [616, 99] on icon at bounding box center [618, 101] width 4 height 4
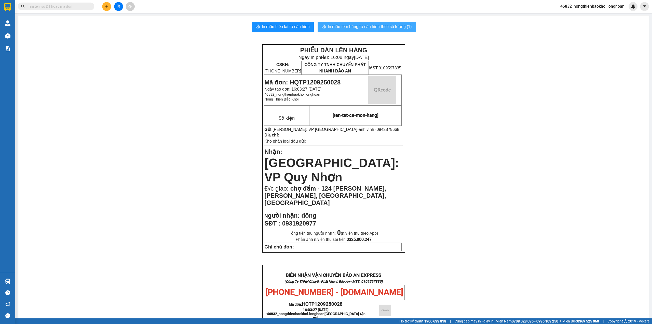
click at [350, 32] on button "In mẫu tem hàng tự cấu hình theo số lượng (1)" at bounding box center [367, 27] width 98 height 10
click at [238, 213] on div "PHIẾU DÁN LÊN HÀNG Ngày in phiếu: 16:08 ngày 12-09-2025 CSKH: 1900.06.88.33 CÔN…" at bounding box center [333, 282] width 619 height 476
click at [227, 191] on div "PHIẾU DÁN LÊN HÀNG Ngày in phiếu: 16:08 ngày 12-09-2025 CSKH: 1900.06.88.33 CÔN…" at bounding box center [333, 282] width 619 height 476
click at [218, 173] on div "PHIẾU DÁN LÊN HÀNG Ngày in phiếu: 16:08 ngày 12-09-2025 CSKH: 1900.06.88.33 CÔN…" at bounding box center [333, 282] width 619 height 476
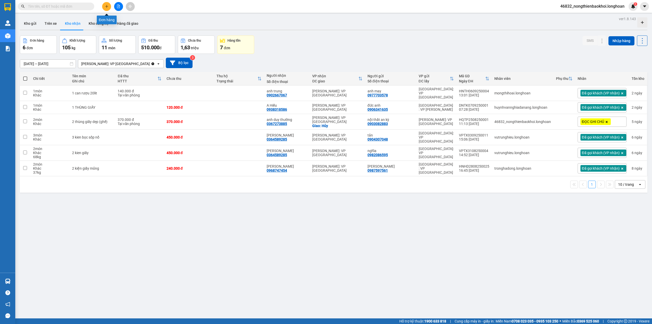
click at [105, 5] on icon "plus" at bounding box center [107, 7] width 4 height 4
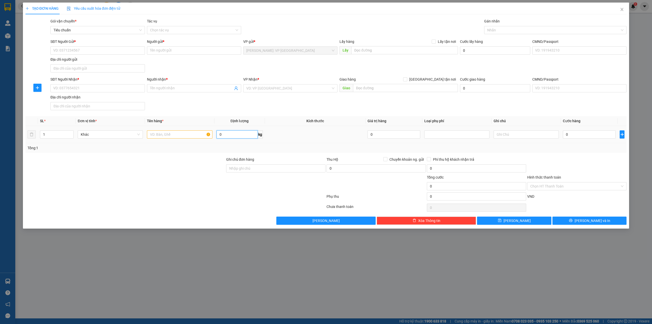
click at [237, 135] on input "0" at bounding box center [237, 134] width 41 height 8
type input "23"
click at [176, 112] on div "SĐT Người Nhận * VD: 0377654321 Người nhận * Tên người nhận VP Nhận * VD: VP [G…" at bounding box center [338, 94] width 578 height 36
click at [159, 133] on input "text" at bounding box center [179, 134] width 65 height 8
type input "2 kiện dẹp bọc bìa"
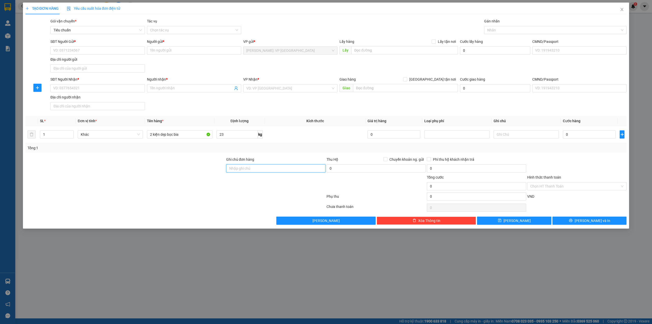
click at [244, 168] on input "Ghi chú đơn hàng" at bounding box center [275, 168] width 99 height 8
type input "nhận theo kiện giao theo kiện bể vỡ ko đền"
drag, startPoint x: 148, startPoint y: 174, endPoint x: 150, endPoint y: 173, distance: 2.7
click at [150, 173] on div at bounding box center [125, 165] width 201 height 18
click at [222, 108] on div "SĐT Người Nhận * VD: 0377654321 Người nhận * Tên người nhận VP Nhận * VD: VP [G…" at bounding box center [338, 94] width 578 height 36
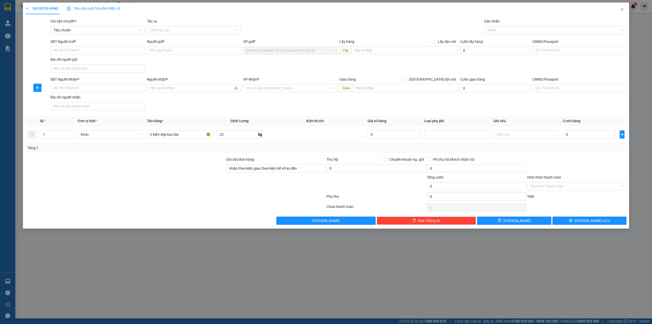
click at [172, 183] on div at bounding box center [125, 183] width 201 height 18
click at [180, 137] on input "2 kiện dẹp bọc bìa" at bounding box center [179, 134] width 65 height 8
click at [181, 135] on input "2 kiện dẹp bọc bìa (mica)" at bounding box center [179, 134] width 65 height 8
type input "2 kiện dẹp bọc bìa (mica)"
click at [188, 165] on div at bounding box center [125, 165] width 201 height 18
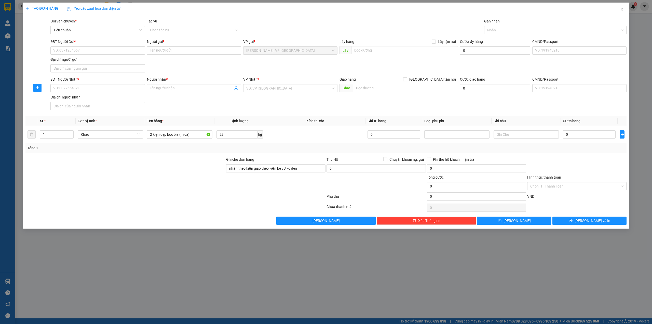
drag, startPoint x: 196, startPoint y: 175, endPoint x: 202, endPoint y: 176, distance: 5.9
click at [196, 176] on form "Ghi chú đơn hàng nhận theo kiện giao theo kiện bể vỡ ko đền Thu Hộ Chuyển khoản…" at bounding box center [326, 179] width 602 height 46
click at [471, 64] on div "SĐT Người Gửi * VD: 0371234567 Người gửi * Tên người gửi VP gửi * Hồ Chí Minh: …" at bounding box center [338, 57] width 578 height 36
click at [280, 101] on div "SĐT Người Nhận * VD: 0377654321 Người nhận * Tên người nhận VP Nhận * VD: VP [G…" at bounding box center [338, 94] width 578 height 36
click at [283, 109] on div "SĐT Người Nhận * VD: 0377654321 Người nhận * Tên người nhận VP Nhận * VD: VP [G…" at bounding box center [338, 94] width 578 height 36
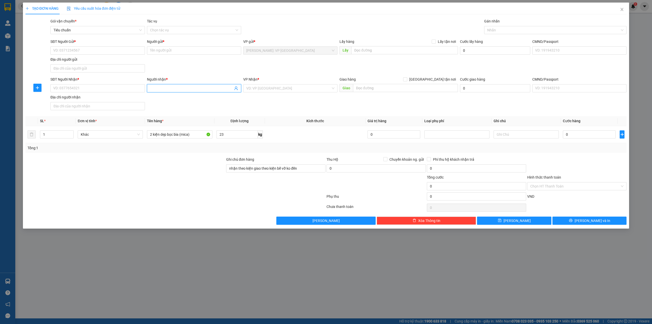
click at [150, 90] on input "Người nhận *" at bounding box center [191, 88] width 83 height 6
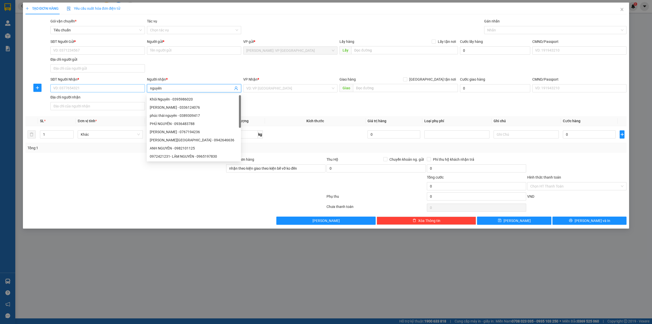
type input "nguyên"
click at [120, 89] on input "SĐT Người Nhận *" at bounding box center [97, 88] width 94 height 8
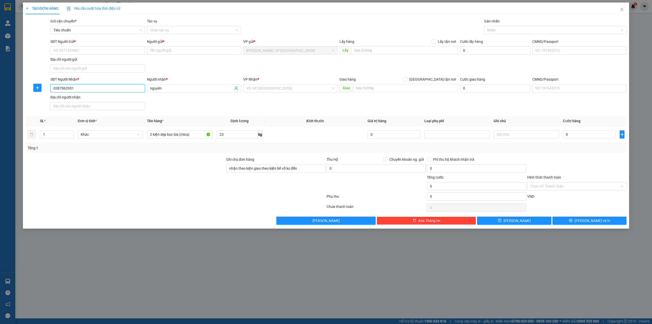
type input "0387862951"
click at [198, 66] on div "SĐT Người Gửi * VD: 0371234567 Người gửi * Tên người gửi VP gửi * Hồ Chí Minh: …" at bounding box center [338, 57] width 578 height 36
click at [205, 71] on div "SĐT Người Gửi * VD: 0371234567 Người gửi * Tên người gửi VP gửi * Hồ Chí Minh: …" at bounding box center [338, 57] width 578 height 36
click at [374, 85] on input "text" at bounding box center [405, 88] width 105 height 8
type input "tòa fpt, đường số 1, kcn an đoàn, sơn trà, đà nẵng"
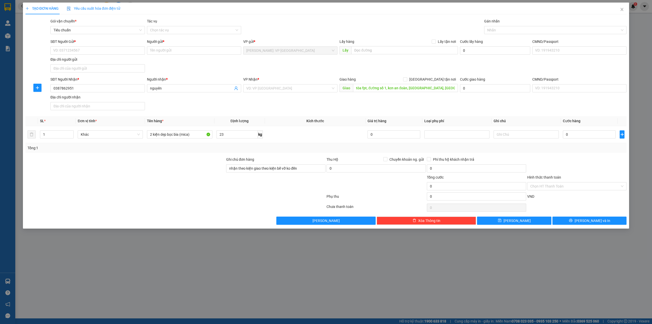
click at [117, 46] on div "SĐT Người Gửi *" at bounding box center [97, 43] width 94 height 8
click at [114, 48] on input "SĐT Người Gửi *" at bounding box center [97, 50] width 94 height 8
type input "0918266030"
click at [94, 58] on div "0918266030 - DI" at bounding box center [98, 61] width 88 height 6
type input "DI"
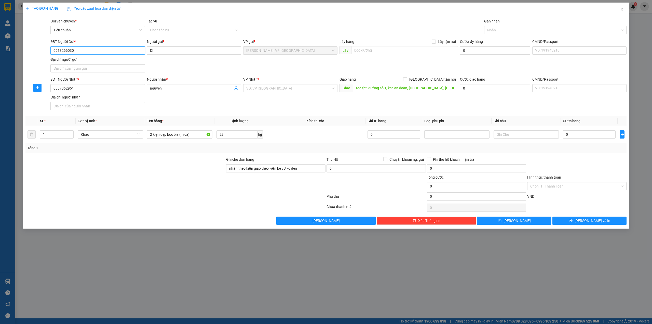
type input "0918266030"
click at [171, 60] on div "SĐT Người Gửi * 0918266030 0918266030 Người gửi * DI VP gửi * Hồ Chí Minh: VP Q…" at bounding box center [338, 57] width 578 height 36
drag, startPoint x: 304, startPoint y: 104, endPoint x: 291, endPoint y: 91, distance: 18.9
click at [303, 104] on div "SĐT Người Nhận * 0387862951 Người nhận * nguyên VP Nhận * VD: VP Sài Gòn Giao h…" at bounding box center [338, 94] width 578 height 36
click at [291, 90] on input "search" at bounding box center [288, 88] width 85 height 8
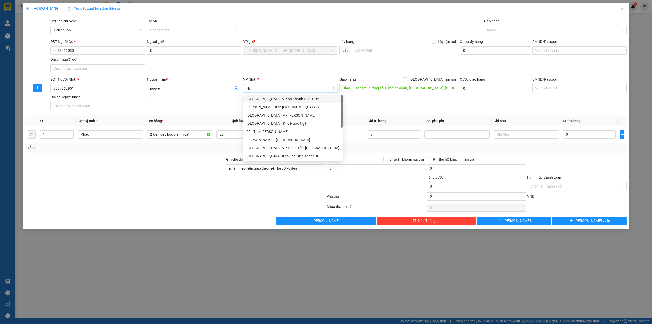
type input "khe"
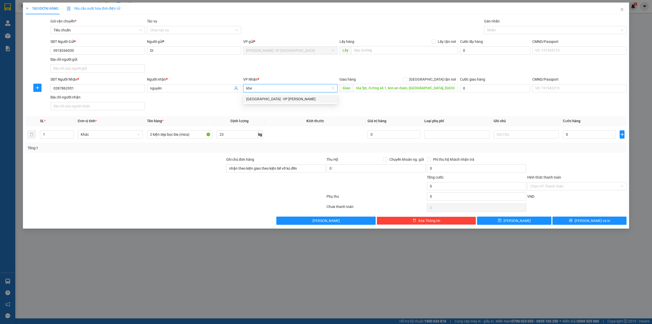
click at [320, 99] on div "[GEOGRAPHIC_DATA] : VP [PERSON_NAME]" at bounding box center [290, 99] width 88 height 6
click at [211, 109] on div "SĐT Người Nhận * 0387862951 Người nhận * nguyên VP Nhận * Đà Nẵng : VP Thanh Kh…" at bounding box center [338, 94] width 578 height 36
click at [201, 112] on div "SĐT Người Nhận * 0387862951 Người nhận * nguyên VP Nhận * Đà Nẵng : VP Thanh Kh…" at bounding box center [338, 94] width 578 height 36
click at [203, 162] on div at bounding box center [125, 165] width 201 height 18
click at [197, 156] on div "Transit Pickup Surcharge Ids Transit Deliver Surcharge Ids Transit Deliver Surc…" at bounding box center [326, 121] width 602 height 206
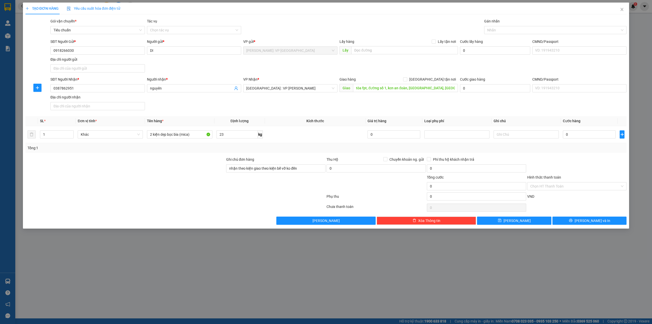
click at [152, 157] on div "Transit Pickup Surcharge Ids Transit Deliver Surcharge Ids Transit Deliver Surc…" at bounding box center [326, 121] width 602 height 206
click at [153, 159] on div at bounding box center [125, 165] width 201 height 18
click at [186, 104] on div "SĐT Người Nhận * 0387862951 Người nhận * nguyên VP Nhận * Đà Nẵng : VP Thanh Kh…" at bounding box center [338, 94] width 578 height 36
click at [181, 163] on div at bounding box center [125, 165] width 201 height 18
click at [201, 121] on th "Tên hàng *" at bounding box center [179, 121] width 69 height 10
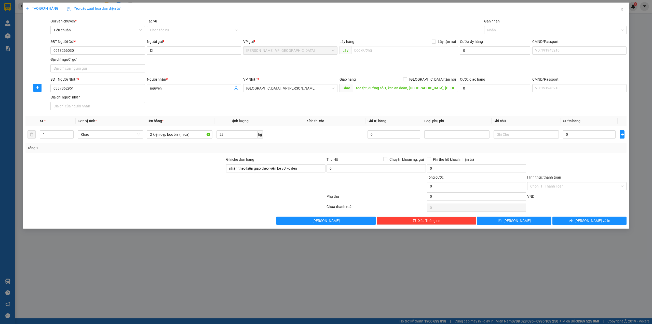
click at [193, 157] on div "Transit Pickup Surcharge Ids Transit Deliver Surcharge Ids Transit Deliver Surc…" at bounding box center [326, 121] width 602 height 206
click at [183, 74] on div "SĐT Người Gửi * 0918266030 Người gửi * DI VP gửi * Hồ Chí Minh: VP Quận Tân Phú…" at bounding box center [338, 57] width 578 height 36
click at [265, 103] on div "SĐT Người Nhận * 0387862951 Người nhận * nguyên VP Nhận * Đà Nẵng : VP Thanh Kh…" at bounding box center [338, 94] width 578 height 36
click at [369, 88] on input "tòa fpt, đường số 1, kcn an đoàn, sơn trà, đà nẵng" at bounding box center [405, 88] width 105 height 8
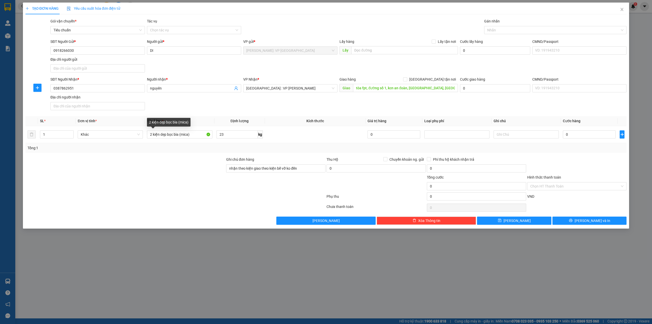
click at [175, 162] on div at bounding box center [125, 165] width 201 height 18
click at [407, 87] on input "tòa fpt, đường số 1, kcn an đoàn, sơn trà, đà nẵng" at bounding box center [405, 88] width 105 height 8
click at [408, 87] on input "tòa fpt, đường số 1, kcn an đoàn, sơn trà, đà nẵng" at bounding box center [405, 88] width 105 height 8
type input "tòa fpt, đường số 1, [GEOGRAPHIC_DATA], [GEOGRAPHIC_DATA], [GEOGRAPHIC_DATA]"
click at [411, 67] on div "SĐT Người Gửi * 0918266030 Người gửi * DI VP gửi * Hồ Chí Minh: VP Quận Tân Phú…" at bounding box center [338, 57] width 578 height 36
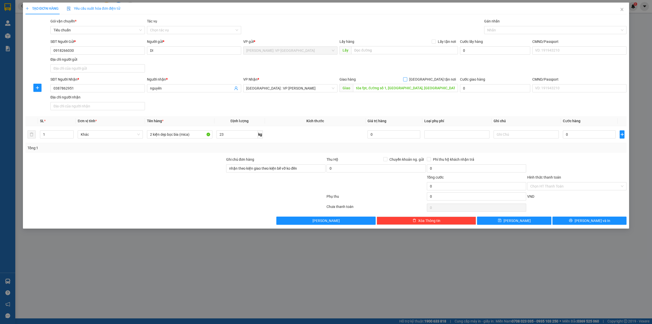
click at [446, 79] on span "[GEOGRAPHIC_DATA] tận nơi" at bounding box center [432, 79] width 51 height 6
click at [407, 79] on input "[GEOGRAPHIC_DATA] tận nơi" at bounding box center [405, 79] width 4 height 4
checkbox input "true"
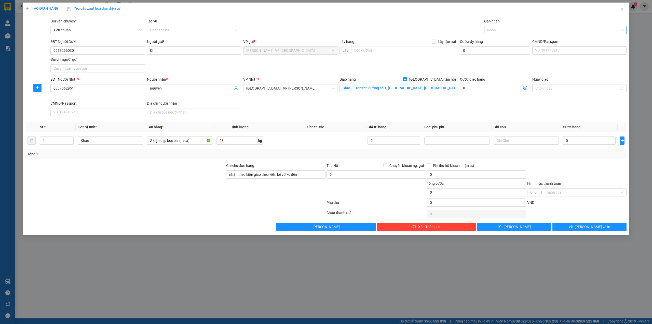
click at [502, 29] on div at bounding box center [553, 30] width 135 height 6
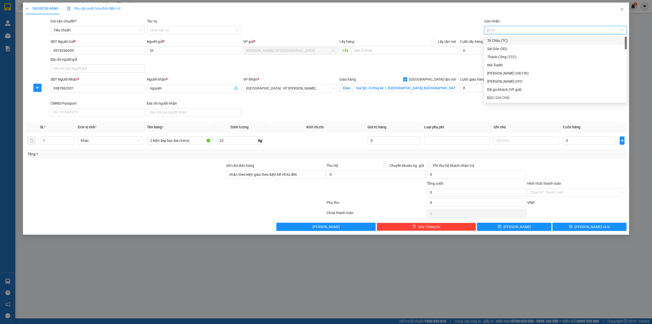
type input "gi"
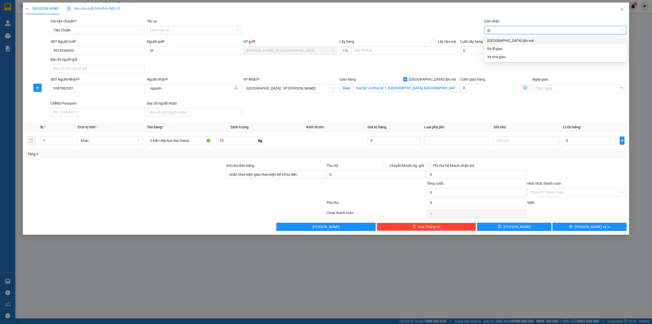
click at [502, 39] on div "[GEOGRAPHIC_DATA] tận nơi" at bounding box center [555, 41] width 137 height 6
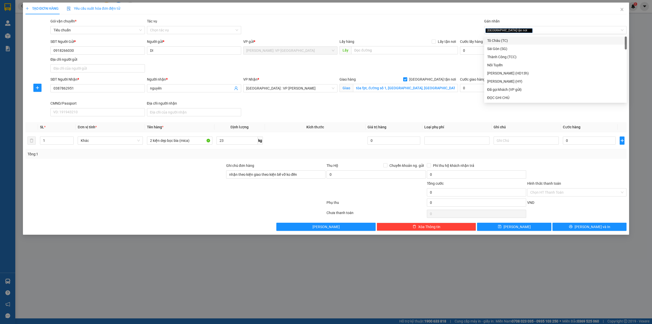
click at [393, 14] on div "TẠO ĐƠN HÀNG Yêu cầu xuất hóa đơn điện tử Transit Pickup Surcharge Ids Transit …" at bounding box center [326, 117] width 602 height 228
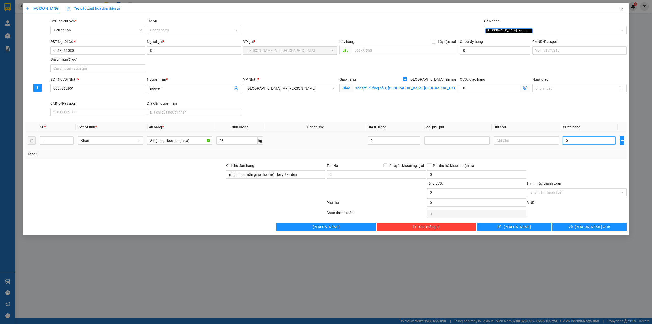
click at [571, 144] on input "0" at bounding box center [589, 140] width 53 height 8
type input "2"
type input "20"
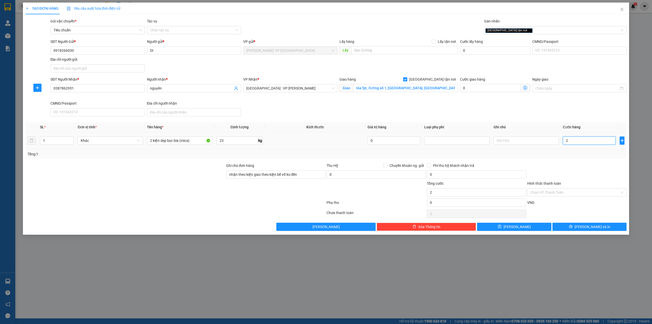
type input "20"
type input "200"
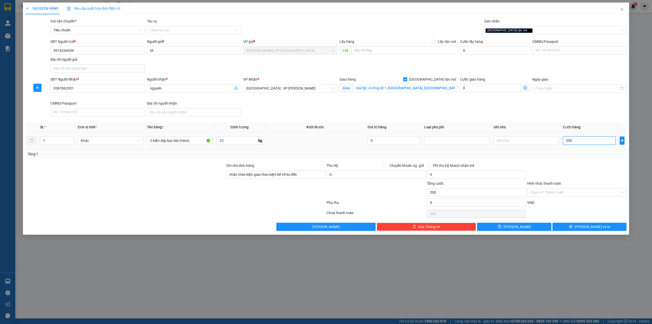
type input "2.000"
type input "20.000"
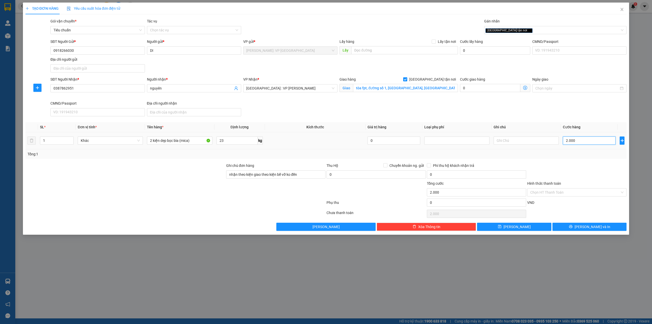
type input "20.000"
type input "200.000"
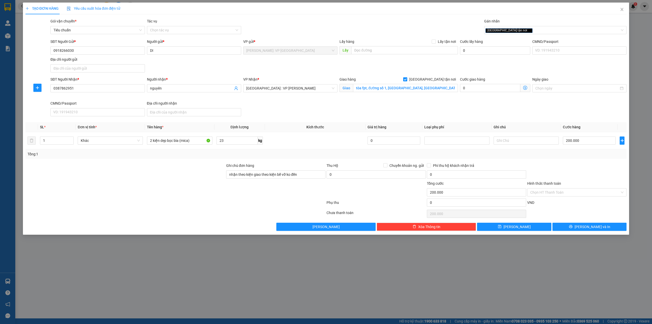
click at [472, 110] on div "SĐT Người Nhận * 0387862951 Người nhận * nguyên VP Nhận * Đà Nẵng : VP Thanh Kh…" at bounding box center [338, 97] width 578 height 42
click at [175, 176] on div at bounding box center [125, 172] width 201 height 18
click at [239, 141] on input "23" at bounding box center [237, 140] width 41 height 8
type input "0"
click at [354, 108] on div "SĐT Người Nhận * 0387862951 Người nhận * nguyên VP Nhận * Đà Nẵng : VP Thanh Kh…" at bounding box center [338, 97] width 578 height 42
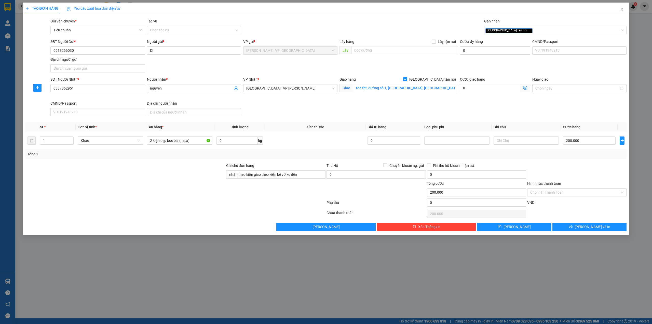
click at [304, 110] on div "SĐT Người Nhận * 0387862951 Người nhận * nguyên VP Nhận * Đà Nẵng : VP Thanh Kh…" at bounding box center [338, 97] width 578 height 42
click at [571, 164] on div at bounding box center [577, 172] width 100 height 18
click at [496, 107] on div "SĐT Người Nhận * 0387862951 Người nhận * nguyên VP Nhận * Đà Nẵng : VP Thanh Kh…" at bounding box center [338, 97] width 578 height 42
click at [573, 164] on div at bounding box center [577, 172] width 100 height 18
click at [530, 115] on div "SĐT Người Nhận * 0387862951 Người nhận * nguyên VP Nhận * Đà Nẵng : VP Thanh Kh…" at bounding box center [338, 97] width 578 height 42
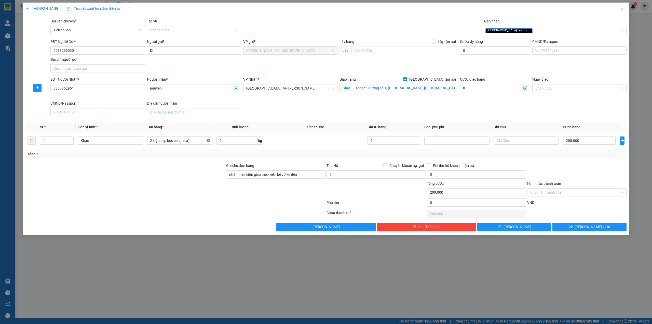
click at [577, 171] on div at bounding box center [577, 172] width 100 height 18
click at [571, 210] on div "Chọn HT Thanh Toán" at bounding box center [577, 213] width 100 height 10
click at [566, 183] on div "Hình thức thanh toán" at bounding box center [576, 184] width 99 height 8
click at [573, 227] on icon "printer" at bounding box center [571, 227] width 4 height 4
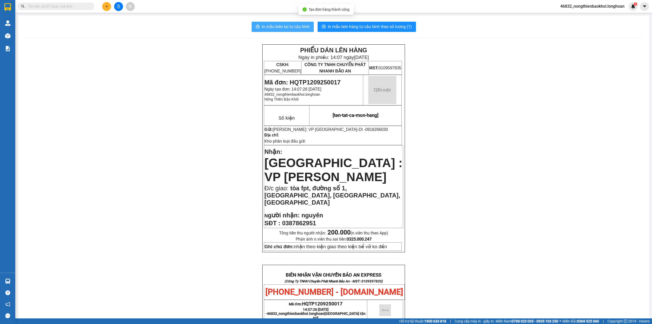
click at [288, 28] on span "In mẫu biên lai tự cấu hình" at bounding box center [286, 26] width 48 height 6
drag, startPoint x: 210, startPoint y: 165, endPoint x: 182, endPoint y: 150, distance: 31.6
click at [210, 165] on div "PHIẾU DÁN LÊN HÀNG Ngày in phiếu: 14:07 ngày 12-09-2025 CSKH: 1900.06.88.33 CÔN…" at bounding box center [333, 290] width 619 height 492
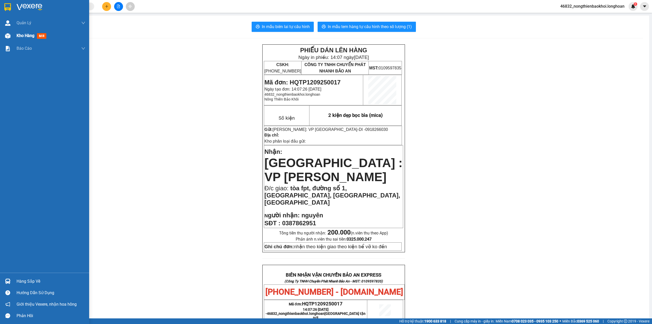
click at [5, 31] on div at bounding box center [7, 35] width 9 height 9
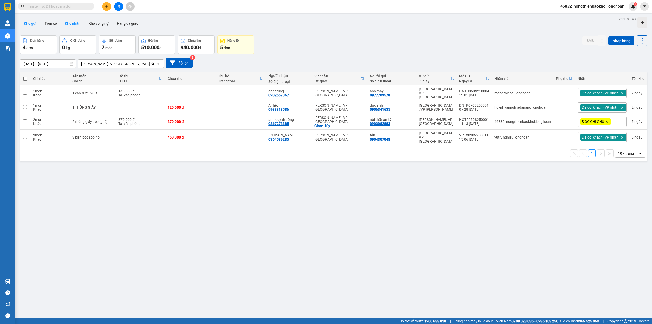
click at [27, 22] on button "Kho gửi" at bounding box center [30, 23] width 21 height 12
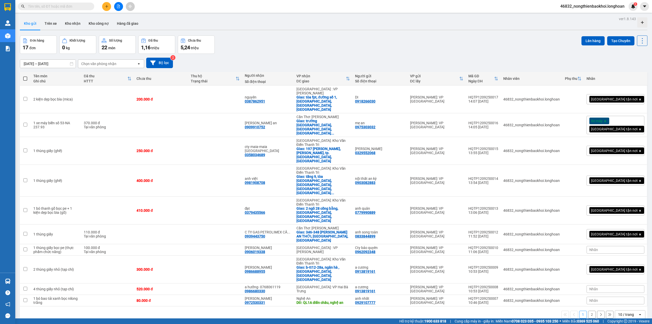
click at [349, 52] on div "Đơn hàng 17 đơn Khối lượng 0 kg Số lượng 22 món Đã thu 1,16 triệu Chưa thu 5,24…" at bounding box center [334, 44] width 628 height 18
drag, startPoint x: 402, startPoint y: 281, endPoint x: 365, endPoint y: 257, distance: 43.5
click at [398, 279] on div "ver 1.8.143 Kho gửi Trên xe Kho nhận Kho công nợ Hàng đã giao Đơn hàng 17 đơn K…" at bounding box center [334, 177] width 632 height 324
click at [604, 95] on button at bounding box center [607, 99] width 7 height 9
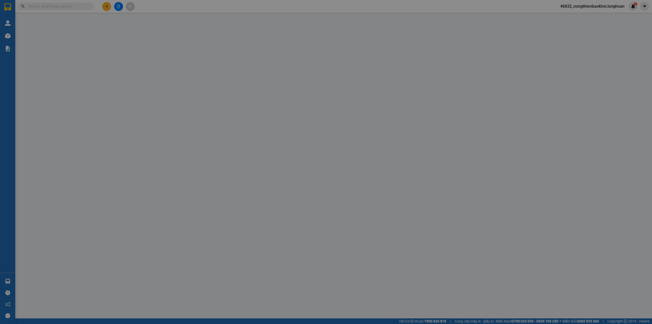
type input "0918266030"
type input "DI"
type input "0387862951"
type input "nguyên"
checkbox input "true"
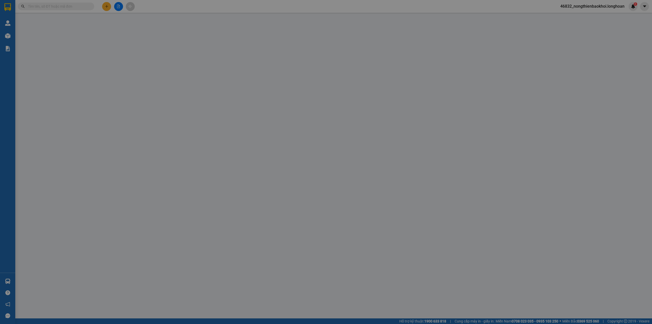
type input "tòa fpt, đường số 1, [GEOGRAPHIC_DATA], [GEOGRAPHIC_DATA], [GEOGRAPHIC_DATA]"
type input "nhận theo kiện giao theo kiện bể vỡ ko đền"
type input "200.000"
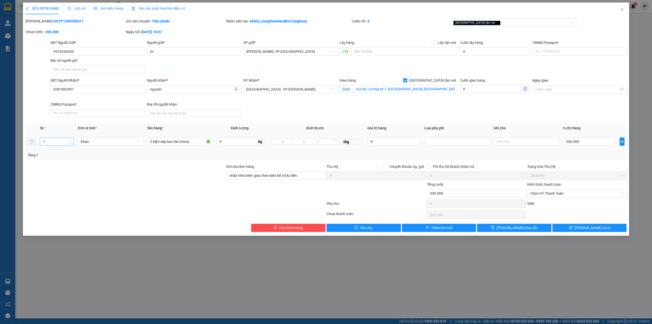
type input "2"
drag, startPoint x: 70, startPoint y: 141, endPoint x: 315, endPoint y: 197, distance: 251.5
click at [71, 141] on icon "up" at bounding box center [71, 140] width 2 height 2
click at [608, 226] on button "[PERSON_NAME] và In" at bounding box center [590, 227] width 74 height 8
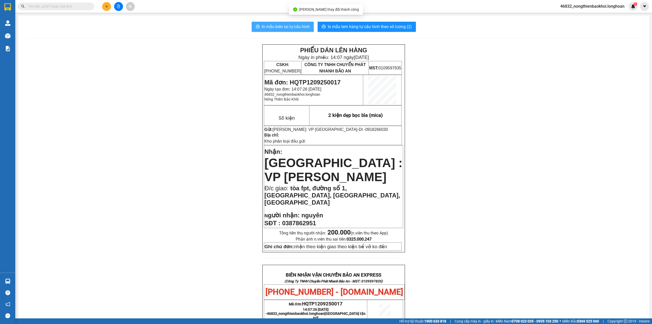
click at [300, 26] on span "In mẫu biên lai tự cấu hình" at bounding box center [286, 26] width 48 height 6
drag, startPoint x: 134, startPoint y: 180, endPoint x: 156, endPoint y: 243, distance: 66.5
click at [134, 181] on div "PHIẾU DÁN LÊN HÀNG Ngày in phiếu: 14:07 ngày 12-09-2025 CSKH: 1900.06.88.33 CÔN…" at bounding box center [333, 290] width 619 height 492
click at [357, 27] on span "In mẫu tem hàng tự cấu hình theo số lượng (2)" at bounding box center [370, 26] width 84 height 6
click at [219, 137] on div "PHIẾU DÁN LÊN HÀNG Ngày in phiếu: 14:22 ngày 12-09-2025 CSKH: 1900.06.88.33 CÔN…" at bounding box center [333, 290] width 619 height 492
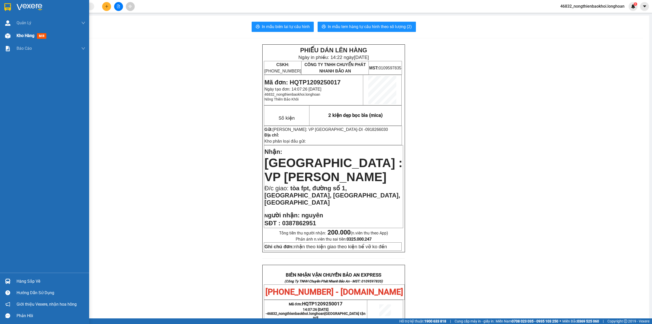
click at [7, 37] on img at bounding box center [7, 35] width 5 height 5
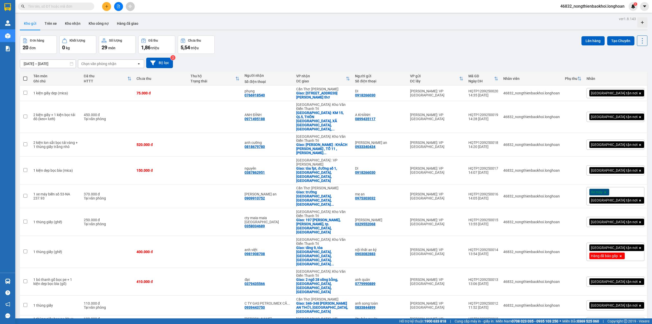
click at [286, 38] on div "Đơn hàng 20 đơn Khối lượng 0 kg Số lượng 29 món Đã thu 1,86 triệu Chưa thu 5,54…" at bounding box center [334, 44] width 628 height 18
click at [255, 53] on div "Đơn hàng 20 đơn Khối lượng 0 kg Số lượng 29 món Đã thu 1,86 triệu Chưa thu 5,54…" at bounding box center [334, 44] width 628 height 18
click at [276, 63] on div "14/08/2025 – 12/09/2025 Press the down arrow key to interact with the calendar …" at bounding box center [334, 63] width 628 height 10
click at [50, 6] on input "text" at bounding box center [58, 7] width 60 height 6
click at [51, 24] on button "Trên xe" at bounding box center [51, 23] width 20 height 12
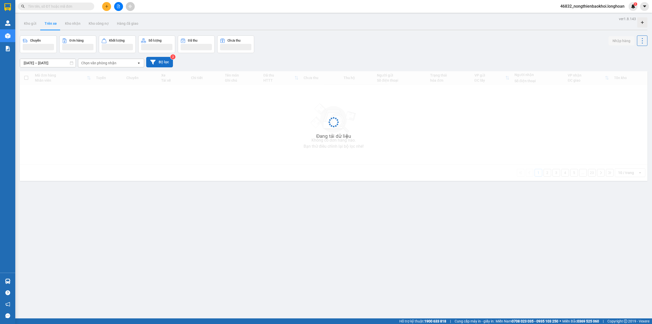
click at [160, 61] on button "Bộ lọc" at bounding box center [159, 62] width 27 height 10
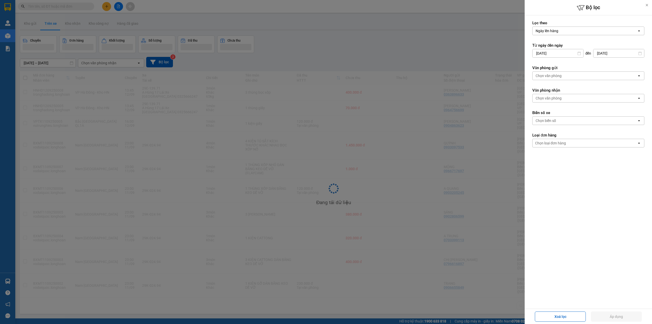
click at [569, 79] on div "Chọn văn phòng" at bounding box center [585, 76] width 104 height 8
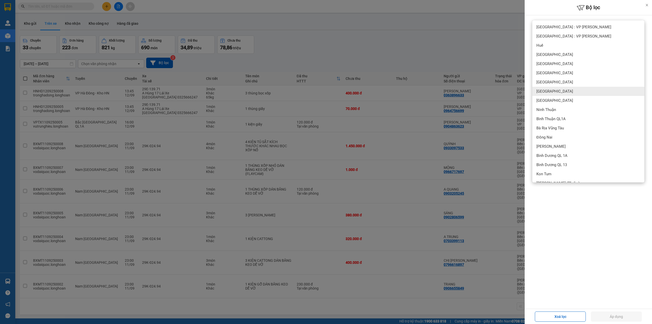
scroll to position [34, 0]
drag, startPoint x: 545, startPoint y: 210, endPoint x: 551, endPoint y: 139, distance: 71.1
click at [545, 207] on div "Lọc theo Ngày lên hàng open Từ ngày đến ngày 14/08/2025 Press the down arrow ke…" at bounding box center [588, 161] width 127 height 293
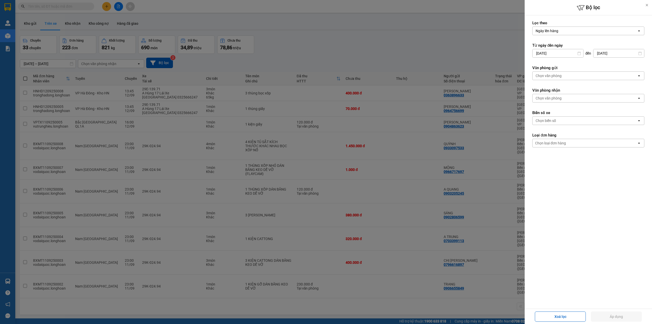
click at [555, 102] on div "Chọn văn phòng" at bounding box center [585, 98] width 104 height 8
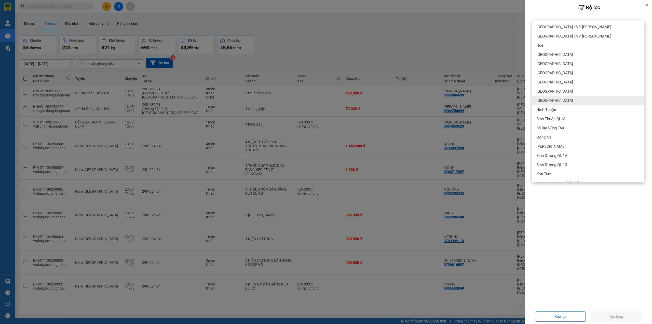
click at [560, 102] on div "Khánh Hòa" at bounding box center [589, 100] width 112 height 9
click at [615, 317] on button "Áp dụng" at bounding box center [616, 316] width 51 height 10
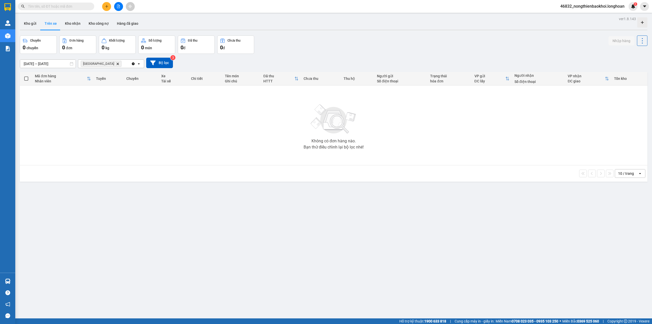
click at [133, 64] on icon "Clear all" at bounding box center [133, 64] width 4 height 4
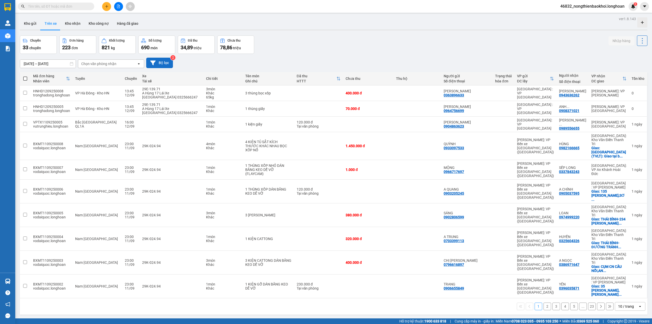
click at [160, 63] on button "Bộ lọc" at bounding box center [159, 63] width 27 height 10
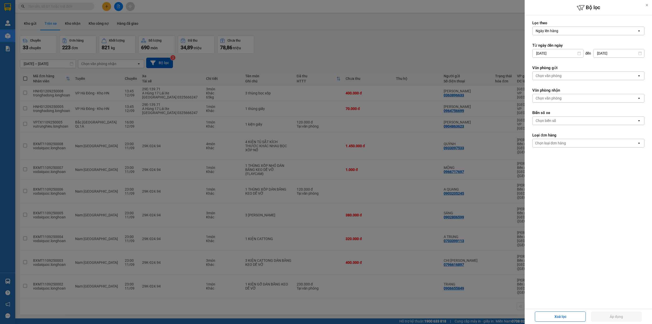
click at [573, 76] on div "Chọn văn phòng" at bounding box center [585, 76] width 104 height 8
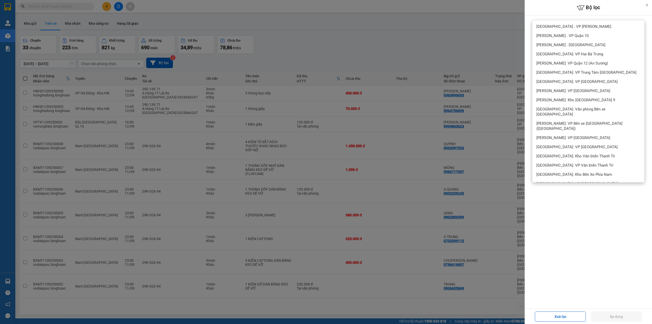
scroll to position [714, 0]
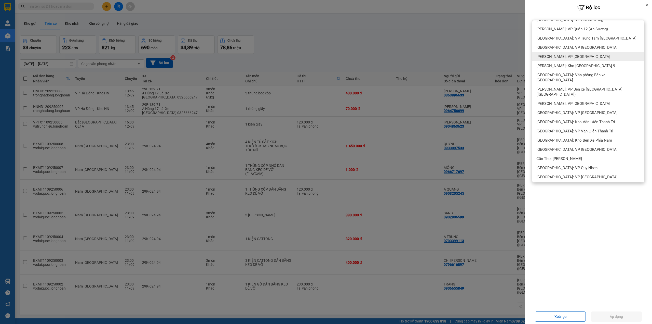
click at [580, 53] on div "[PERSON_NAME]: VP [GEOGRAPHIC_DATA]" at bounding box center [589, 56] width 112 height 9
click at [615, 315] on button "Áp dụng" at bounding box center [616, 316] width 51 height 10
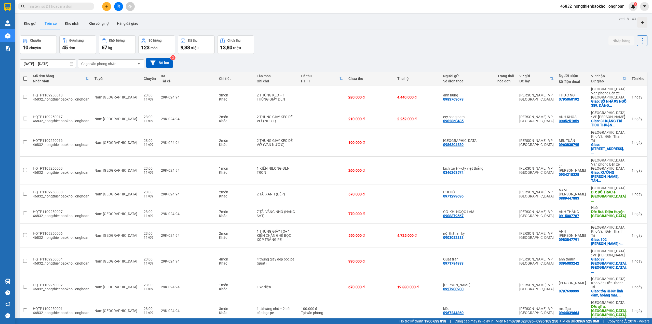
click at [352, 37] on div "Chuyến 10 chuyến Đơn hàng 45 đơn Khối lượng 67 kg Số lượng 123 món Đã thu 9,38 …" at bounding box center [334, 44] width 628 height 18
click at [64, 8] on input "text" at bounding box center [58, 7] width 60 height 6
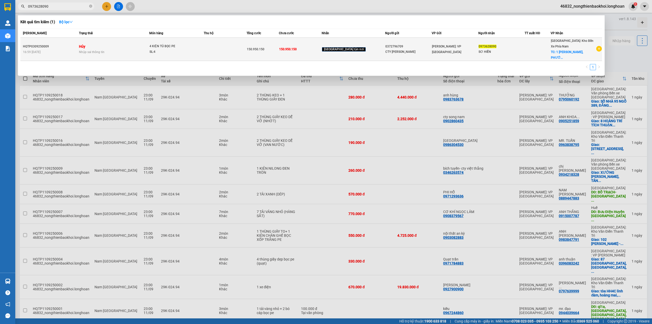
type input "0973628090"
click at [164, 44] on div "4 KIỆN TỦ BỌC PE" at bounding box center [169, 47] width 38 height 6
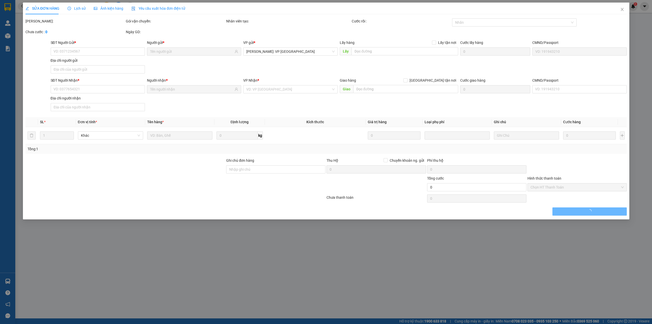
type input "0372796709"
type input "CTY [PERSON_NAME]"
type input "0973628090"
type input "SƠ HIỀN"
checkbox input "true"
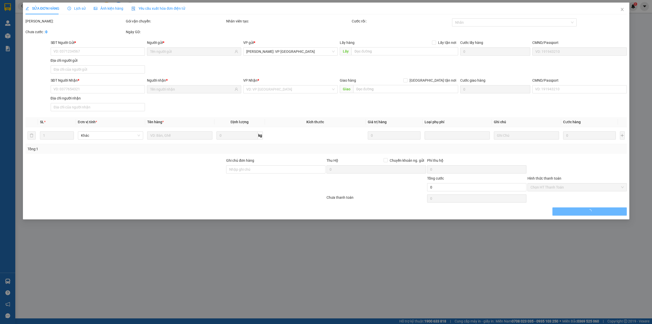
type input "1 [PERSON_NAME], [GEOGRAPHIC_DATA], [GEOGRAPHIC_DATA]"
type input "800.000"
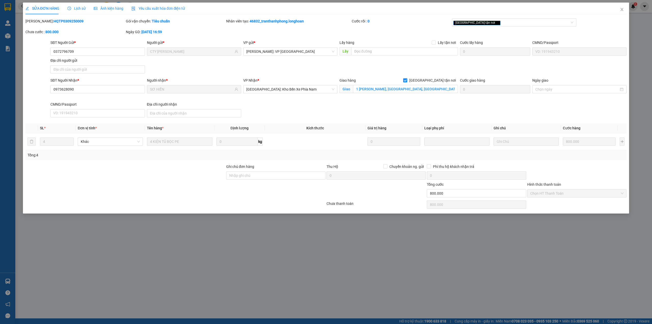
click at [72, 9] on span "Lịch sử" at bounding box center [77, 8] width 18 height 4
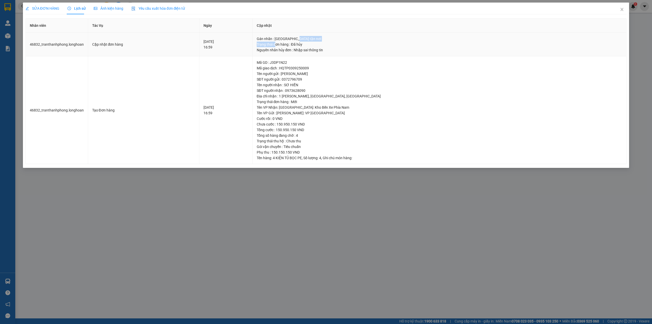
drag, startPoint x: 306, startPoint y: 44, endPoint x: 362, endPoint y: 39, distance: 56.2
click at [362, 39] on td "Gán nhãn : Giao tận nơi Trạng thái đơn hàng : Đã hủy Nguyên nhân hủy đơn : Nh…" at bounding box center [440, 45] width 374 height 24
click at [331, 48] on div "Nguyên nhân hủy đơn : Nhập sai thông tin" at bounding box center [440, 50] width 366 height 6
drag, startPoint x: 316, startPoint y: 49, endPoint x: 356, endPoint y: 47, distance: 39.8
click at [356, 47] on div "Nguyên nhân hủy đơn : Nhập sai thông tin" at bounding box center [440, 50] width 366 height 6
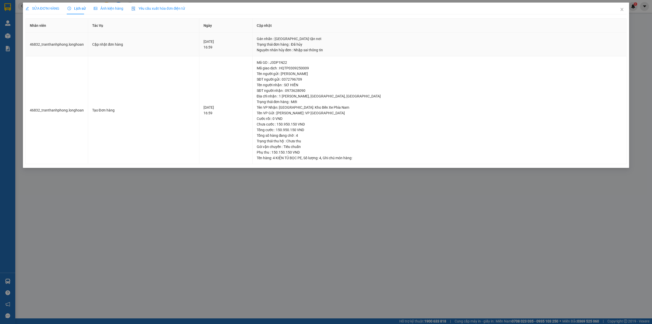
click at [334, 47] on div "Trạng thái đơn hàng : Đã hủy" at bounding box center [440, 45] width 366 height 6
drag, startPoint x: 312, startPoint y: 49, endPoint x: 345, endPoint y: 46, distance: 33.0
click at [345, 46] on td "Gán nhãn : Giao tận nơi Trạng thái đơn hàng : Đã hủy Nguyên nhân hủy đơn : Nh…" at bounding box center [440, 45] width 374 height 24
click at [345, 48] on div "Nguyên nhân hủy đơn : Nhập sai thông tin" at bounding box center [440, 50] width 366 height 6
click at [47, 8] on span "SỬA ĐƠN HÀNG" at bounding box center [42, 8] width 34 height 4
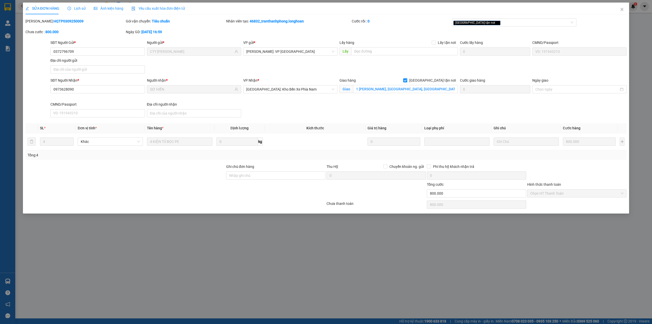
click at [76, 8] on span "Lịch sử" at bounding box center [77, 8] width 18 height 4
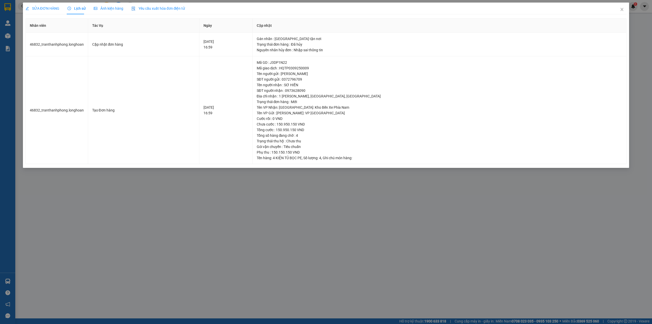
click at [45, 7] on span "SỬA ĐƠN HÀNG" at bounding box center [42, 8] width 34 height 4
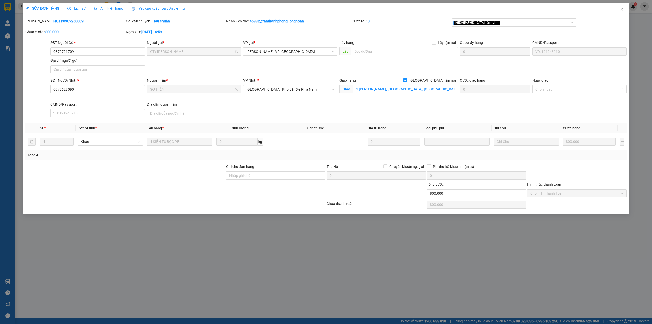
click at [375, 112] on div "SĐT Người Nhận * 0973628090 Người nhận * SƠ HIỀN VP Nhận * Nha Trang: Kho Bến X…" at bounding box center [338, 98] width 578 height 42
click at [264, 102] on div "SĐT Người Nhận * 0973628090 Người nhận * SƠ HIỀN VP Nhận * Nha Trang: Kho Bến X…" at bounding box center [338, 98] width 578 height 42
click at [40, 93] on div at bounding box center [37, 98] width 25 height 42
click at [35, 93] on div at bounding box center [37, 98] width 25 height 42
click at [83, 179] on div at bounding box center [125, 173] width 201 height 18
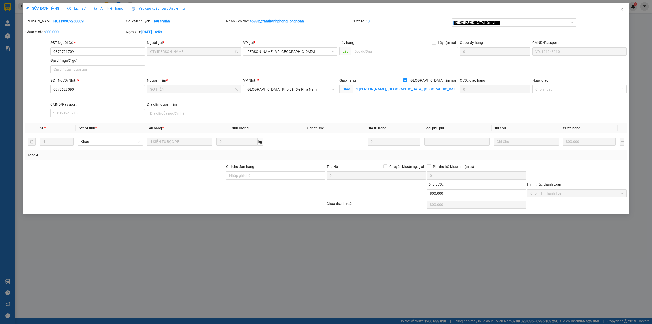
click at [34, 94] on div at bounding box center [37, 98] width 25 height 42
click at [39, 172] on div at bounding box center [125, 173] width 201 height 18
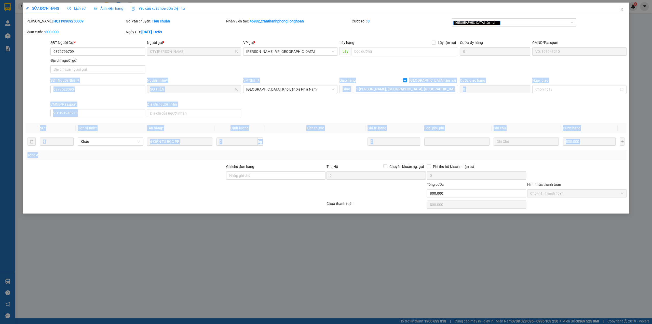
drag, startPoint x: 40, startPoint y: 119, endPoint x: 43, endPoint y: 175, distance: 56.1
click at [43, 168] on div "Total Paid Fee 0 Total UnPaid Fee 150.950.150 Cash Collection Total Fee Mã ĐH: …" at bounding box center [326, 113] width 602 height 191
click at [42, 179] on div at bounding box center [125, 173] width 201 height 18
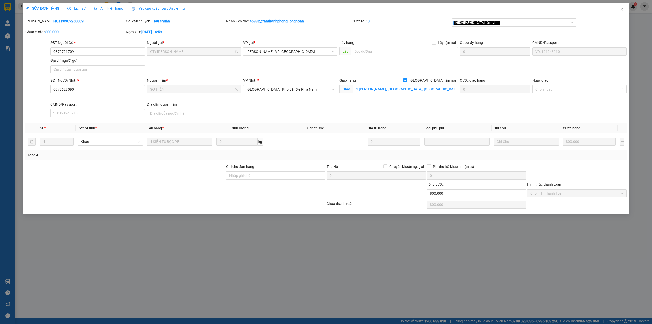
click at [37, 99] on div at bounding box center [37, 98] width 25 height 42
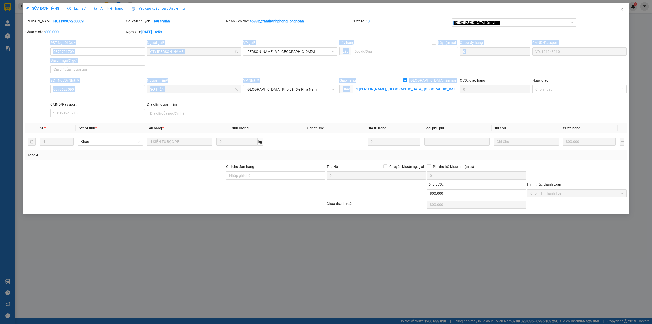
drag, startPoint x: 44, startPoint y: 50, endPoint x: 404, endPoint y: 95, distance: 362.1
click at [404, 95] on form "SĐT Người Gửi * 0372796709 Người gửi * CTY HOÀNG HÀ VP gửi * Hồ Chí Minh: VP Qu…" at bounding box center [326, 80] width 602 height 80
click at [408, 92] on input "1 [PERSON_NAME], [GEOGRAPHIC_DATA], [GEOGRAPHIC_DATA]" at bounding box center [405, 89] width 105 height 8
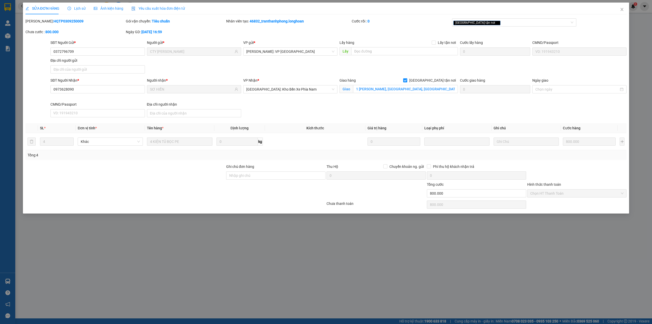
click at [362, 107] on div "SĐT Người Nhận * 0973628090 Người nhận * SƠ HIỀN VP Nhận * Nha Trang: Kho Bến X…" at bounding box center [338, 98] width 578 height 42
click at [369, 98] on div "Giao hàng Giao tận nơi Giao 1 NGUYỄN THÁI NGUYÊN, PHƯỚC TÂN, NHA TRANG" at bounding box center [399, 89] width 121 height 24
click at [368, 98] on div "Giao hàng Giao tận nơi Giao 1 NGUYỄN THÁI NGUYÊN, PHƯỚC TÂN, NHA TRANG" at bounding box center [399, 89] width 121 height 24
click at [82, 50] on input "0372796709" at bounding box center [97, 51] width 94 height 8
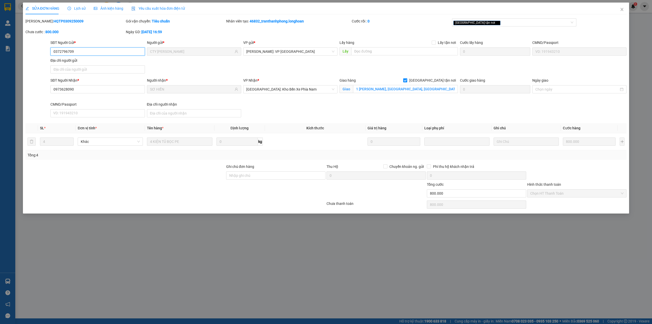
drag, startPoint x: 559, startPoint y: 195, endPoint x: 561, endPoint y: 192, distance: 3.3
click at [560, 195] on span "Chọn HT Thanh Toán" at bounding box center [577, 193] width 93 height 8
click at [565, 178] on div at bounding box center [577, 173] width 100 height 18
click at [118, 193] on div at bounding box center [125, 190] width 201 height 18
click at [86, 91] on input "0973628090" at bounding box center [97, 89] width 94 height 8
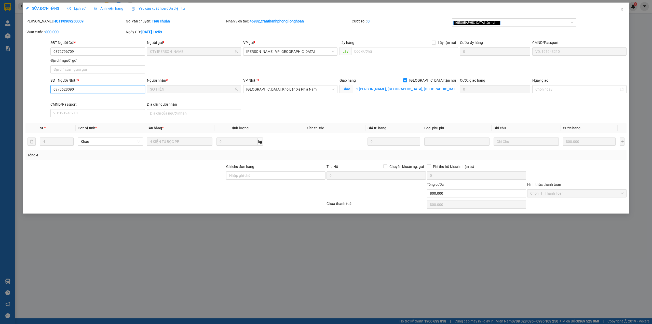
click at [86, 91] on input "0973628090" at bounding box center [97, 89] width 94 height 8
click at [136, 229] on div "SỬA ĐƠN HÀNG Lịch sử Ảnh kiện hàng Yêu cầu xuất hóa đơn điện tử Total Paid Fee …" at bounding box center [326, 162] width 652 height 324
click at [78, 9] on span "Lịch sử" at bounding box center [77, 8] width 18 height 4
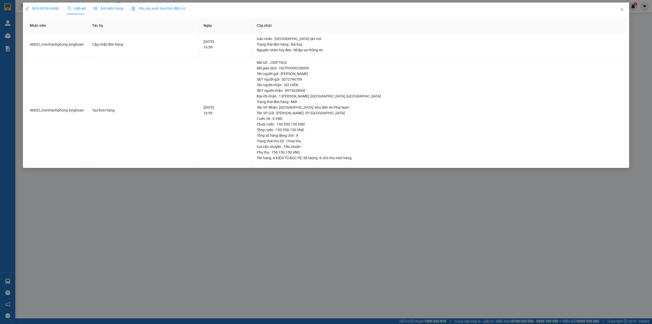
click at [52, 8] on span "SỬA ĐƠN HÀNG" at bounding box center [42, 8] width 34 height 4
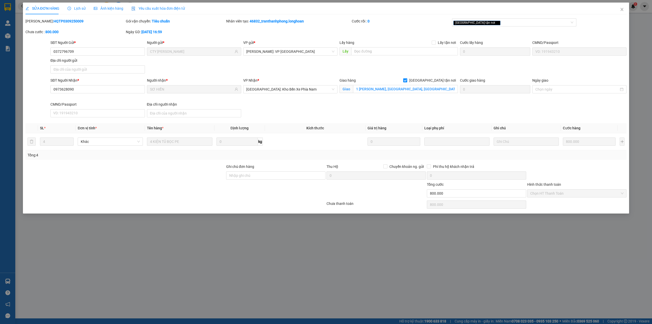
drag, startPoint x: 139, startPoint y: 187, endPoint x: 141, endPoint y: 179, distance: 8.0
click at [139, 187] on div at bounding box center [125, 190] width 201 height 18
click at [197, 183] on div at bounding box center [125, 190] width 201 height 18
click at [325, 112] on div "SĐT Người Nhận * 0973628090 Người nhận * SƠ HIỀN VP Nhận * Nha Trang: Kho Bến X…" at bounding box center [338, 98] width 578 height 42
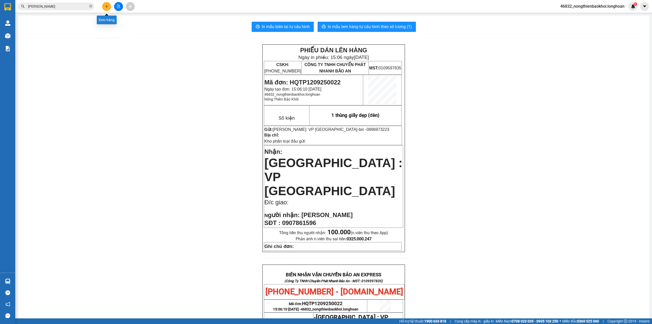
click at [108, 6] on icon "plus" at bounding box center [106, 6] width 3 height 0
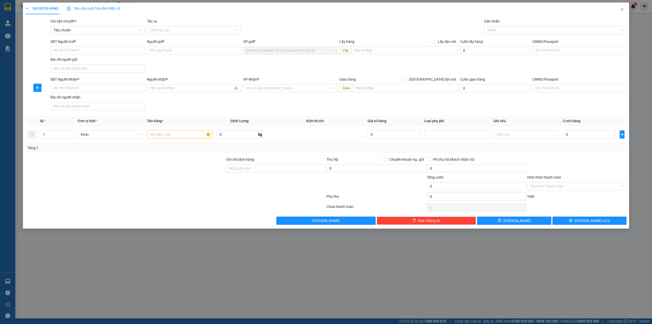
click at [174, 44] on div "Người gửi *" at bounding box center [194, 42] width 94 height 6
click at [174, 46] on input "Người gửi *" at bounding box center [194, 50] width 94 height 8
click at [174, 44] on div "Người gửi *" at bounding box center [194, 42] width 94 height 6
click at [174, 46] on input "Người gửi *" at bounding box center [194, 50] width 94 height 8
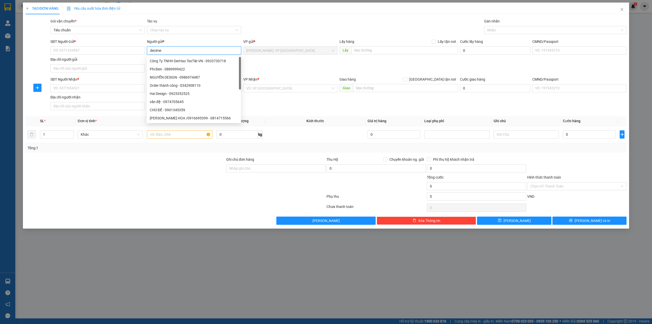
type input "decimet"
click at [179, 60] on div "DECIMET - 0931321879" at bounding box center [194, 61] width 88 height 6
type input "0931321879"
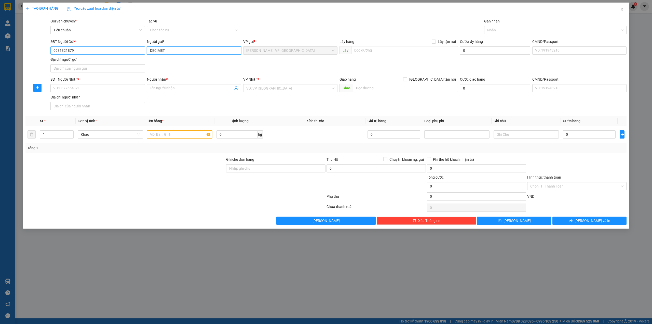
type input "DECIMET"
click at [110, 54] on input "0931321879" at bounding box center [97, 50] width 94 height 8
click at [169, 48] on input "DECIMET" at bounding box center [194, 50] width 94 height 8
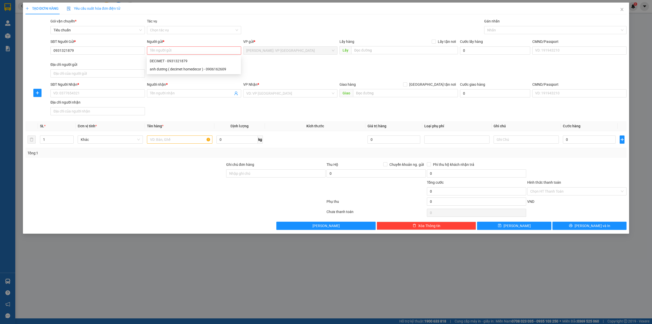
click at [81, 46] on div "SĐT Người Gửi *" at bounding box center [97, 43] width 94 height 8
click at [83, 51] on input "0931321879" at bounding box center [97, 50] width 94 height 8
type input "0931321879"
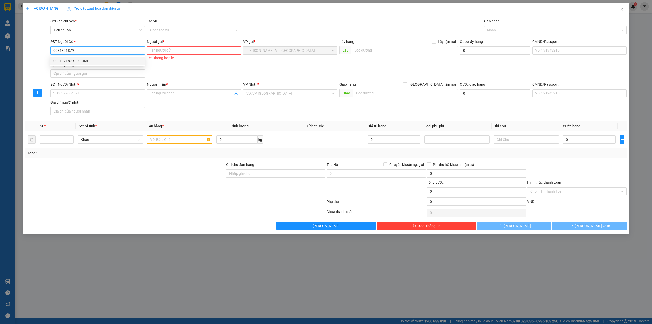
click at [99, 61] on div "0931321879 - DECIMET" at bounding box center [98, 61] width 88 height 6
type input "DECIMET"
checkbox input "true"
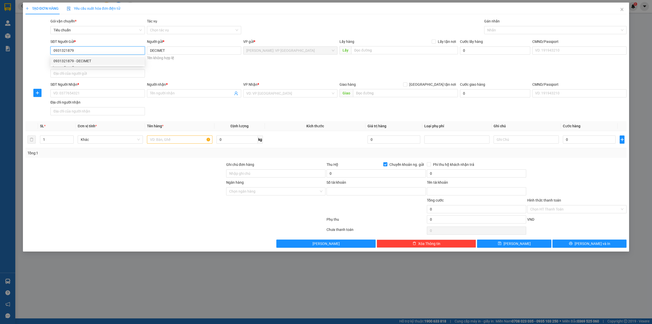
type input "9906162609"
type input "[PERSON_NAME]"
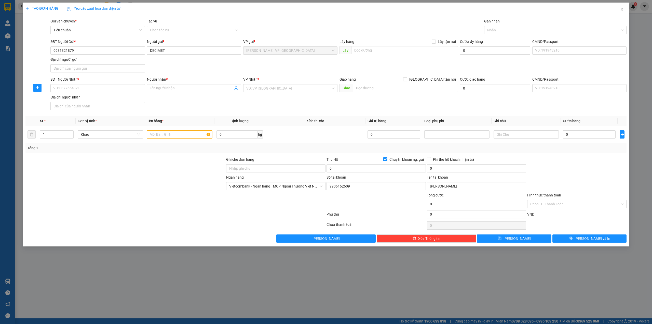
click at [198, 103] on div "SĐT Người Nhận * VD: 0377654321 Người nhận * Tên người nhận VP Nhận * VD: VP [G…" at bounding box center [338, 94] width 578 height 36
click at [54, 89] on input "SĐT Người Nhận *" at bounding box center [97, 88] width 94 height 8
click at [179, 92] on span at bounding box center [194, 88] width 94 height 8
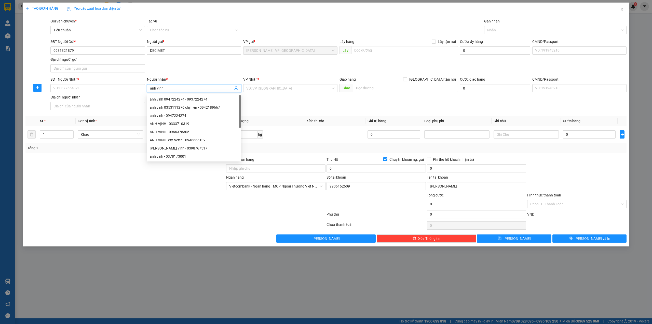
type input "anh vinh"
drag, startPoint x: 201, startPoint y: 71, endPoint x: 136, endPoint y: 84, distance: 66.6
click at [201, 71] on div "SĐT Người Gửi * 0931321879 Người gửi * DECIMET VP gửi * [GEOGRAPHIC_DATA]: VP […" at bounding box center [338, 57] width 578 height 36
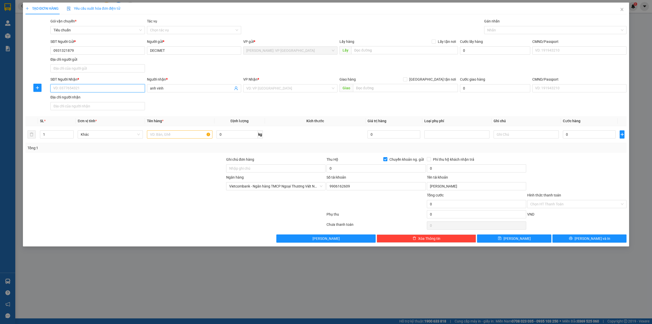
click at [104, 90] on input "SĐT Người Nhận *" at bounding box center [97, 88] width 94 height 8
type input "0334851005"
click at [402, 91] on input "text" at bounding box center [405, 88] width 105 height 8
type input "số 9 cửa đông, [GEOGRAPHIC_DATA], [GEOGRAPHIC_DATA]"
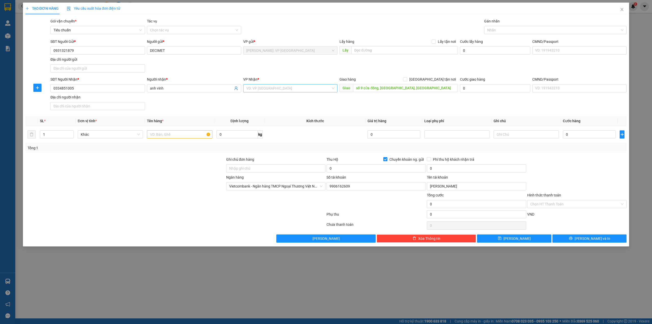
click at [299, 91] on input "search" at bounding box center [288, 88] width 85 height 8
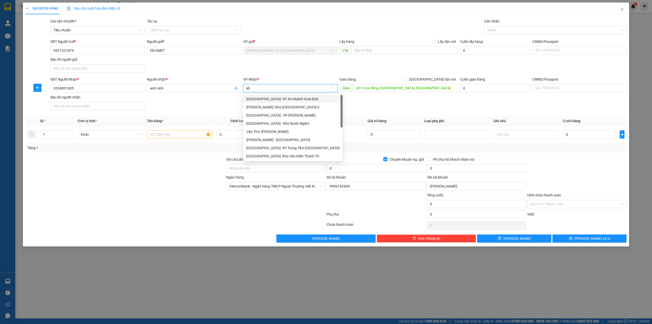
type input "kho"
click at [298, 129] on div "[GEOGRAPHIC_DATA]: Kho Văn Điển Thanh Trì" at bounding box center [290, 132] width 88 height 6
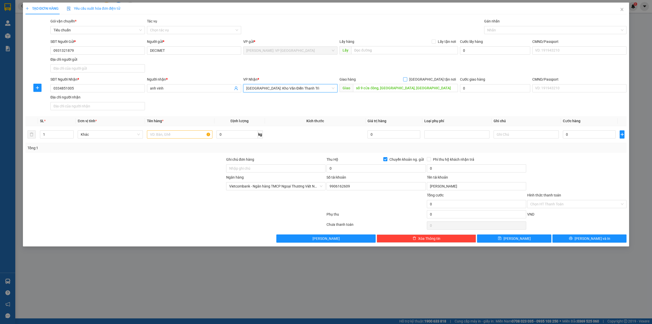
click at [443, 81] on span "[GEOGRAPHIC_DATA] tận nơi" at bounding box center [432, 79] width 51 height 6
click at [407, 81] on input "[GEOGRAPHIC_DATA] tận nơi" at bounding box center [405, 79] width 4 height 4
checkbox input "true"
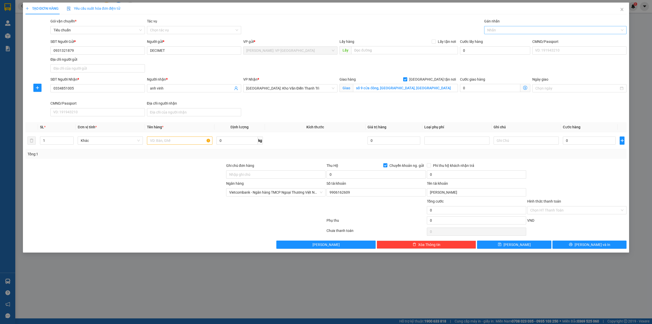
click at [525, 33] on div at bounding box center [553, 30] width 135 height 6
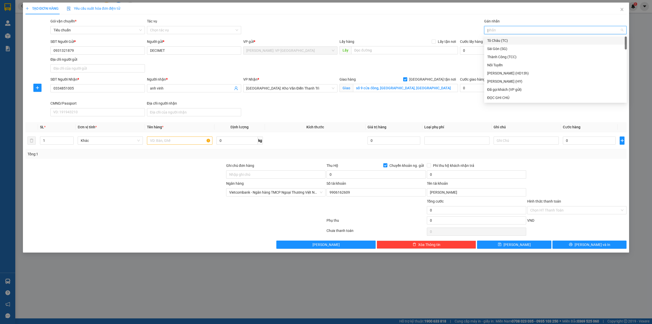
type input "gi"
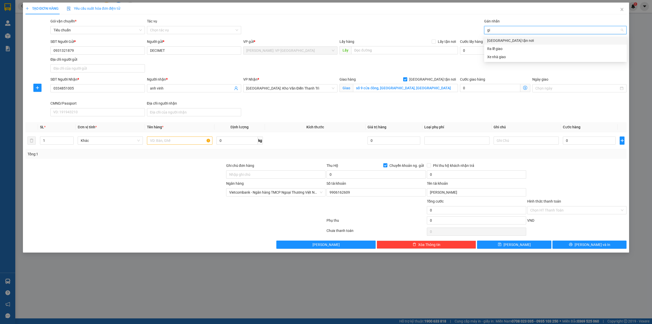
click at [525, 40] on div "[GEOGRAPHIC_DATA] tận nơi" at bounding box center [555, 41] width 137 height 6
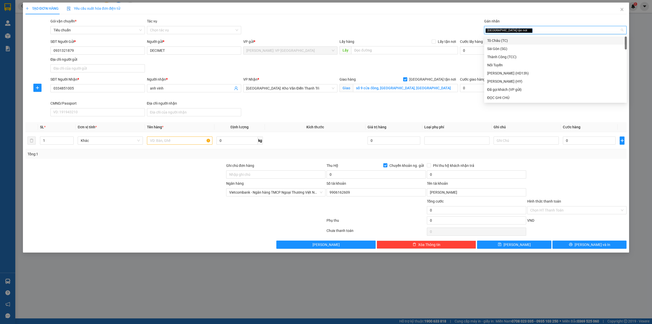
click at [401, 24] on div "Gói vận chuyển * Tiêu chuẩn Tác vụ Chọn tác vụ Gán nhãn Giao tận nơi" at bounding box center [338, 27] width 578 height 18
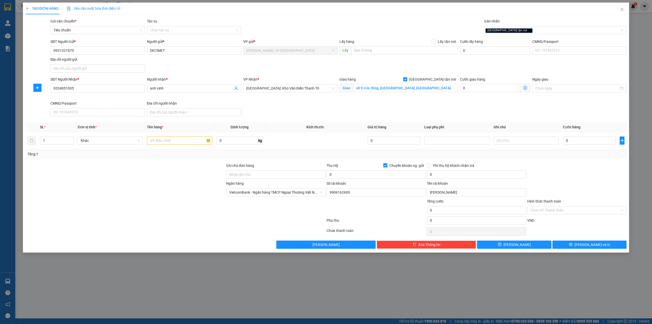
click at [302, 71] on div "SĐT Người Gửi * 0931321879 Người gửi * DECIMET VP gửi * [GEOGRAPHIC_DATA]: VP […" at bounding box center [338, 57] width 578 height 36
click at [273, 105] on div "SĐT Người Nhận * 0334851005 Người nhận * anh vinh VP Nhận * [GEOGRAPHIC_DATA]: …" at bounding box center [338, 97] width 578 height 42
click at [157, 144] on input "text" at bounding box center [179, 140] width 65 height 8
paste input "1 thùng giấy dẹp keo dễ vỡ (tranh kính)"
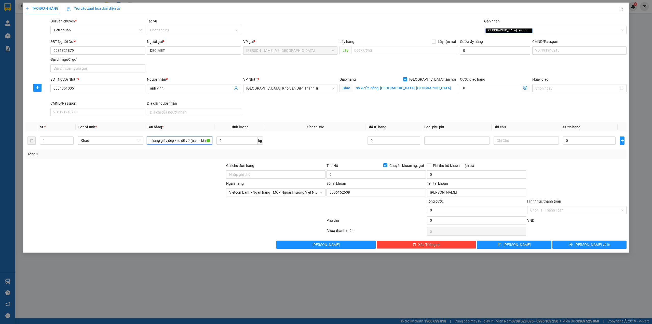
type input "1 thùng giấy dẹp keo dễ vỡ (tranh kính)"
click at [164, 164] on div at bounding box center [125, 172] width 201 height 18
drag, startPoint x: 227, startPoint y: 182, endPoint x: 203, endPoint y: 14, distance: 169.8
click at [226, 181] on form "Ghi chú đơn hàng Thu Hộ Chuyển khoản ng. gửi 0 Phí thu hộ khách nhận trả 0 Ngân…" at bounding box center [326, 195] width 602 height 64
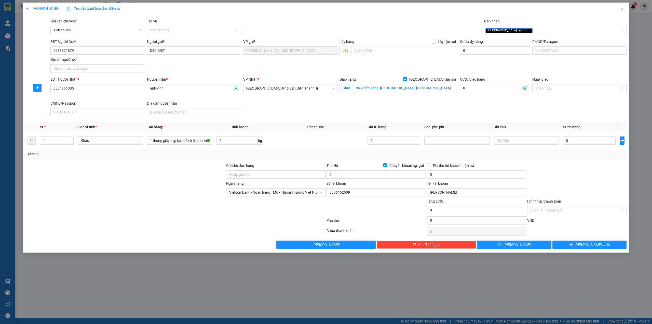
click at [371, 100] on div "Giao hàng [GEOGRAPHIC_DATA] tận nơi Giao số 9 cửa đông, [GEOGRAPHIC_DATA], [GEO…" at bounding box center [399, 88] width 121 height 24
click at [591, 141] on input "0" at bounding box center [589, 140] width 53 height 8
click at [390, 163] on div "Transit Pickup Surcharge Ids Transit Deliver Surcharge Ids Transit Deliver Surc…" at bounding box center [326, 133] width 602 height 230
click at [388, 165] on span "Chuyển khoản ng. gửi" at bounding box center [407, 166] width 38 height 6
click at [387, 165] on input "Chuyển khoản ng. gửi" at bounding box center [386, 165] width 4 height 4
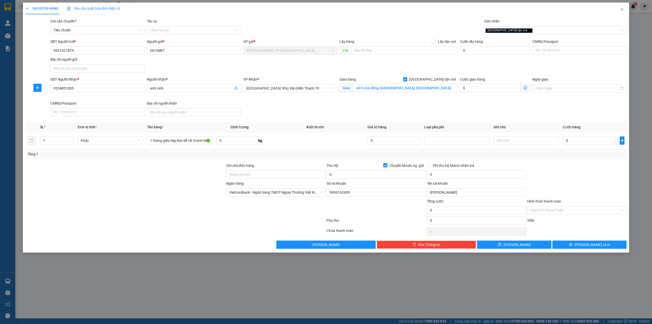
checkbox input "false"
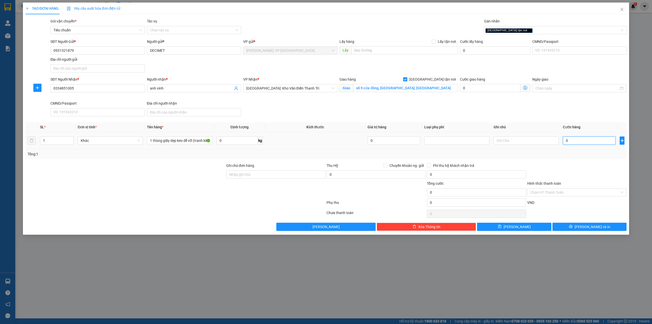
click at [571, 138] on input "0" at bounding box center [589, 140] width 53 height 8
type input "3"
type input "30"
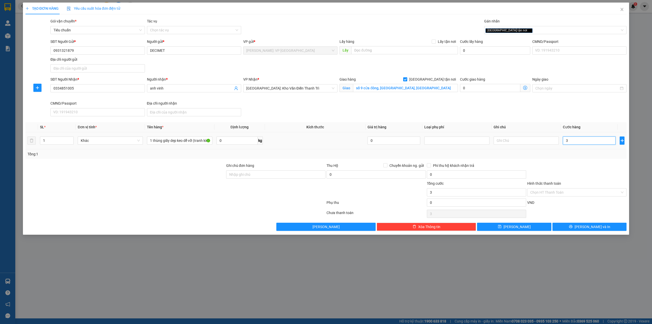
type input "30"
type input "300"
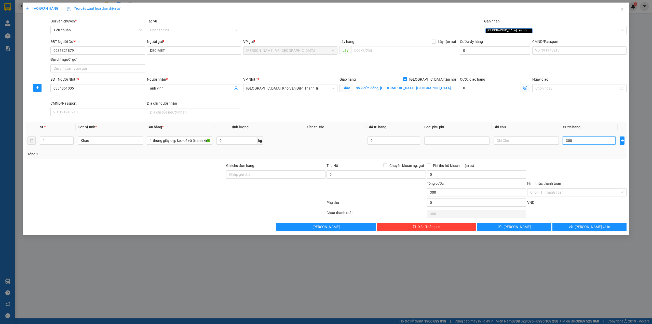
type input "3.000"
type input "30.000"
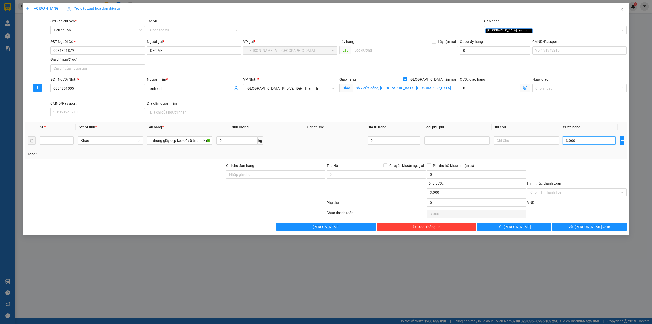
type input "30.000"
type input "300.000"
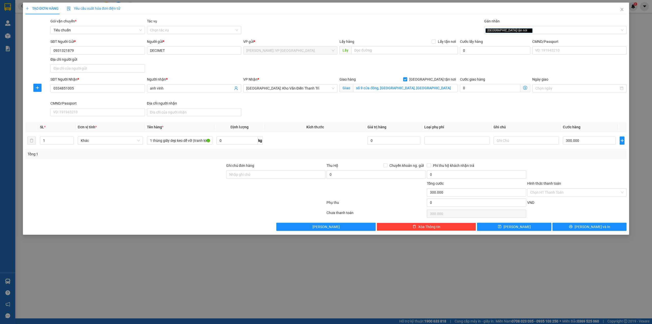
click at [557, 177] on div at bounding box center [577, 172] width 100 height 18
click at [368, 197] on div at bounding box center [376, 189] width 100 height 18
drag, startPoint x: 572, startPoint y: 169, endPoint x: 572, endPoint y: 171, distance: 2.8
click at [572, 170] on div at bounding box center [577, 172] width 100 height 18
click at [582, 196] on input "Hình thức thanh toán" at bounding box center [576, 192] width 90 height 8
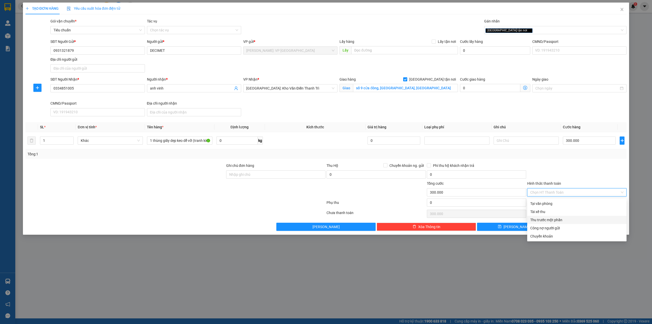
click at [564, 217] on div "Thu trước một phần" at bounding box center [577, 220] width 93 height 6
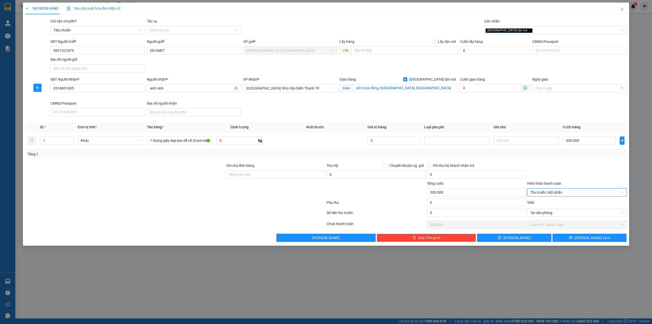
click at [578, 174] on div at bounding box center [577, 172] width 100 height 18
click at [456, 216] on input "0" at bounding box center [476, 212] width 99 height 8
type input "1"
type input "299.999"
type input "15"
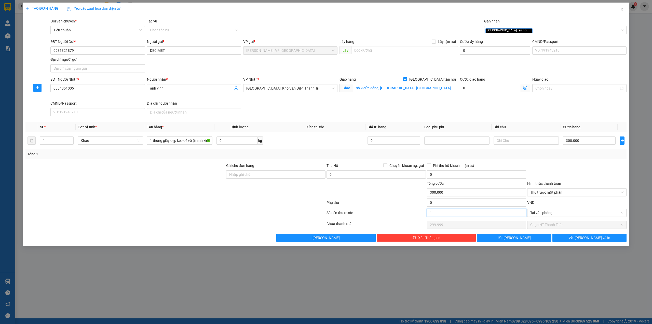
type input "299.985"
type input "150"
type input "299.850"
type input "1.500"
type input "298.500"
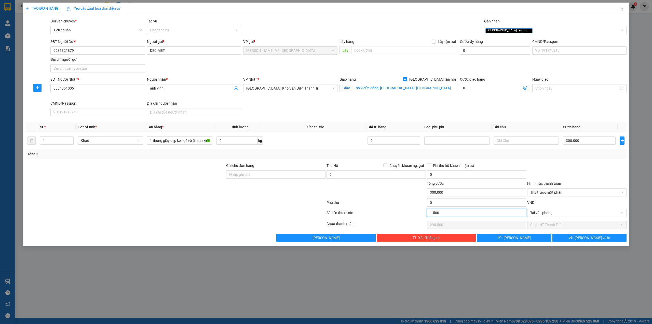
type input "15.000"
type input "285.000"
type input "150.000"
type input "1.500.000"
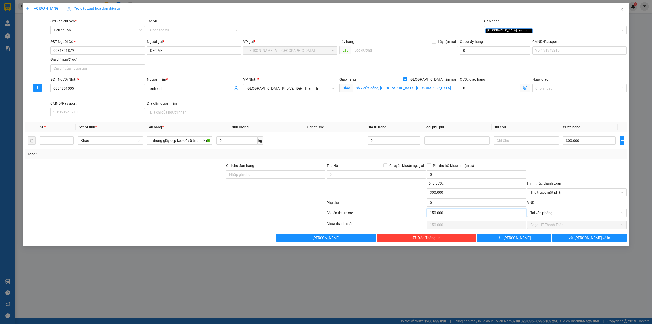
type input "-1.200.000"
type input "150.000"
click at [175, 206] on div at bounding box center [175, 203] width 301 height 10
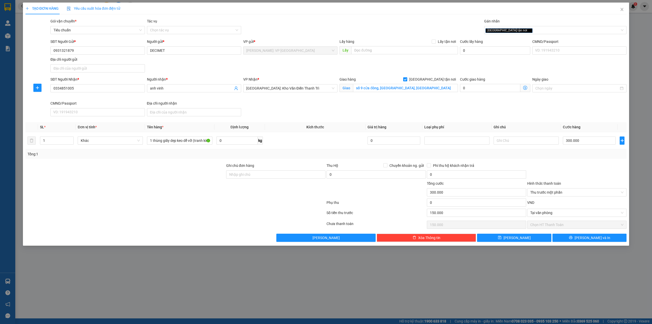
click at [573, 164] on div at bounding box center [577, 172] width 100 height 18
click at [153, 194] on div at bounding box center [125, 189] width 201 height 18
click at [571, 167] on div at bounding box center [577, 172] width 100 height 18
click at [186, 204] on div at bounding box center [175, 203] width 301 height 10
click at [339, 103] on div "SĐT Người Nhận * 0334851005 Người nhận * anh vinh VP Nhận * [GEOGRAPHIC_DATA]: …" at bounding box center [338, 97] width 578 height 42
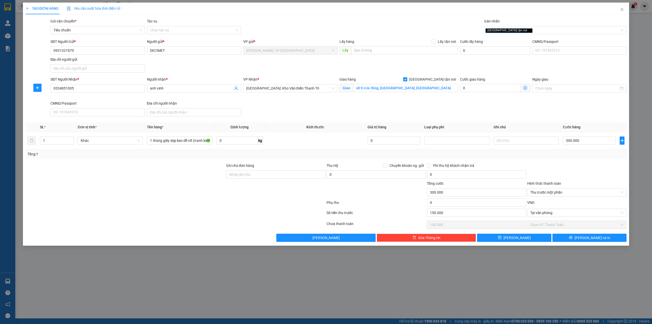
click at [183, 171] on div at bounding box center [125, 172] width 201 height 18
click at [233, 174] on input "Ghi chú đơn hàng" at bounding box center [275, 174] width 99 height 8
type input "HÀNG DỄ VỠ NHẸ TAY- HƯ VỠ KHÔNG ĐỀN"
click at [194, 202] on div at bounding box center [175, 203] width 301 height 10
click at [480, 108] on div "SĐT Người Nhận * 0334851005 Người nhận * anh vinh VP Nhận * [GEOGRAPHIC_DATA]: …" at bounding box center [338, 97] width 578 height 42
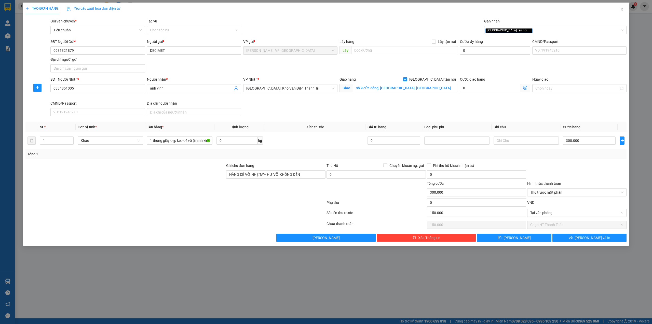
drag, startPoint x: 160, startPoint y: 174, endPoint x: 166, endPoint y: 175, distance: 5.9
click at [162, 175] on div at bounding box center [125, 172] width 201 height 18
click at [164, 176] on div at bounding box center [125, 172] width 201 height 18
click at [273, 119] on div "Transit Pickup Surcharge Ids Transit Deliver Surcharge Ids Transit Deliver Surc…" at bounding box center [326, 129] width 602 height 223
click at [152, 178] on div at bounding box center [125, 172] width 201 height 18
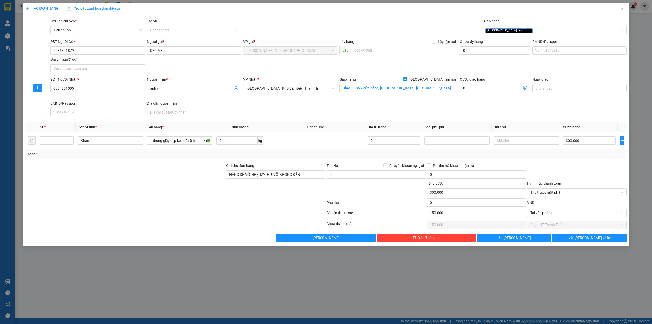
click at [241, 198] on div at bounding box center [276, 189] width 100 height 18
click at [591, 170] on div at bounding box center [577, 172] width 100 height 18
click at [570, 179] on div at bounding box center [577, 172] width 100 height 18
click at [201, 208] on div at bounding box center [175, 203] width 301 height 10
click at [206, 177] on div at bounding box center [125, 172] width 201 height 18
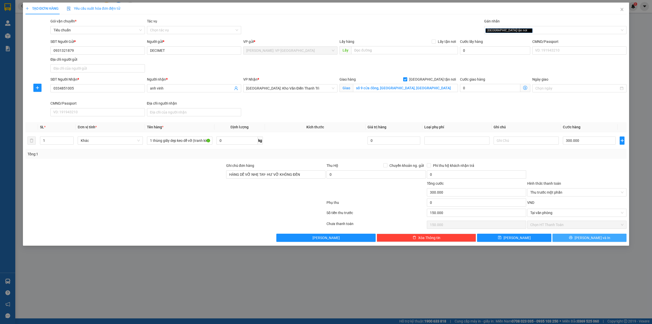
click at [594, 237] on span "[PERSON_NAME] và In" at bounding box center [593, 238] width 36 height 6
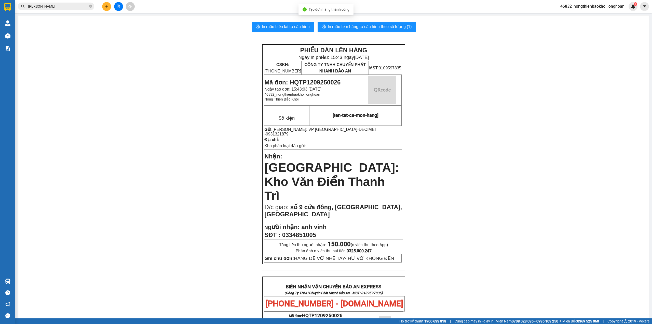
click at [262, 21] on div "In mẫu biên lai tự cấu hình In mẫu tem hàng tự cấu hình theo số lượng (1) PHIẾU…" at bounding box center [333, 282] width 631 height 533
click at [269, 24] on span "In mẫu biên lai tự cấu hình" at bounding box center [286, 26] width 48 height 6
click at [180, 175] on div "PHIẾU DÁN LÊN HÀNG Ngày in phiếu: 15:43 [DATE] CSKH: [PHONE_NUMBER] CÔNG TY TNH…" at bounding box center [333, 293] width 619 height 498
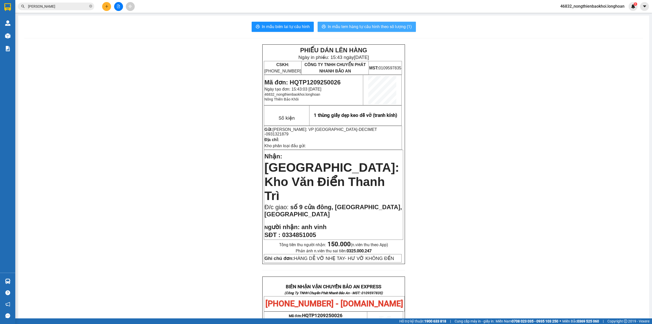
click at [349, 26] on span "In mẫu tem hàng tự cấu hình theo số lượng (1)" at bounding box center [370, 26] width 84 height 6
click at [221, 186] on div "PHIẾU DÁN LÊN HÀNG Ngày in phiếu: 15:43 [DATE] CSKH: [PHONE_NUMBER] CÔNG TY TNH…" at bounding box center [333, 293] width 619 height 498
click at [193, 89] on div "PHIẾU DÁN LÊN HÀNG Ngày in phiếu: 15:43 [DATE] CSKH: [PHONE_NUMBER] CÔNG TY TNH…" at bounding box center [333, 293] width 619 height 498
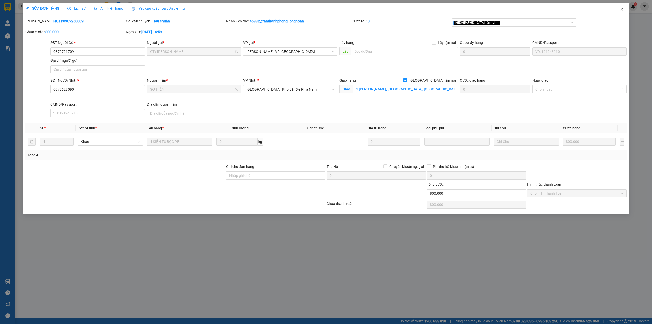
drag, startPoint x: 620, startPoint y: 9, endPoint x: 113, endPoint y: 8, distance: 506.9
click at [621, 9] on icon "close" at bounding box center [622, 9] width 4 height 4
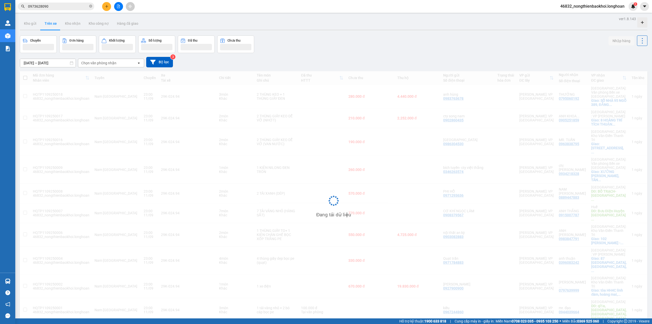
click at [51, 7] on input "0973628090" at bounding box center [58, 7] width 60 height 6
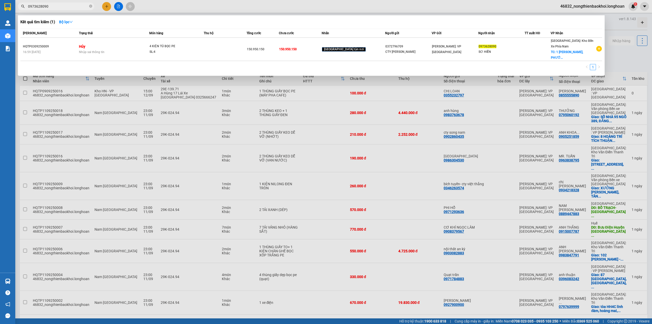
click at [71, 8] on input "0973628090" at bounding box center [58, 7] width 60 height 6
paste input "5173952"
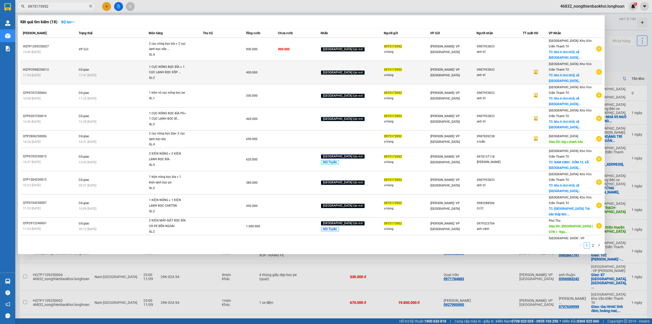
type input "0975173952"
click at [203, 67] on span "1 CỤC NÓNG BỌC BÌA + 1 CỤC LẠNH BỌC XỐP ... SL: 2" at bounding box center [176, 72] width 54 height 17
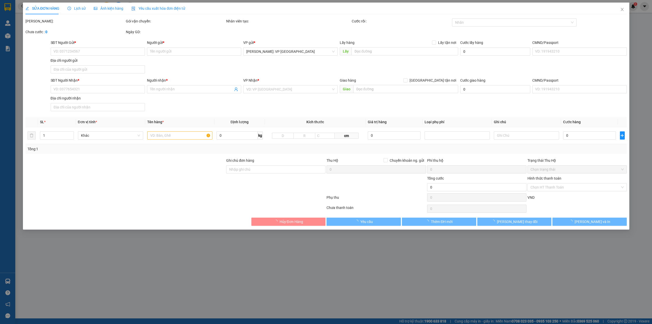
type input "0975173952"
type input "a hùng"
type input "0987953833"
type input "anh trí"
checkbox input "true"
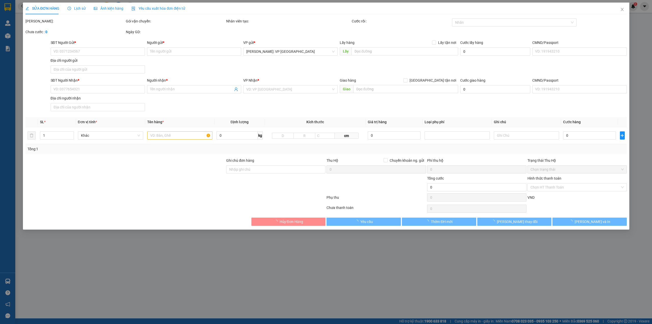
type input "khu 6 [GEOGRAPHIC_DATA], xã [GEOGRAPHIC_DATA], [GEOGRAPHIC_DATA], [GEOGRAPHIC_D…"
type input "400.000"
type input "40.000"
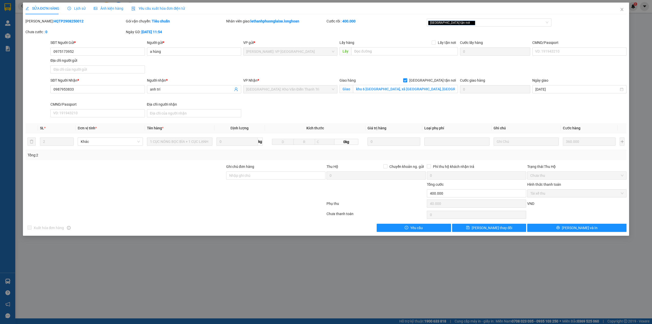
click at [539, 111] on div "SĐT Người Nhận * 0987953833 Người nhận * anh trí VP Nhận * [GEOGRAPHIC_DATA]: K…" at bounding box center [338, 98] width 578 height 42
click at [622, 9] on icon "close" at bounding box center [622, 9] width 4 height 4
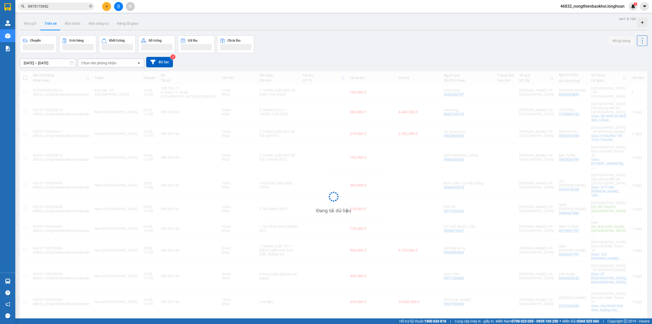
click at [303, 49] on div "Chuyến Đơn hàng Khối lượng Số lượng Đã thu Chưa thu Nhập hàng" at bounding box center [334, 44] width 628 height 18
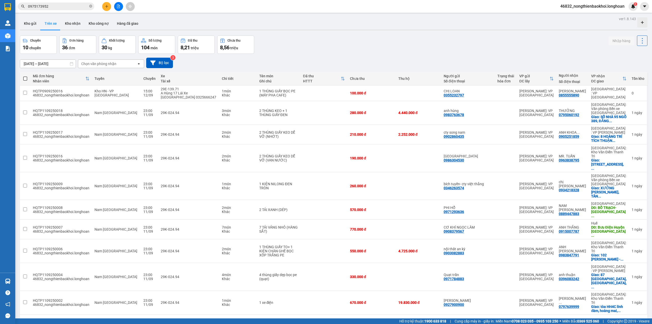
click at [309, 41] on div "Chuyến 10 chuyến Đơn hàng 36 đơn Khối lượng 30 kg Số lượng 104 món Đã thu 8,21 …" at bounding box center [334, 44] width 628 height 18
click at [310, 42] on div "Chuyến 10 chuyến Đơn hàng 36 đơn Khối lượng 30 kg Số lượng 104 món Đã thu 8,21 …" at bounding box center [334, 44] width 628 height 18
click at [376, 41] on div "Chuyến 10 chuyến Đơn hàng 36 đơn Khối lượng 30 kg Số lượng 104 món Đã thu 8,21 …" at bounding box center [334, 44] width 628 height 18
drag, startPoint x: 376, startPoint y: 46, endPoint x: 469, endPoint y: 2, distance: 102.5
click at [376, 46] on div "Chuyến 10 chuyến Đơn hàng 36 đơn Khối lượng 30 kg Số lượng 104 món Đã thu 8,21 …" at bounding box center [334, 44] width 628 height 18
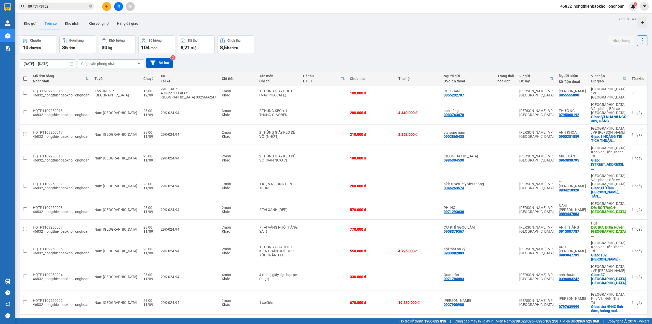
click at [571, 319] on button "2" at bounding box center [575, 323] width 8 height 8
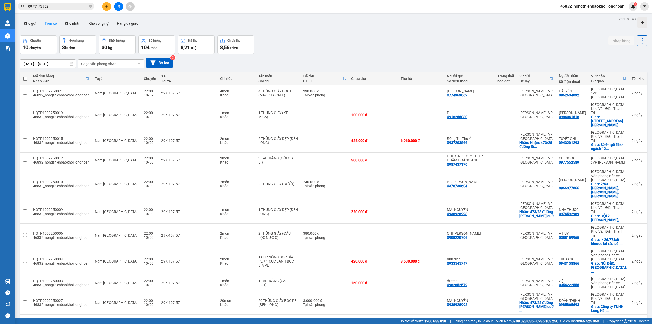
click at [588, 319] on button "4" at bounding box center [592, 323] width 8 height 8
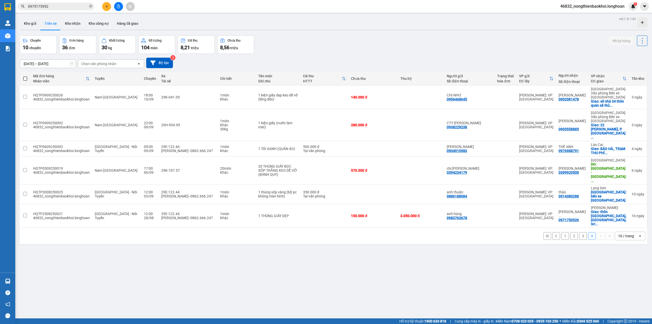
click at [563, 232] on button "1" at bounding box center [566, 236] width 8 height 8
click at [563, 205] on div "Mã đơn hàng Nhân viên Tuyến Chuyến Xe Tài xế Chi tiết Tên món Ghi chú Đã thu HT…" at bounding box center [334, 158] width 628 height 172
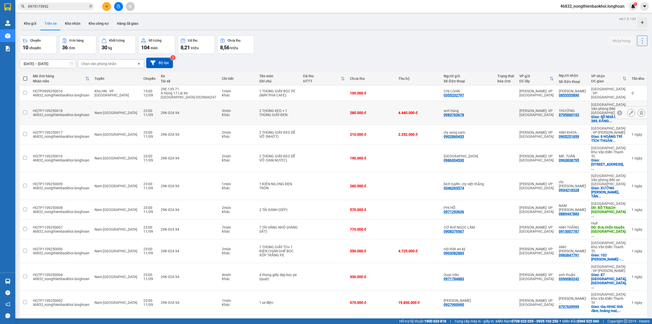
scroll to position [23, 0]
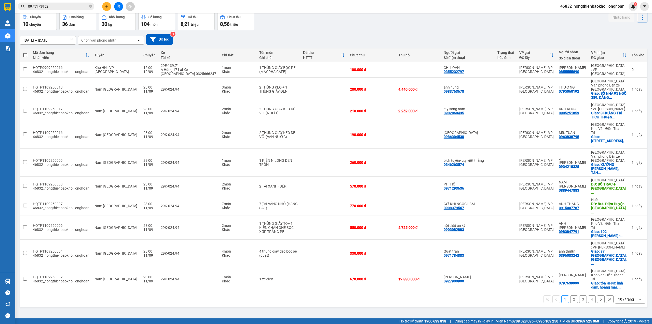
click at [571, 295] on button "2" at bounding box center [575, 299] width 8 height 8
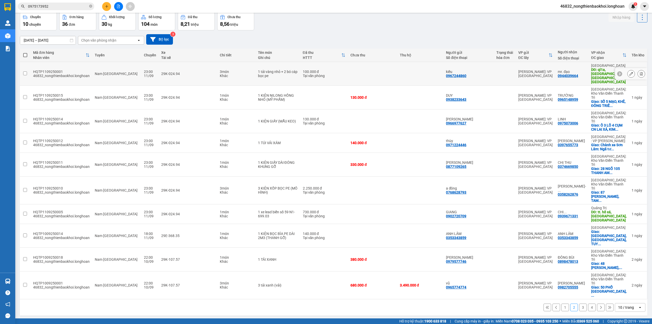
click at [348, 68] on td "100.000 đ Tại văn phòng" at bounding box center [324, 74] width 48 height 24
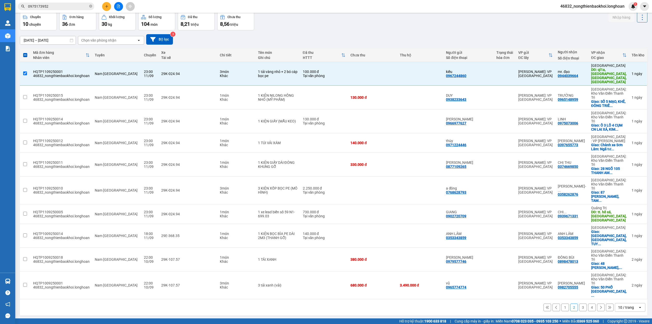
click at [321, 29] on div "Chuyến 10 chuyến Đơn hàng 36 đơn Khối lượng 30 kg Số lượng 104 món Đã thu 8,21 …" at bounding box center [334, 21] width 628 height 18
drag, startPoint x: 189, startPoint y: 269, endPoint x: 191, endPoint y: 264, distance: 4.8
click at [191, 266] on div "ver 1.8.143 Kho gửi Trên xe Kho nhận Kho công nợ Hàng đã giao Chuyến 10 chuyến …" at bounding box center [334, 154] width 632 height 325
click at [218, 300] on div "ver 1.8.143 Kho gửi Trên xe Kho nhận Kho công nợ Hàng đã giao Chuyến 10 chuyến …" at bounding box center [334, 154] width 632 height 325
click at [544, 44] on div "[DATE] – [DATE] Press the down arrow key to interact with the calendar and sele…" at bounding box center [334, 39] width 628 height 10
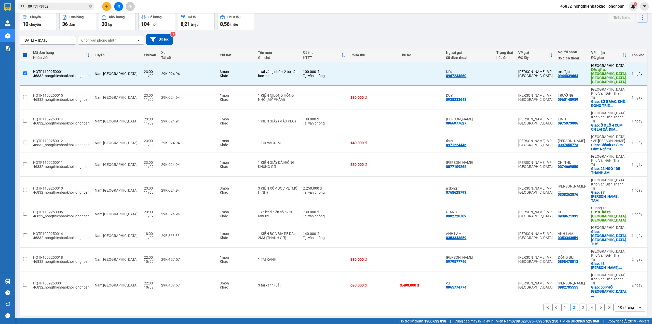
click at [540, 49] on th "VP gửi ĐC lấy" at bounding box center [535, 55] width 39 height 14
checkbox input "false"
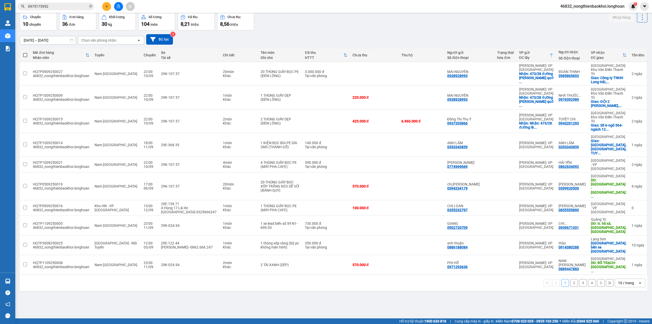
click at [571, 279] on button "2" at bounding box center [575, 283] width 8 height 8
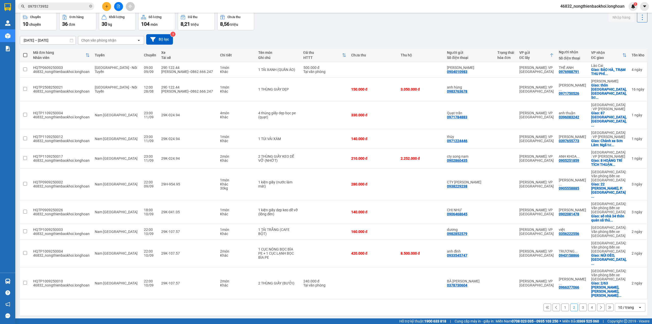
click at [562, 303] on button "1" at bounding box center [566, 307] width 8 height 8
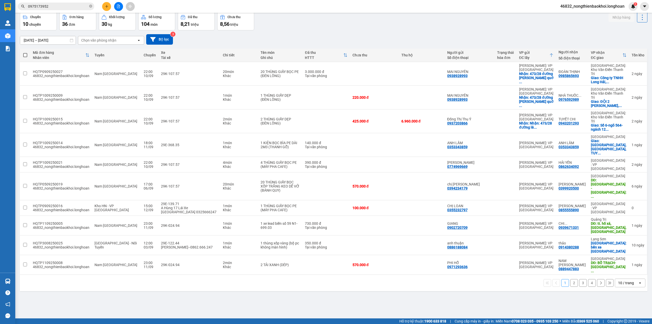
click at [537, 31] on div "[DATE] – [DATE] Press the down arrow key to interact with the calendar and sele…" at bounding box center [334, 39] width 628 height 18
click at [580, 279] on button "3" at bounding box center [583, 283] width 8 height 8
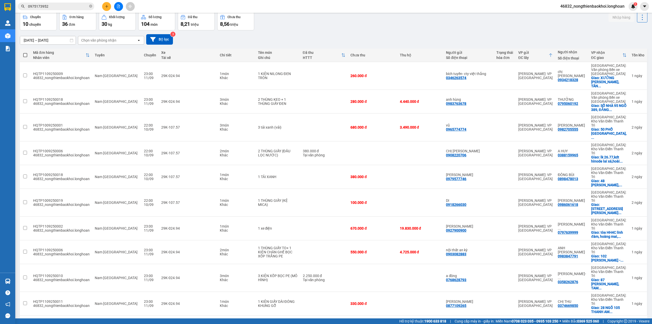
click at [588, 320] on button "4" at bounding box center [592, 324] width 8 height 8
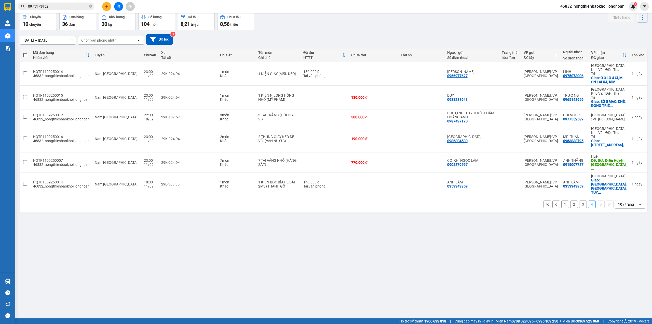
click at [562, 200] on button "1" at bounding box center [566, 204] width 8 height 8
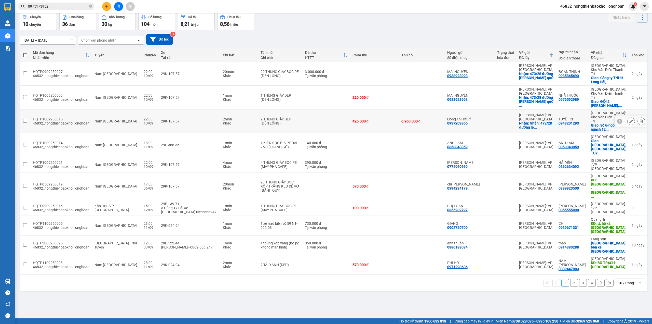
scroll to position [0, 0]
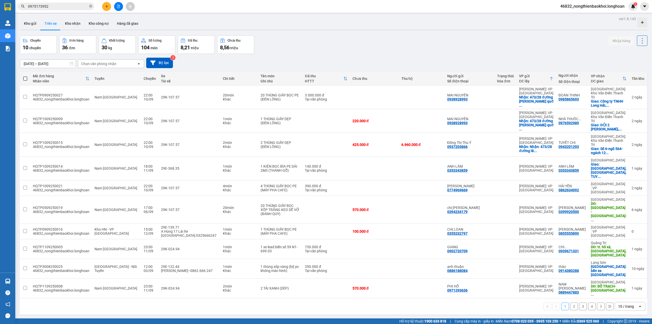
click at [346, 56] on div "[DATE] – [DATE] Press the down arrow key to interact with the calendar and sele…" at bounding box center [334, 63] width 628 height 18
click at [226, 64] on div "[DATE] – [DATE] Press the down arrow key to interact with the calendar and sele…" at bounding box center [334, 63] width 628 height 10
click at [178, 61] on div "[DATE] – [DATE] Press the down arrow key to interact with the calendar and sele…" at bounding box center [334, 63] width 628 height 10
click at [301, 48] on div "Chuyến 10 chuyến Đơn hàng 36 đơn Khối lượng 30 kg Số lượng 104 món Đã thu 8,21 …" at bounding box center [334, 44] width 628 height 18
click at [302, 48] on div "Chuyến 10 chuyến Đơn hàng 36 đơn Khối lượng 30 kg Số lượng 104 món Đã thu 8,21 …" at bounding box center [334, 44] width 628 height 18
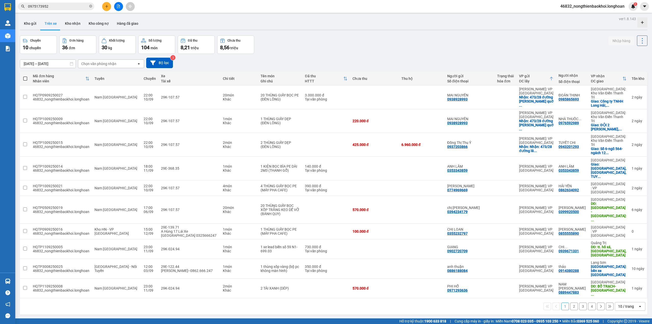
click at [70, 8] on input "0975173952" at bounding box center [58, 7] width 60 height 6
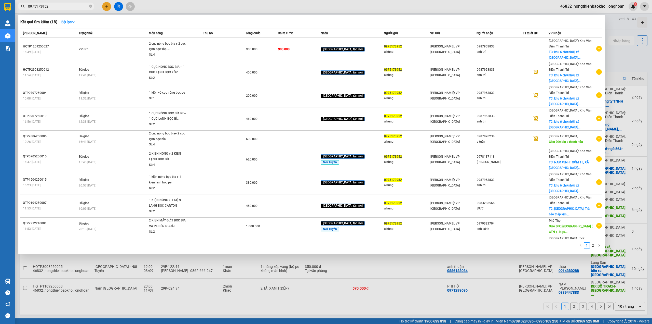
click at [70, 8] on input "0975173952" at bounding box center [58, 7] width 60 height 6
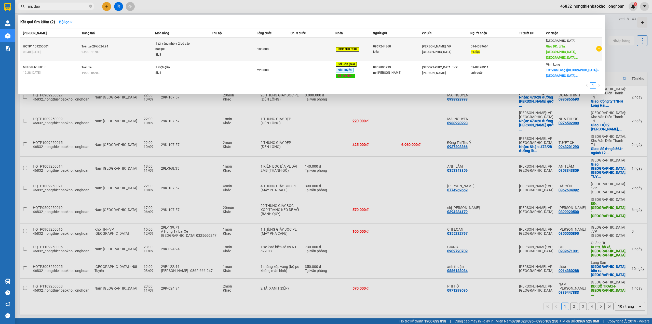
type input "mr. đạo"
click at [183, 45] on div "1 tải vàng nhỏ + 2 bó cáp bọc pe" at bounding box center [174, 46] width 38 height 11
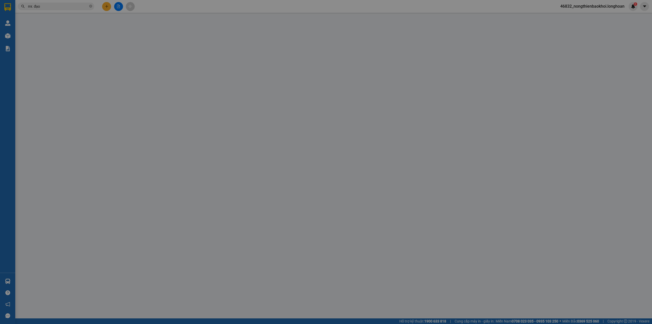
type input "0967244860"
type input "kiều"
type input "0944039664"
type input "mr. đạo"
type input "ql1a, [GEOGRAPHIC_DATA], [GEOGRAPHIC_DATA], [GEOGRAPHIC_DATA]"
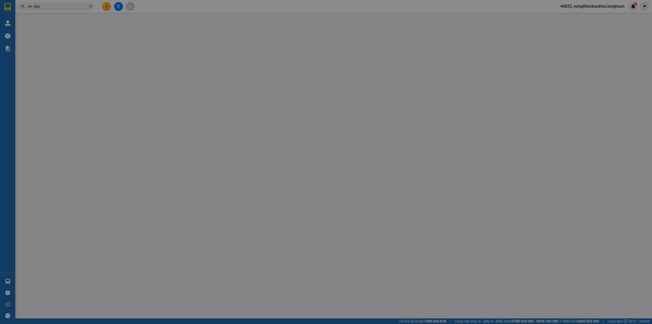
type input "hàng gấp, cho đi luôn anh nhé"
type input "100.000"
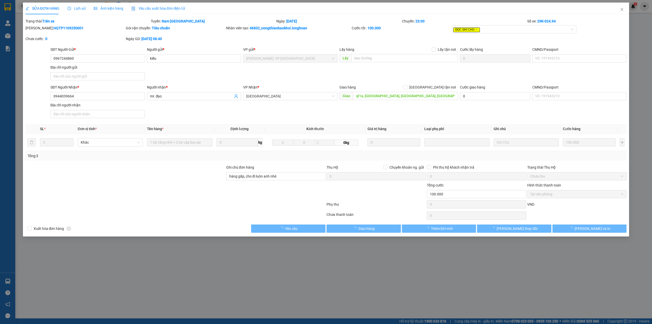
click at [161, 162] on div "Total Paid Fee 100.000 Total UnPaid Fee 0 Cash Collection Total Fee Trạng thái:…" at bounding box center [326, 125] width 602 height 214
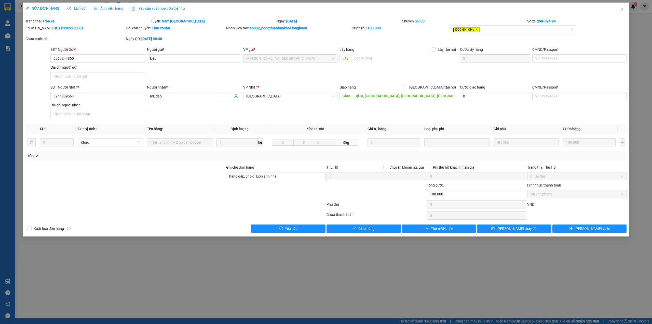
click at [232, 118] on div "SĐT Người Nhận * 0944039664 Người nhận * mr. đạo VP Nhận * [GEOGRAPHIC_DATA] hà…" at bounding box center [338, 102] width 578 height 36
click at [194, 174] on div at bounding box center [125, 173] width 201 height 18
click at [166, 187] on div at bounding box center [125, 191] width 201 height 18
click at [349, 113] on div "SĐT Người Nhận * 0944039664 Người nhận * mr. đạo VP Nhận * [GEOGRAPHIC_DATA] hà…" at bounding box center [338, 102] width 578 height 36
click at [189, 166] on div at bounding box center [125, 173] width 201 height 18
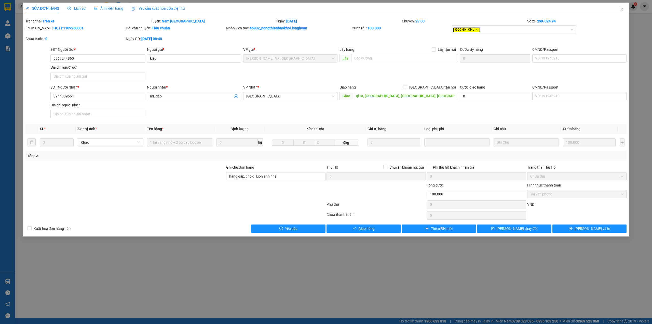
click at [216, 161] on div "Total Paid Fee 100.000 Total UnPaid Fee 0 Cash Collection Total Fee Trạng thái:…" at bounding box center [326, 125] width 602 height 214
drag, startPoint x: 229, startPoint y: 169, endPoint x: 266, endPoint y: 172, distance: 37.6
click at [266, 172] on div "Total Paid Fee 100.000 Total UnPaid Fee 0 Cash Collection Total Fee Trạng thái:…" at bounding box center [326, 125] width 602 height 214
click at [201, 177] on div at bounding box center [125, 173] width 201 height 18
click at [214, 171] on div at bounding box center [125, 173] width 201 height 18
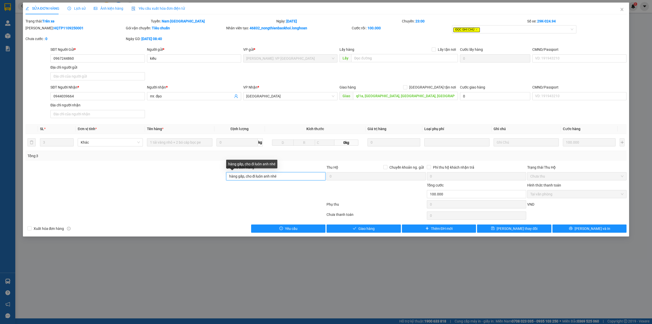
click at [229, 176] on input "hàng gấp, cho đi luôn anh nhé" at bounding box center [275, 176] width 99 height 8
click at [203, 180] on div at bounding box center [125, 173] width 201 height 18
click at [622, 9] on icon "close" at bounding box center [622, 9] width 4 height 4
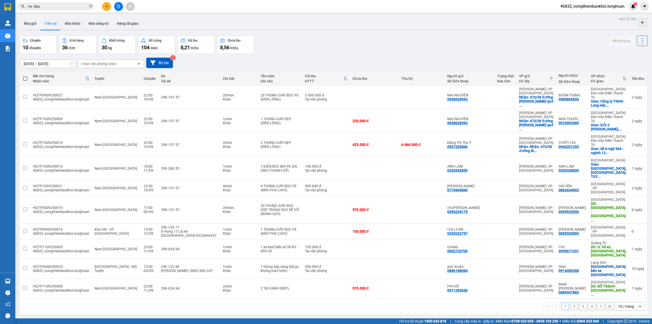
click at [312, 57] on div "[DATE] – [DATE] Press the down arrow key to interact with the calendar and sele…" at bounding box center [334, 63] width 628 height 18
click at [310, 58] on div "[DATE] – [DATE] Press the down arrow key to interact with the calendar and sele…" at bounding box center [334, 63] width 628 height 10
